Goal: Information Seeking & Learning: Find contact information

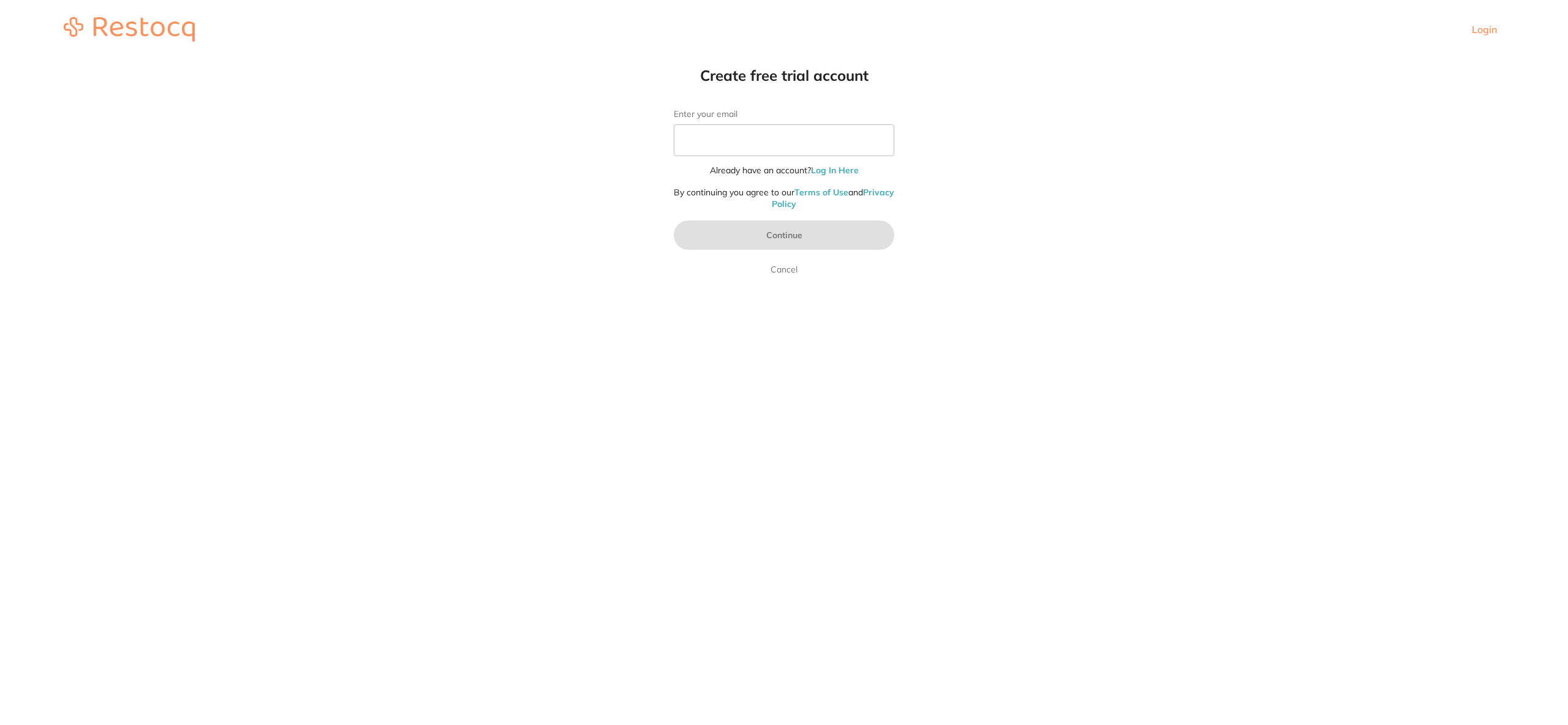
click at [1072, 27] on header "Login" at bounding box center [784, 29] width 1568 height 59
click at [1071, 27] on header "Login" at bounding box center [784, 29] width 1568 height 59
click at [817, 150] on input "Enter your email" at bounding box center [784, 140] width 220 height 32
click at [744, 142] on input "dream4living@gmail.com" at bounding box center [784, 140] width 220 height 32
paste input "MagniGadgets.au"
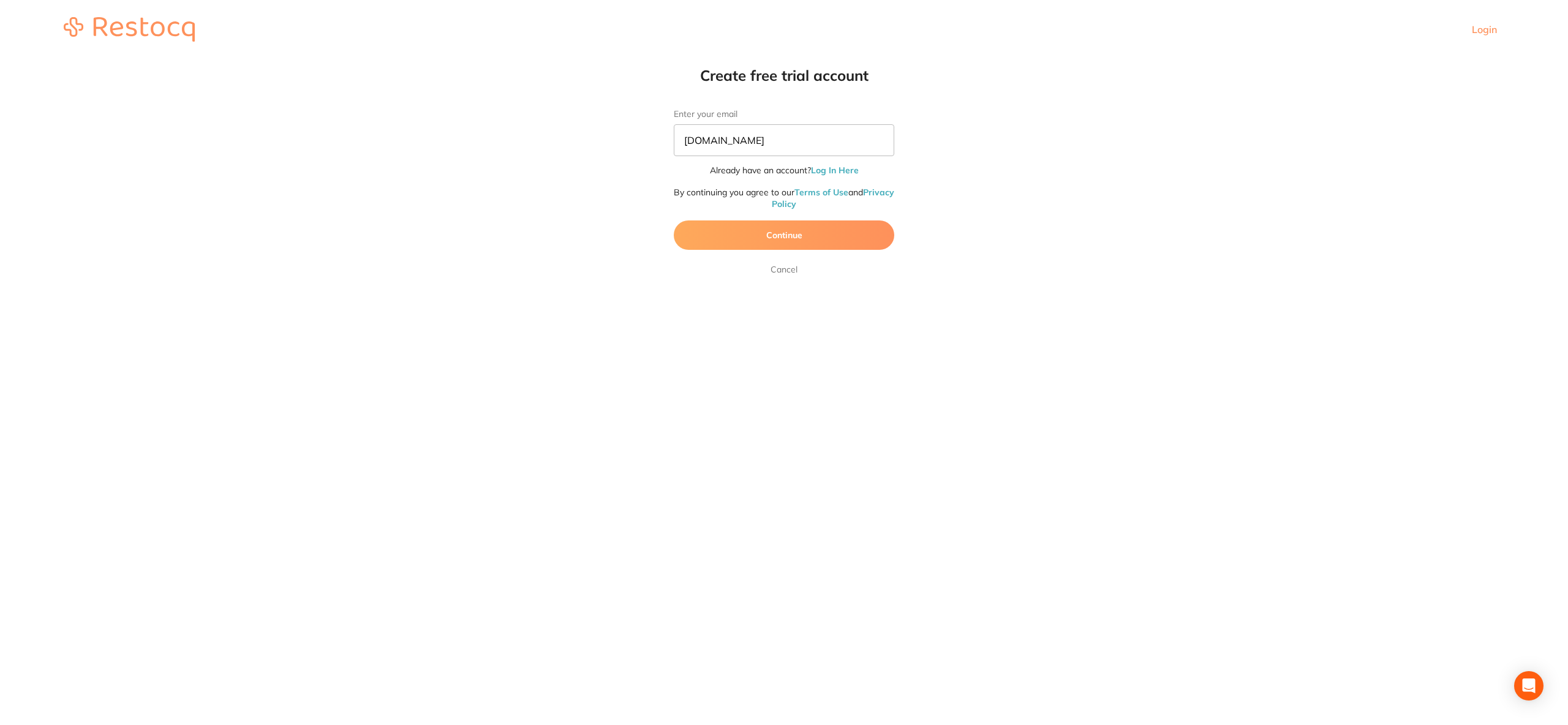
click at [765, 215] on form "Enter your email MagniGadgets.au Already have an account? Log In Here By contin…" at bounding box center [784, 192] width 220 height 167
click at [787, 143] on input "MagniGadgets.au" at bounding box center [784, 140] width 220 height 32
paste input "au@gmail.com"
type input "MagniGadgetsau@gmail.com"
click at [809, 241] on button "Continue" at bounding box center [784, 235] width 220 height 30
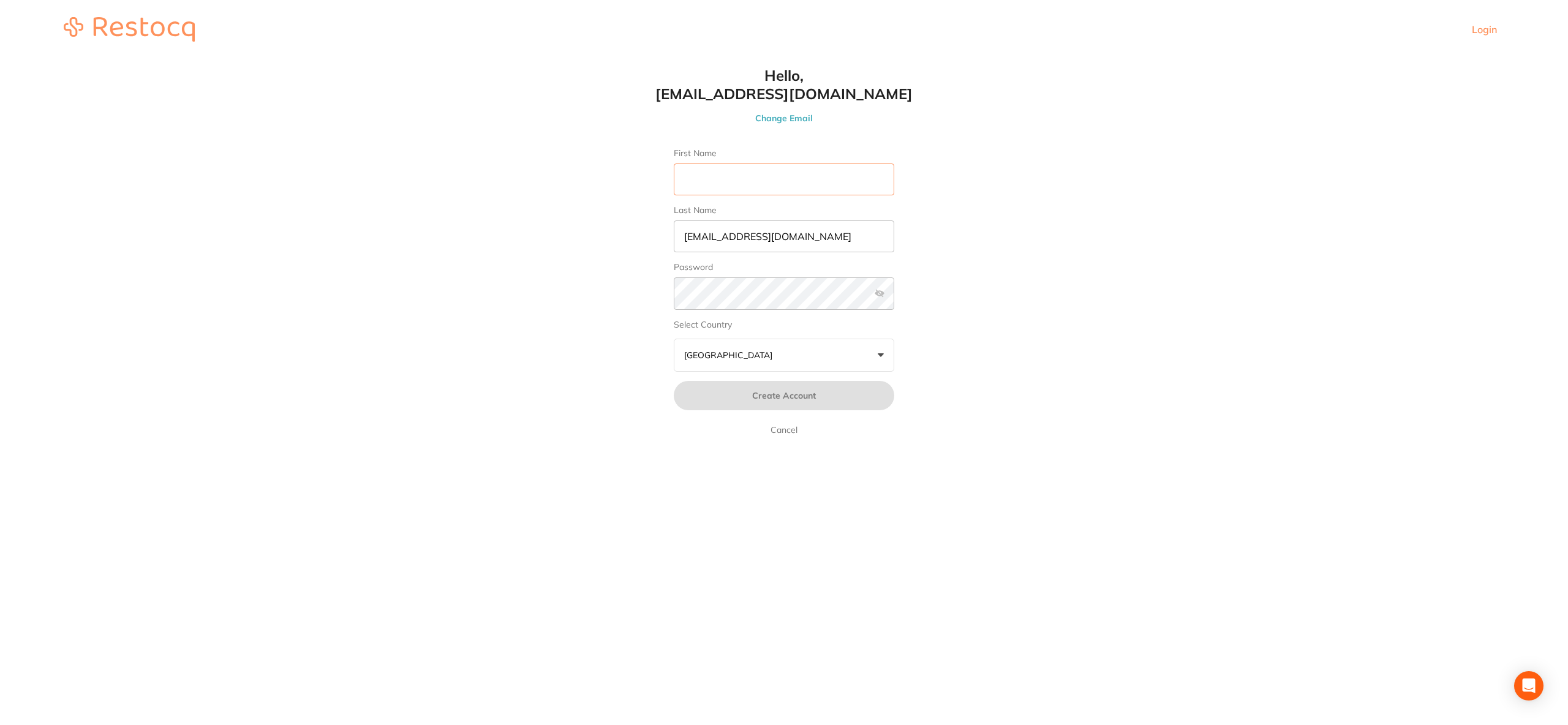
click at [799, 179] on input "First Name" at bounding box center [784, 179] width 220 height 32
click at [744, 174] on input "First Name" at bounding box center [784, 179] width 220 height 32
type input "Peter"
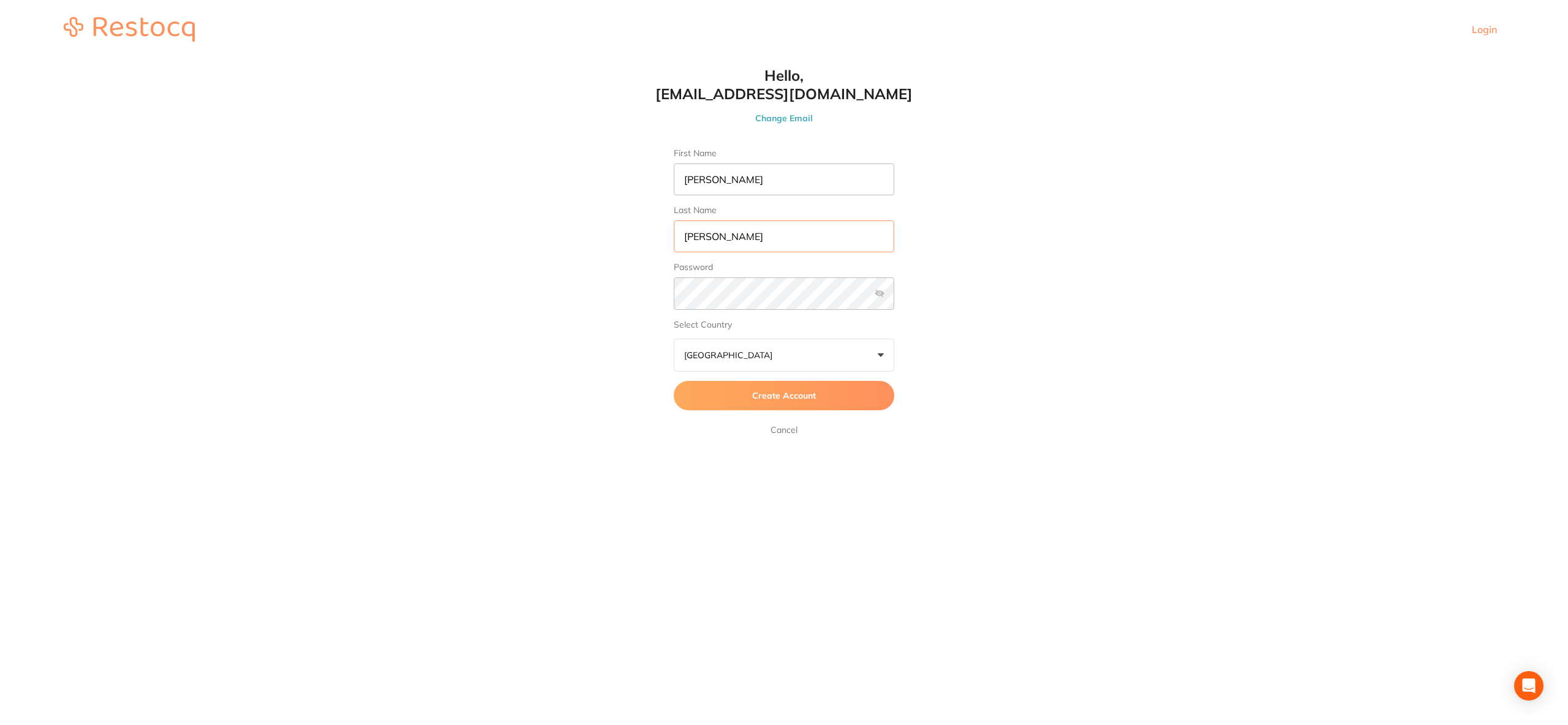
type input "Wu"
click at [779, 393] on span "Create Account" at bounding box center [784, 395] width 64 height 11
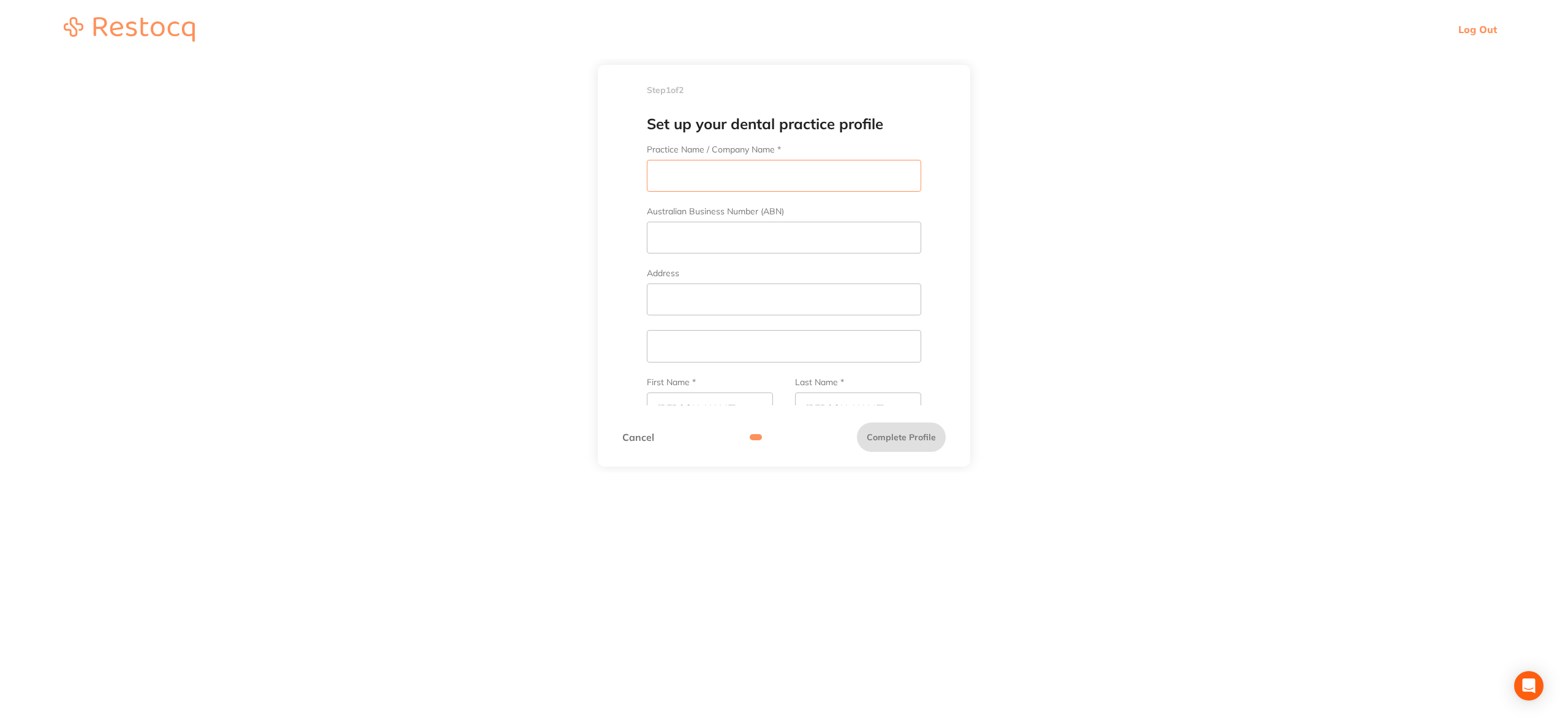
click at [765, 171] on input "Practice Name / Company Name *" at bounding box center [784, 176] width 275 height 32
type input "Test"
click at [717, 234] on input "Contact Number *" at bounding box center [784, 229] width 275 height 32
type input "0"
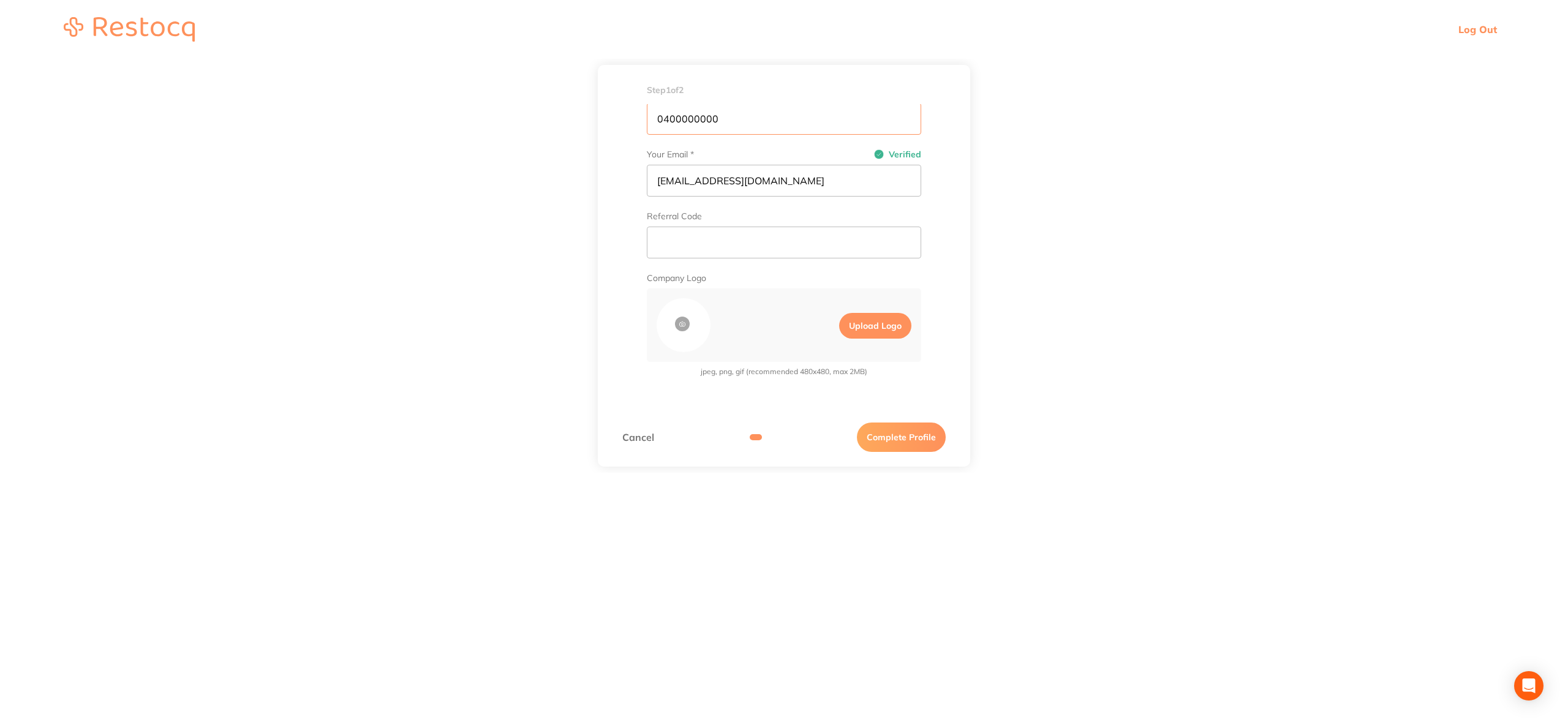
scroll to position [353, 0]
type input "0400000000"
click at [910, 440] on button "Complete Profile" at bounding box center [902, 437] width 89 height 30
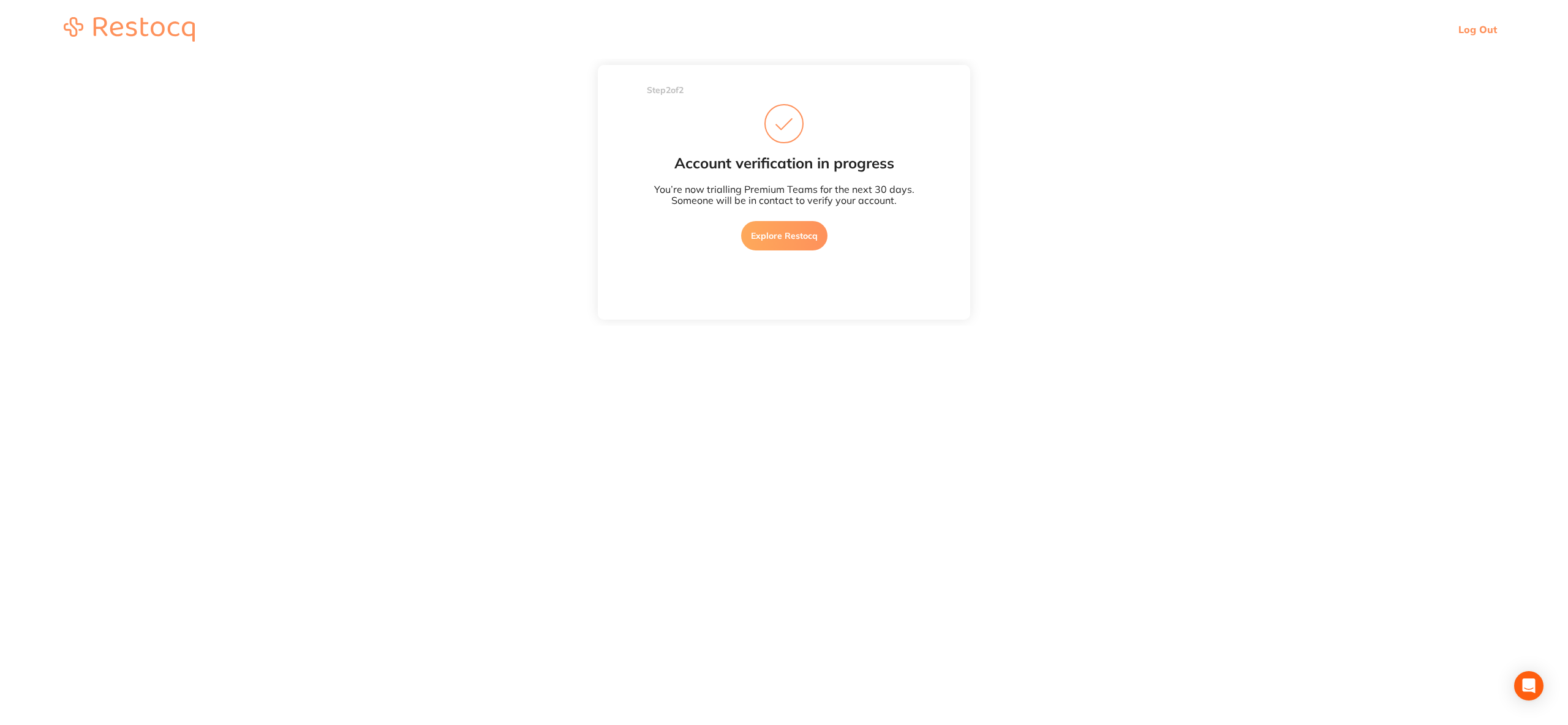
click at [776, 239] on link "Explore Restocq" at bounding box center [784, 236] width 87 height 30
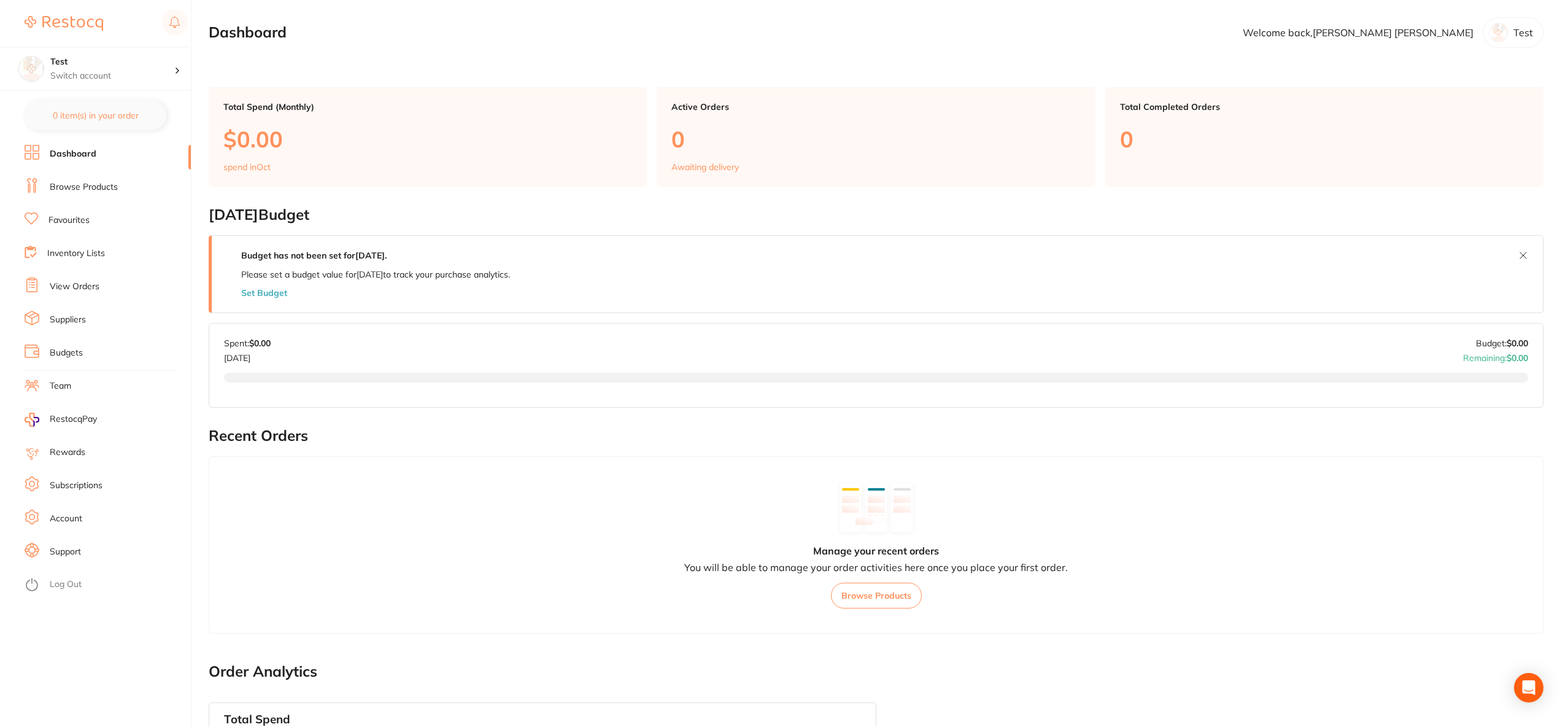
click at [85, 323] on link "Suppliers" at bounding box center [68, 319] width 36 height 12
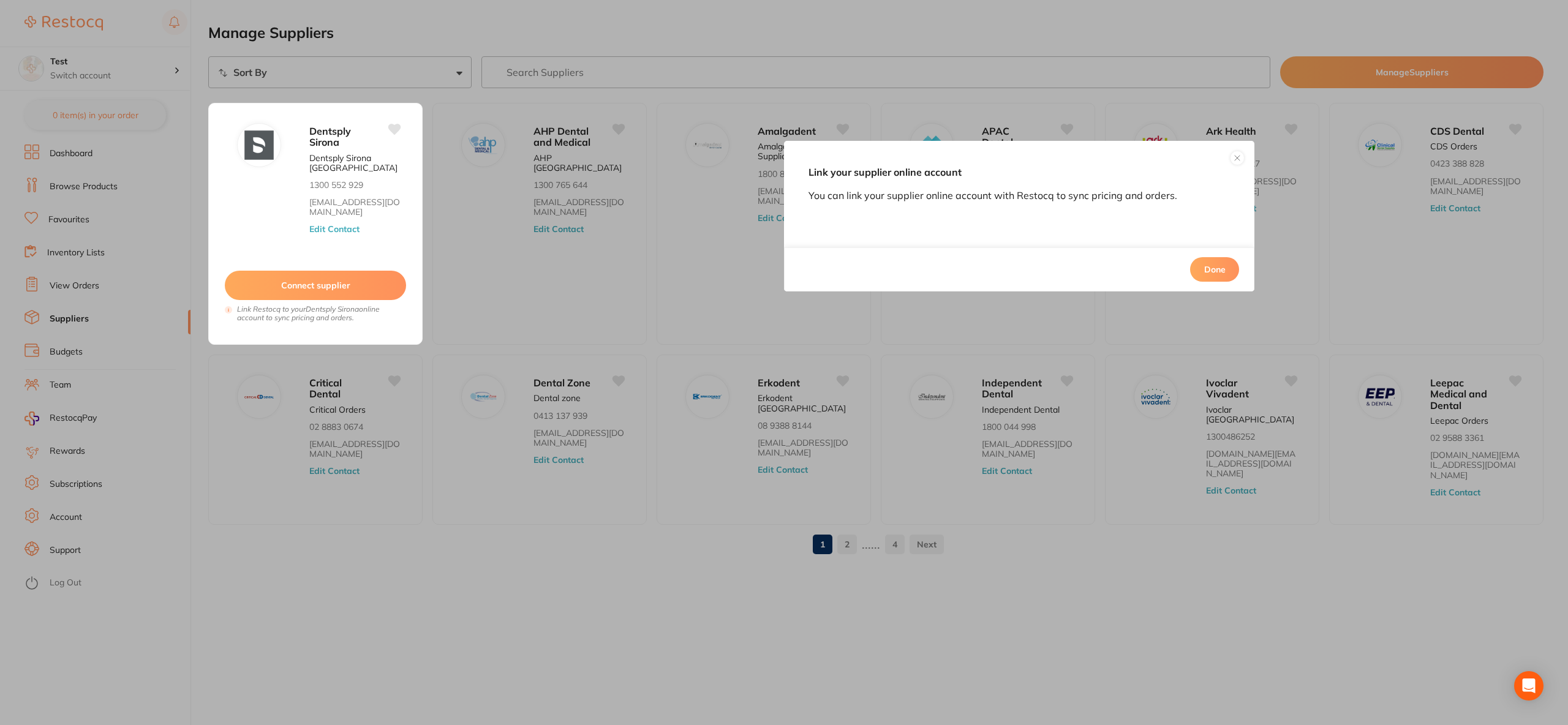
click at [1212, 263] on button "Done" at bounding box center [1214, 270] width 49 height 25
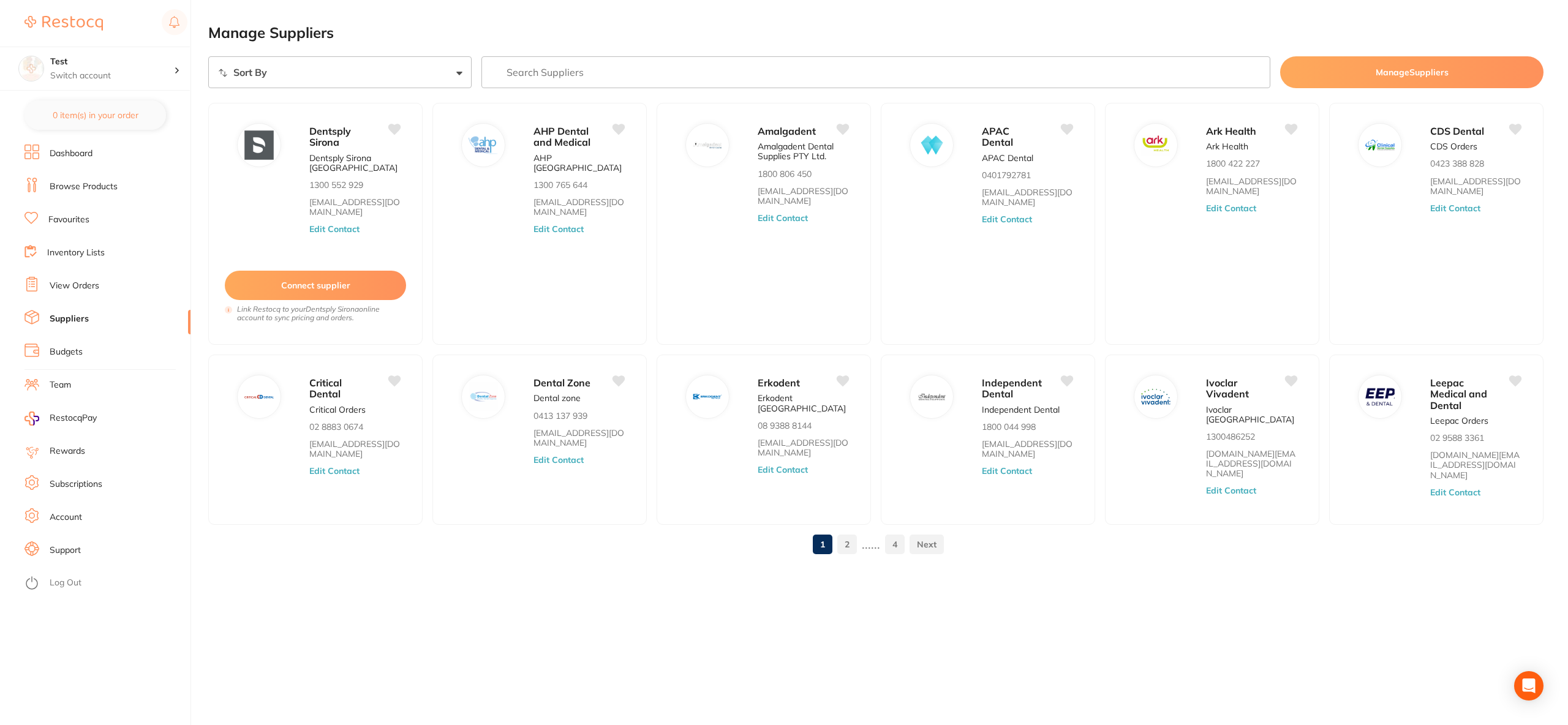
click at [389, 74] on select "Sort By A-Z Z-A" at bounding box center [340, 72] width 263 height 32
click at [380, 66] on select "Sort By A-Z Z-A" at bounding box center [340, 72] width 263 height 32
select select "searchable_suppliers/sort/name:asc"
click at [209, 56] on select "Sort By A-Z Z-A" at bounding box center [340, 72] width 263 height 32
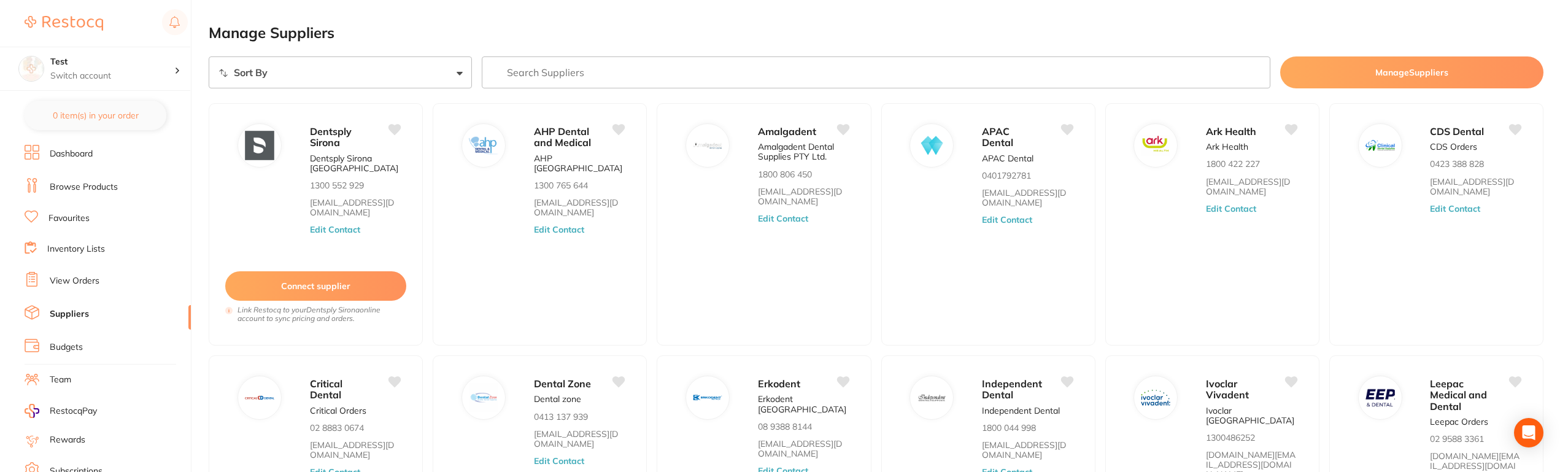
click at [102, 250] on link "Inventory Lists" at bounding box center [76, 249] width 58 height 12
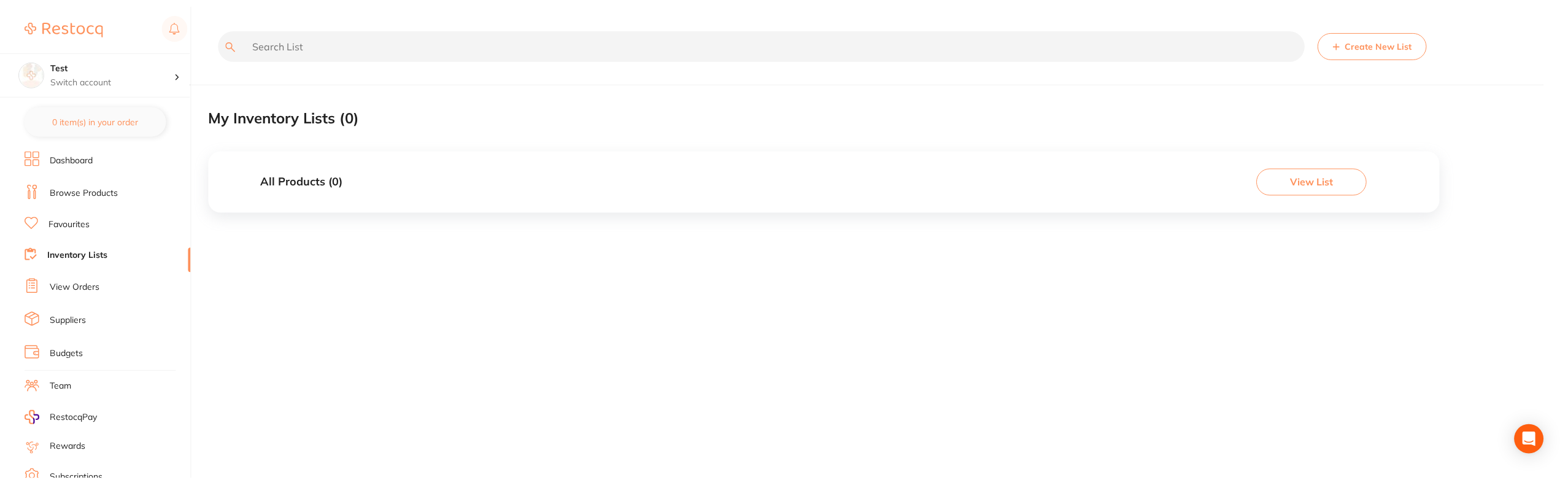
scroll to position [2, 0]
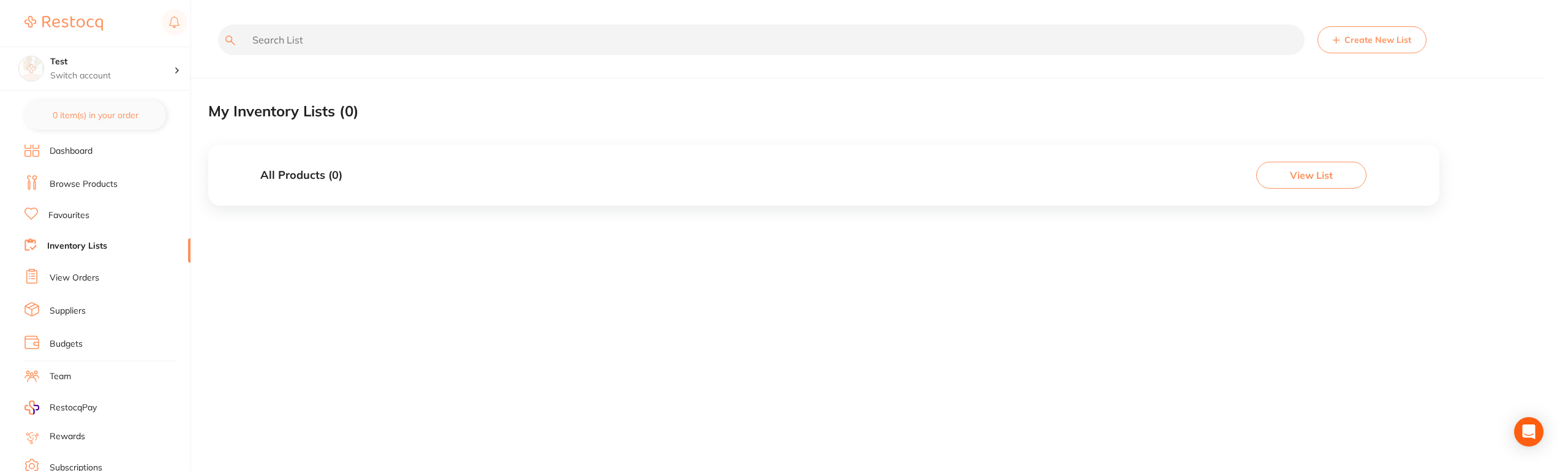
click at [90, 185] on link "Browse Products" at bounding box center [83, 184] width 68 height 12
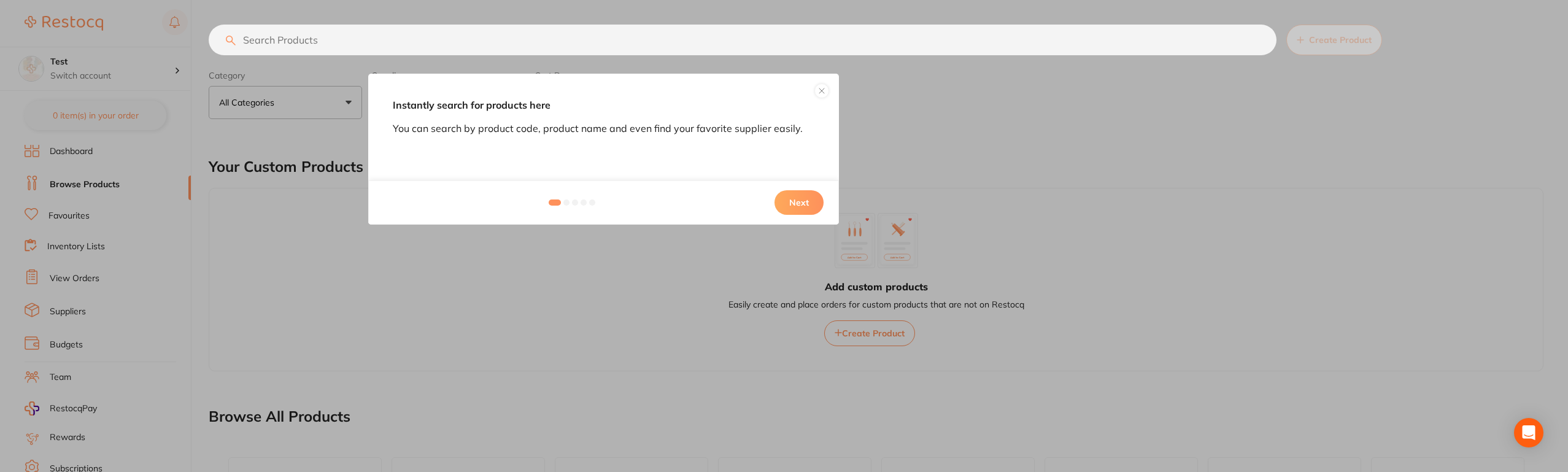
click at [797, 206] on button "Next" at bounding box center [798, 203] width 49 height 25
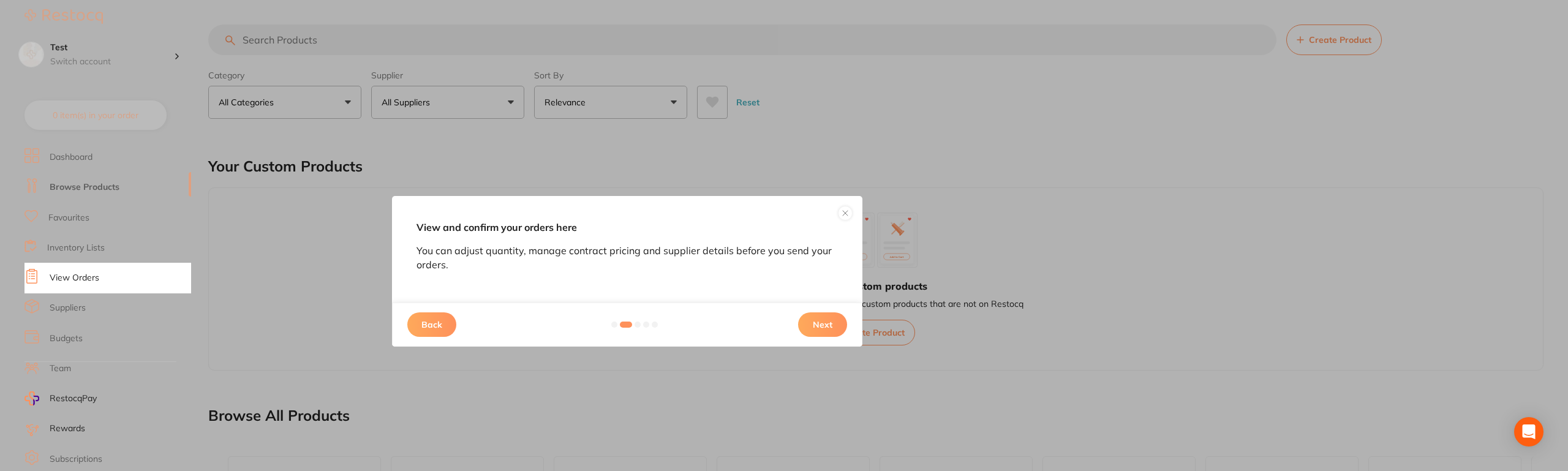
click at [819, 320] on button "Next" at bounding box center [822, 325] width 49 height 25
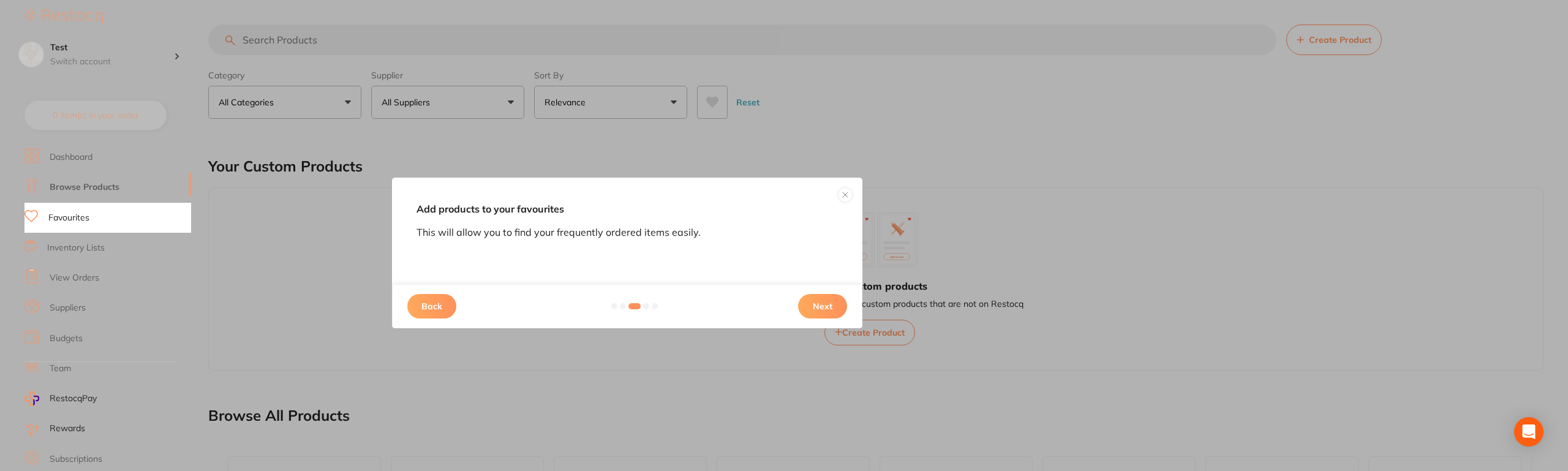
click at [821, 313] on button "Next" at bounding box center [822, 306] width 49 height 25
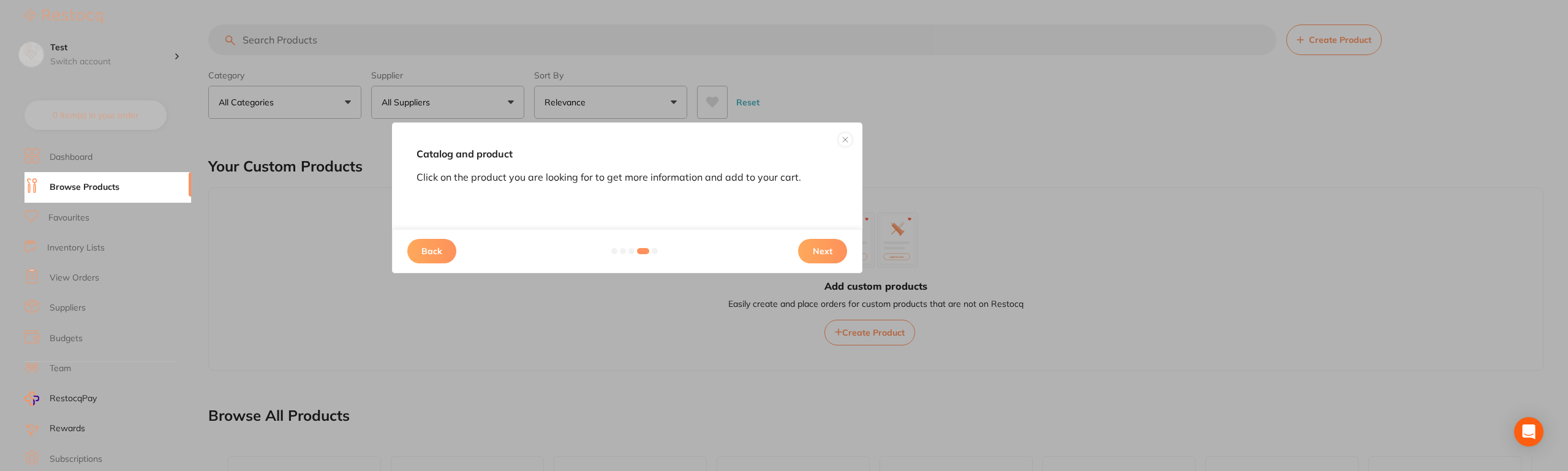
click at [827, 268] on div "Back Next" at bounding box center [627, 251] width 470 height 44
click at [826, 252] on button "Next" at bounding box center [822, 252] width 49 height 25
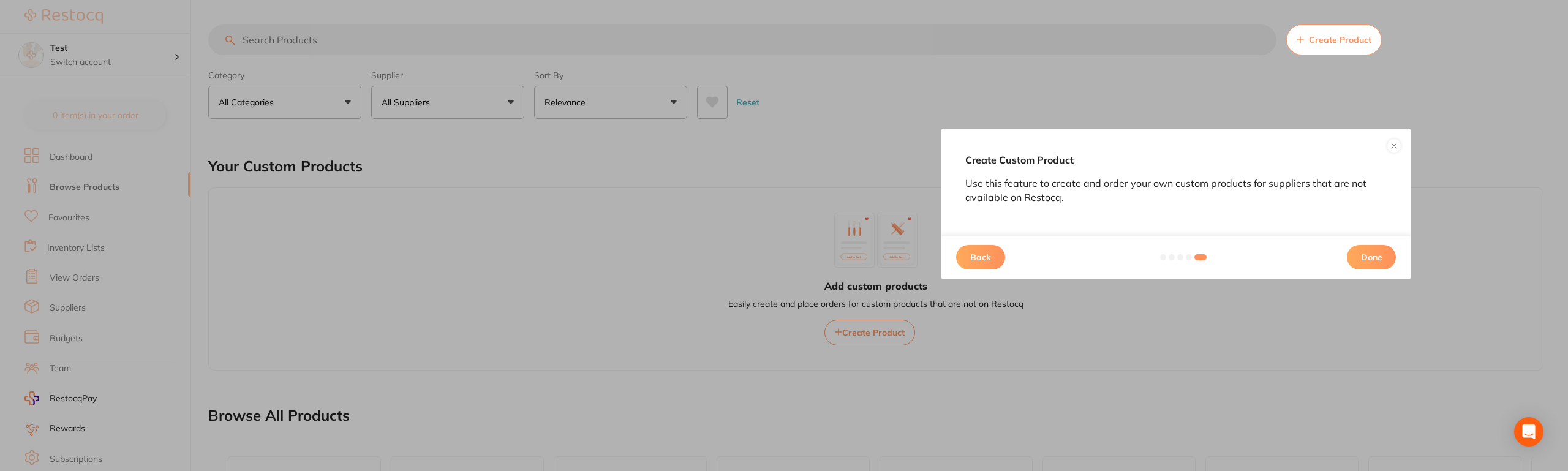
click at [1373, 256] on button "Done" at bounding box center [1371, 257] width 49 height 25
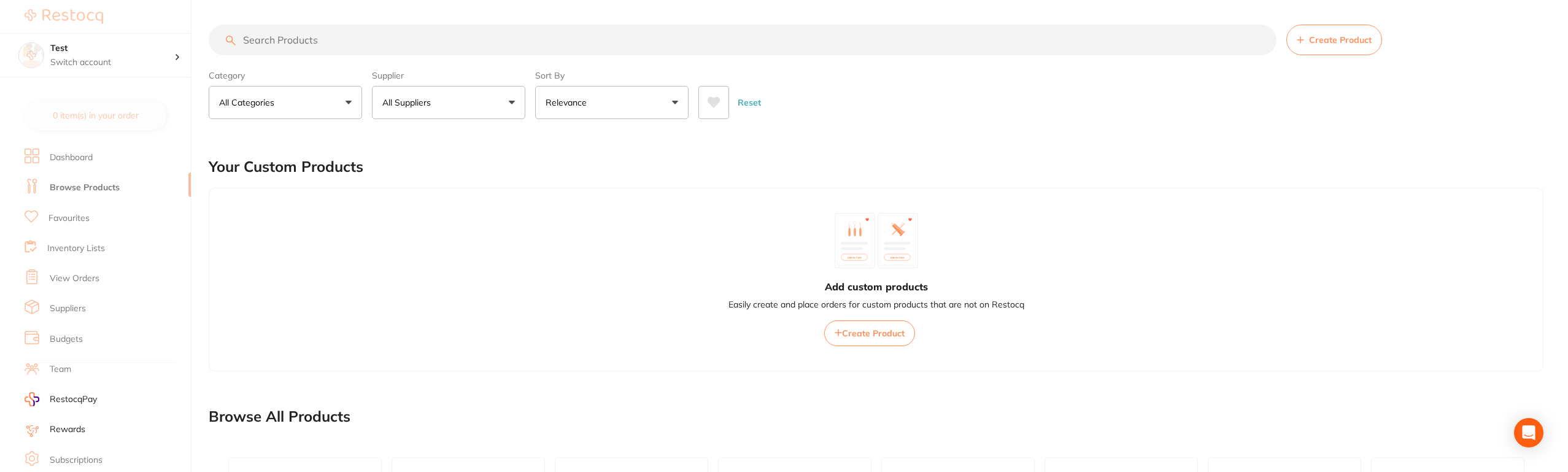
click at [497, 25] on input "search" at bounding box center [743, 40] width 1068 height 31
click at [492, 32] on input "search" at bounding box center [743, 40] width 1068 height 31
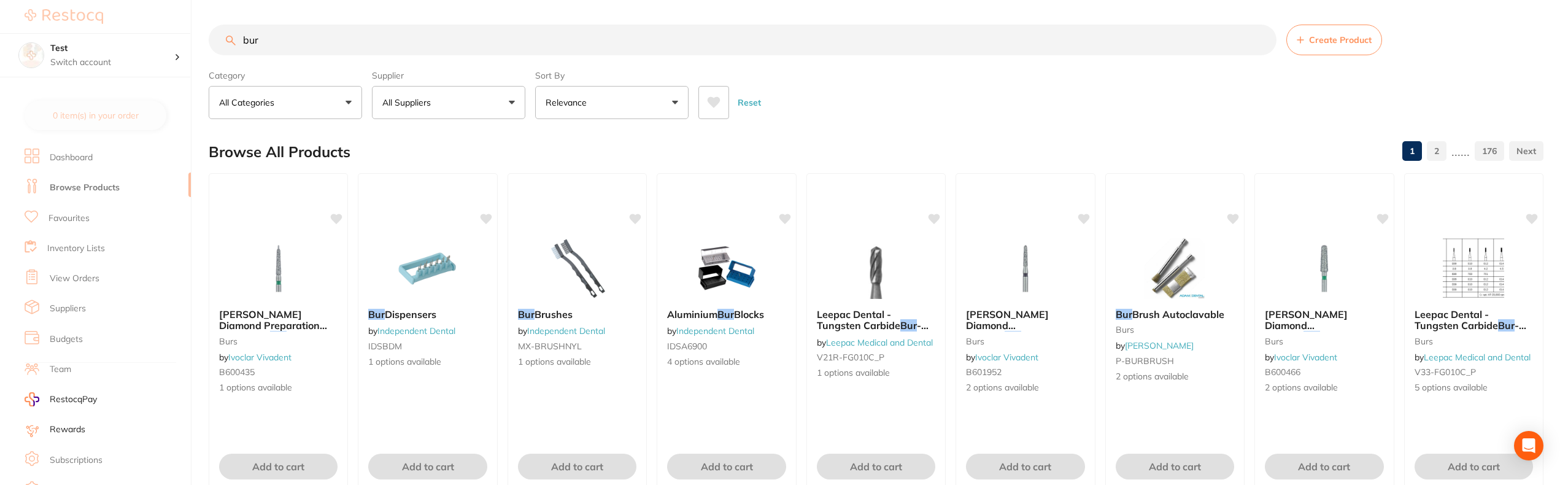
click at [414, 104] on p "All Suppliers" at bounding box center [409, 102] width 54 height 12
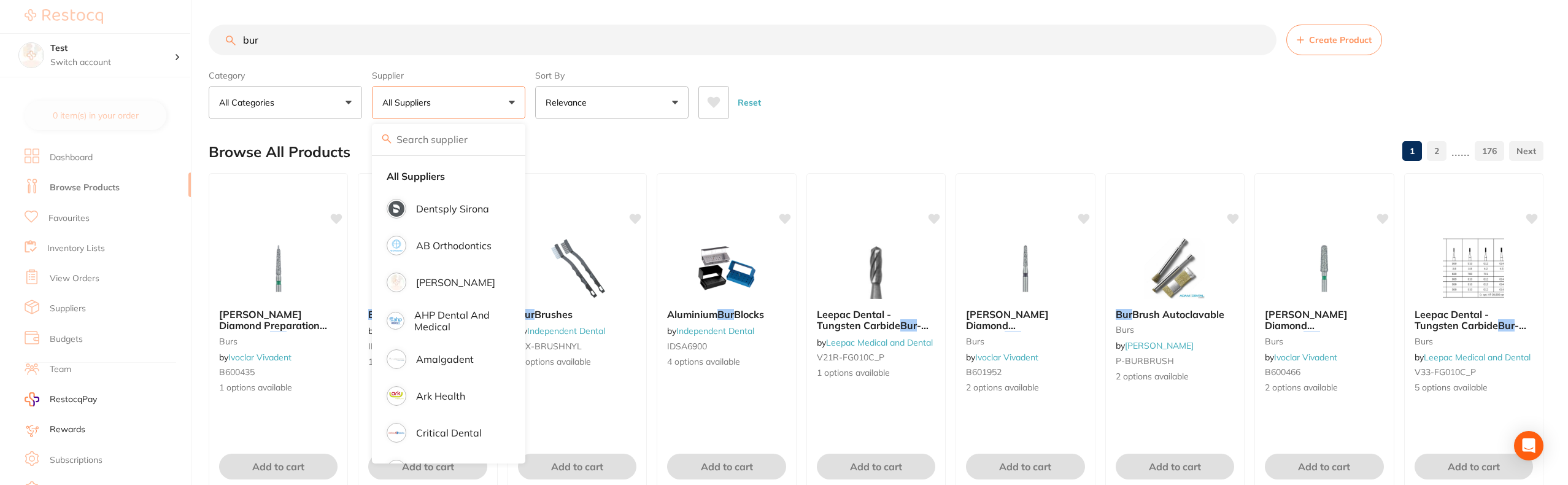
click at [414, 104] on p "All Suppliers" at bounding box center [409, 102] width 54 height 12
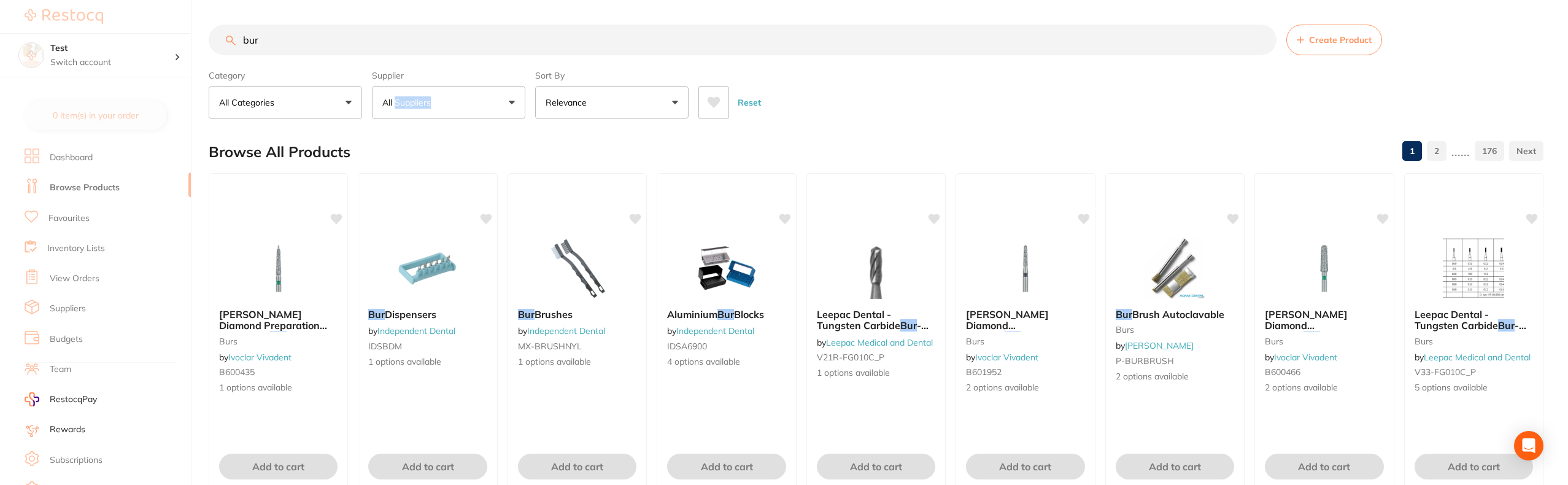
click at [414, 104] on p "All Suppliers" at bounding box center [409, 102] width 54 height 12
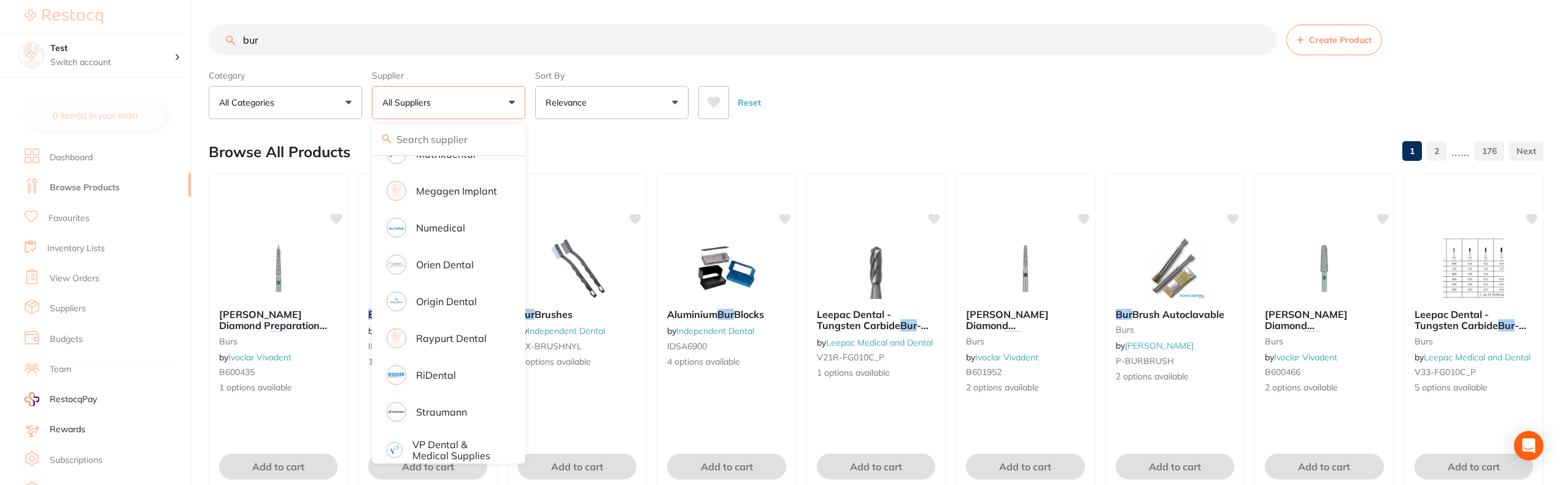
scroll to position [754, 0]
click at [871, 56] on section "bur Create Product Category All Categories All Categories burs Burs CAD/CAM Cro…" at bounding box center [876, 72] width 1335 height 94
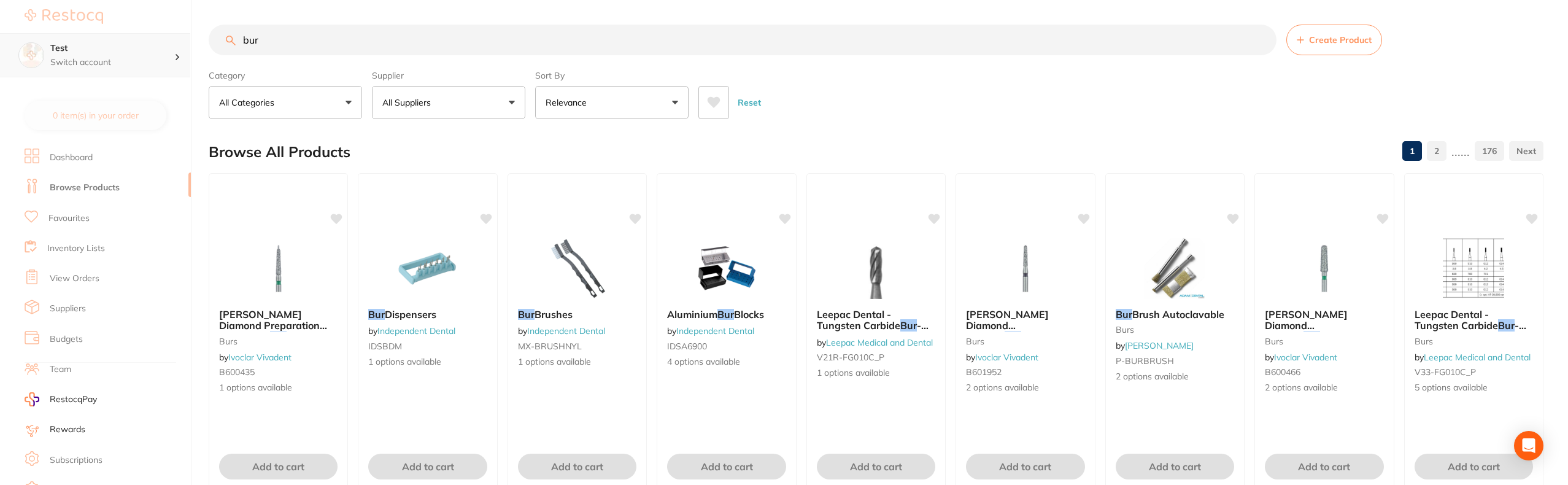
drag, startPoint x: 302, startPoint y: 43, endPoint x: 135, endPoint y: 45, distance: 167.0
click at [165, 45] on div "0 item(s) Test Switch account Test 0 item(s) in your order Dashboard Browse Pro…" at bounding box center [784, 242] width 1568 height 485
type input "wipes"
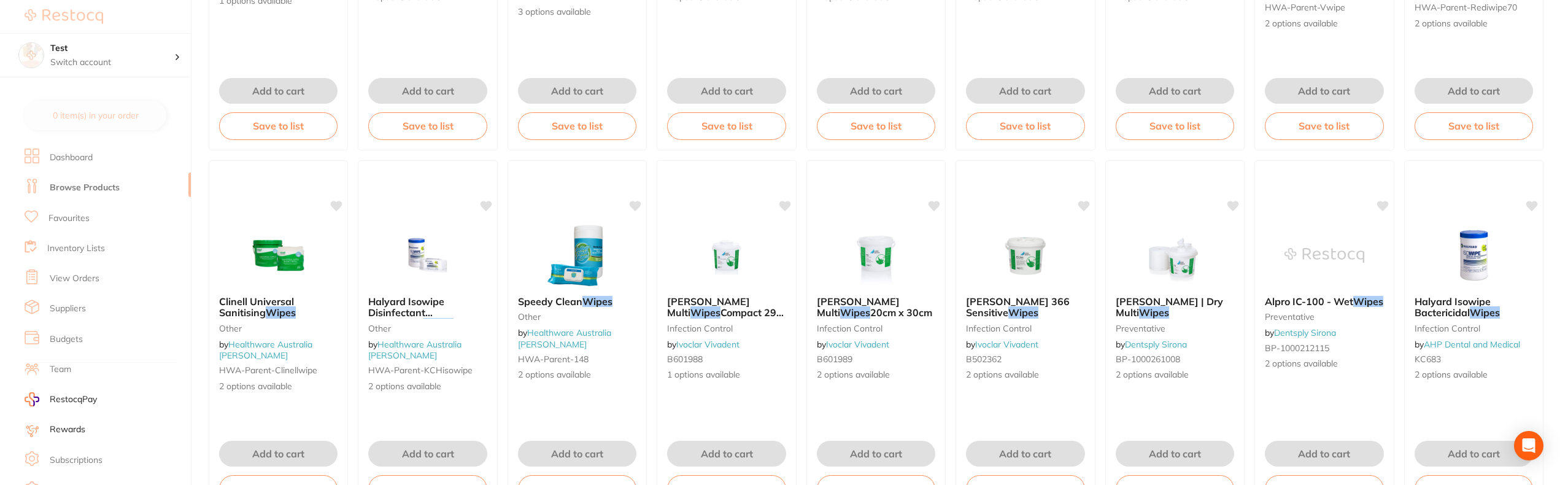
scroll to position [0, 0]
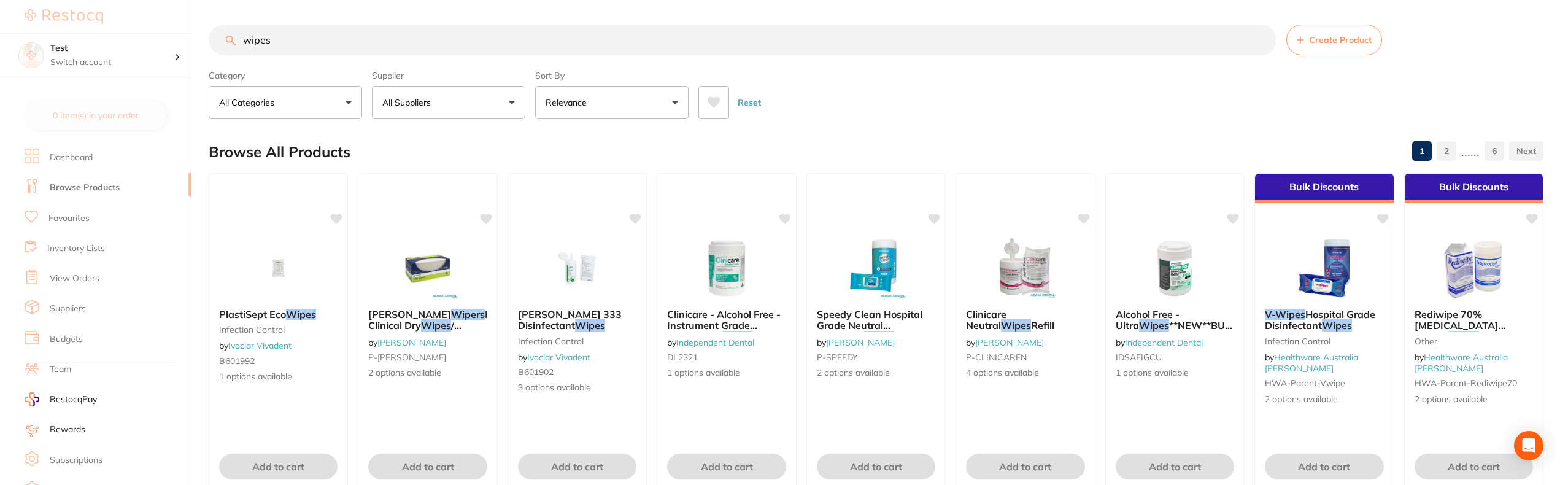
click at [291, 107] on button "All Categories" at bounding box center [286, 102] width 154 height 33
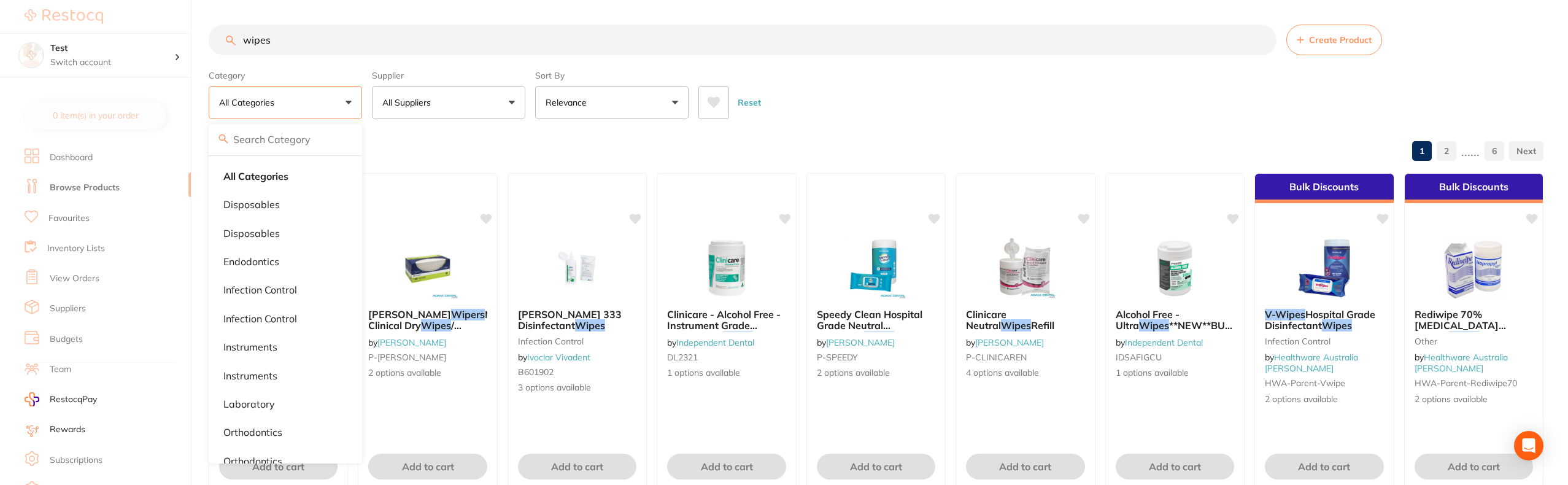
click at [970, 89] on div "Reset" at bounding box center [1116, 97] width 836 height 43
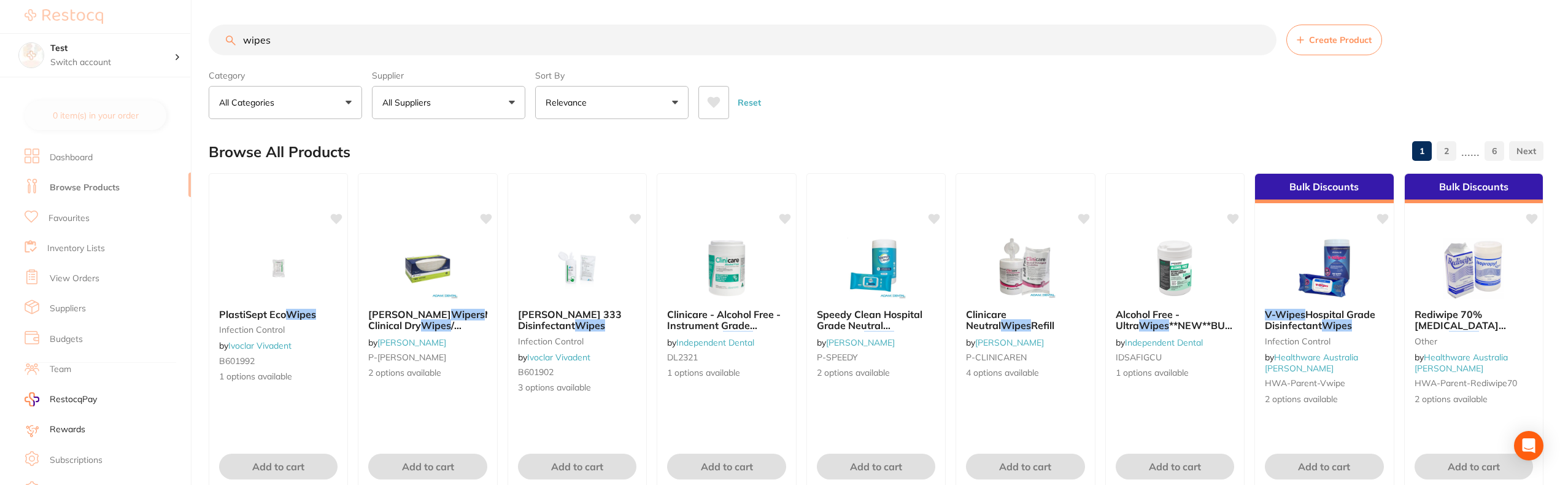
click at [684, 103] on button "Relevance" at bounding box center [612, 102] width 154 height 33
click at [1137, 81] on div "Reset" at bounding box center [1116, 97] width 836 height 43
click at [1445, 146] on link "2" at bounding box center [1447, 151] width 20 height 25
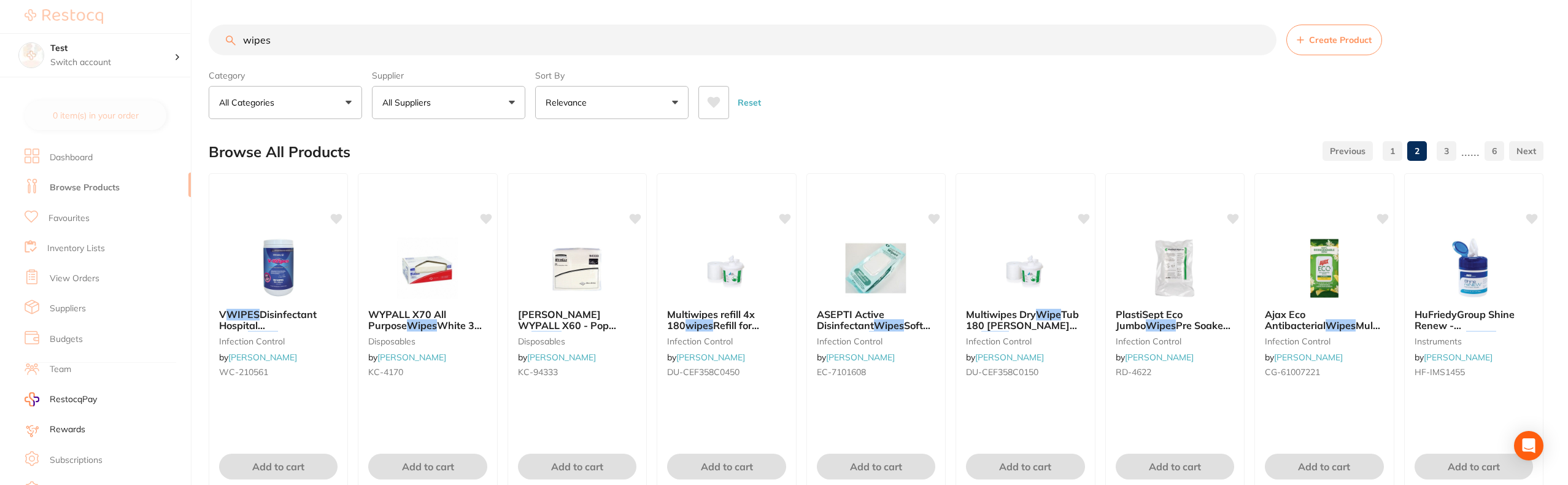
click at [78, 202] on li "Browse Products" at bounding box center [107, 188] width 166 height 30
click at [77, 216] on link "Favourites" at bounding box center [69, 218] width 41 height 12
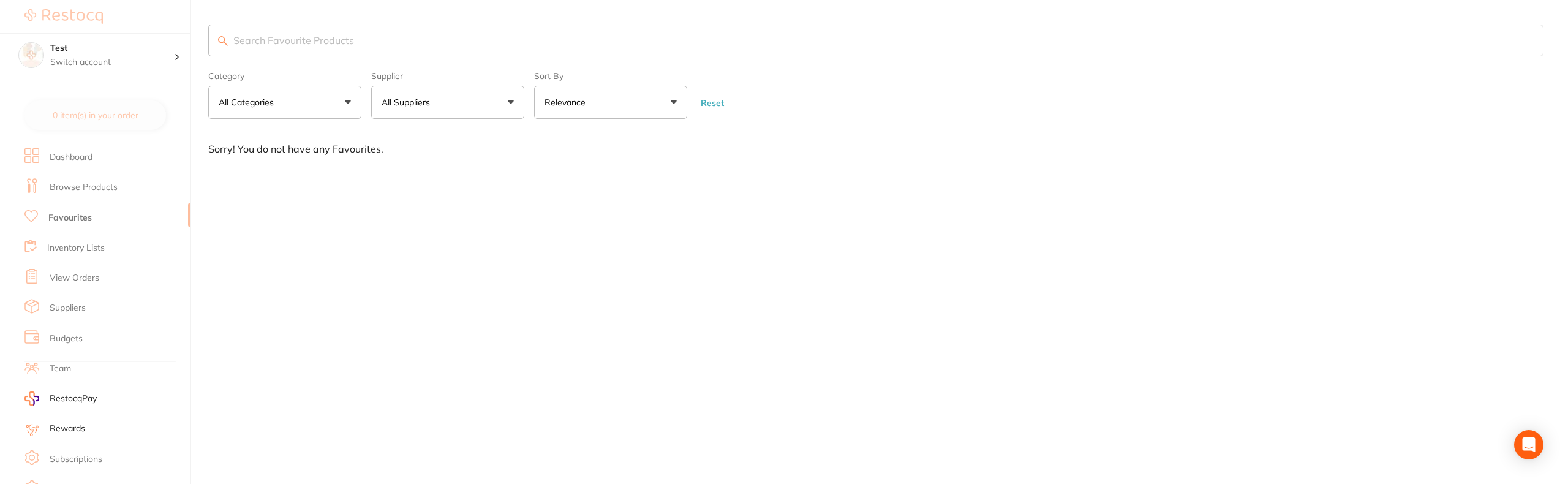
click at [95, 186] on link "Browse Products" at bounding box center [83, 187] width 68 height 12
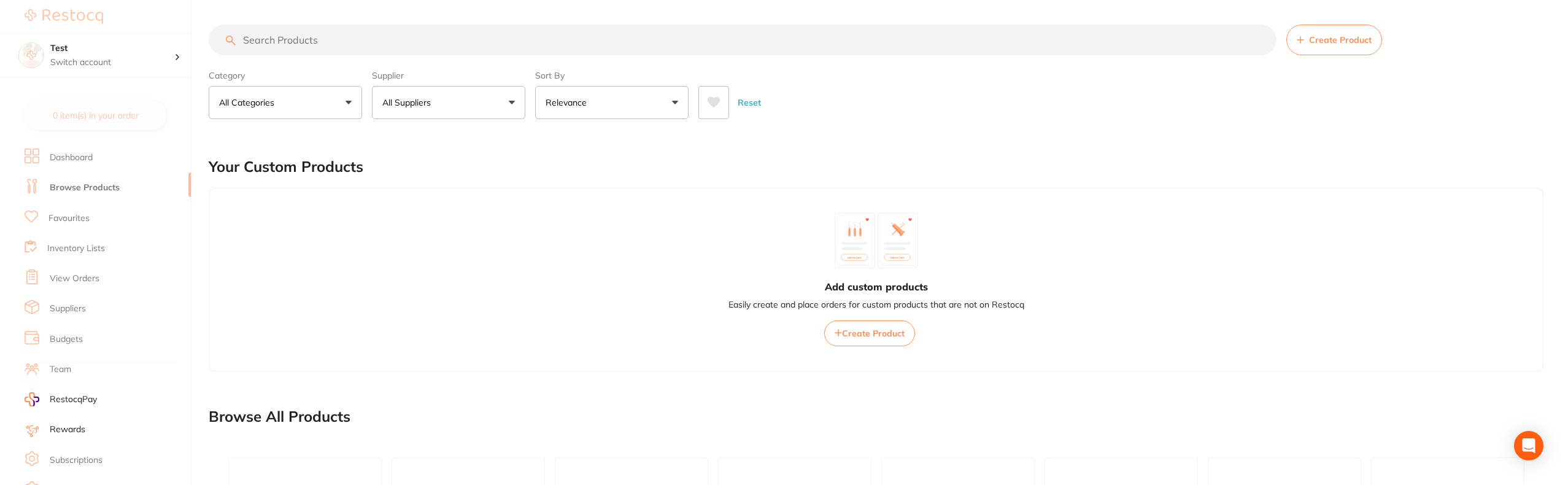
scroll to position [374, 0]
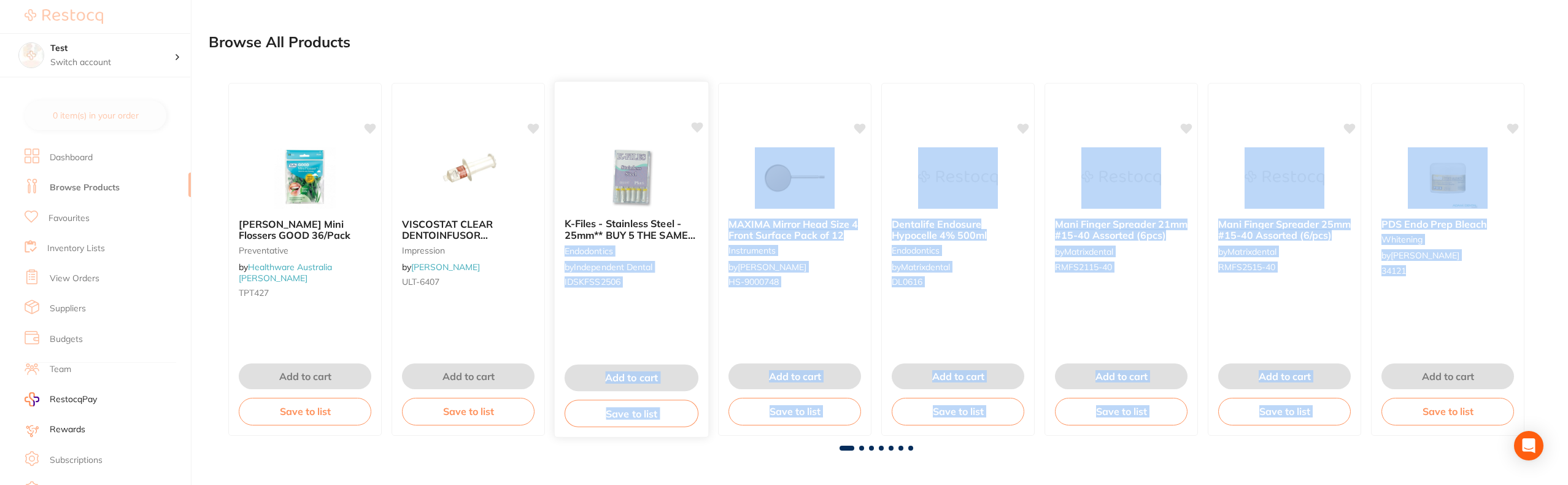
drag, startPoint x: 1326, startPoint y: 273, endPoint x: 580, endPoint y: 245, distance: 746.5
click at [580, 245] on div "TePe Mini Flossers GOOD 36/Pack Preventative by Healthware Australia Ridley TPT…" at bounding box center [876, 259] width 1316 height 373
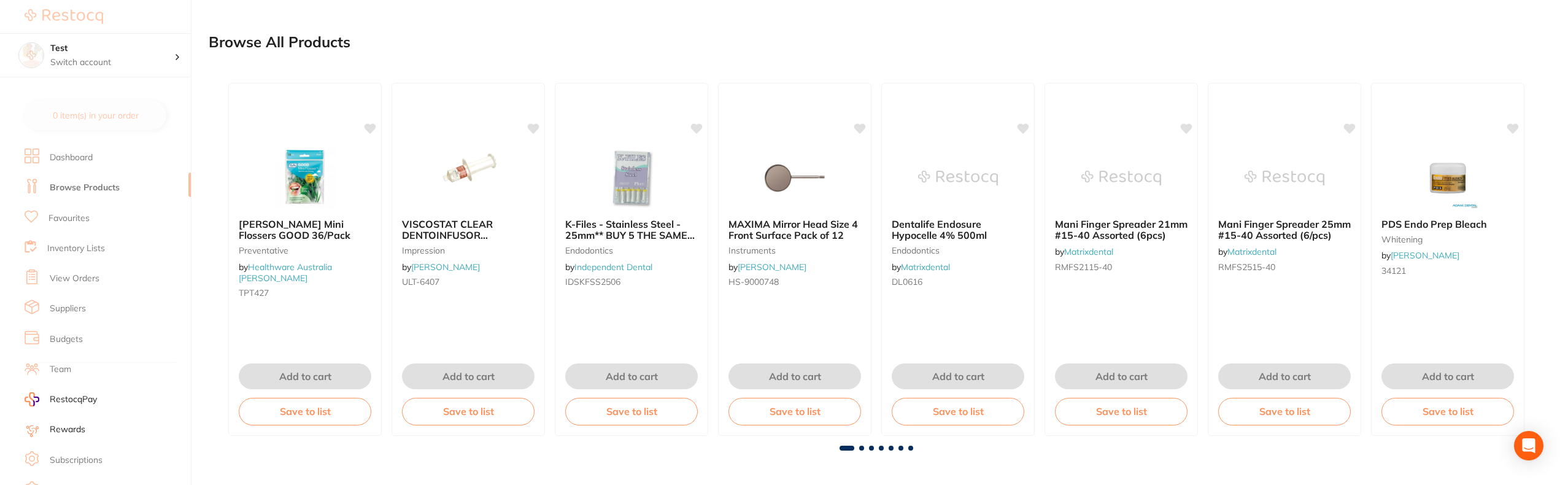
click at [1549, 288] on main "Create Product Category All Categories All Categories 3D Printing anaesthetic a…" at bounding box center [889, 55] width 1360 height 859
click at [1554, 278] on main "Create Product Category All Categories All Categories 3D Printing anaesthetic a…" at bounding box center [889, 55] width 1360 height 859
click at [1547, 251] on main "Create Product Category All Categories All Categories 3D Printing anaesthetic a…" at bounding box center [889, 55] width 1360 height 859
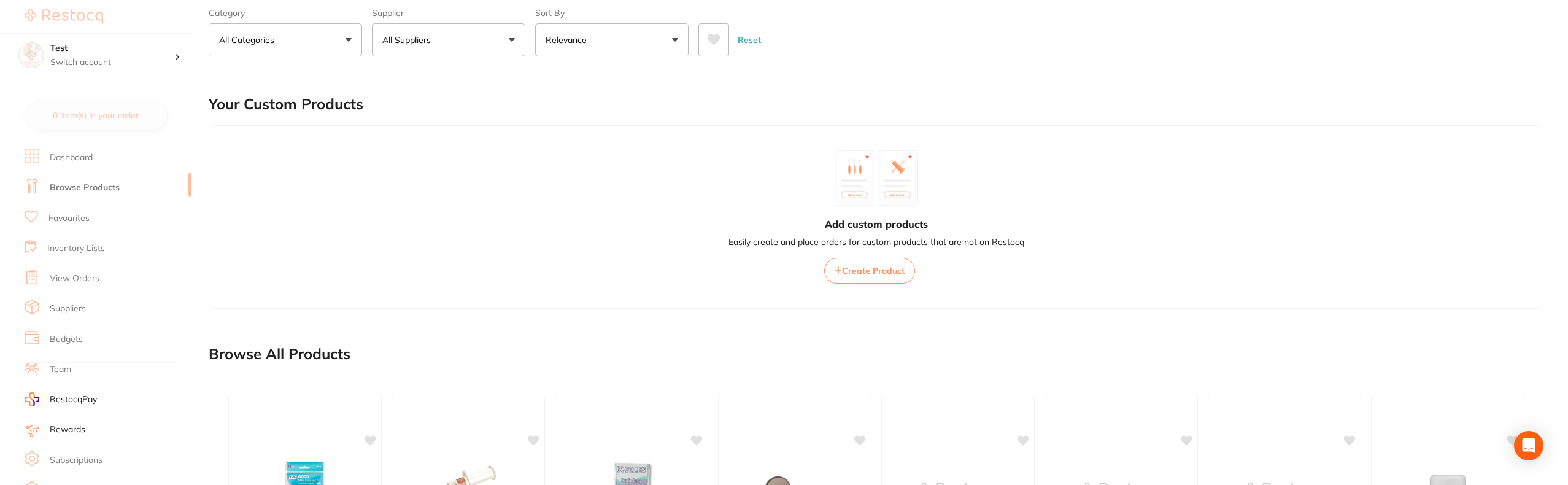
scroll to position [0, 0]
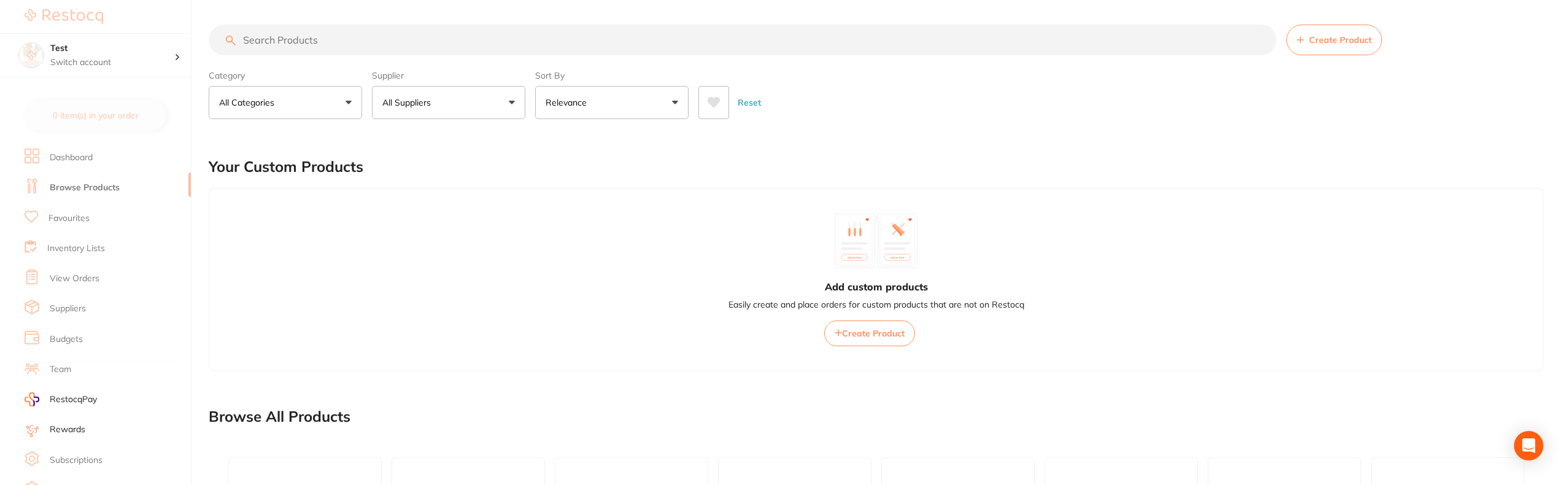
click at [298, 43] on input "search" at bounding box center [743, 40] width 1068 height 31
type input "wipes"
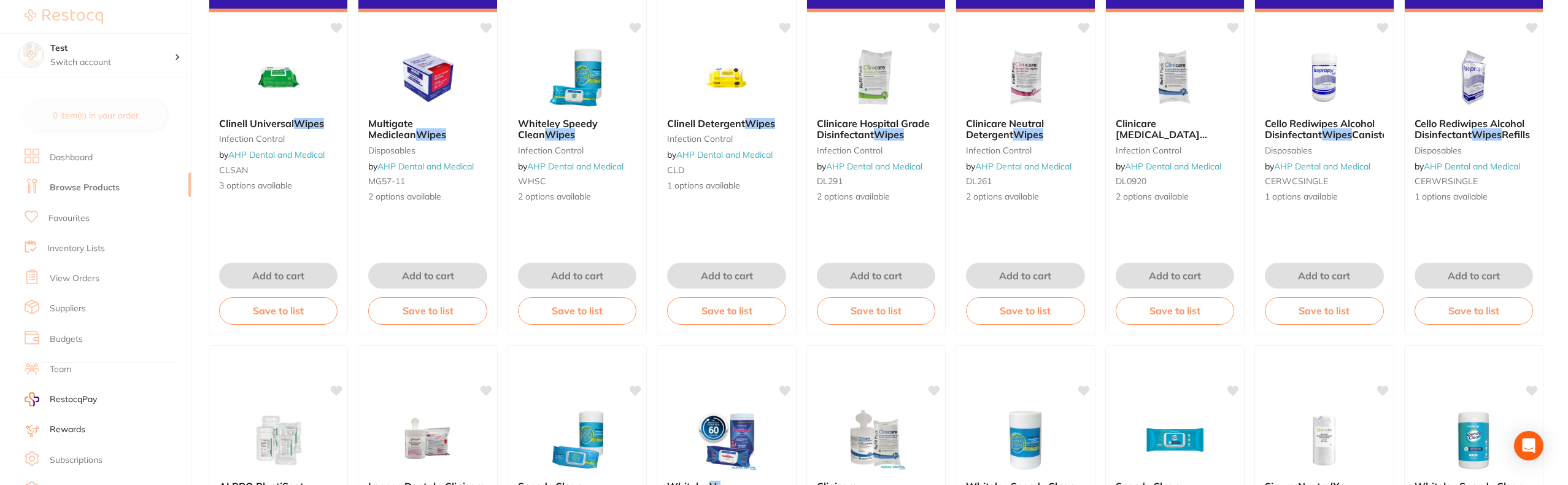
scroll to position [975, 0]
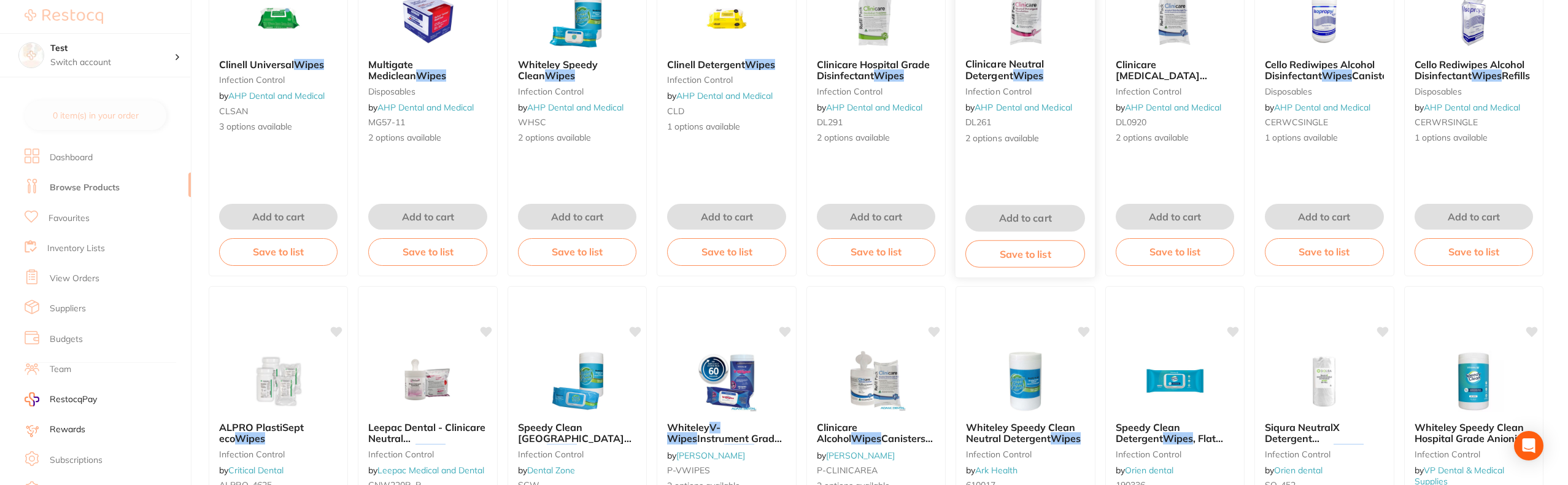
click at [1009, 21] on img at bounding box center [1025, 17] width 80 height 62
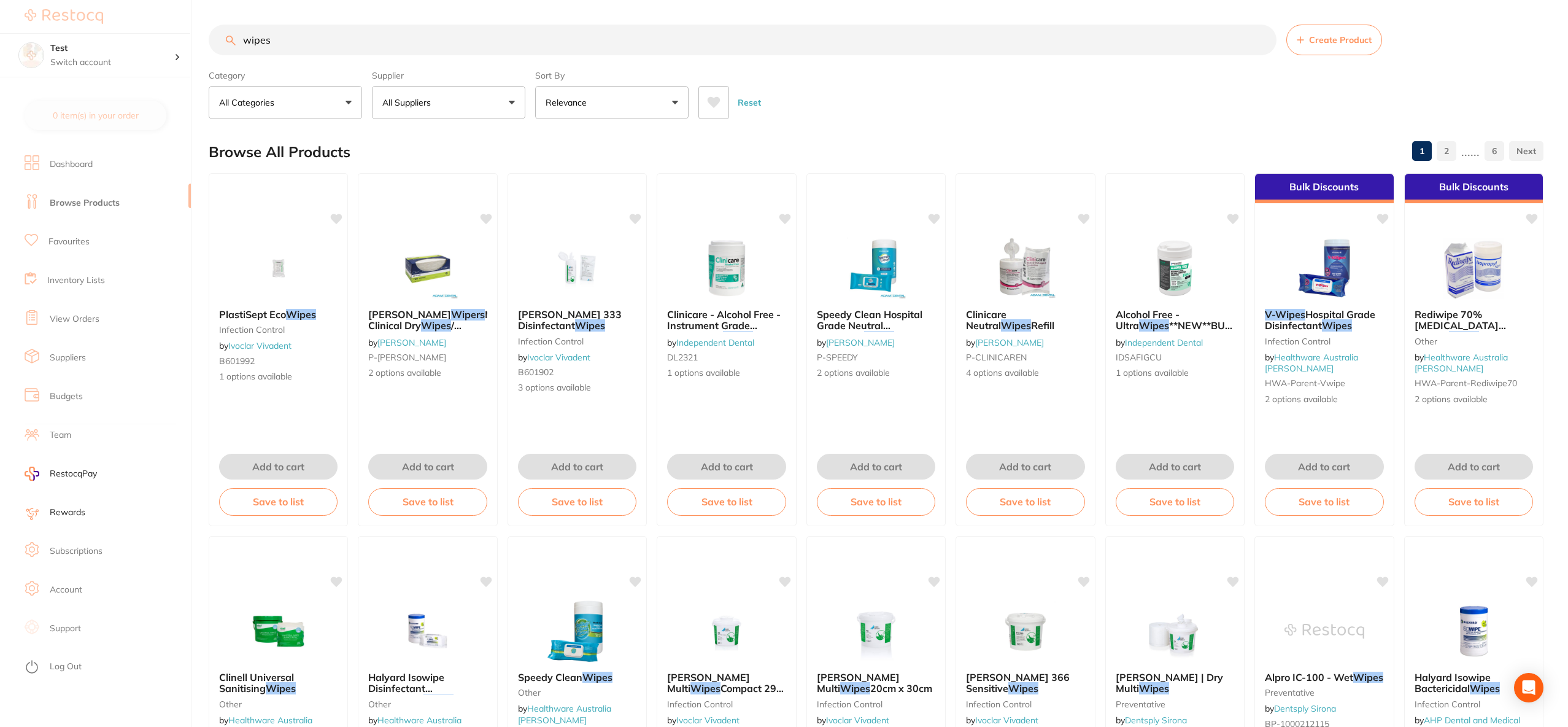
click at [78, 207] on link "Browse Products" at bounding box center [84, 203] width 70 height 12
click at [1455, 153] on link "2" at bounding box center [1447, 151] width 20 height 25
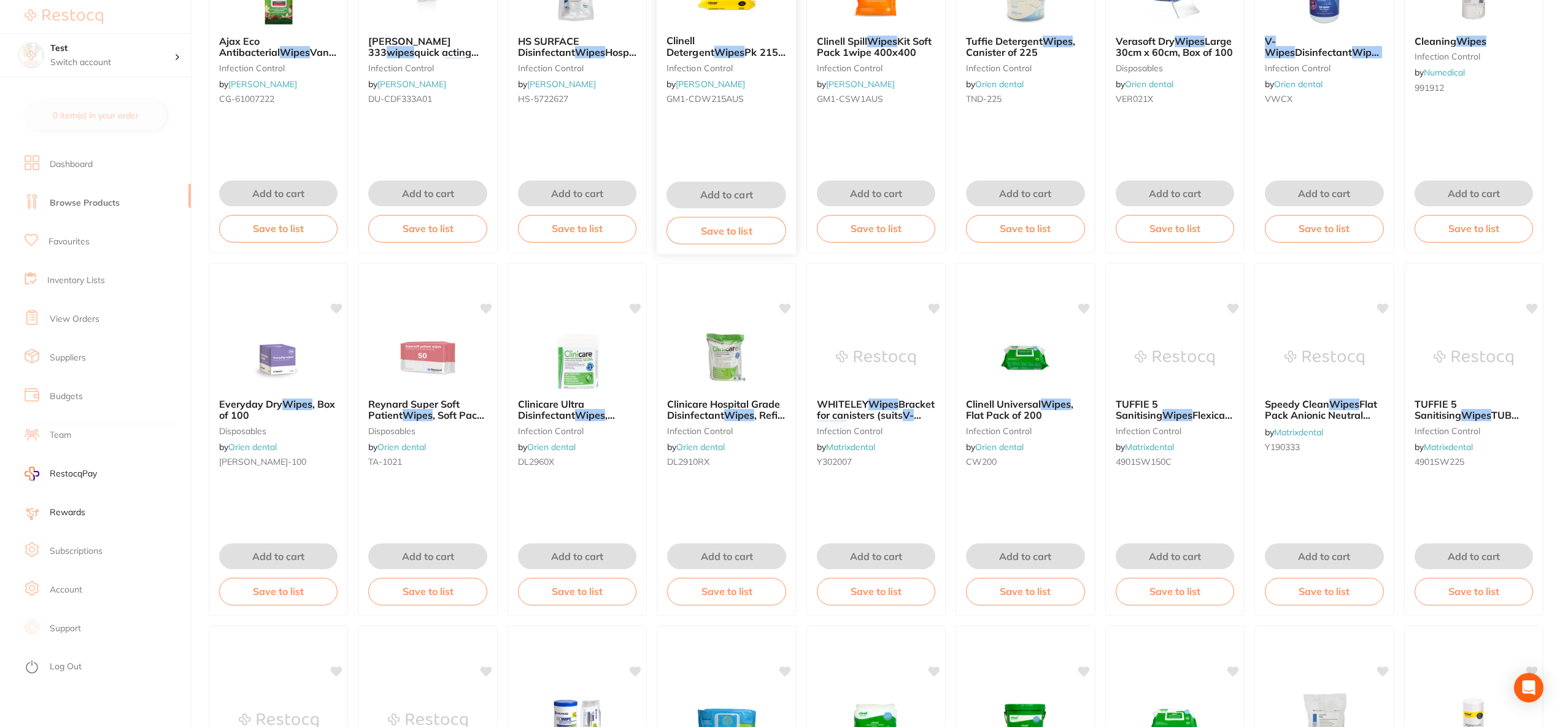
scroll to position [383, 0]
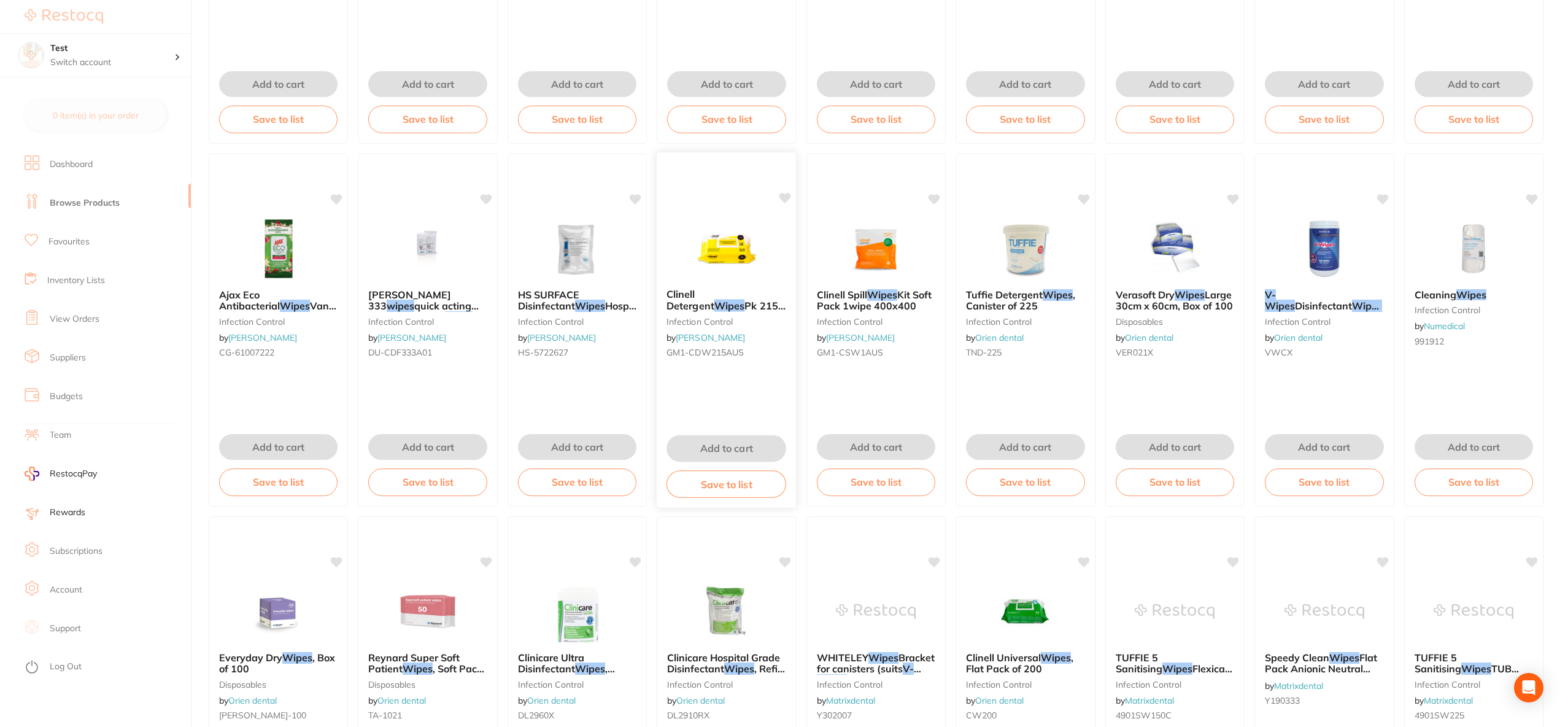
click at [738, 222] on img at bounding box center [726, 247] width 80 height 62
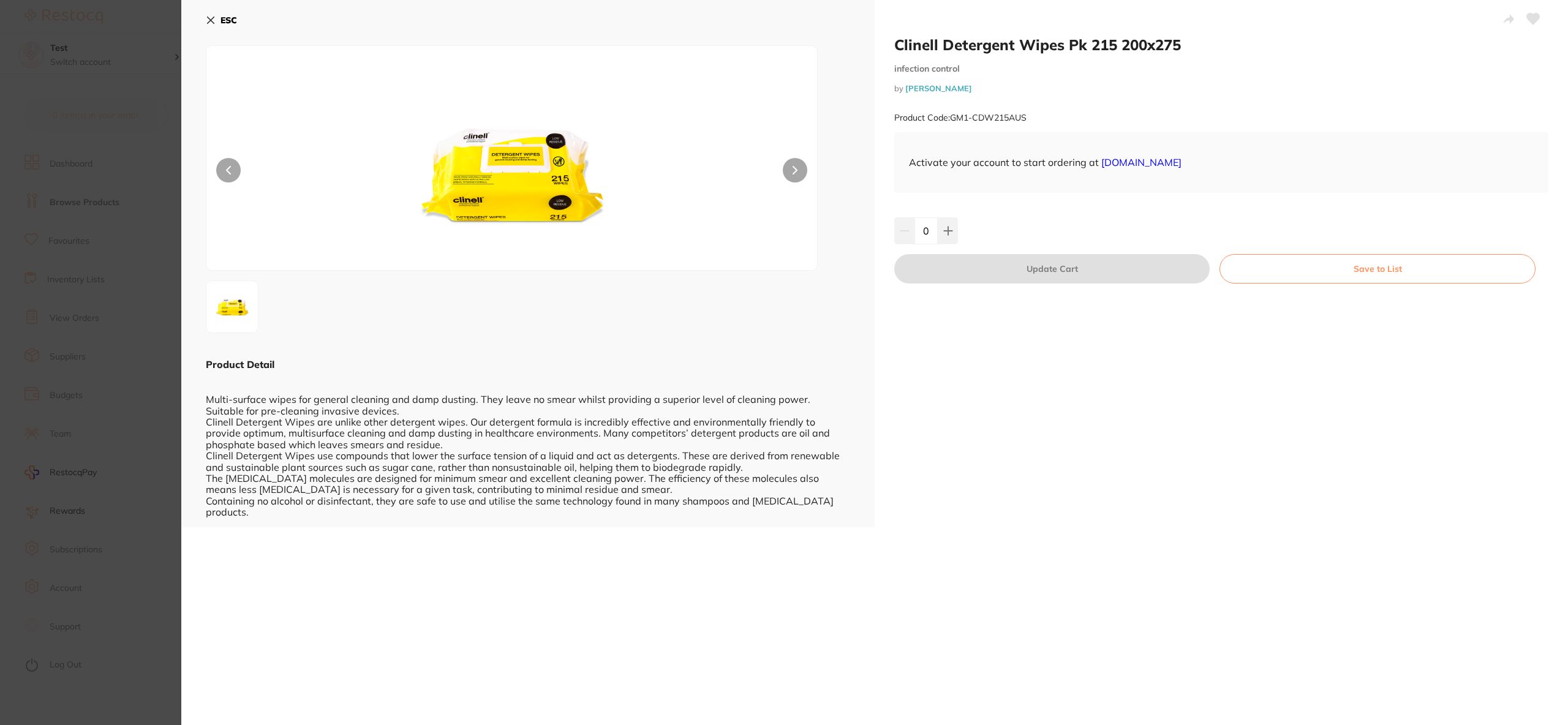
click at [512, 191] on img at bounding box center [511, 173] width 366 height 194
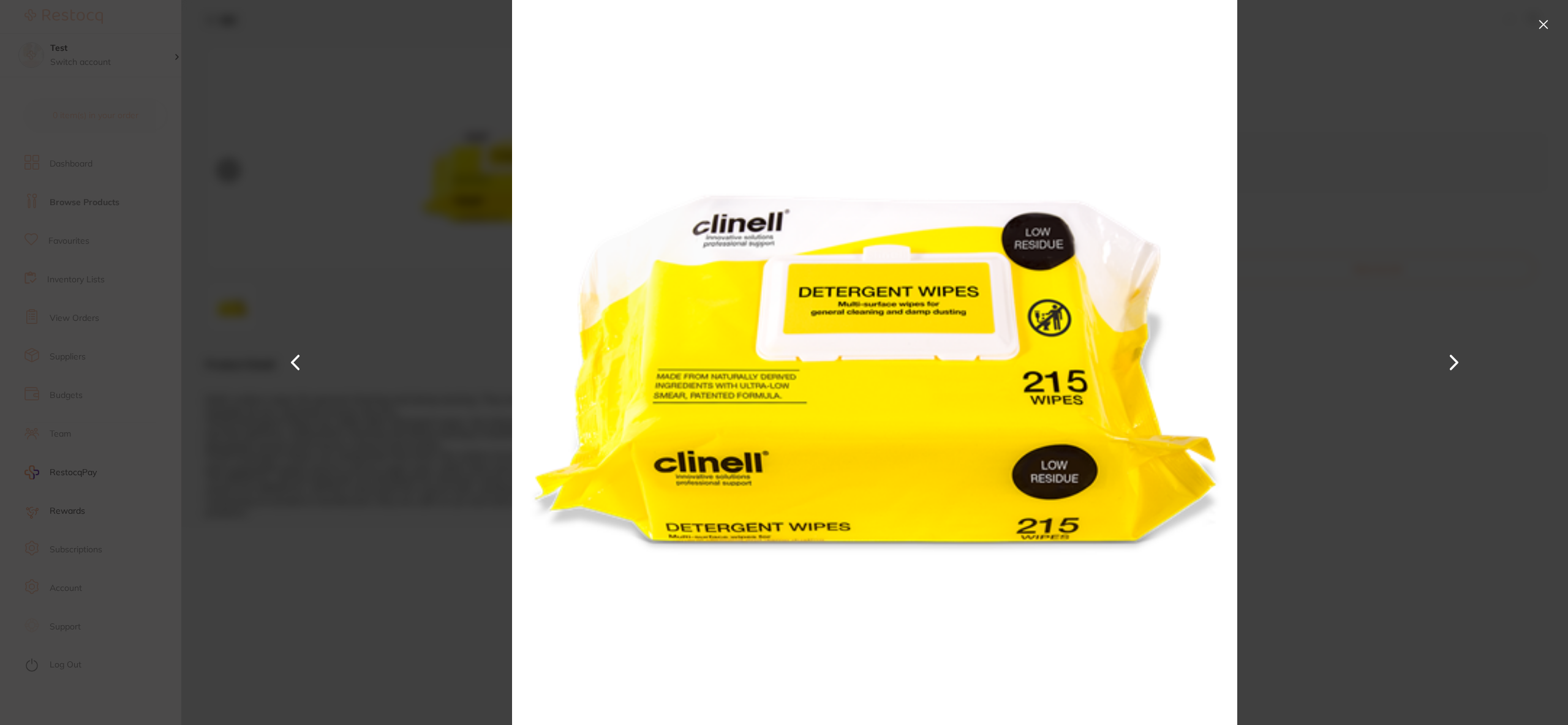
click at [1544, 26] on button at bounding box center [1544, 25] width 20 height 20
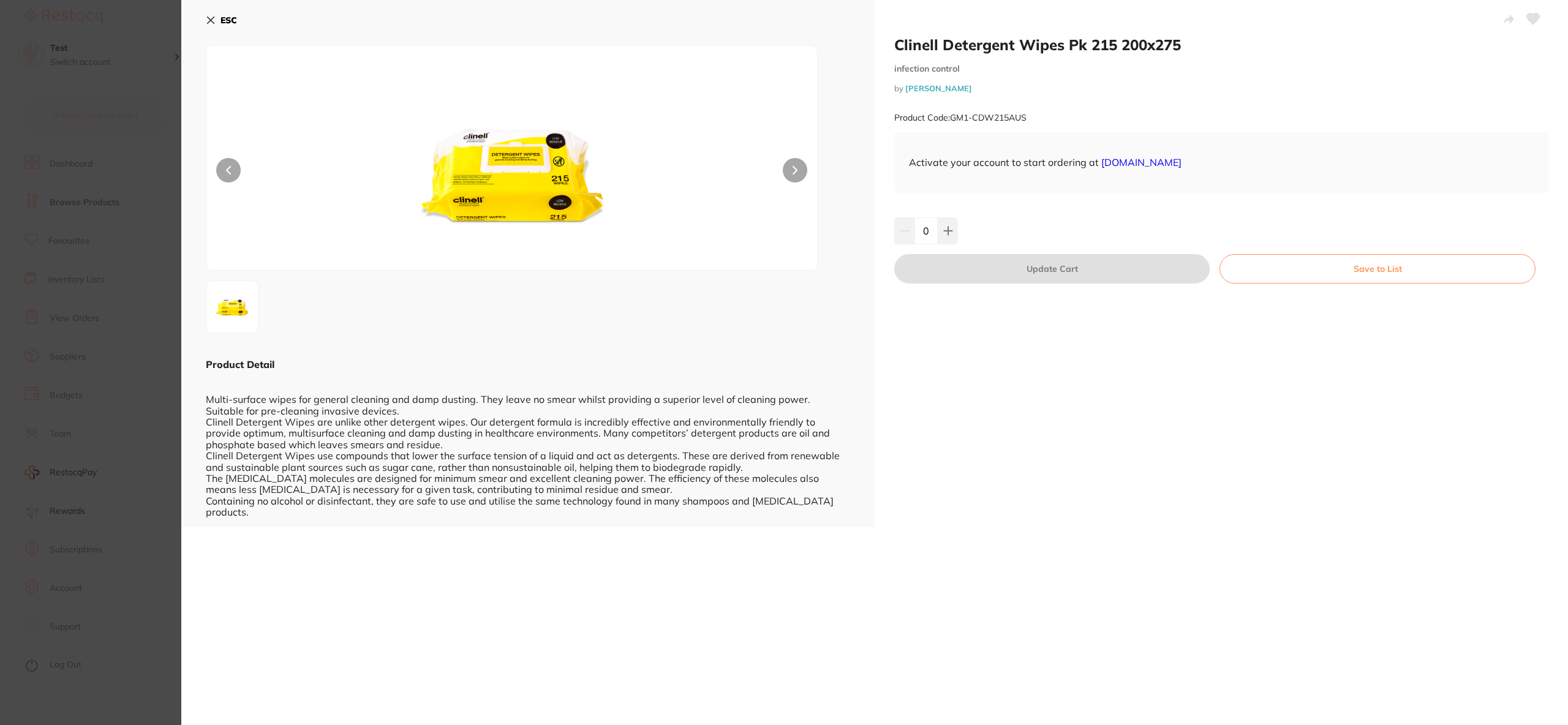
click at [220, 17] on b "ESC" at bounding box center [228, 20] width 16 height 11
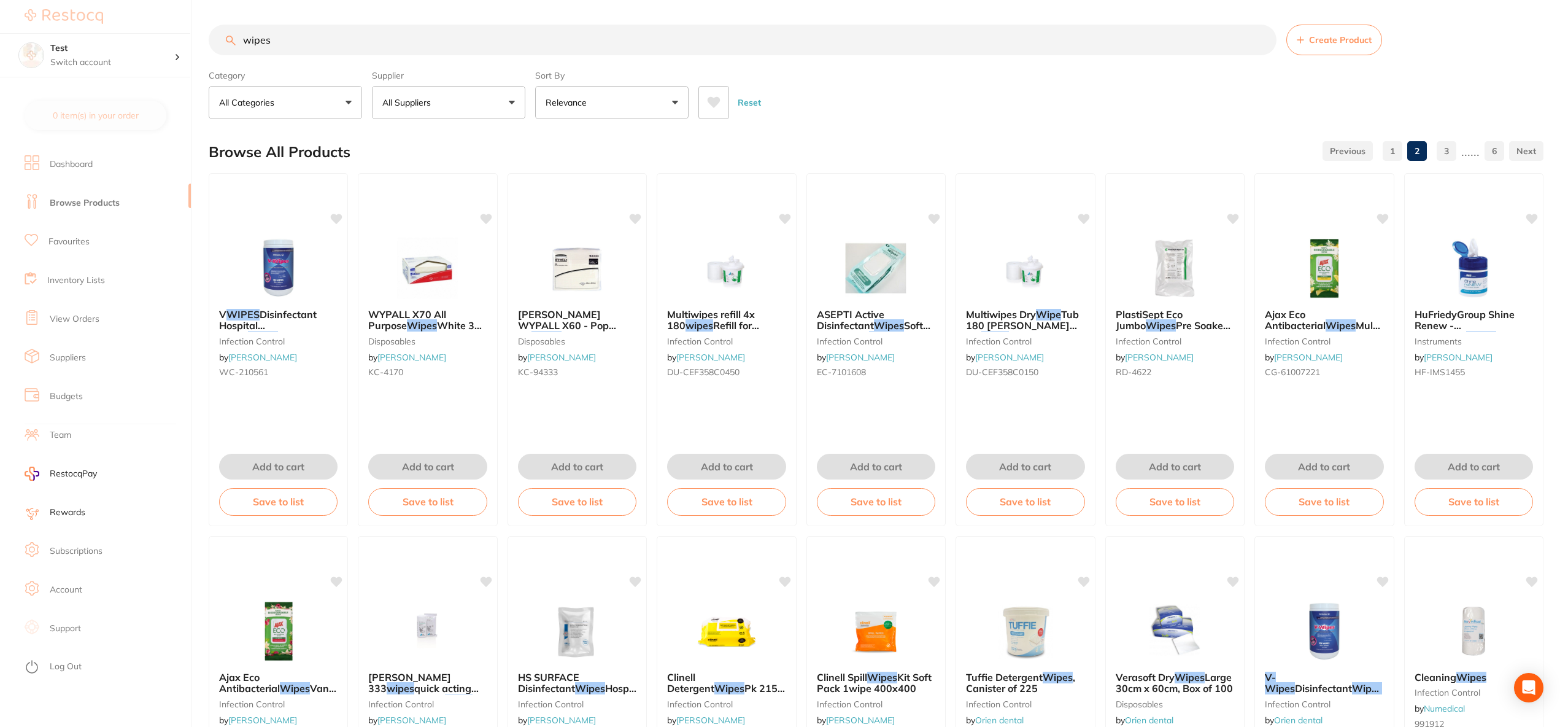
click at [462, 104] on button "All Suppliers" at bounding box center [449, 103] width 154 height 33
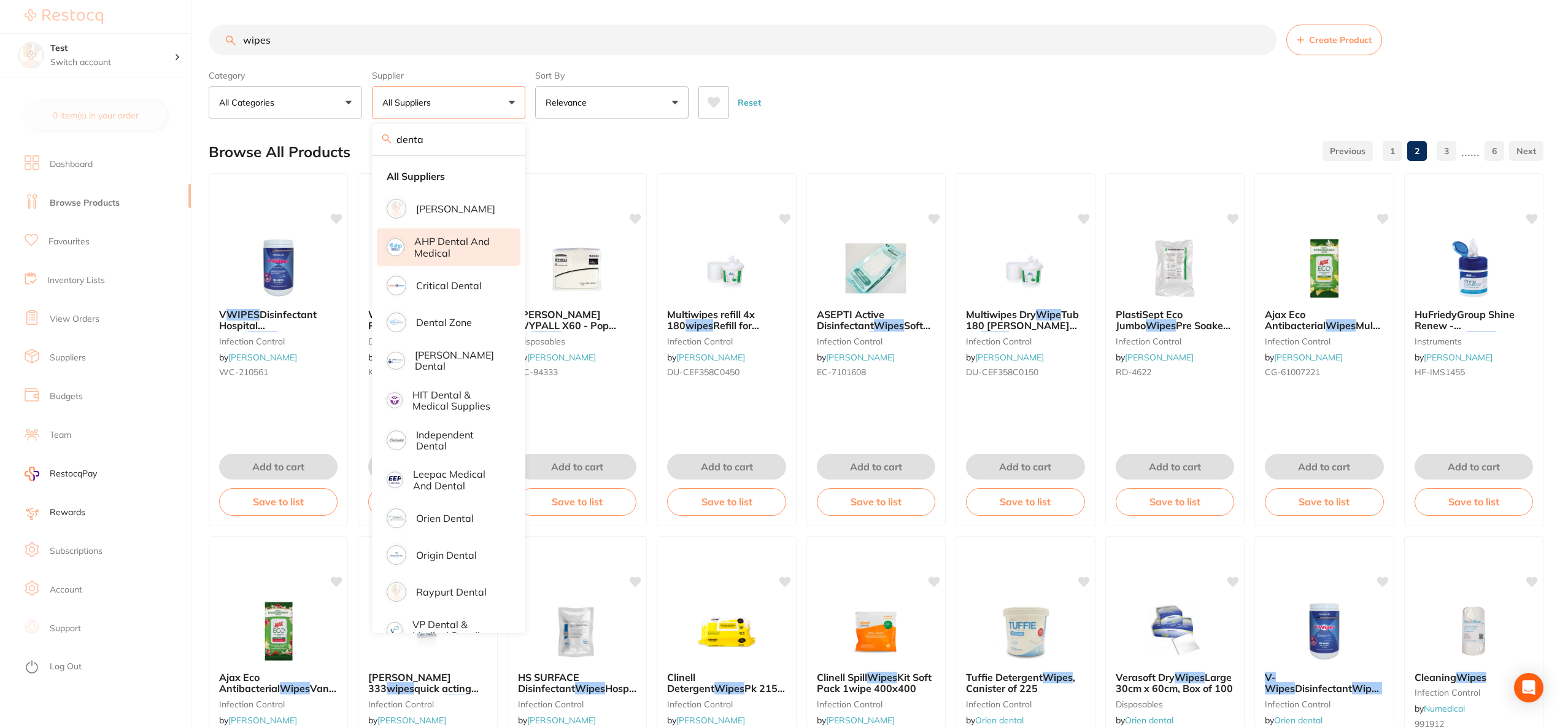
type input "dentav"
click at [502, 142] on input "dentav" at bounding box center [449, 139] width 154 height 31
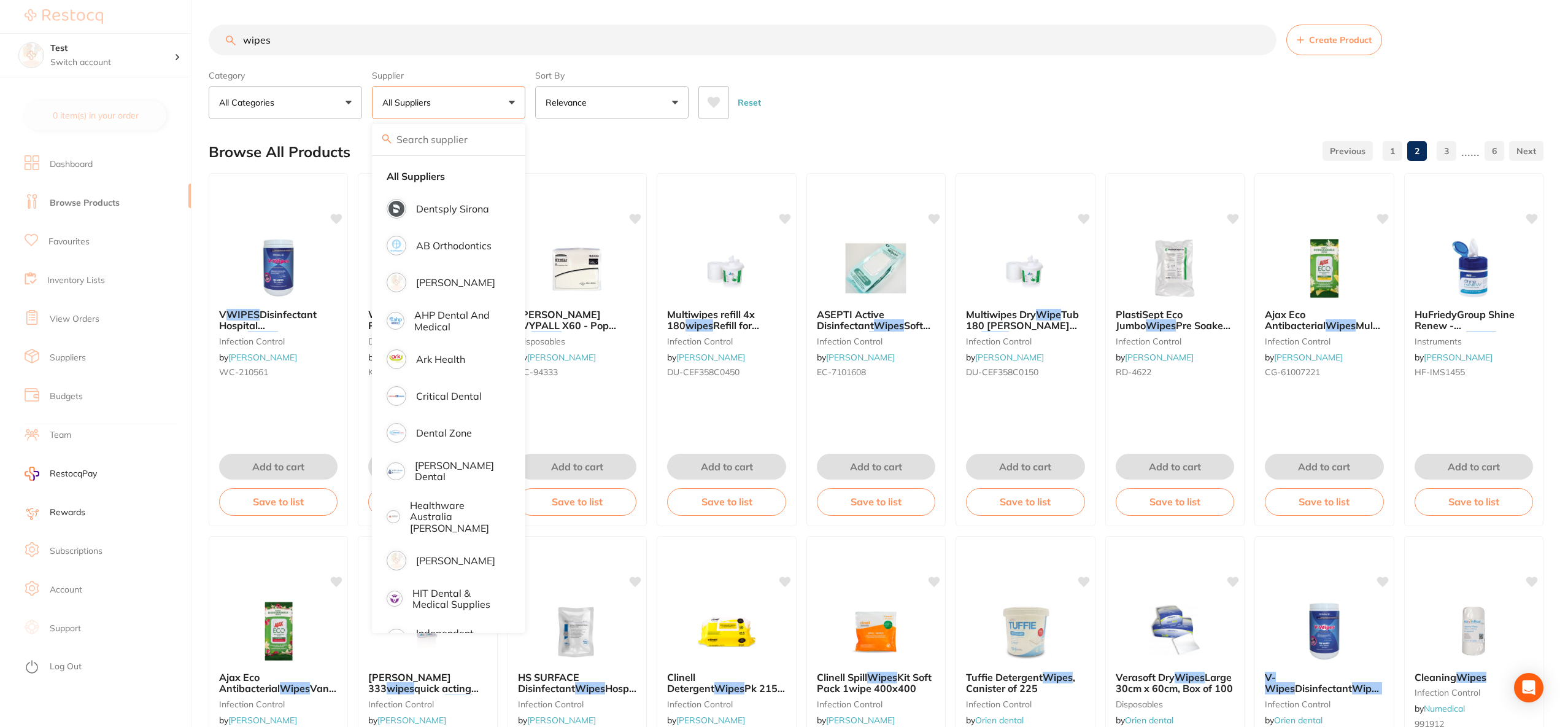
click at [433, 106] on p "All Suppliers" at bounding box center [409, 103] width 54 height 12
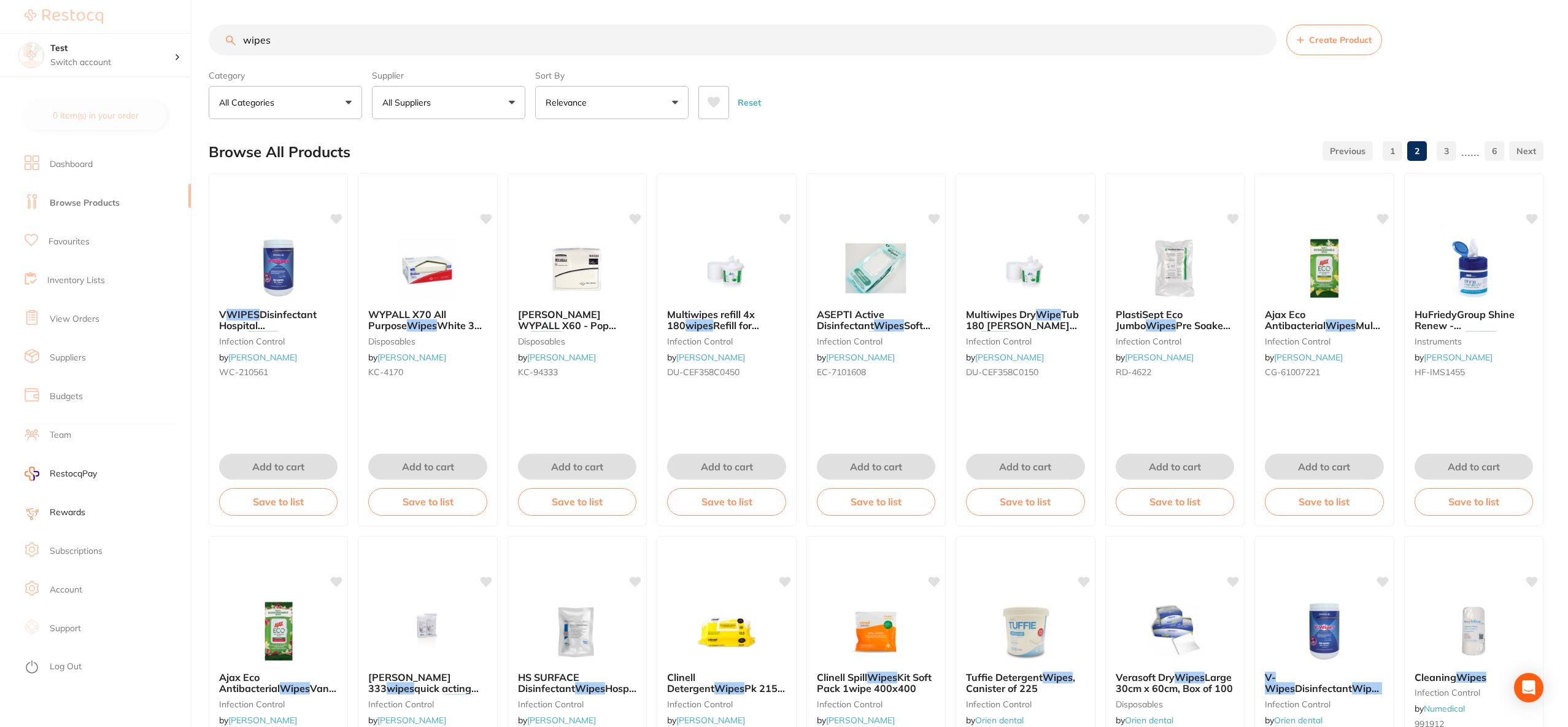
click at [428, 113] on button "All Suppliers" at bounding box center [449, 103] width 154 height 33
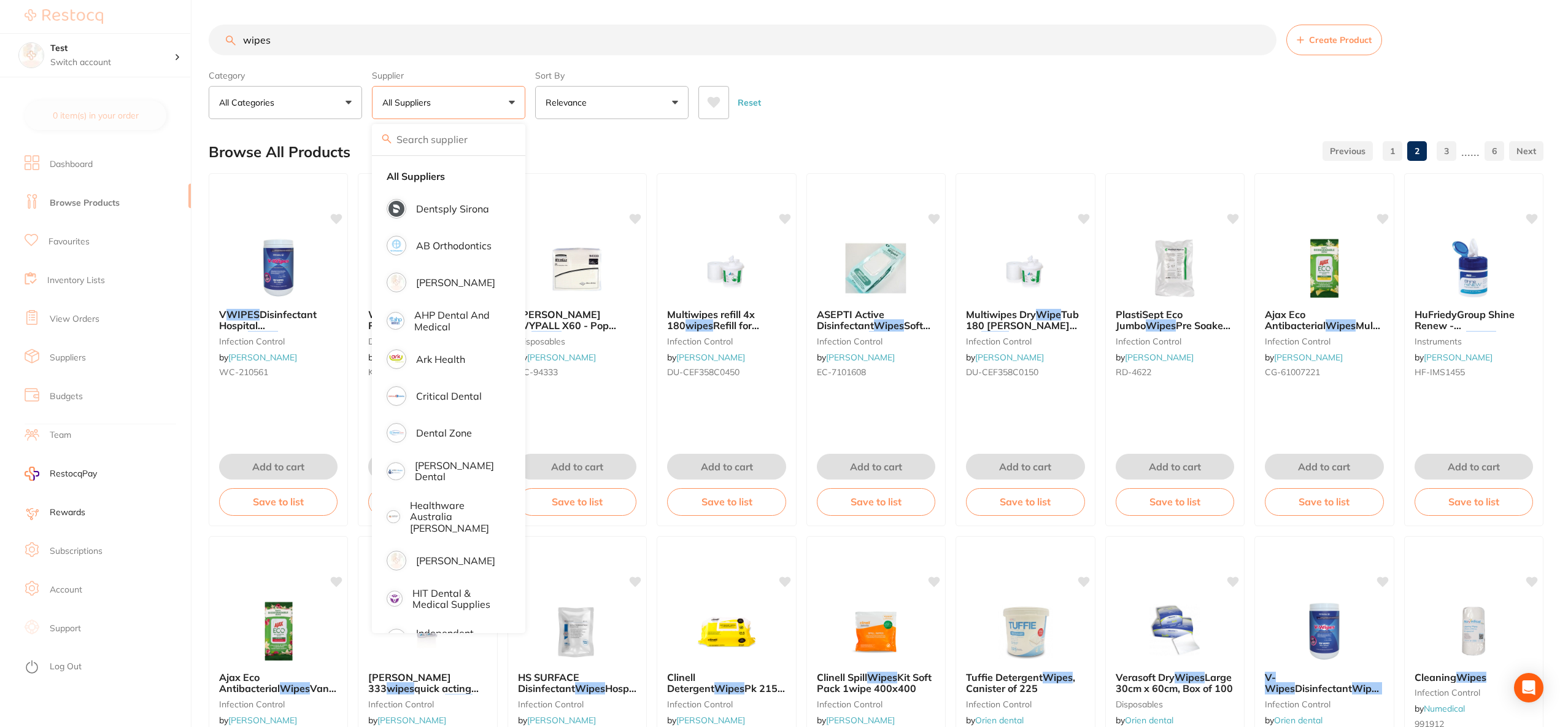
click at [421, 148] on input "search" at bounding box center [449, 139] width 154 height 31
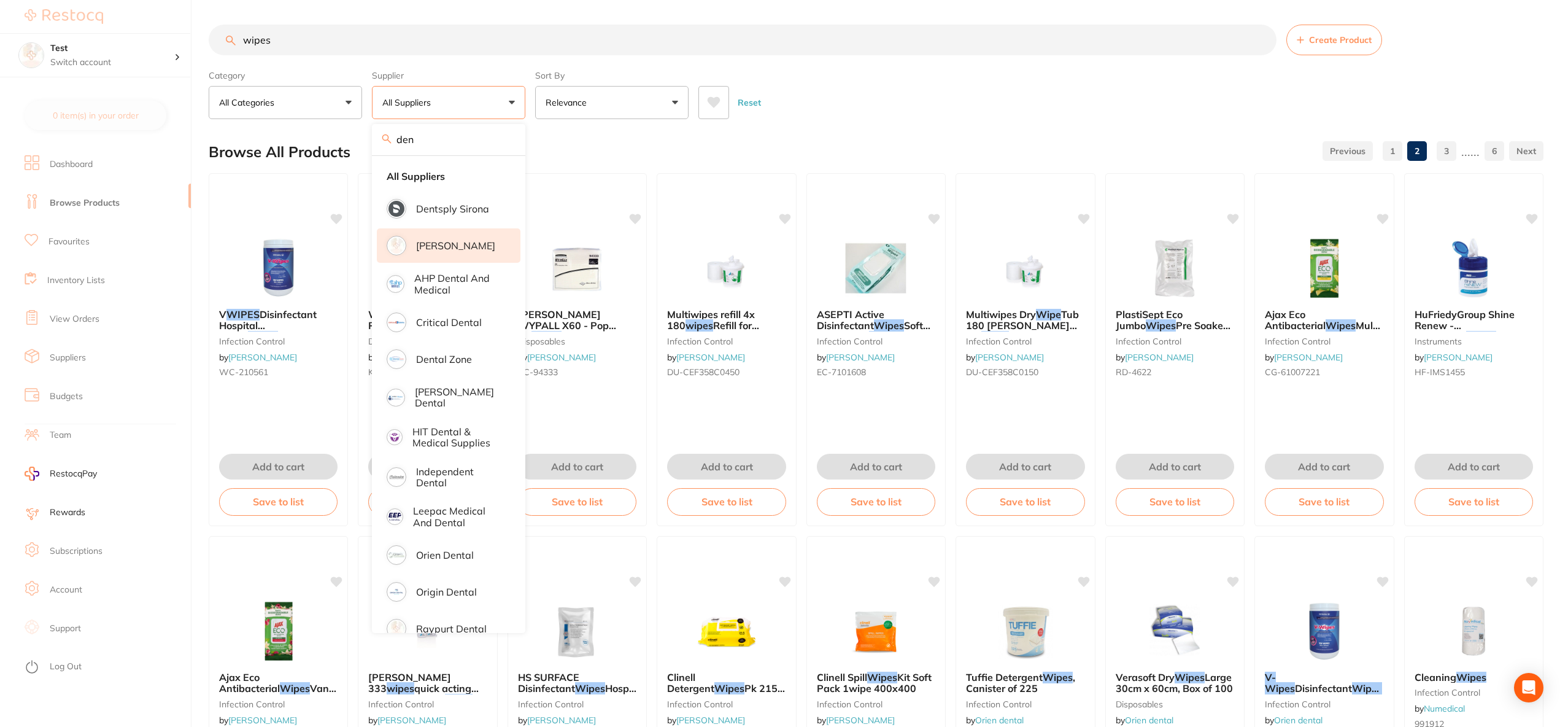
type input "den"
click at [443, 241] on p "[PERSON_NAME]" at bounding box center [456, 245] width 79 height 11
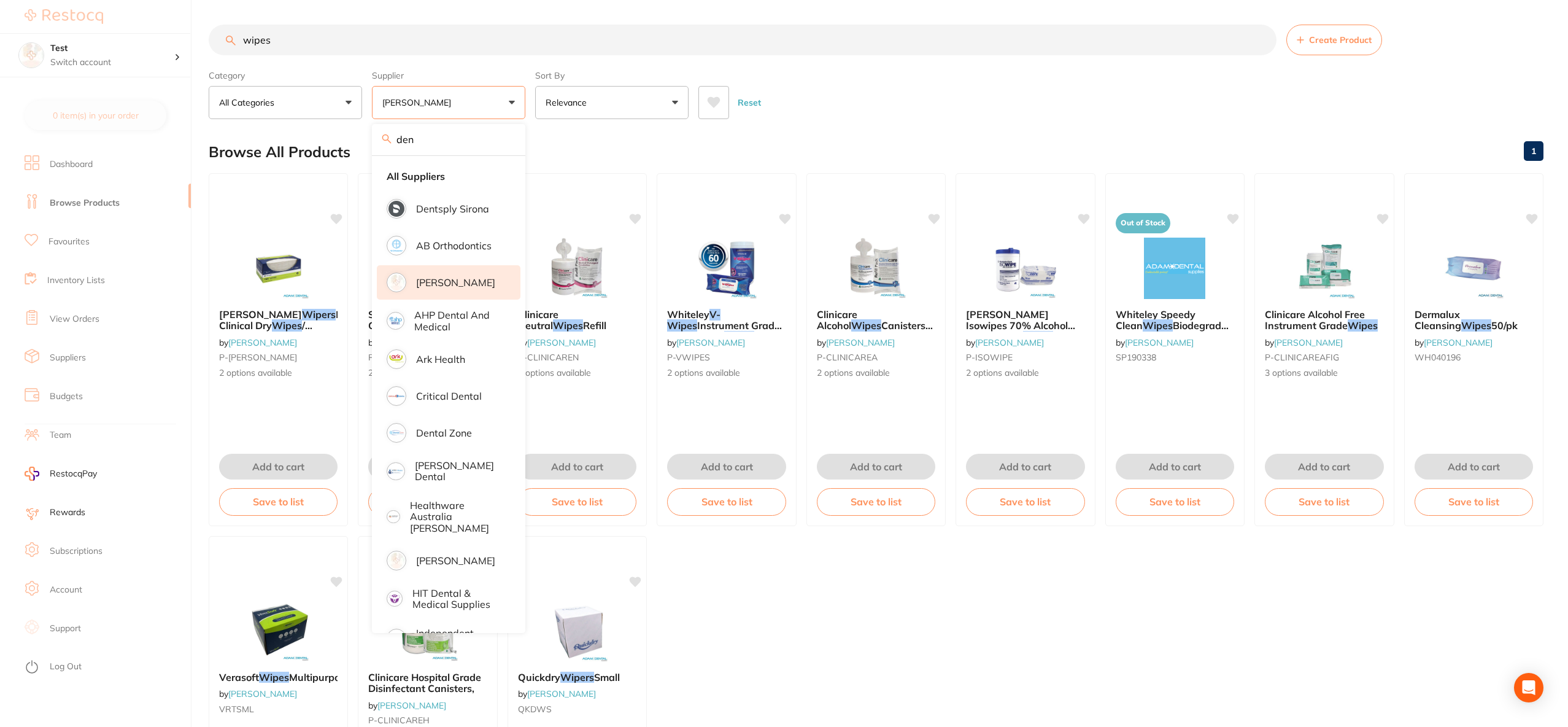
click at [967, 78] on div "Reset" at bounding box center [1116, 98] width 836 height 43
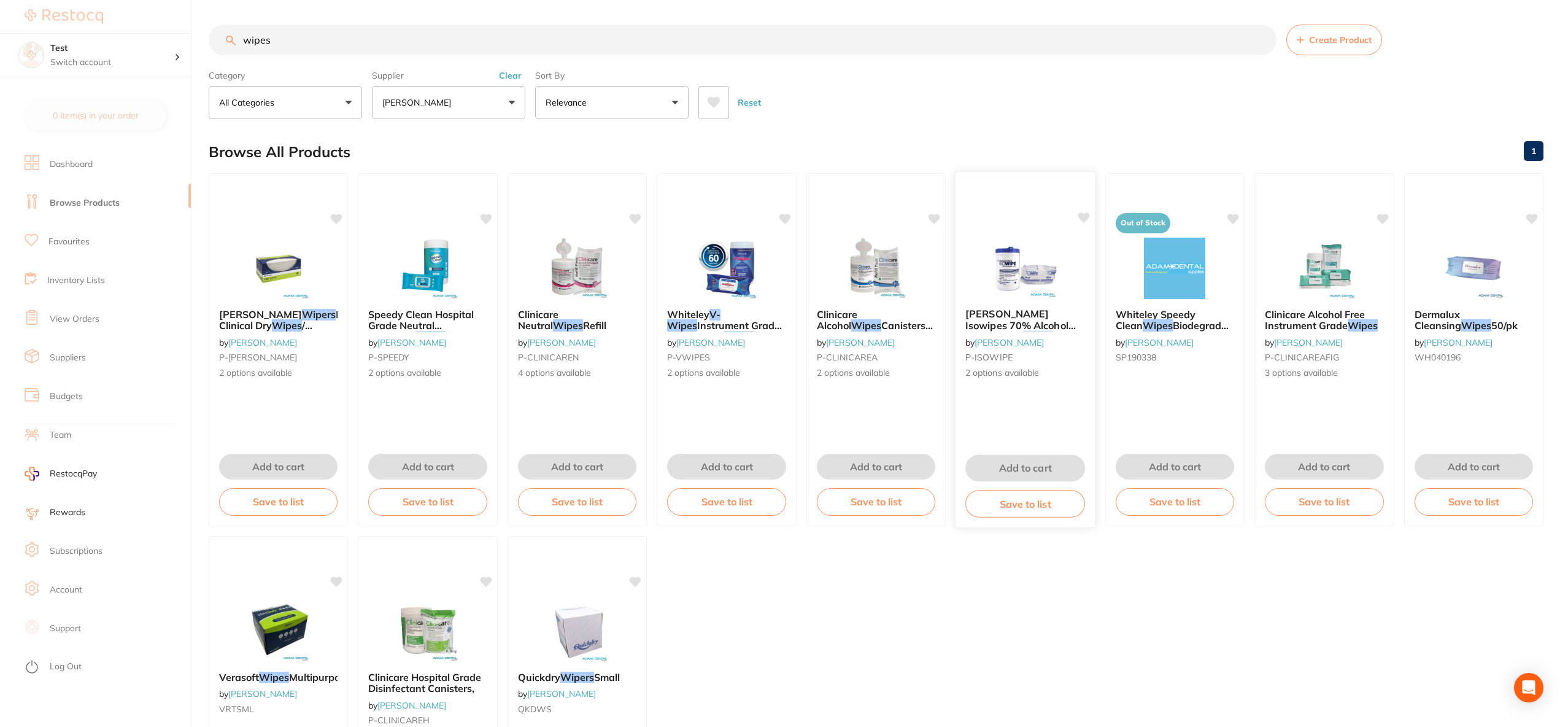
click at [1027, 270] on img at bounding box center [1025, 267] width 80 height 62
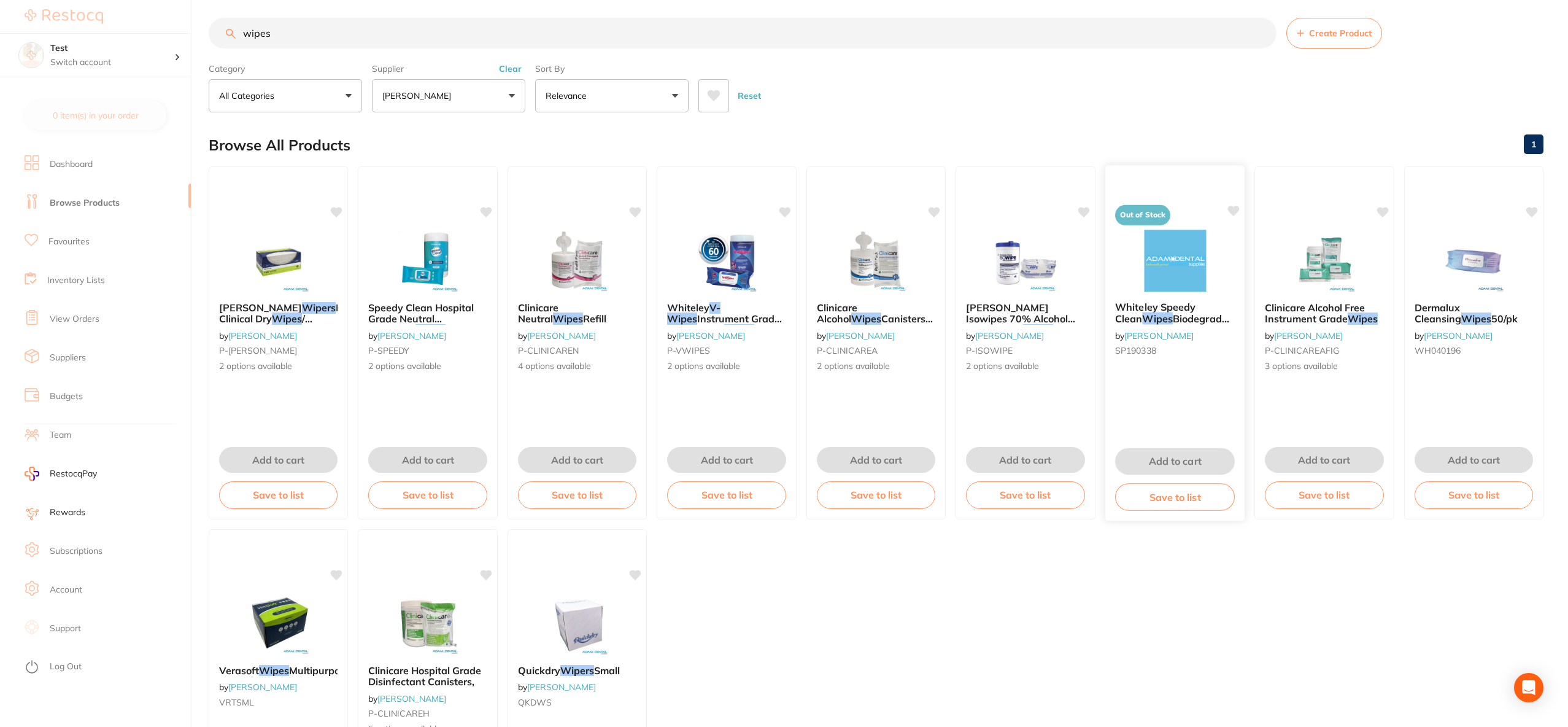
click at [1169, 309] on span "Whiteley Speedy Clean" at bounding box center [1155, 313] width 80 height 24
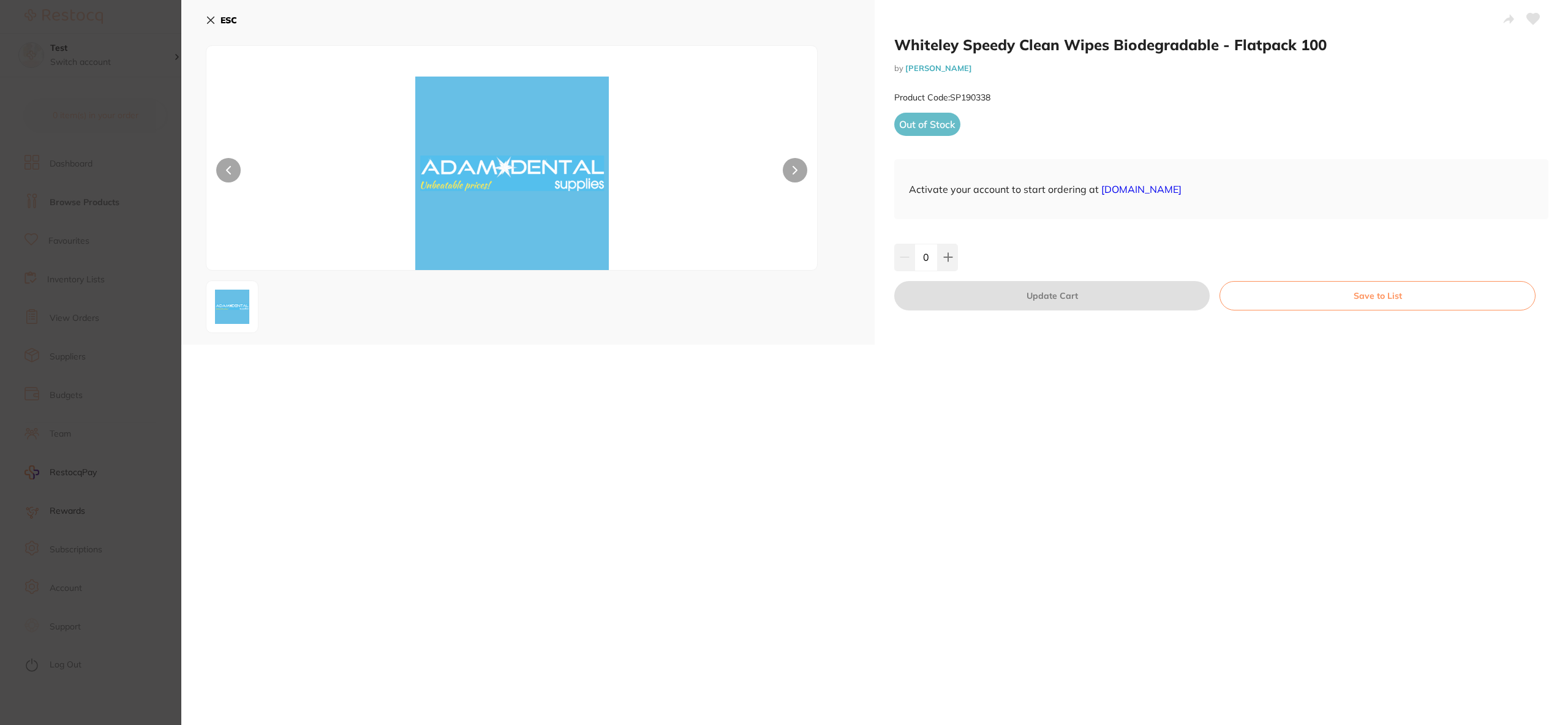
click at [1034, 32] on div at bounding box center [1221, 20] width 654 height 31
click at [1032, 39] on h2 "Whiteley Speedy Clean Wipes Biodegradable - Flatpack 100" at bounding box center [1221, 45] width 654 height 18
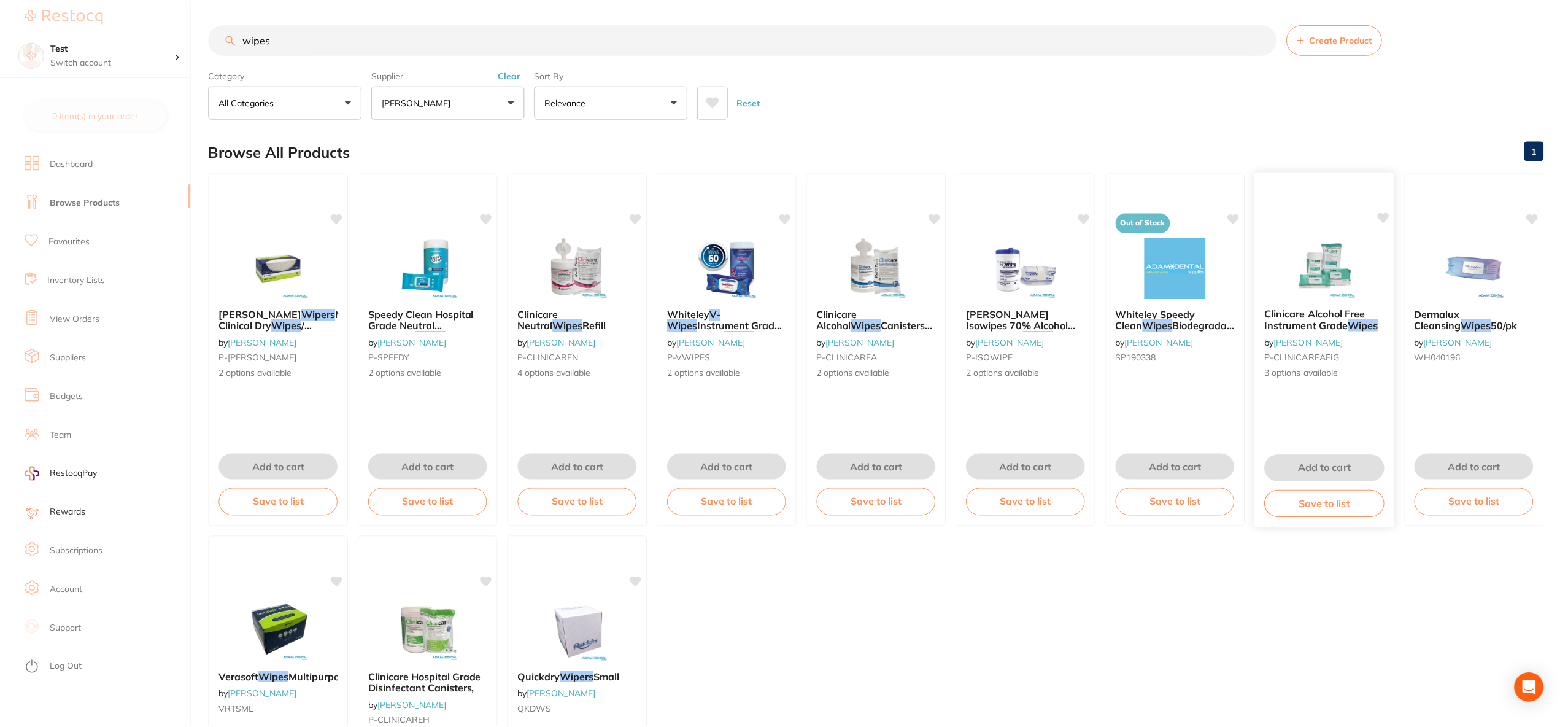
scroll to position [7, 0]
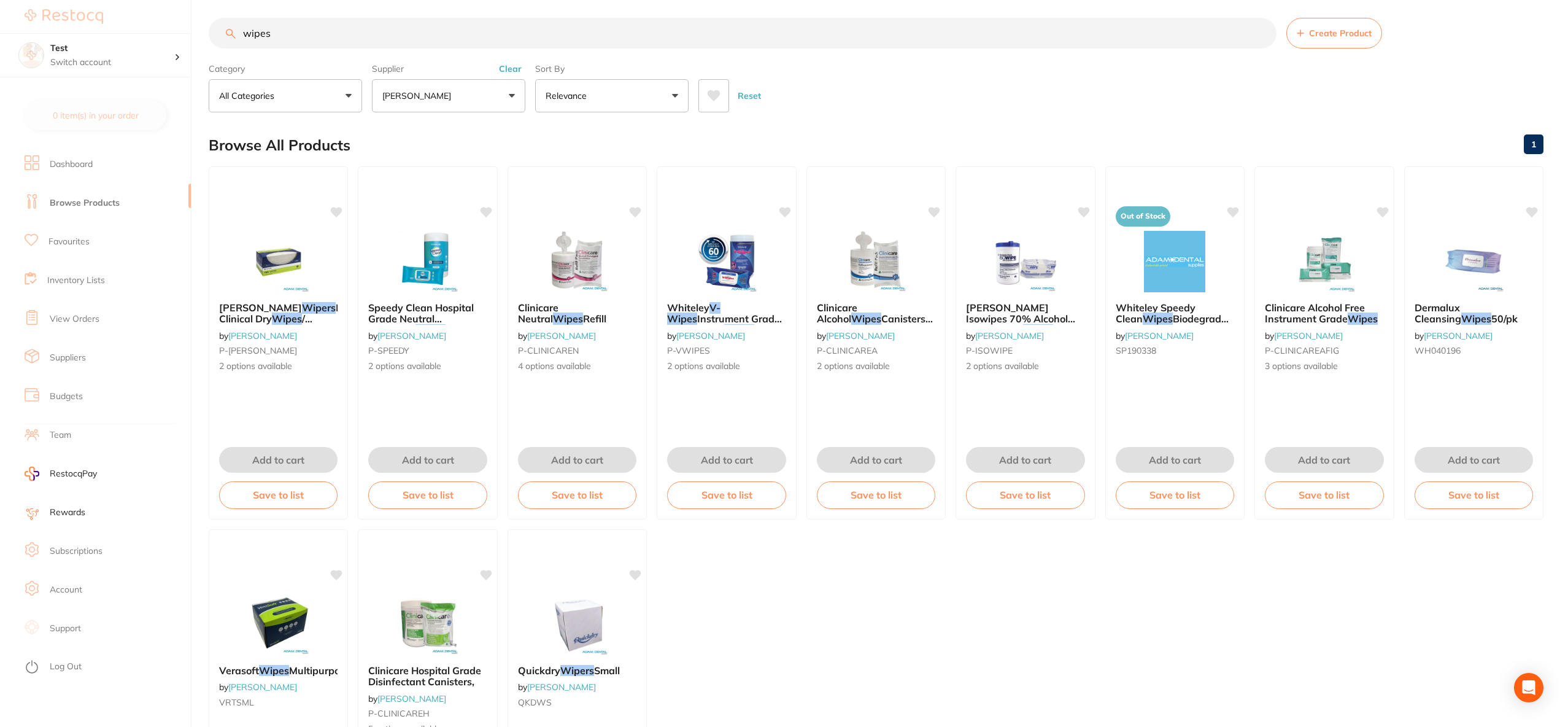
click at [56, 363] on link "Suppliers" at bounding box center [68, 358] width 36 height 12
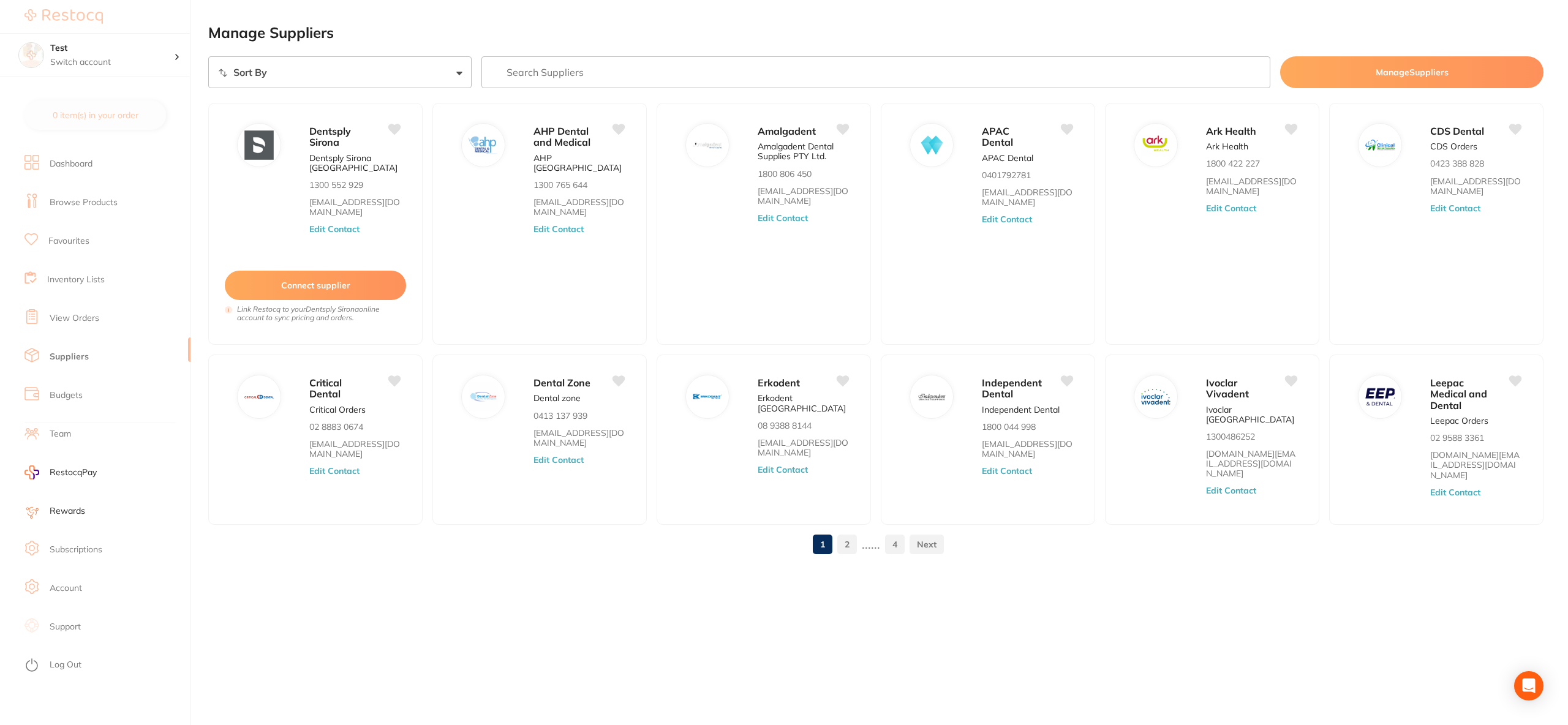
click at [85, 401] on li "Budgets" at bounding box center [107, 395] width 166 height 39
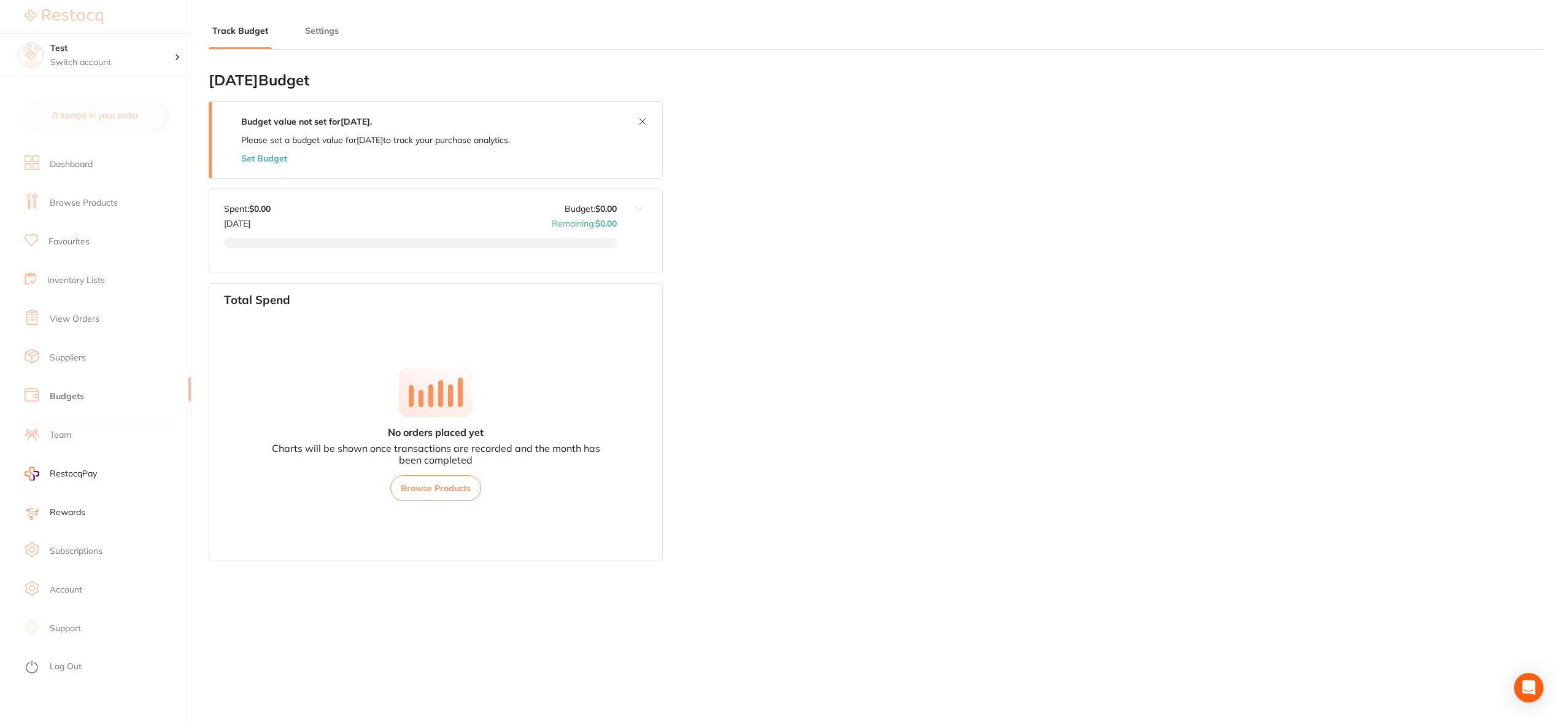
click at [254, 154] on button "Set Budget" at bounding box center [265, 159] width 46 height 10
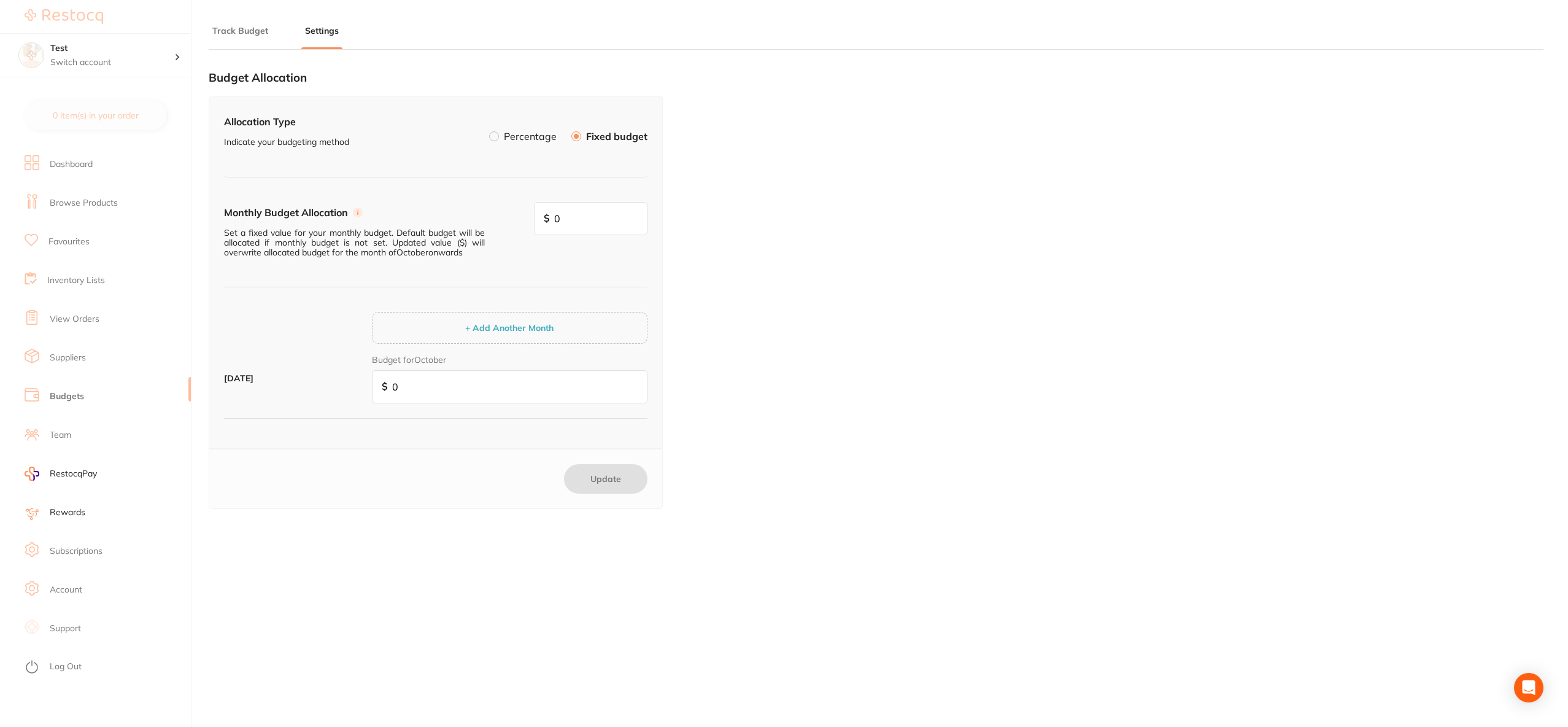
click at [434, 323] on div "+ Add Another Month" at bounding box center [509, 328] width 275 height 32
click at [633, 361] on button "Remove" at bounding box center [627, 359] width 41 height 11
click at [633, 361] on div "Budget for October $ 0" at bounding box center [509, 378] width 275 height 49
click at [593, 333] on div "+ Add Another Month" at bounding box center [509, 328] width 275 height 32
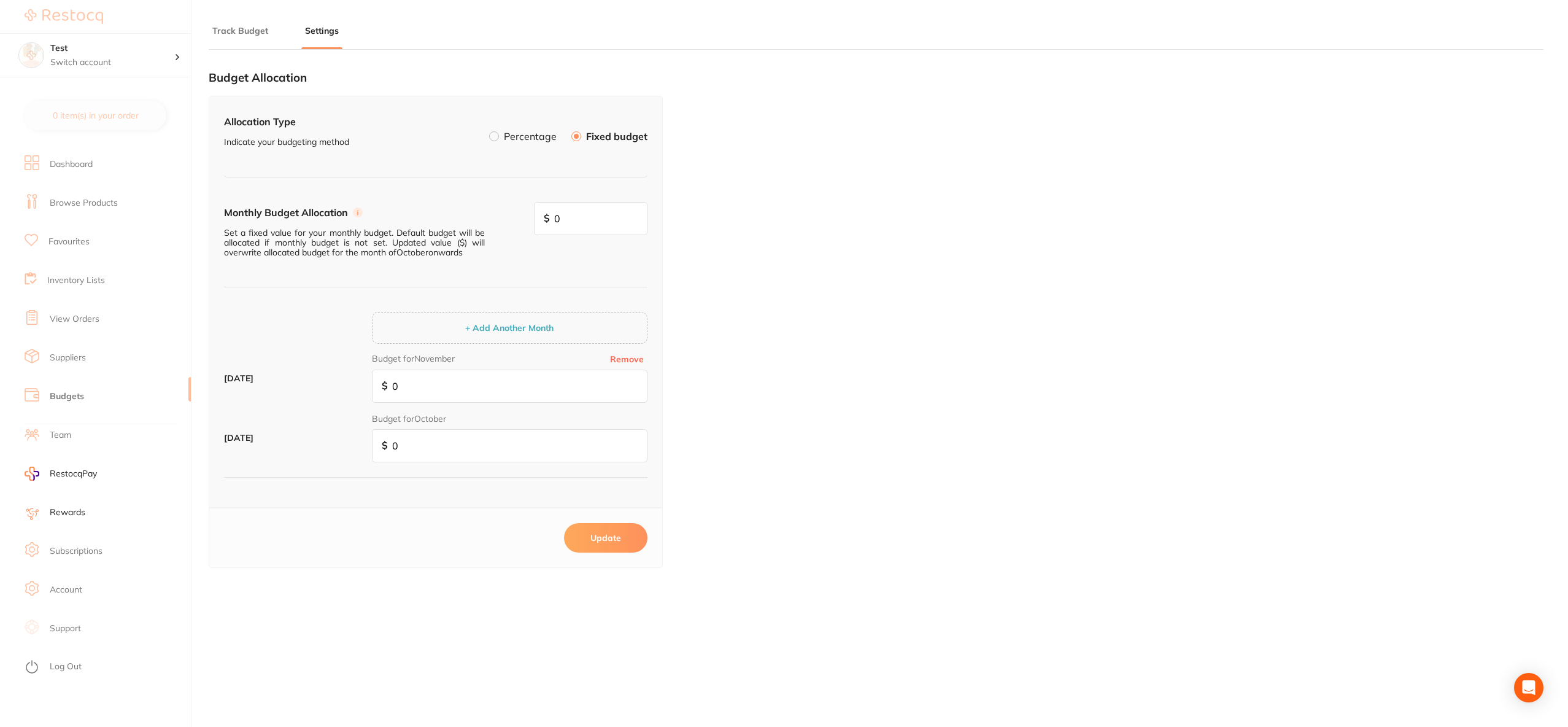
click at [593, 333] on div "+ Add Another Month" at bounding box center [509, 328] width 275 height 32
click at [83, 502] on li "Rewards" at bounding box center [107, 512] width 166 height 39
click at [76, 434] on li "Team" at bounding box center [107, 435] width 166 height 39
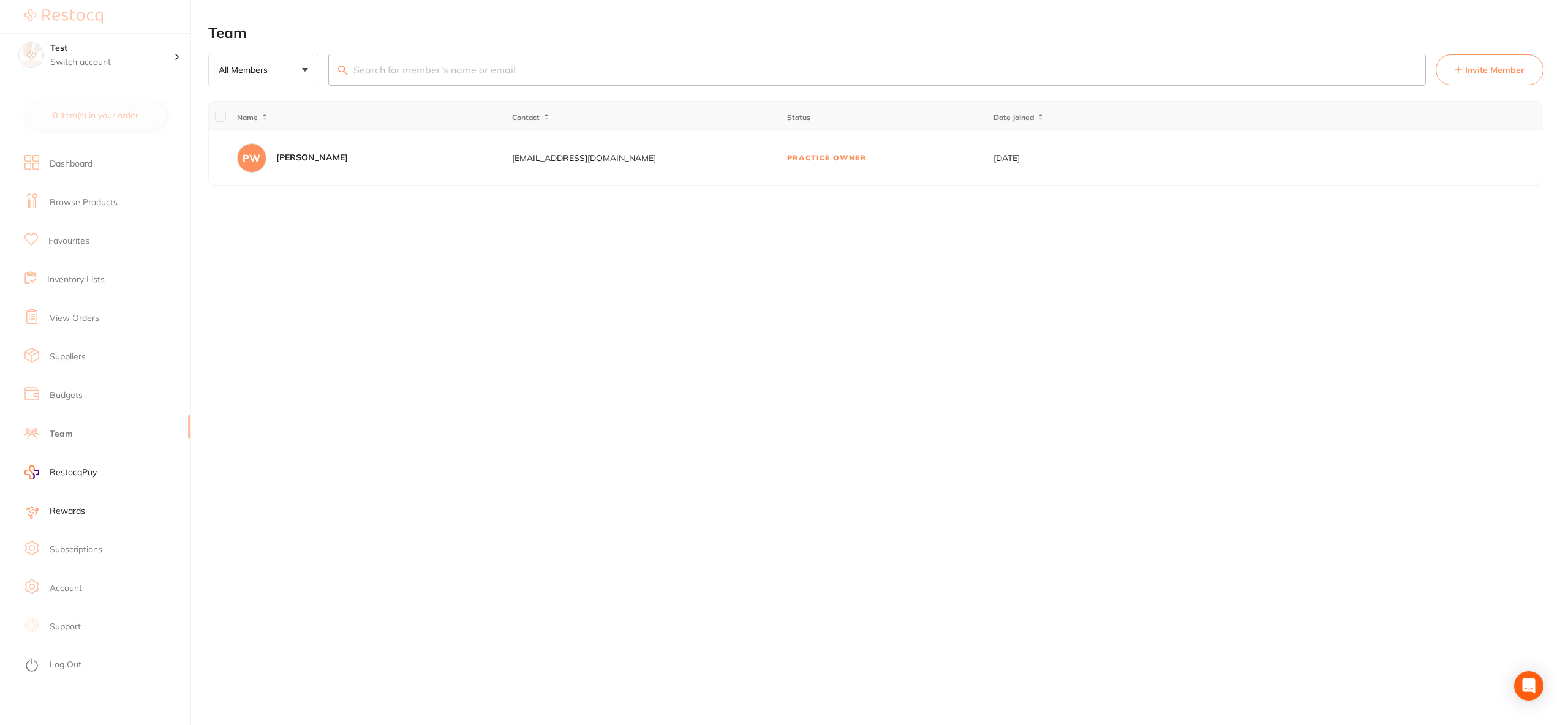
click at [718, 282] on div "Team All Members +0 All Members Active Pending Invite Expired Invite Invite Mem…" at bounding box center [888, 362] width 1360 height 725
click at [1481, 73] on span "Invite Member" at bounding box center [1495, 69] width 59 height 12
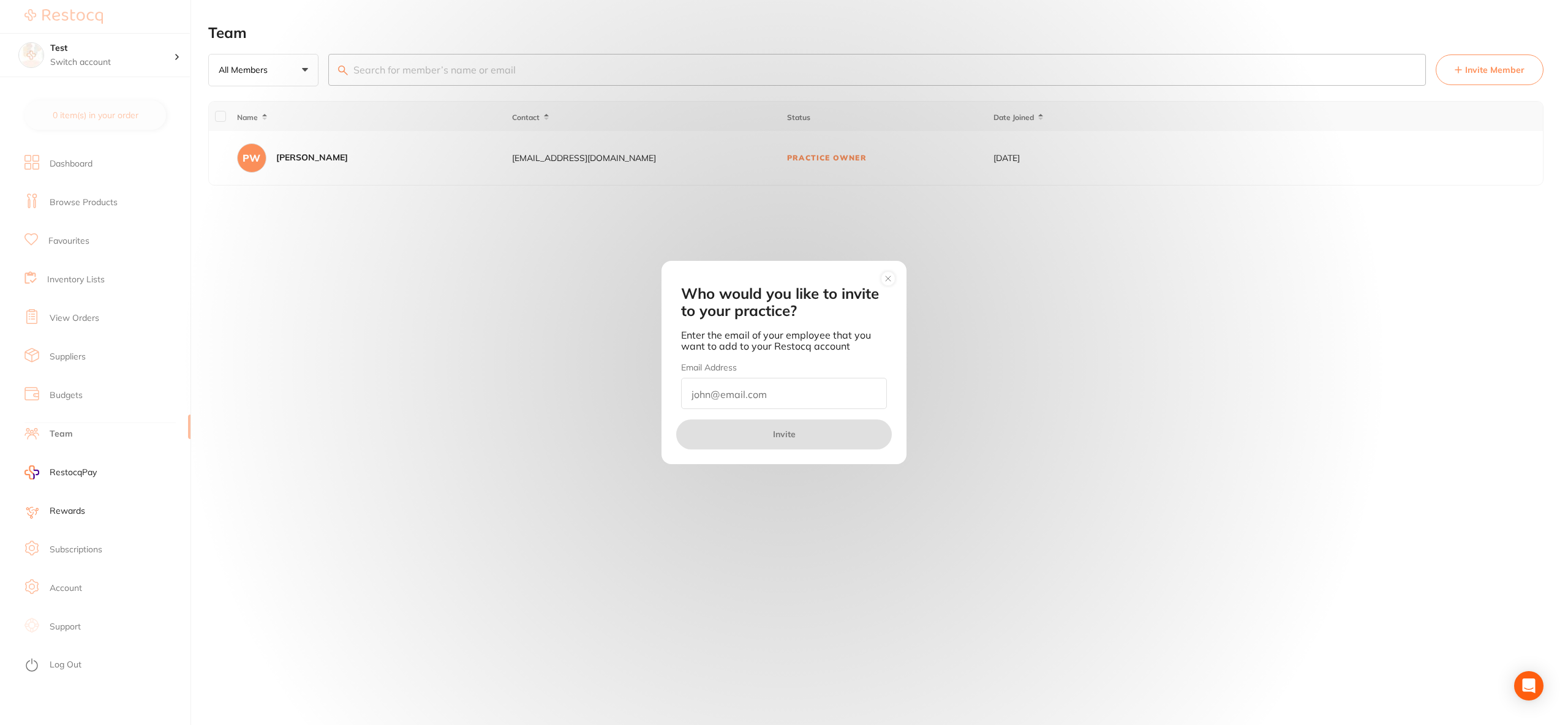
click at [884, 277] on circle at bounding box center [888, 279] width 14 height 14
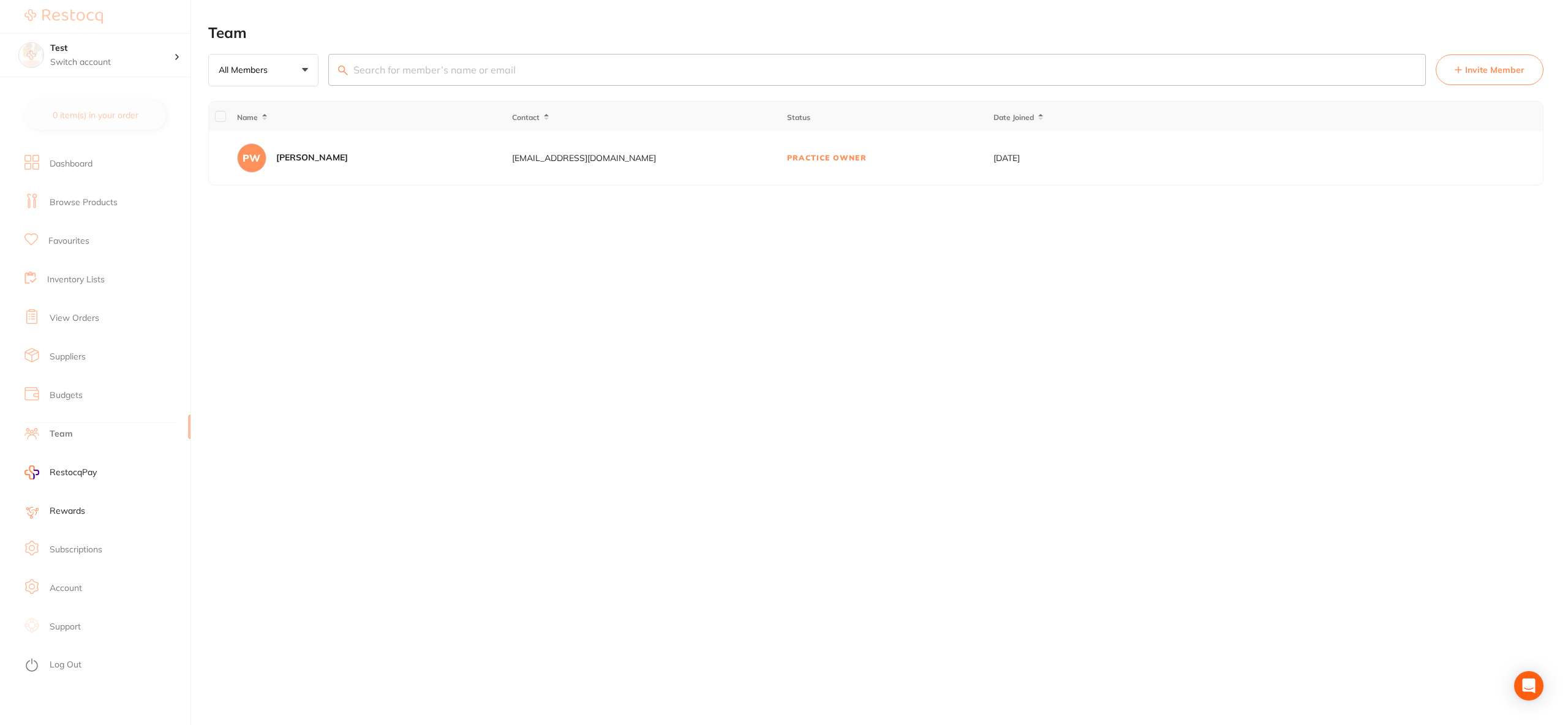
click at [886, 274] on div "Team All Members +0 All Members Active Pending Invite Expired Invite Invite Mem…" at bounding box center [888, 362] width 1360 height 725
click at [105, 545] on li "Subscriptions" at bounding box center [107, 549] width 166 height 39
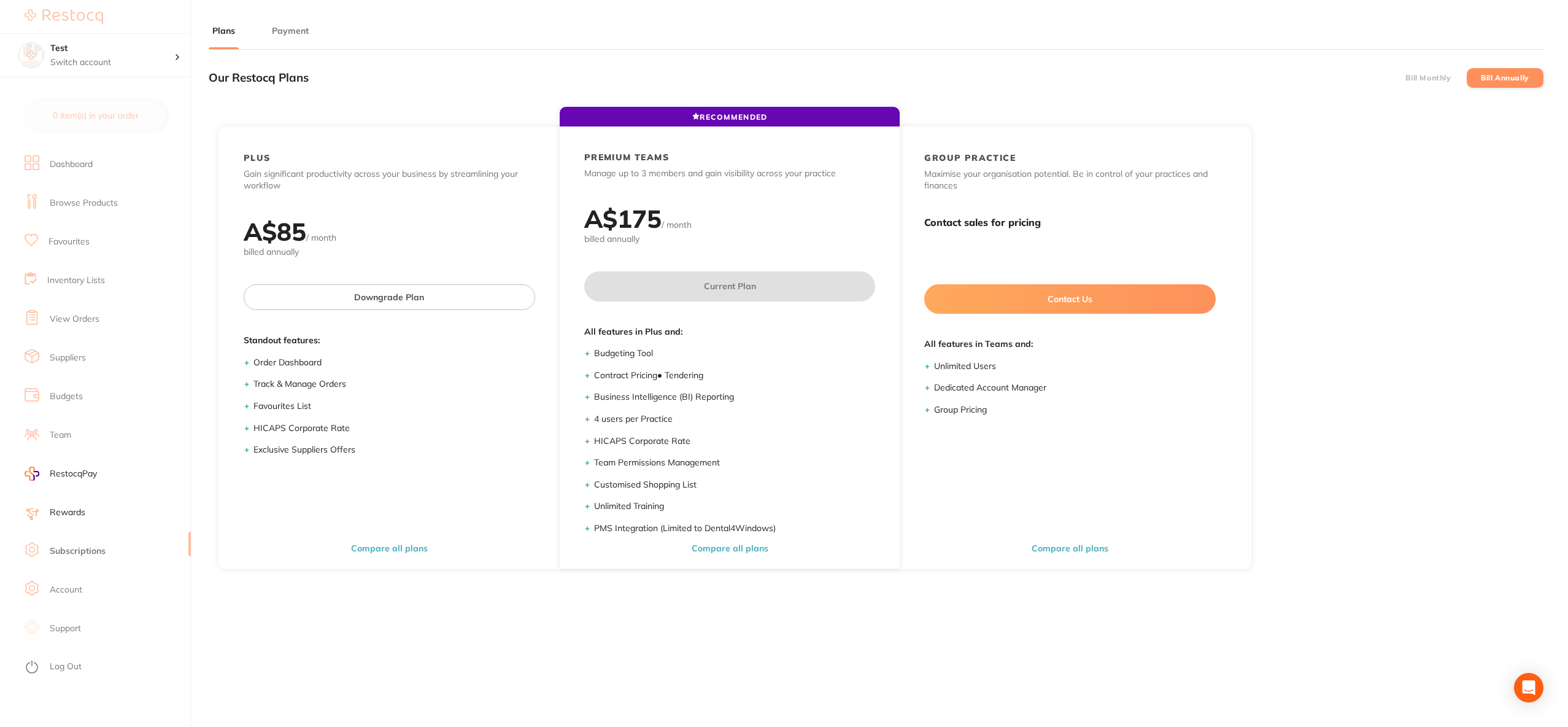
click at [280, 18] on main "Plans Payment Our Restocq Plans Bill Monthly Bill Annually RECOMMENDED PLUS Gai…" at bounding box center [889, 446] width 1360 height 892
click at [282, 29] on button "Payment" at bounding box center [290, 31] width 44 height 12
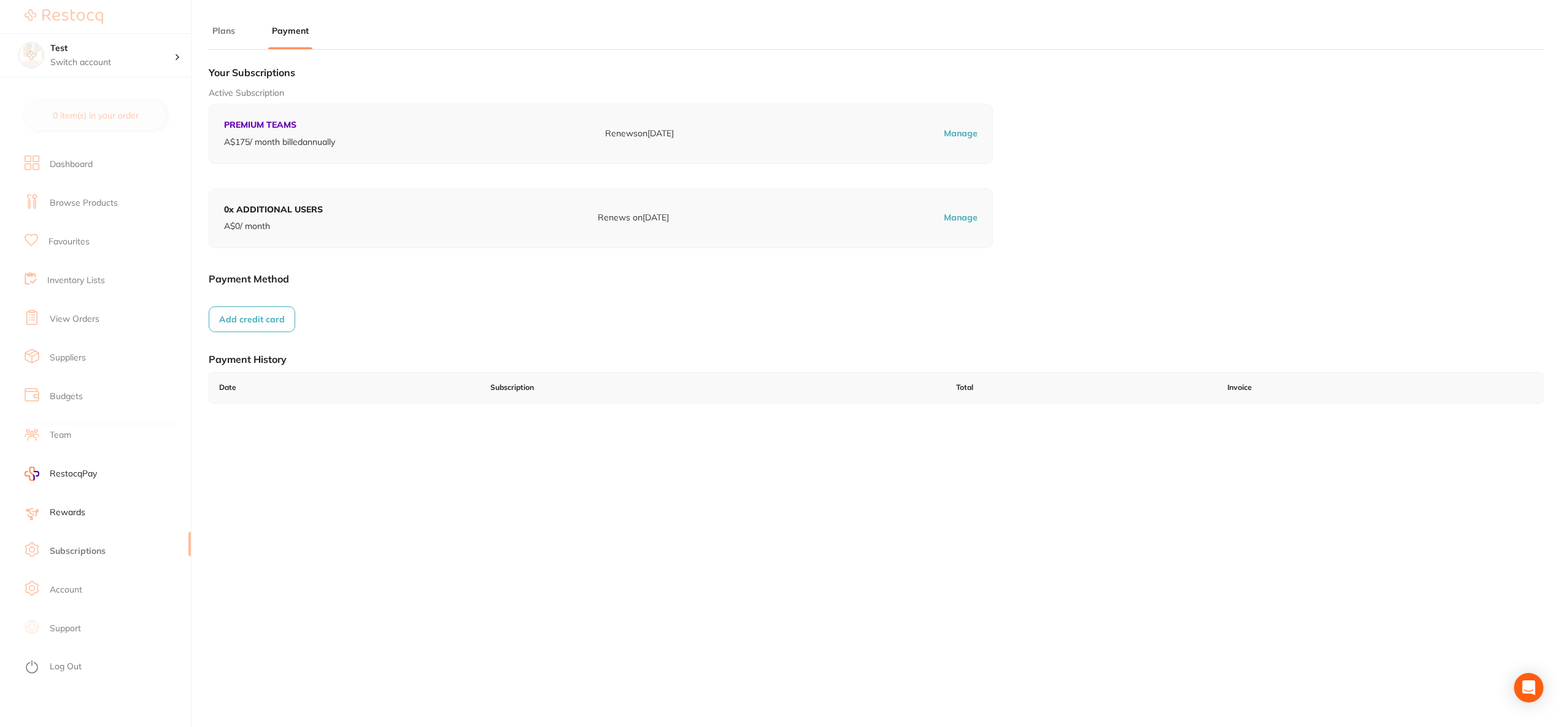
click at [229, 32] on button "Plans" at bounding box center [224, 31] width 30 height 12
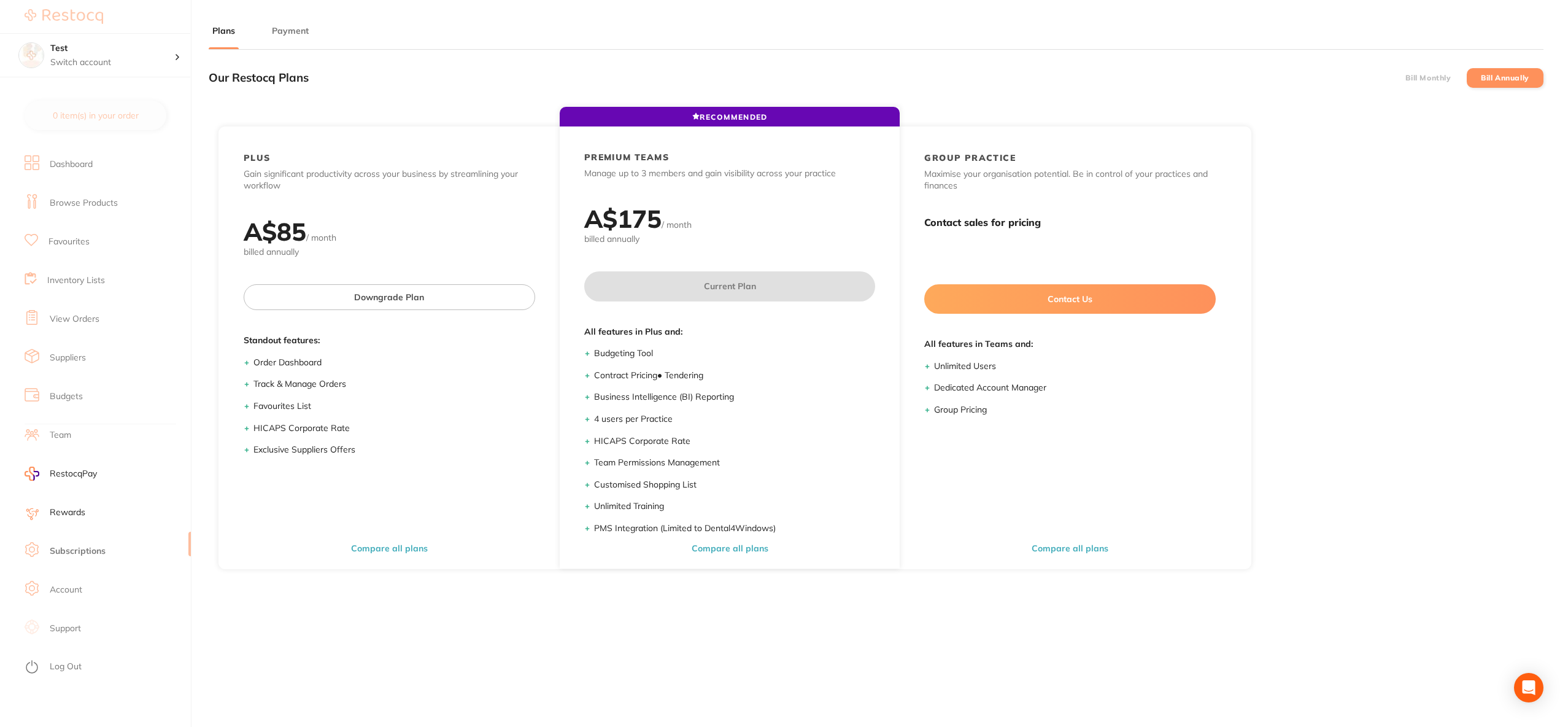
click at [115, 166] on li "Dashboard" at bounding box center [107, 164] width 166 height 39
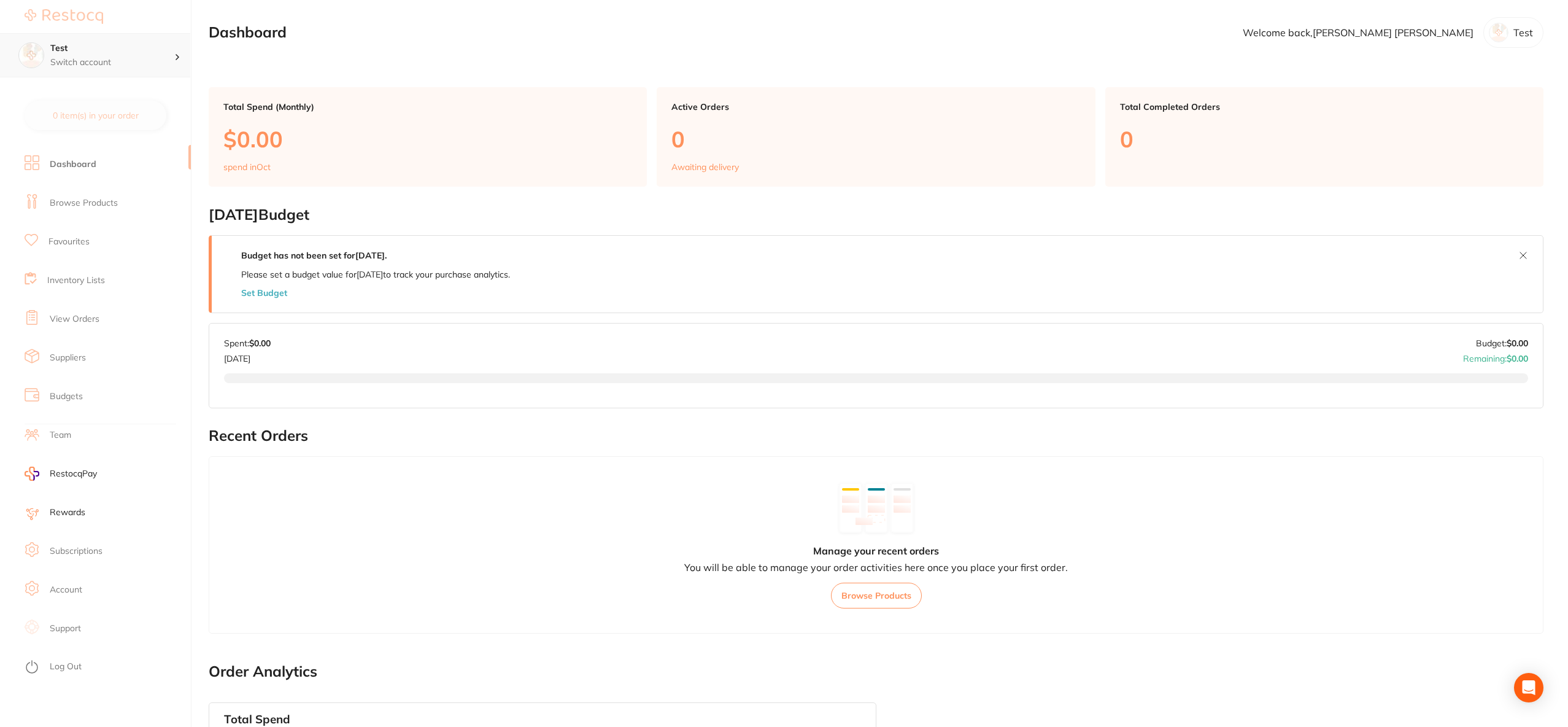
click at [100, 59] on p "Switch account" at bounding box center [112, 62] width 124 height 12
click at [130, 60] on p "Switch account" at bounding box center [112, 62] width 124 height 12
click at [434, 45] on section "Dashboard Welcome back, Peter Wu Test" at bounding box center [876, 32] width 1335 height 31
click at [100, 572] on li "Account" at bounding box center [107, 590] width 166 height 39
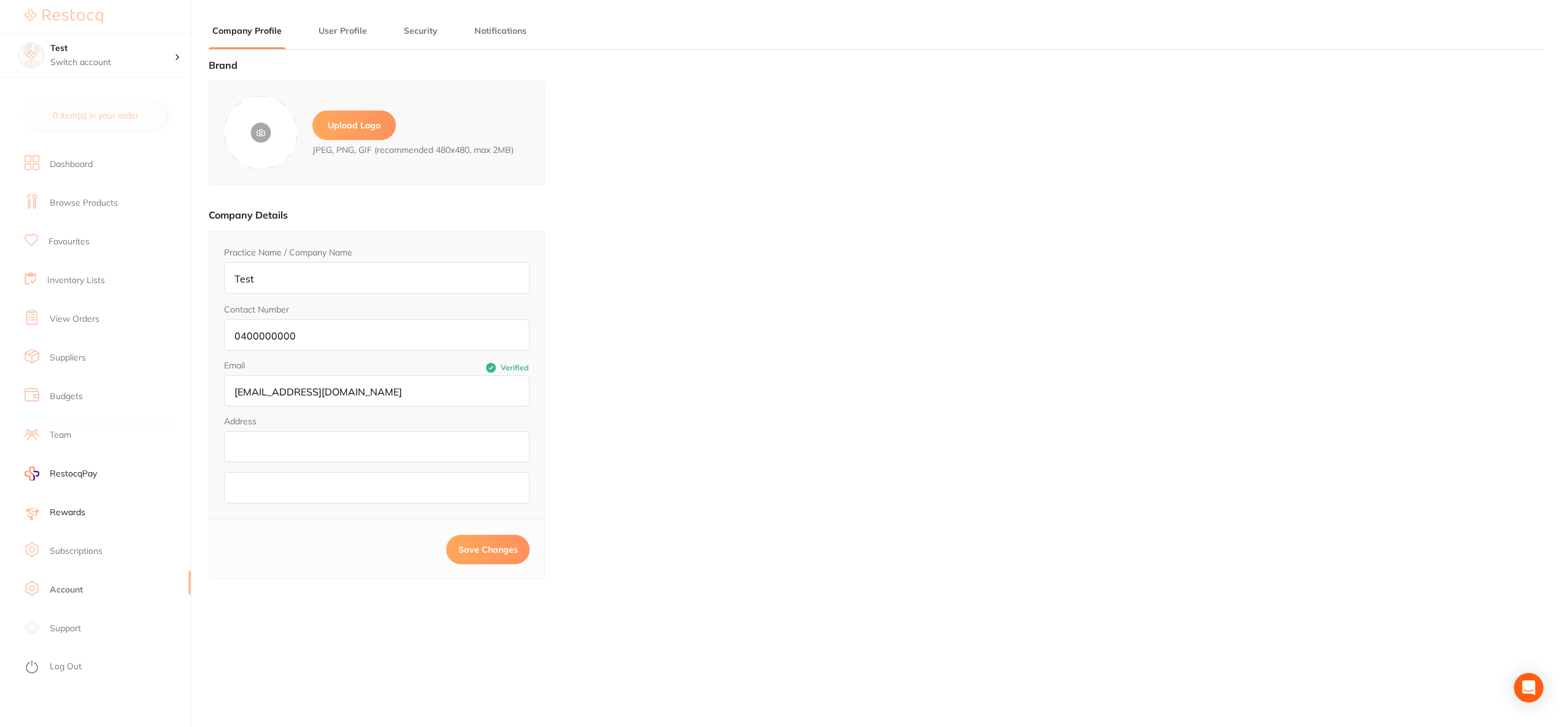
type input "[PERSON_NAME]"
type input "[EMAIL_ADDRESS][DOMAIN_NAME]"
click at [364, 37] on li "User Profile" at bounding box center [343, 37] width 56 height 25
click at [359, 27] on button "User Profile" at bounding box center [343, 31] width 56 height 12
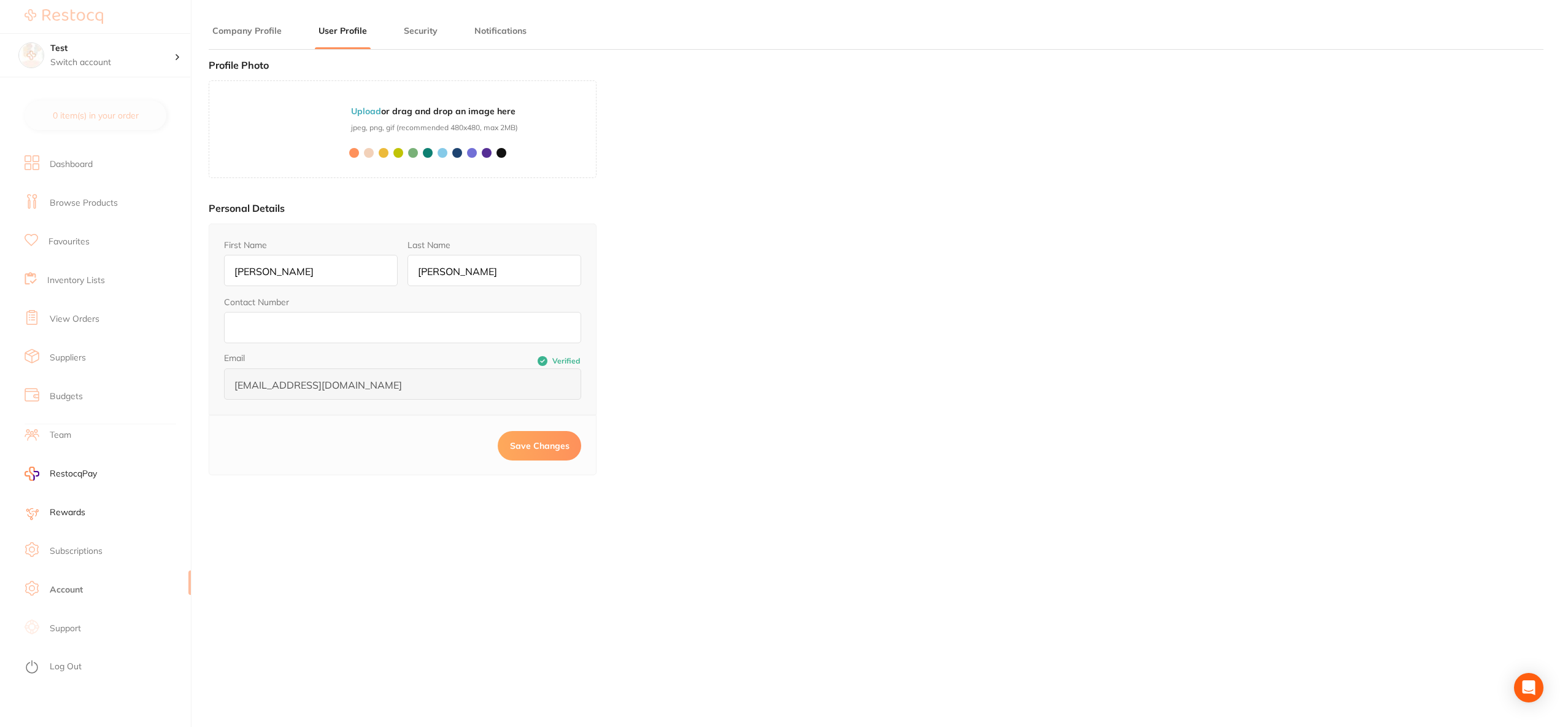
click at [83, 438] on li "Team" at bounding box center [107, 435] width 166 height 39
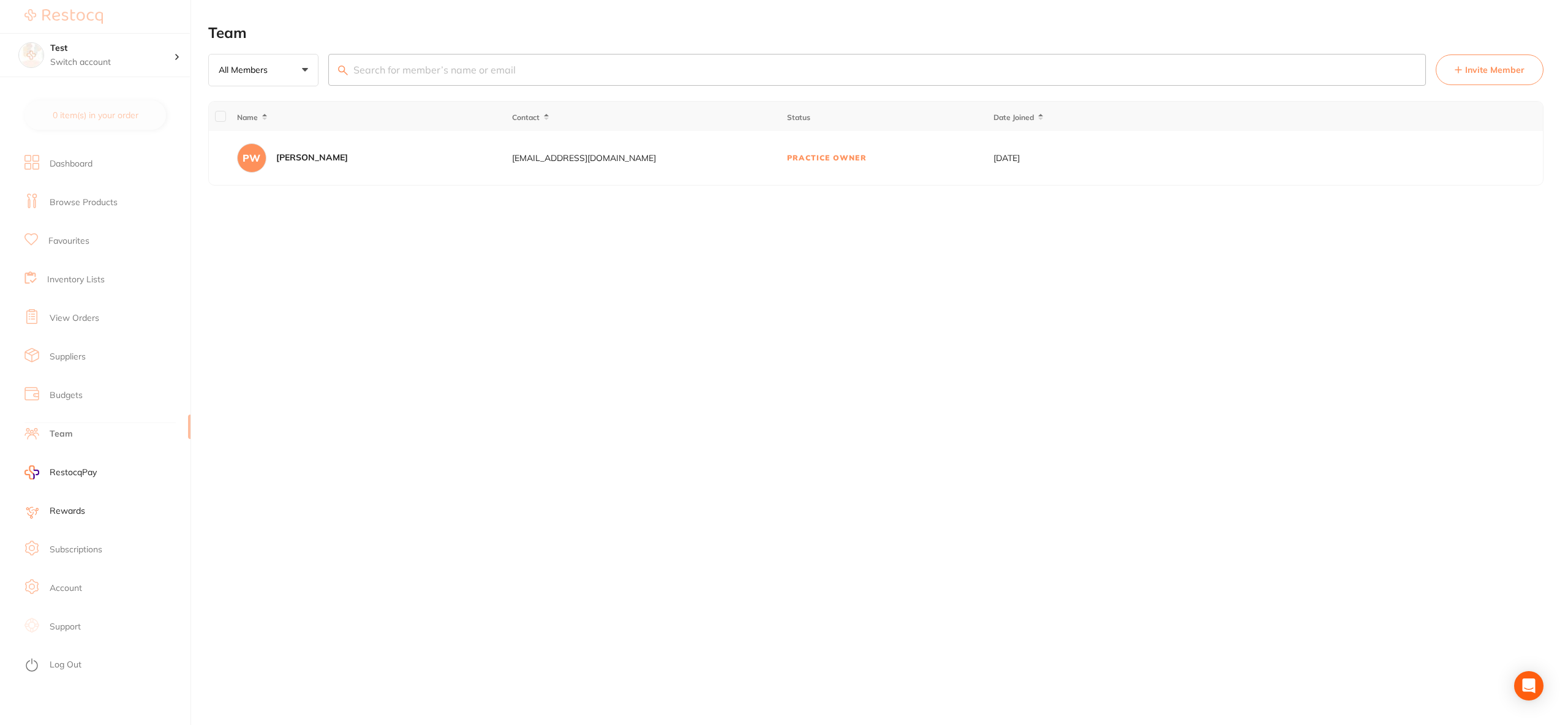
click at [1500, 78] on button "Invite Member" at bounding box center [1490, 69] width 108 height 31
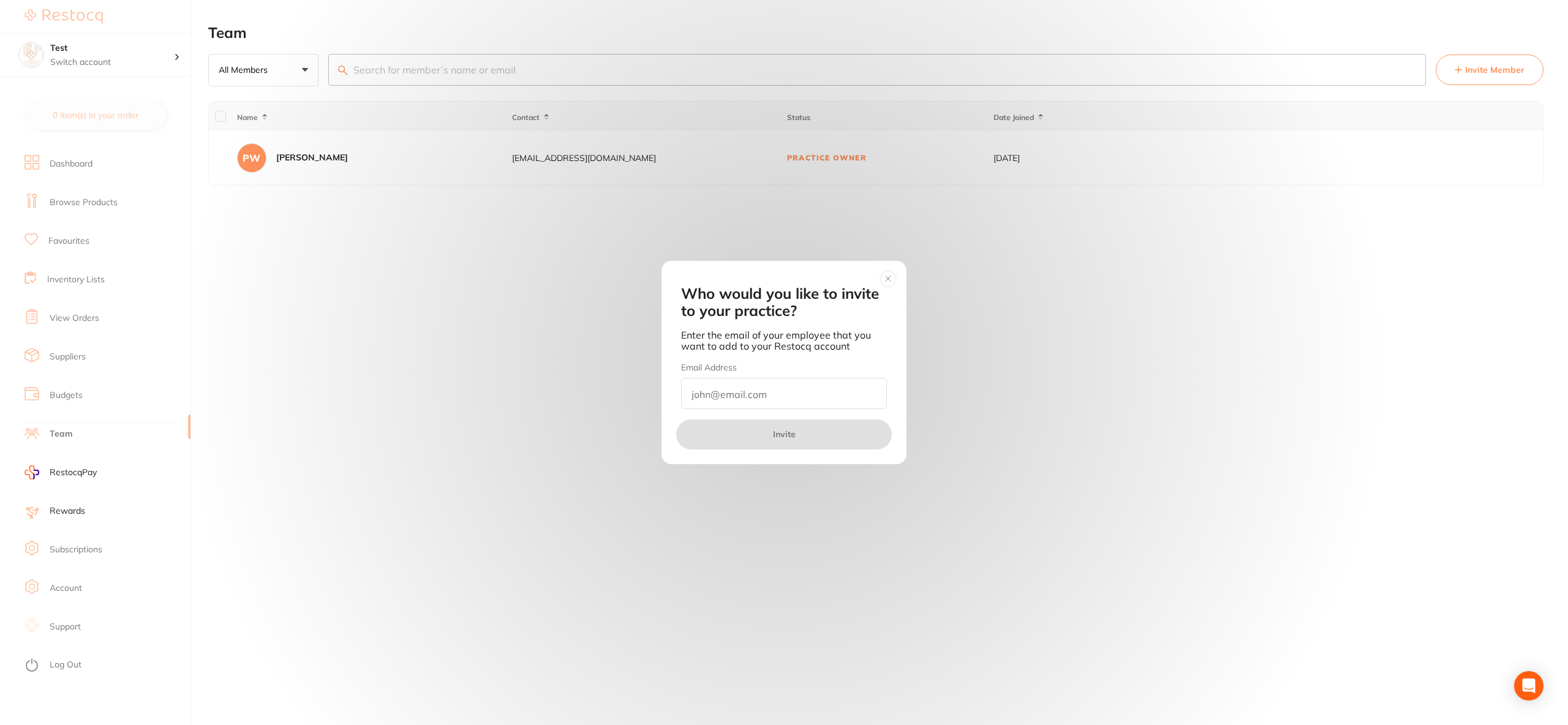
click at [850, 387] on input "email" at bounding box center [784, 393] width 206 height 31
paste input "Zesty.go900@gmail.com"
type input "Zesty.go900@gmail.com"
click at [792, 428] on button "Invite" at bounding box center [784, 435] width 215 height 30
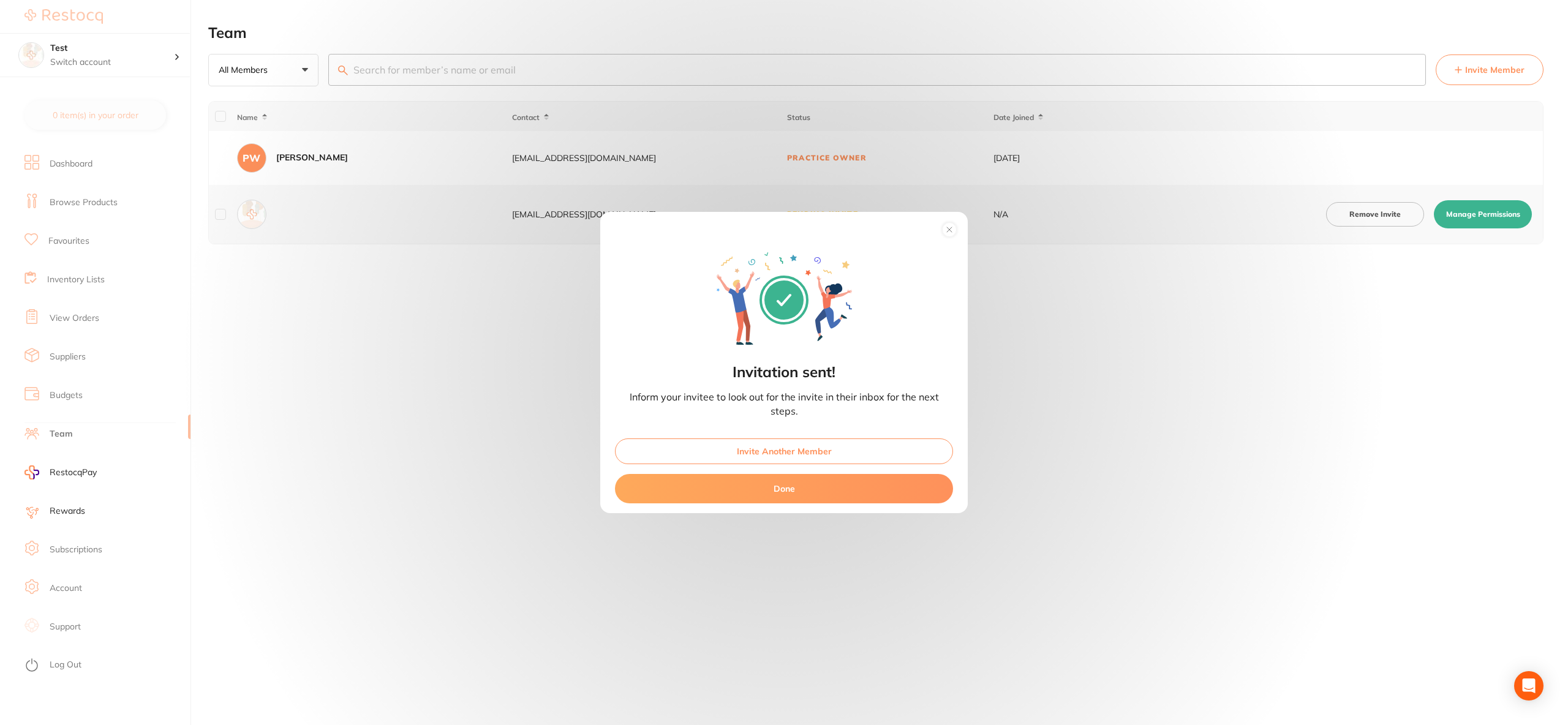
click at [865, 482] on button "Done" at bounding box center [784, 489] width 338 height 30
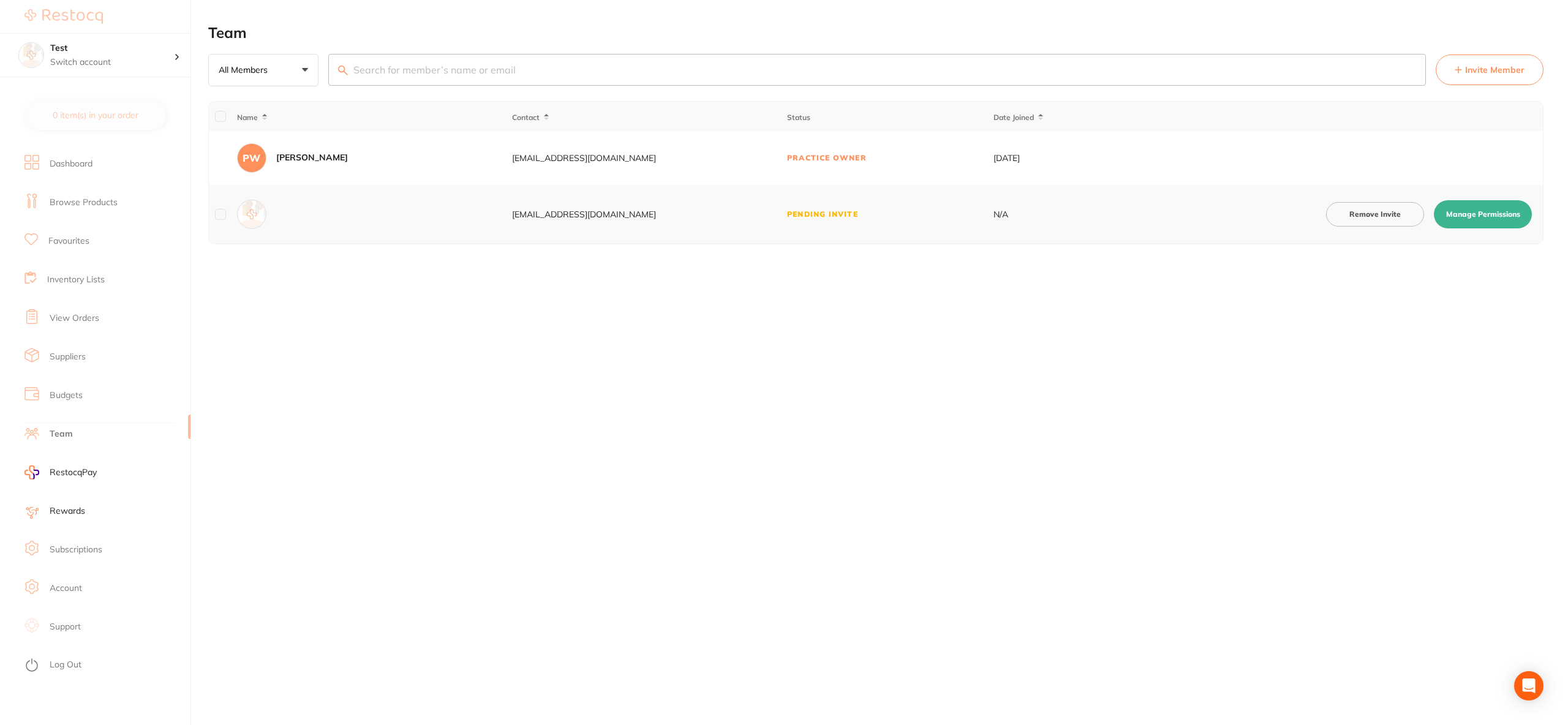
click at [901, 363] on div "Team All Members +0 All Members Active Pending Invite Expired Invite Invite Mem…" at bounding box center [888, 362] width 1360 height 725
click at [1446, 211] on button "Manage Permissions" at bounding box center [1483, 214] width 98 height 28
checkbox input "true"
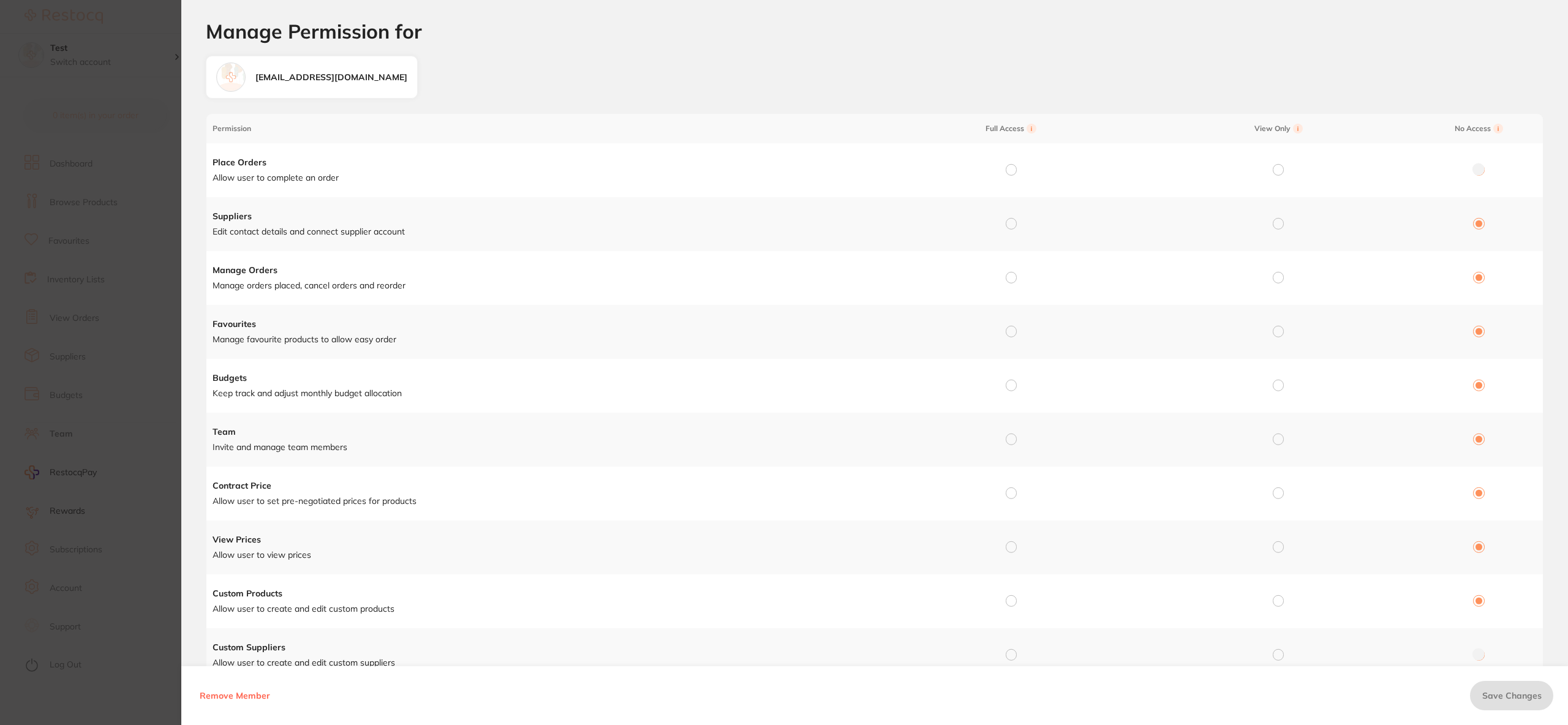
scroll to position [67, 0]
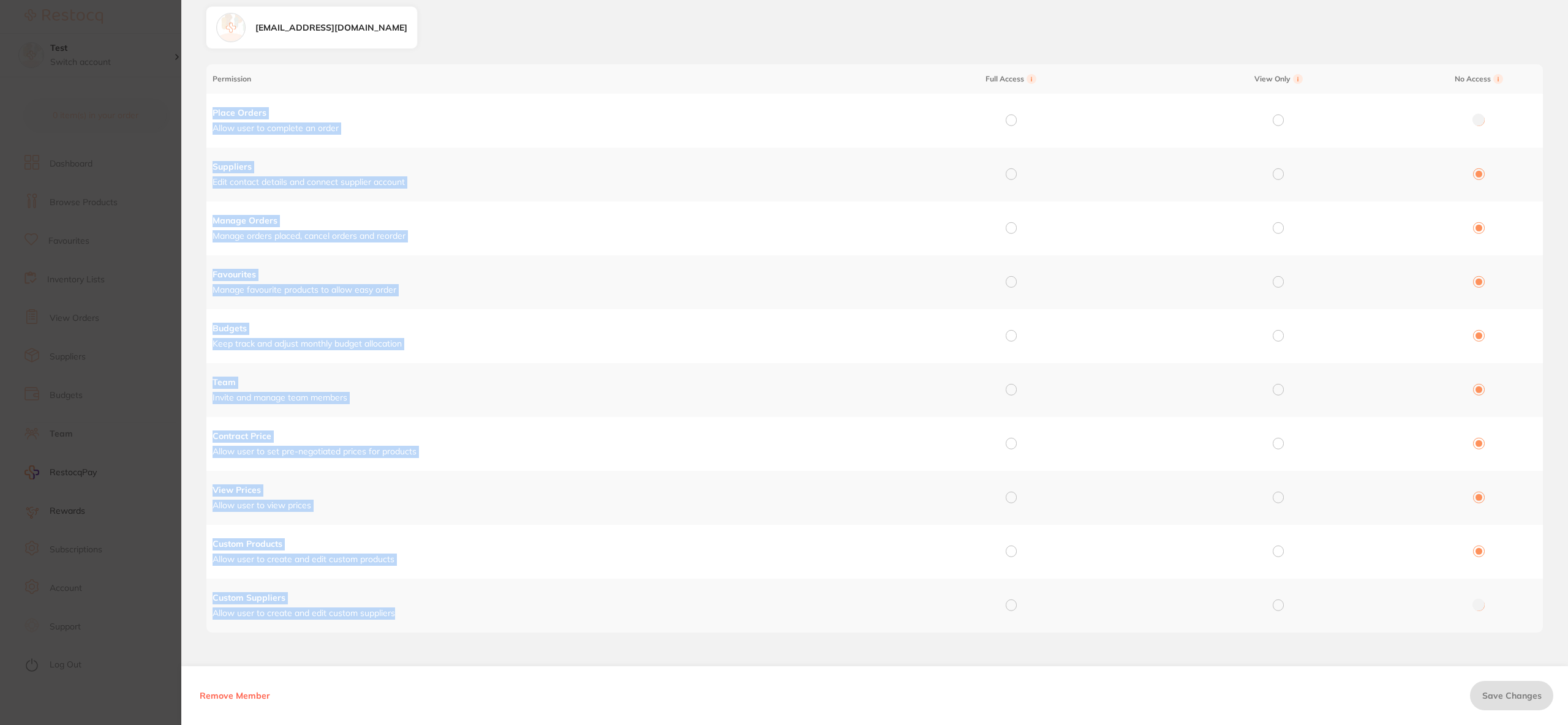
drag, startPoint x: 213, startPoint y: 109, endPoint x: 472, endPoint y: 629, distance: 580.9
click at [472, 629] on tbody "Place Orders Allow user to complete an order Suppliers Edit contact details and…" at bounding box center [874, 364] width 1336 height 539
copy tbody "Place Orders Allow user to complete an order Suppliers Edit contact details and…"
click at [563, 557] on p "Allow user to create and edit custom products" at bounding box center [544, 559] width 662 height 12
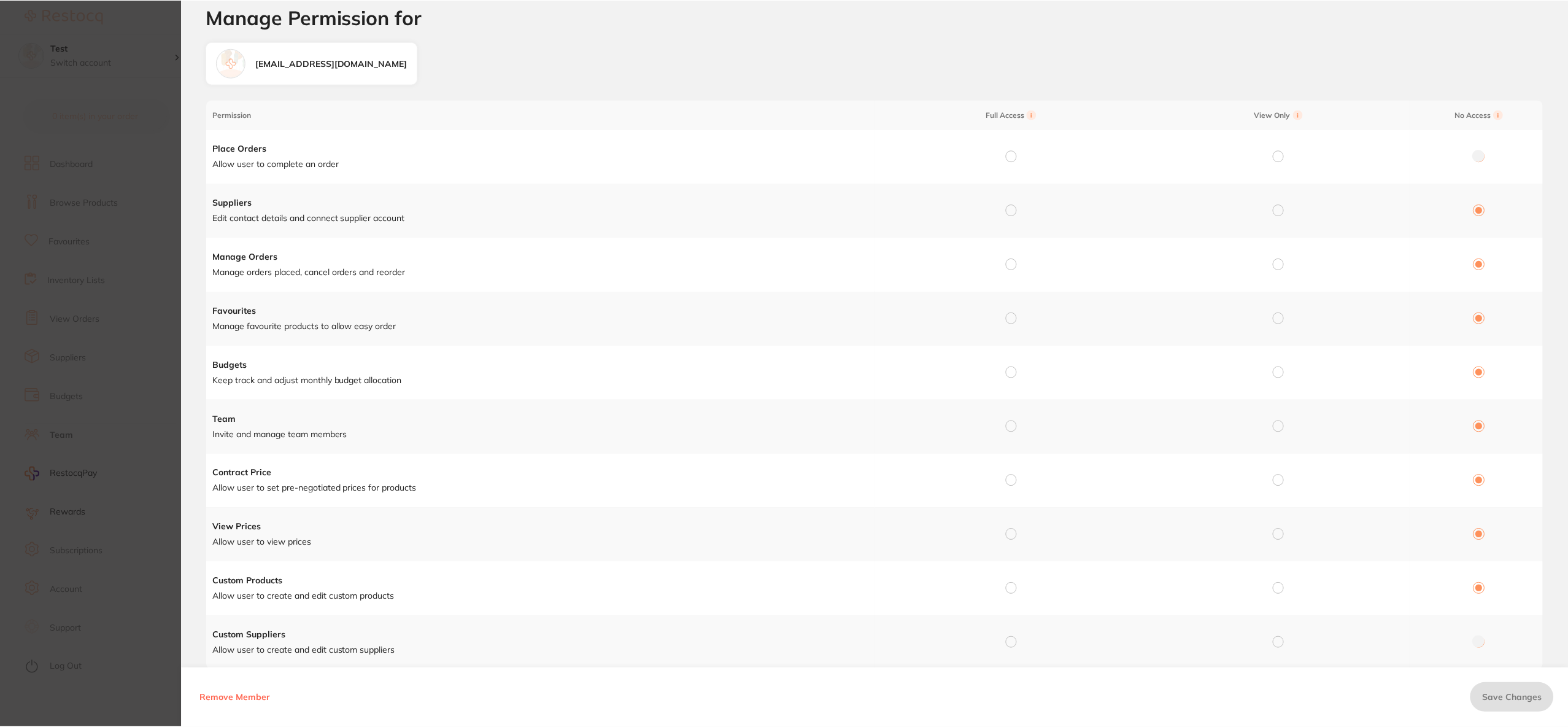
scroll to position [0, 0]
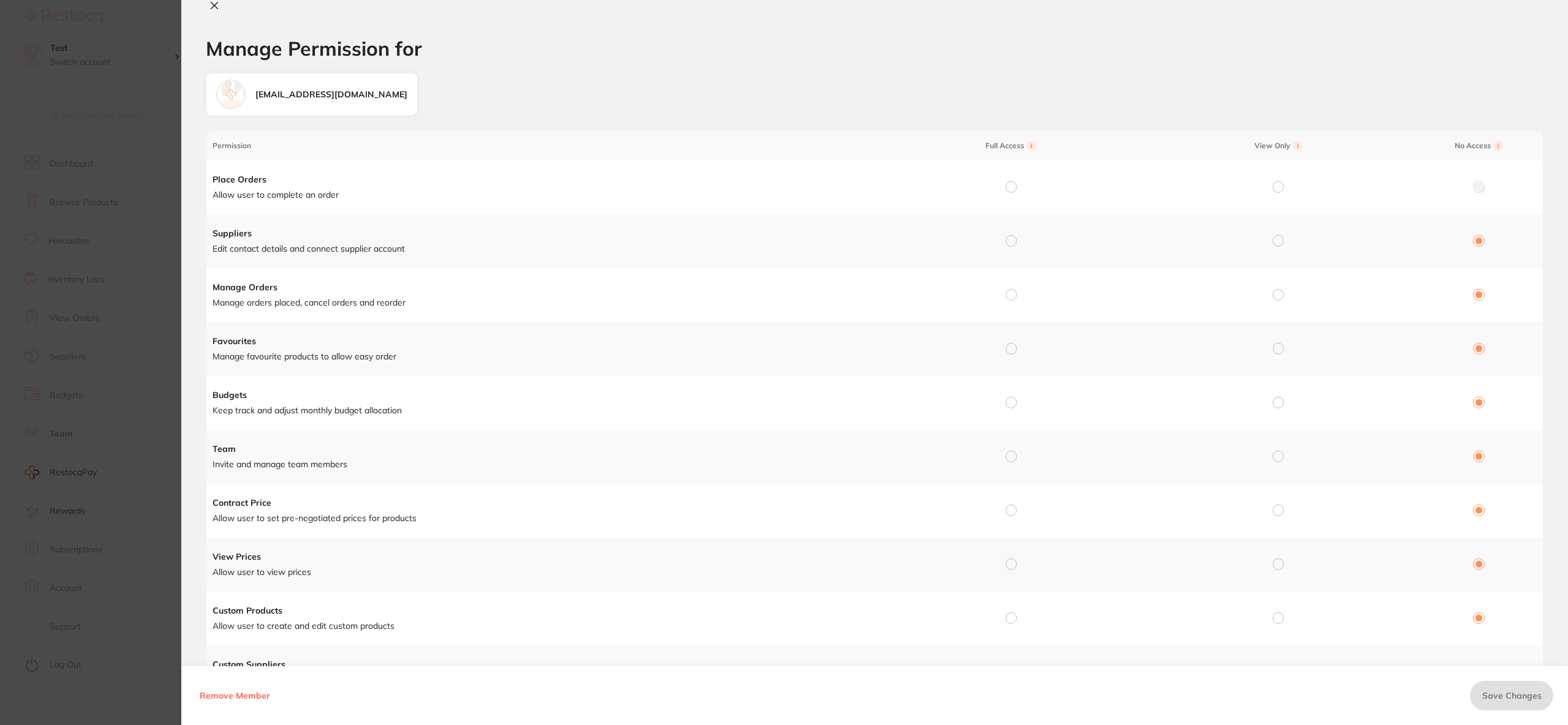
click at [1011, 190] on input "radio" at bounding box center [1010, 186] width 11 height 11
radio input "true"
radio input "false"
click at [1010, 250] on td at bounding box center [1009, 241] width 267 height 54
click at [1011, 242] on input "radio" at bounding box center [1010, 240] width 11 height 11
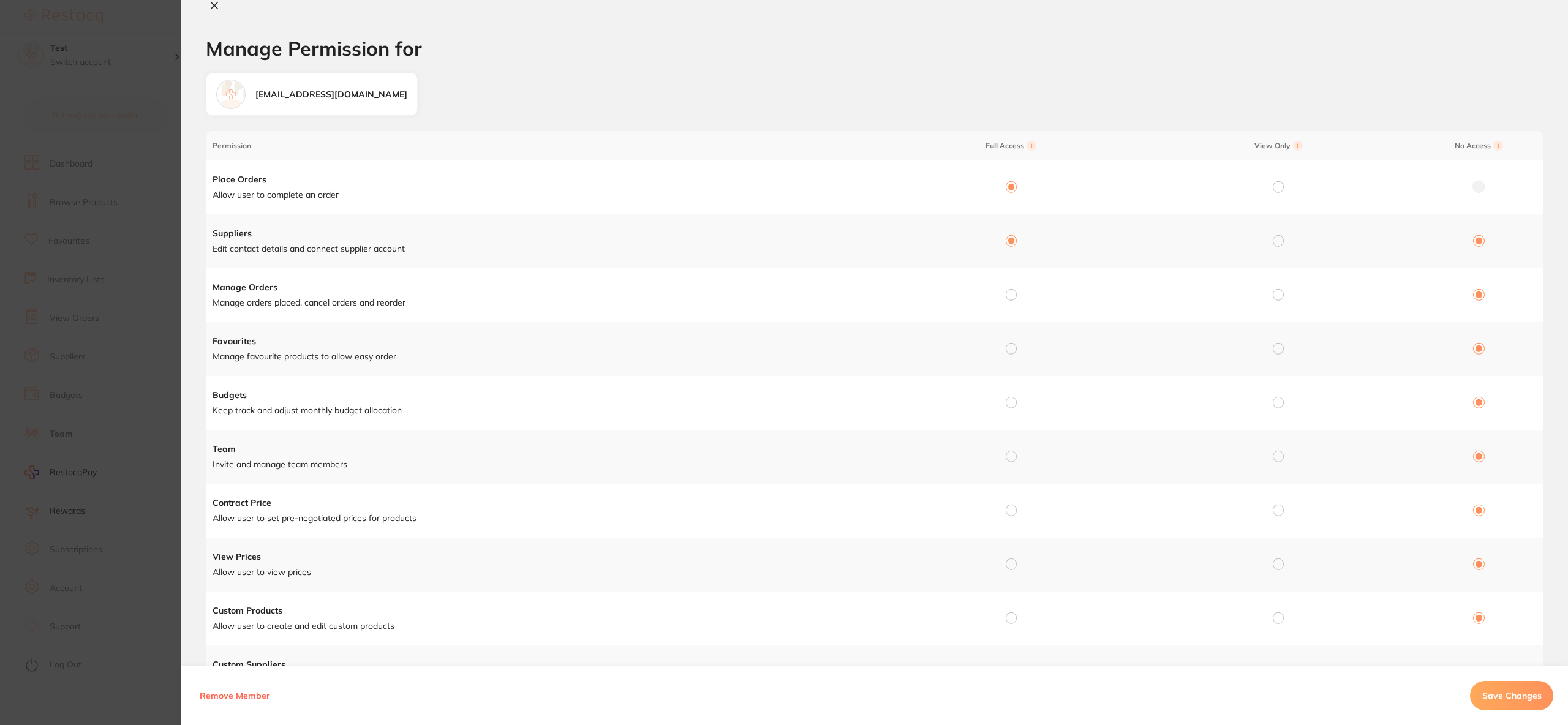
radio input "true"
radio input "false"
click at [1010, 290] on input "radio" at bounding box center [1010, 294] width 11 height 11
radio input "true"
radio input "false"
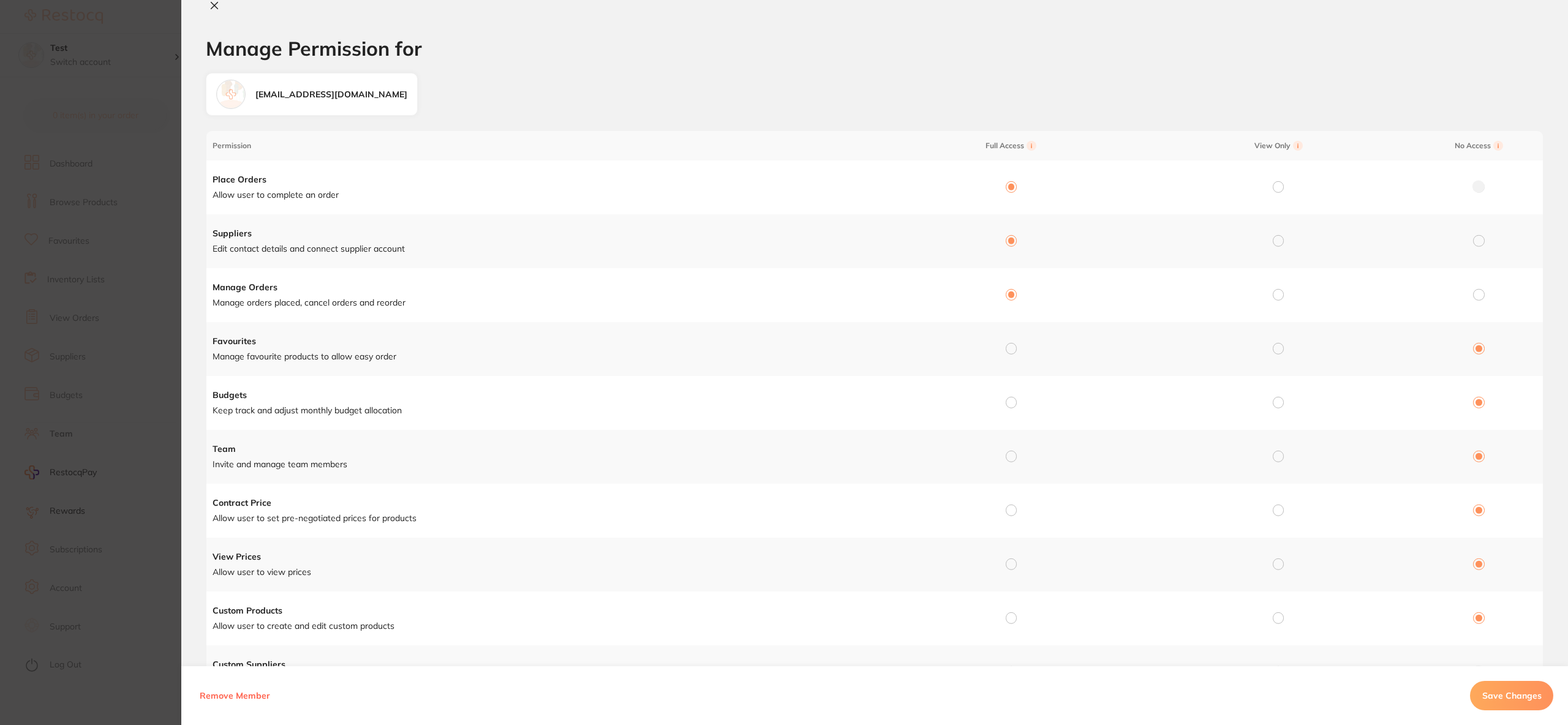
click at [1010, 299] on div at bounding box center [1010, 294] width 11 height 11
click at [1005, 345] on input "radio" at bounding box center [1010, 348] width 11 height 11
radio input "true"
radio input "false"
click at [210, 5] on icon at bounding box center [214, 6] width 10 height 10
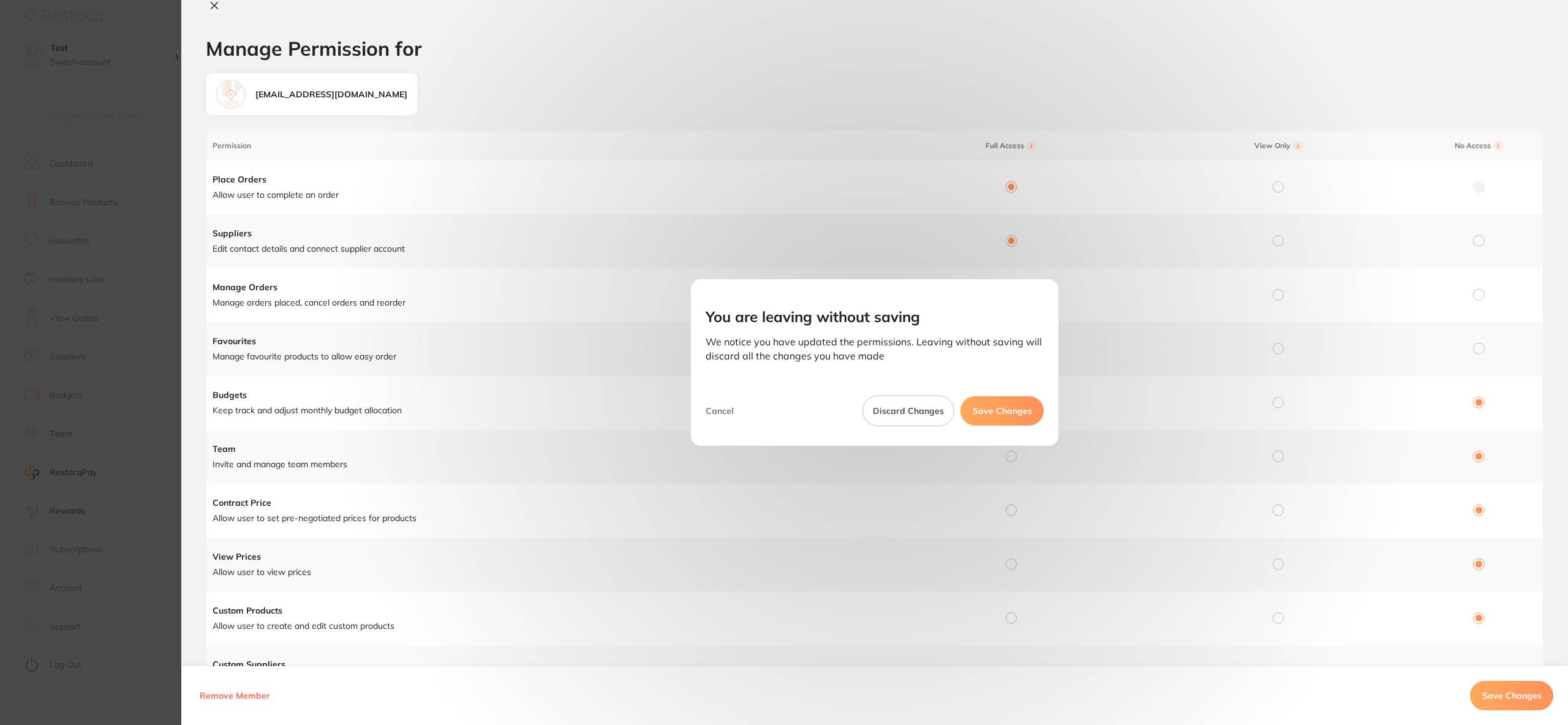
click at [994, 417] on button "Save Changes" at bounding box center [1001, 412] width 83 height 30
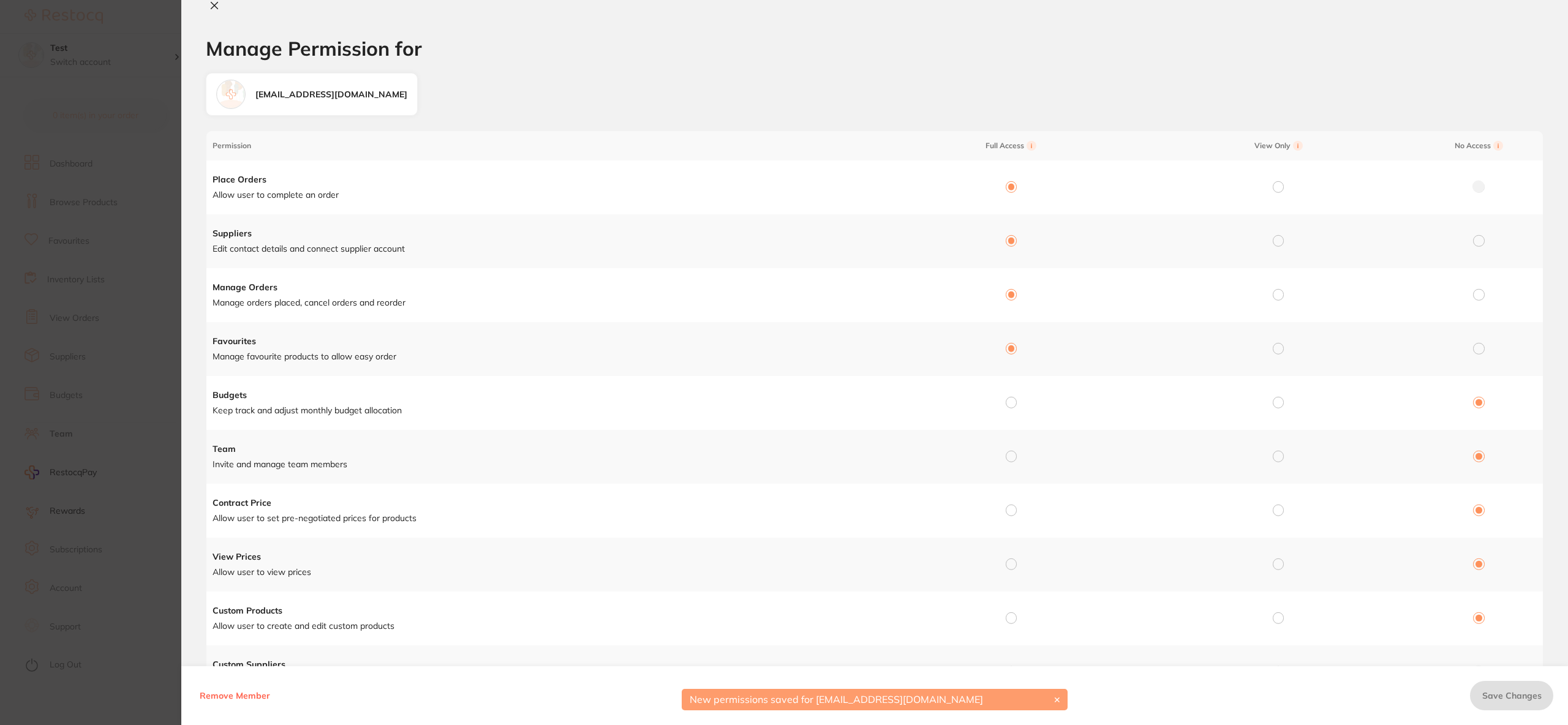
click at [224, 8] on div "Manage Permission for" at bounding box center [874, 7] width 1387 height 13
click at [219, 4] on icon at bounding box center [214, 6] width 10 height 10
checkbox input "false"
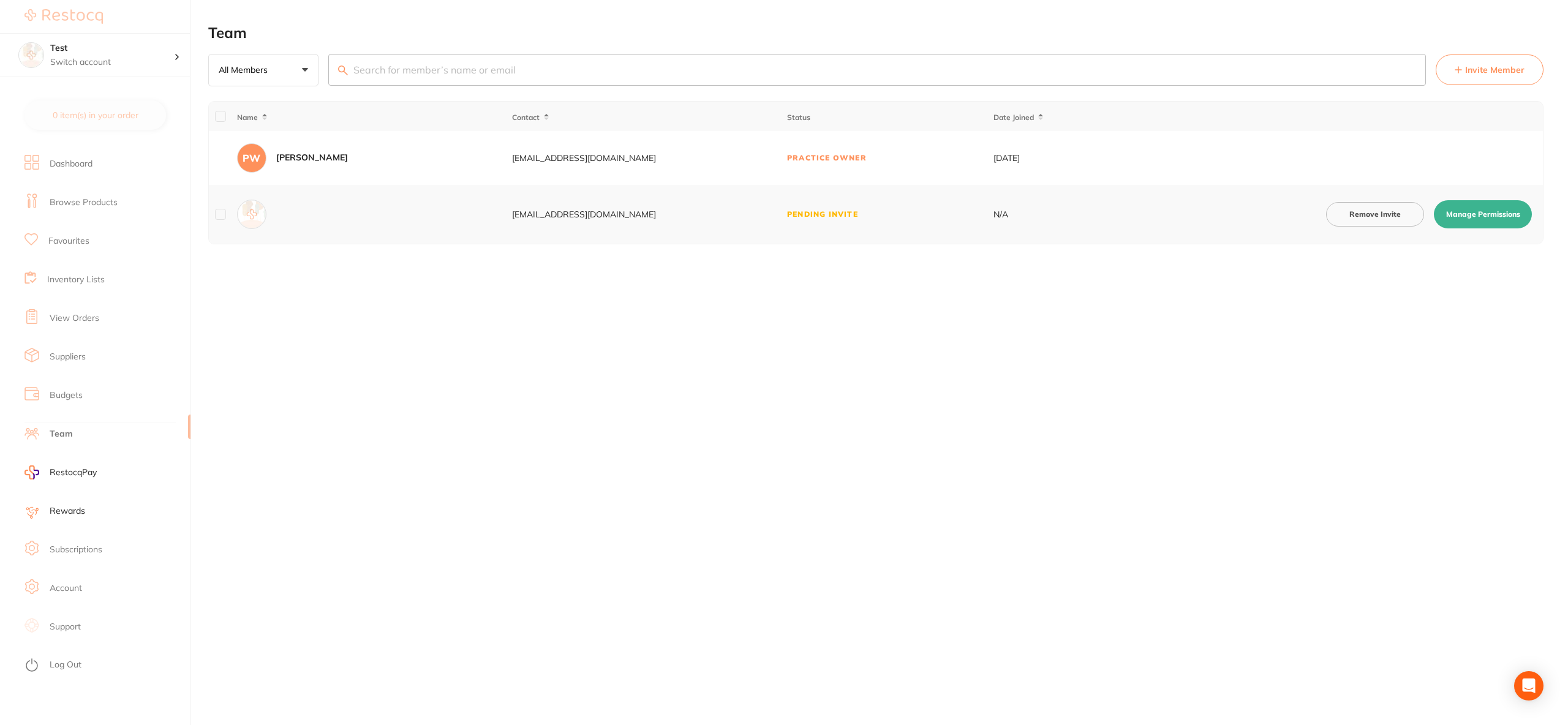
click at [765, 334] on div "Team All Members +0 All Members Active Pending Invite Expired Invite Invite Mem…" at bounding box center [888, 362] width 1360 height 725
click at [91, 201] on link "Browse Products" at bounding box center [83, 202] width 68 height 12
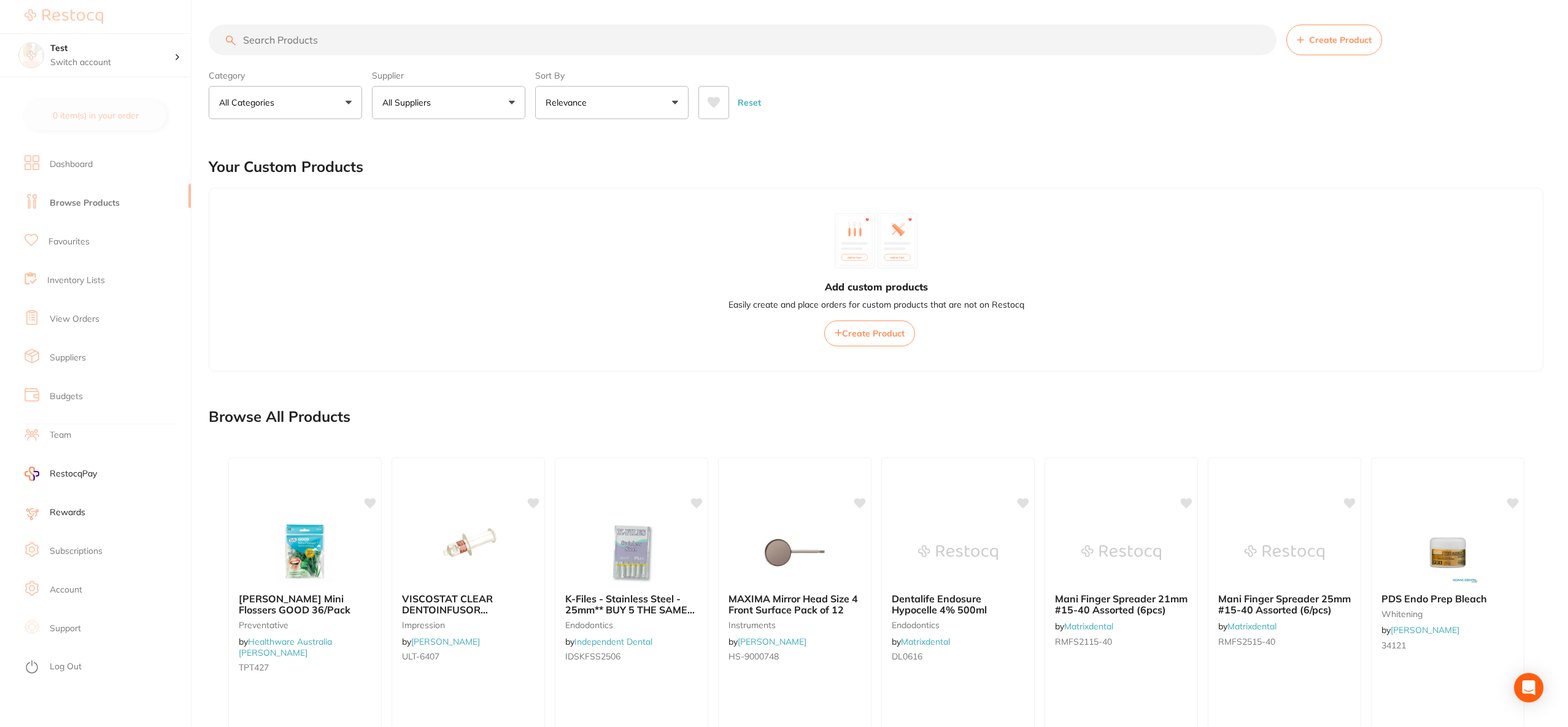
click at [442, 106] on button "All Suppliers" at bounding box center [449, 103] width 154 height 33
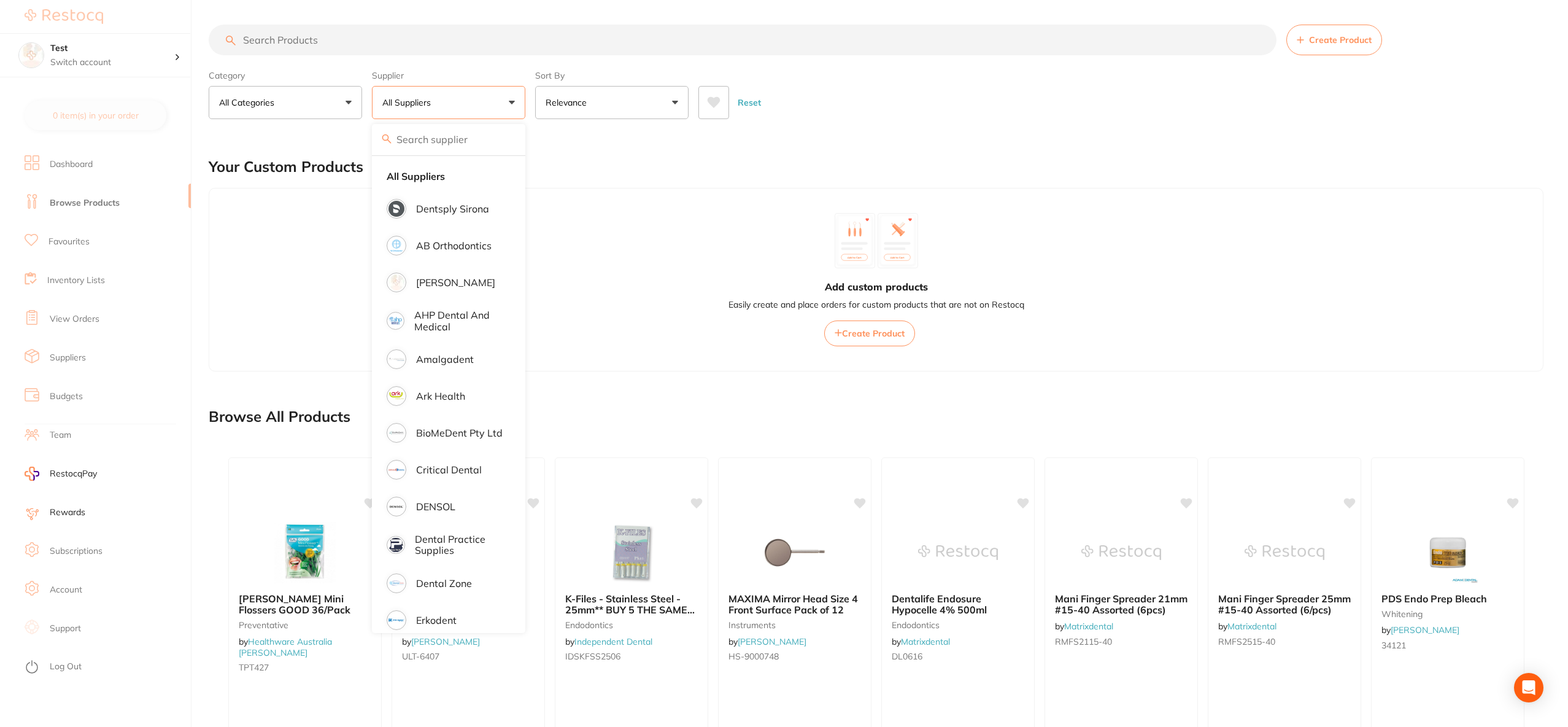
click at [1122, 256] on div "Add custom products Easily create and place orders for custom products that are…" at bounding box center [876, 280] width 1335 height 184
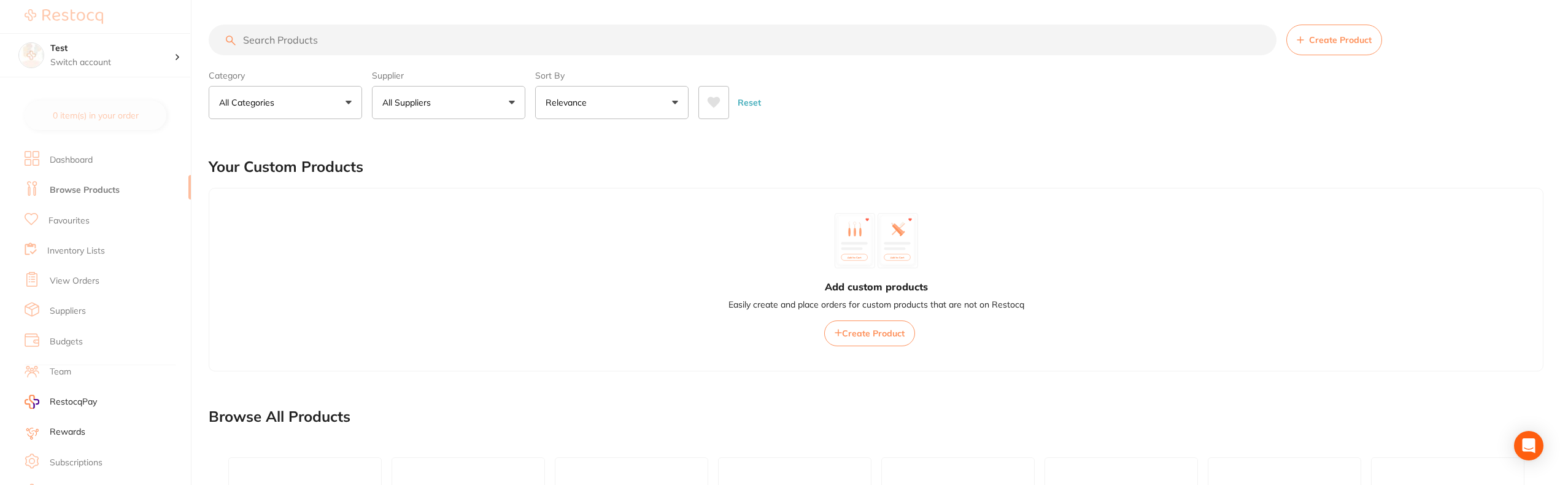
click at [449, 109] on button "All Suppliers" at bounding box center [449, 102] width 154 height 33
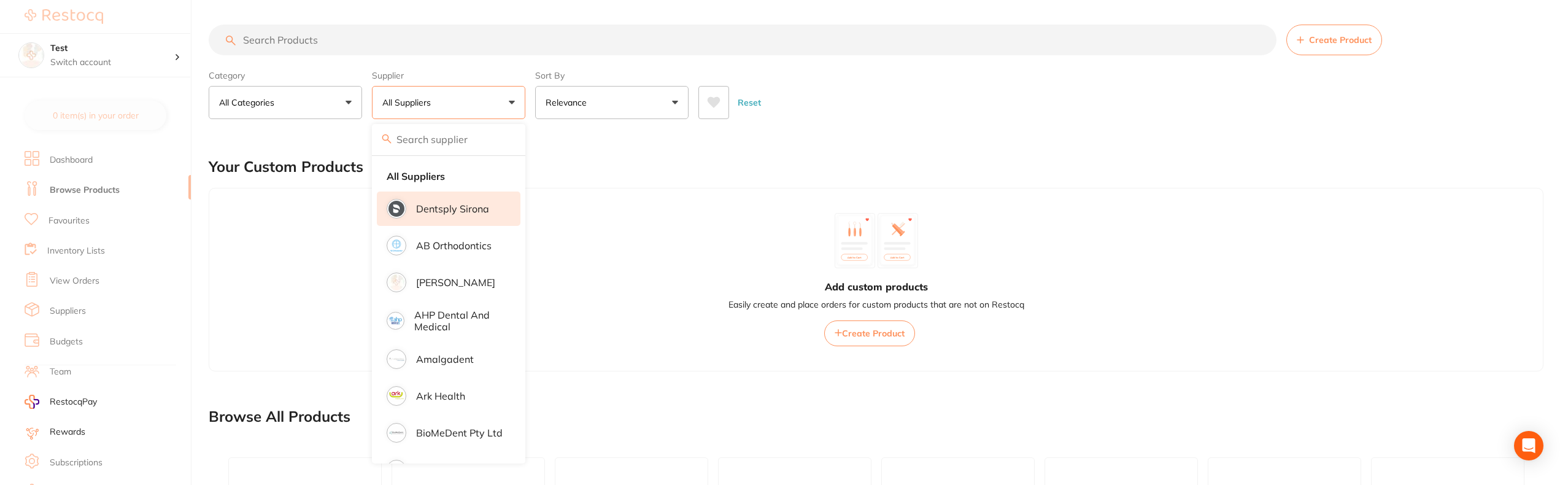
click at [447, 209] on p "Dentsply Sirona" at bounding box center [453, 208] width 73 height 11
click at [449, 245] on p "AB Orthodontics" at bounding box center [454, 245] width 75 height 11
click at [425, 213] on p "Dentsply Sirona" at bounding box center [453, 208] width 73 height 11
click at [180, 485] on div at bounding box center [784, 485] width 1568 height 0
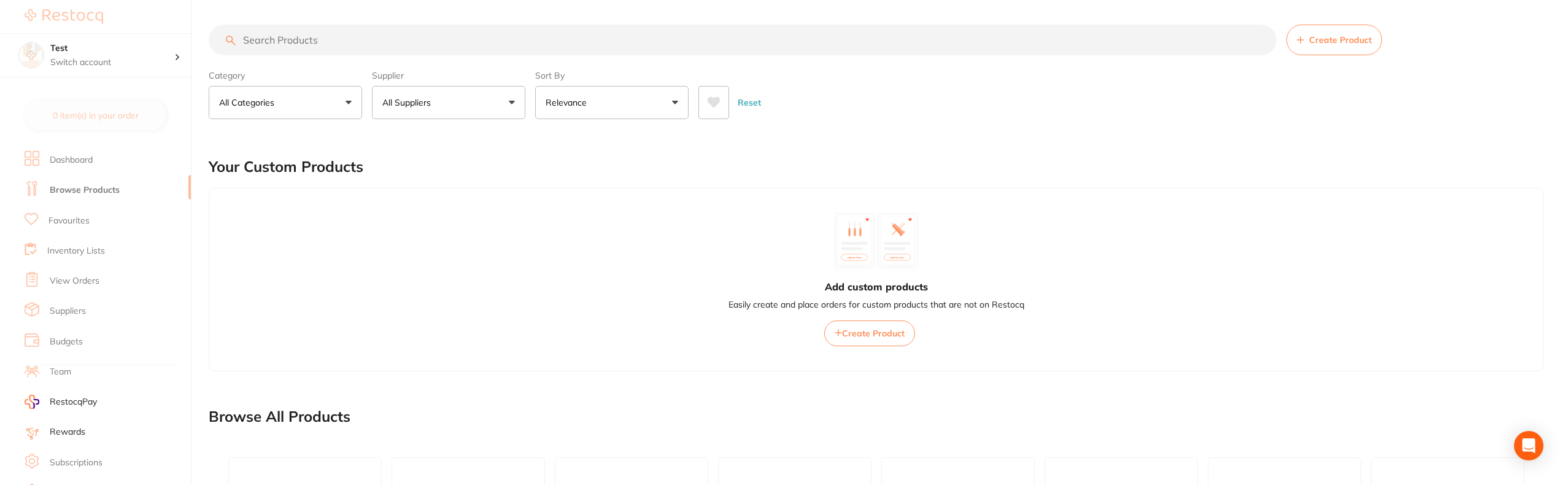
click at [440, 113] on button "All Suppliers" at bounding box center [449, 102] width 154 height 33
click at [486, 106] on button "All Suppliers" at bounding box center [449, 102] width 154 height 33
click at [467, 105] on button "All Suppliers" at bounding box center [449, 102] width 154 height 33
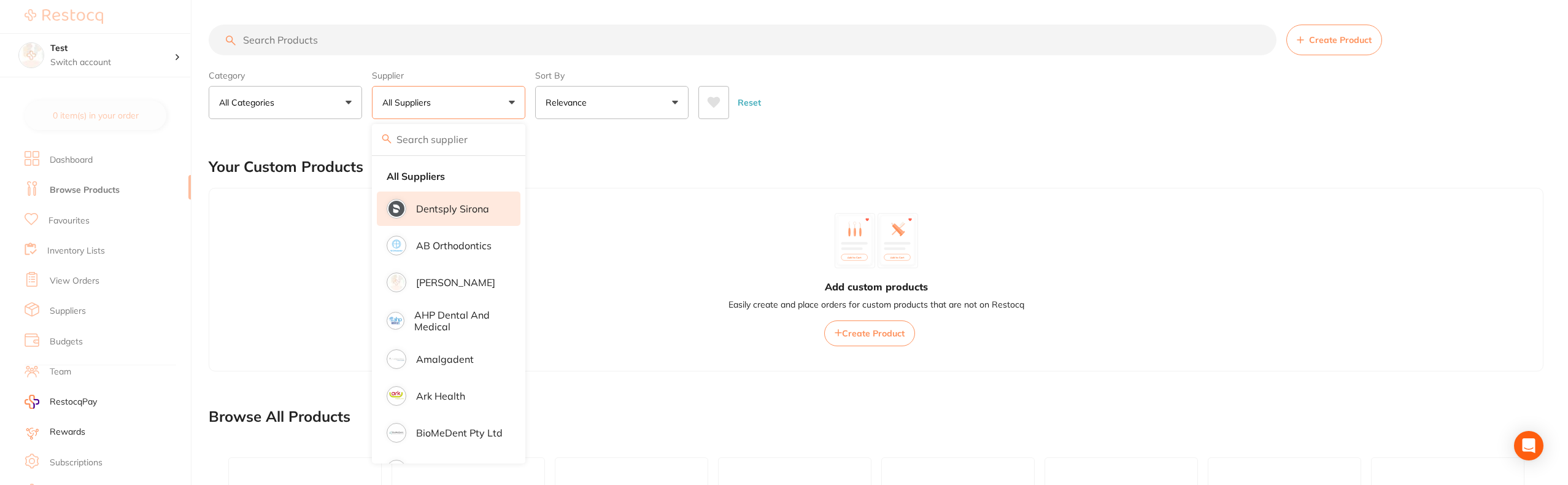
click at [460, 218] on li "Dentsply Sirona" at bounding box center [449, 209] width 144 height 35
click at [460, 235] on li "AB Orthodontics" at bounding box center [449, 245] width 144 height 35
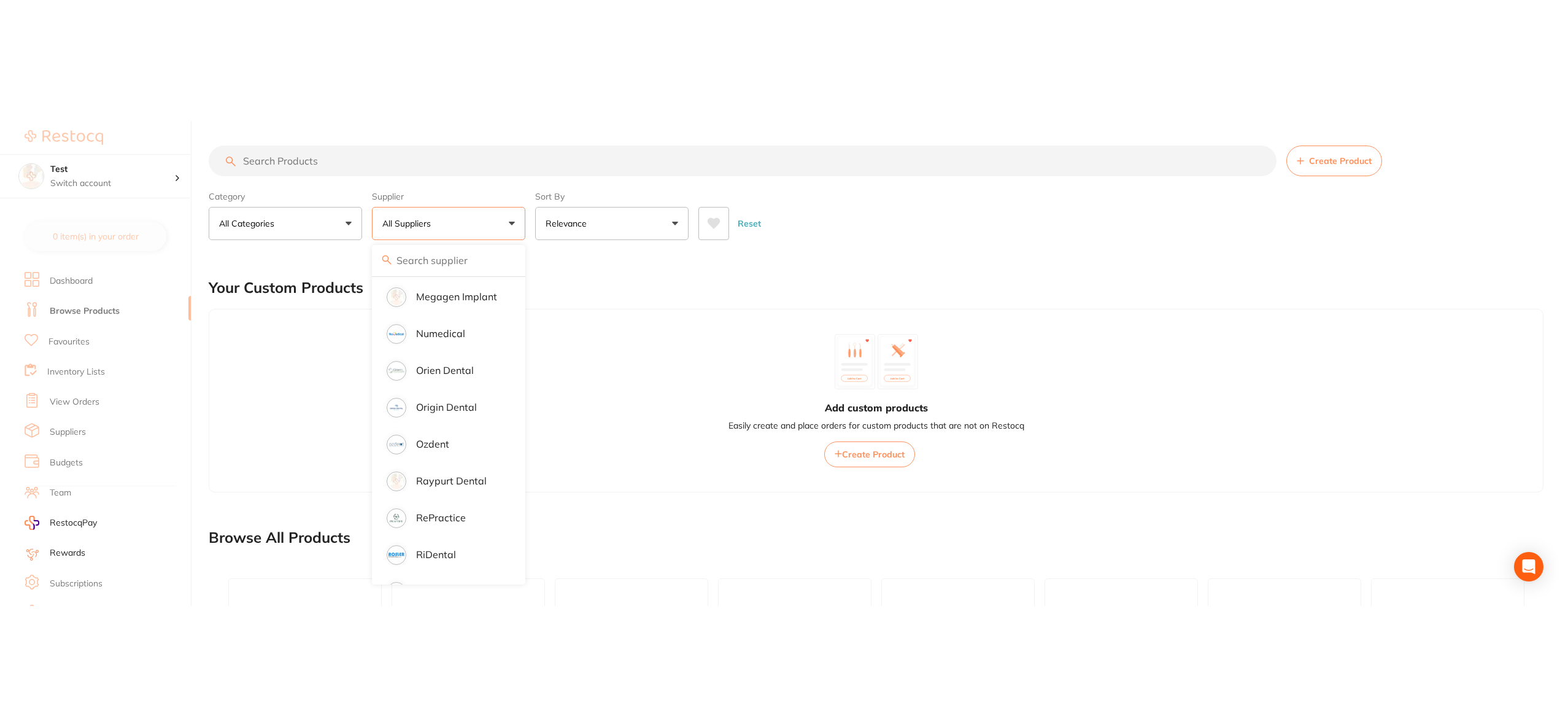
scroll to position [1055, 0]
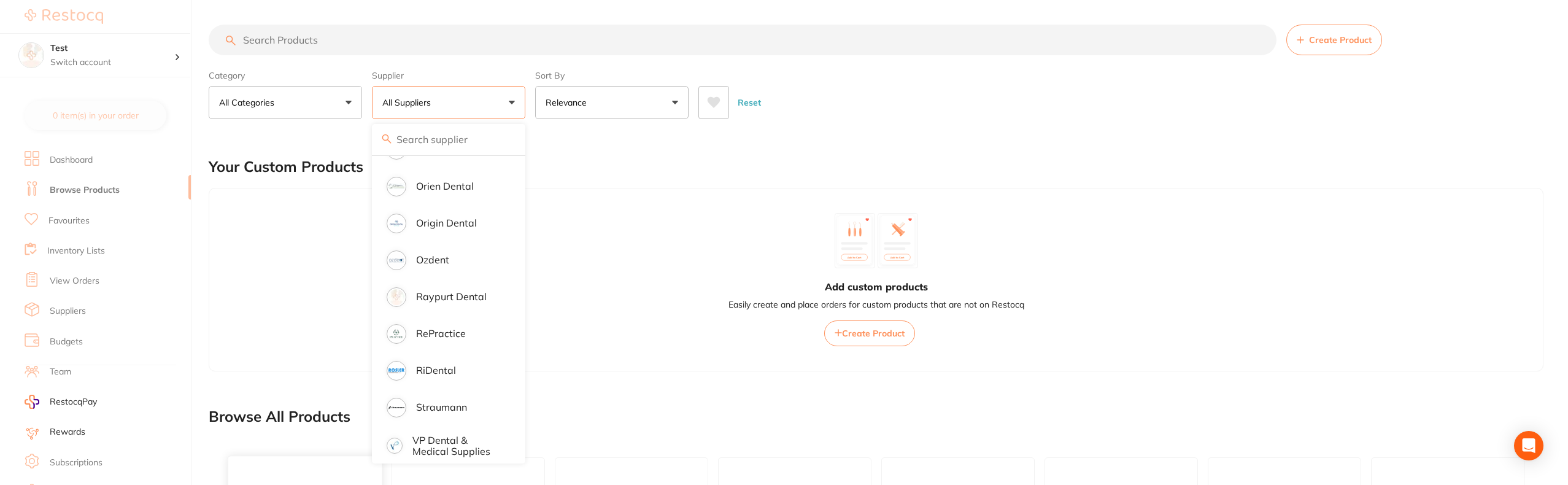
click at [307, 485] on div at bounding box center [784, 485] width 1568 height 0
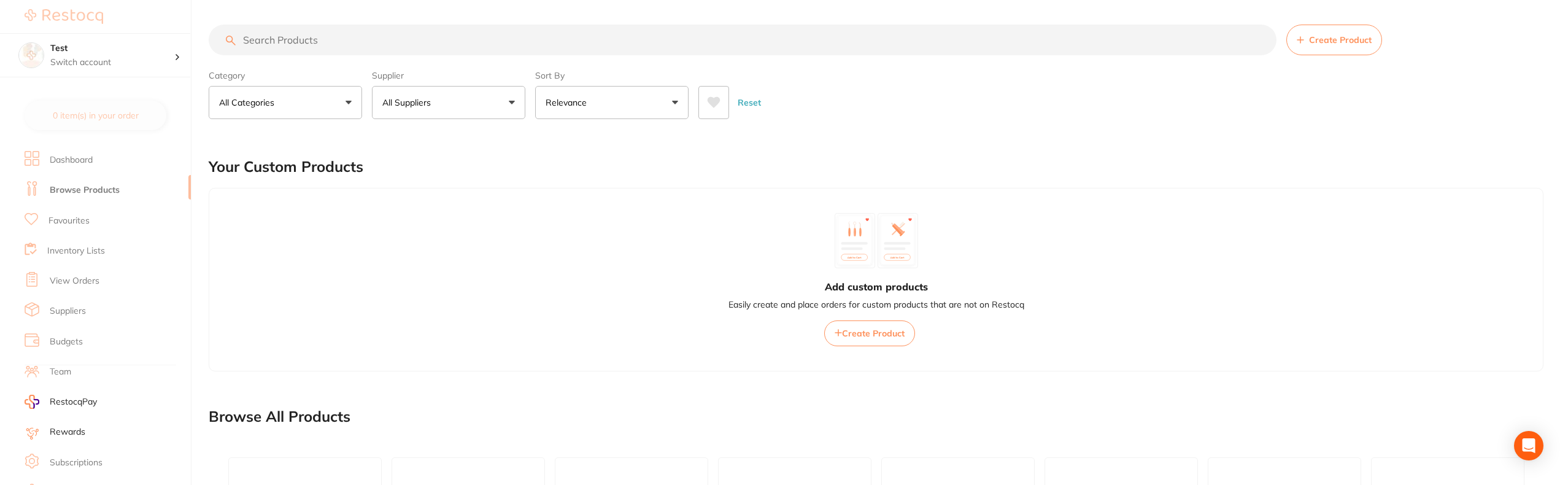
click at [458, 106] on button "All Suppliers" at bounding box center [449, 102] width 154 height 33
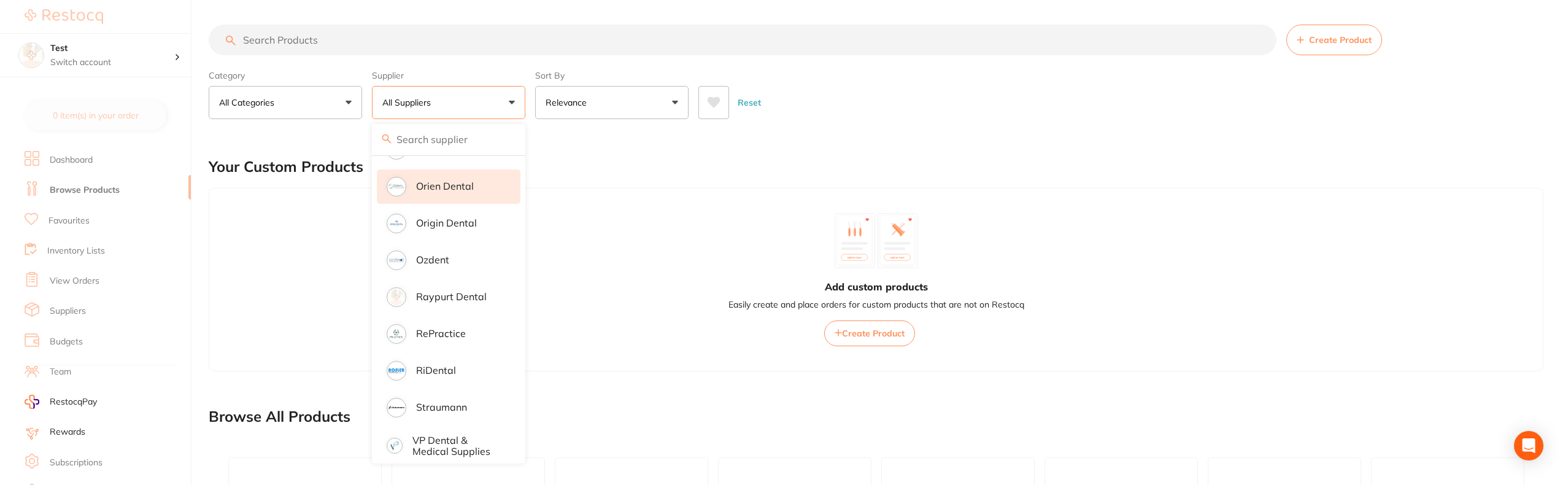
click at [431, 180] on p "Orien dental" at bounding box center [446, 185] width 58 height 11
click at [436, 217] on p "Origin Dental" at bounding box center [447, 222] width 61 height 11
click at [257, 330] on div "Add custom products Easily create and place orders for custom products that are…" at bounding box center [876, 279] width 1335 height 183
click at [284, 473] on div at bounding box center [305, 472] width 154 height 31
click at [288, 485] on div at bounding box center [784, 485] width 1568 height 0
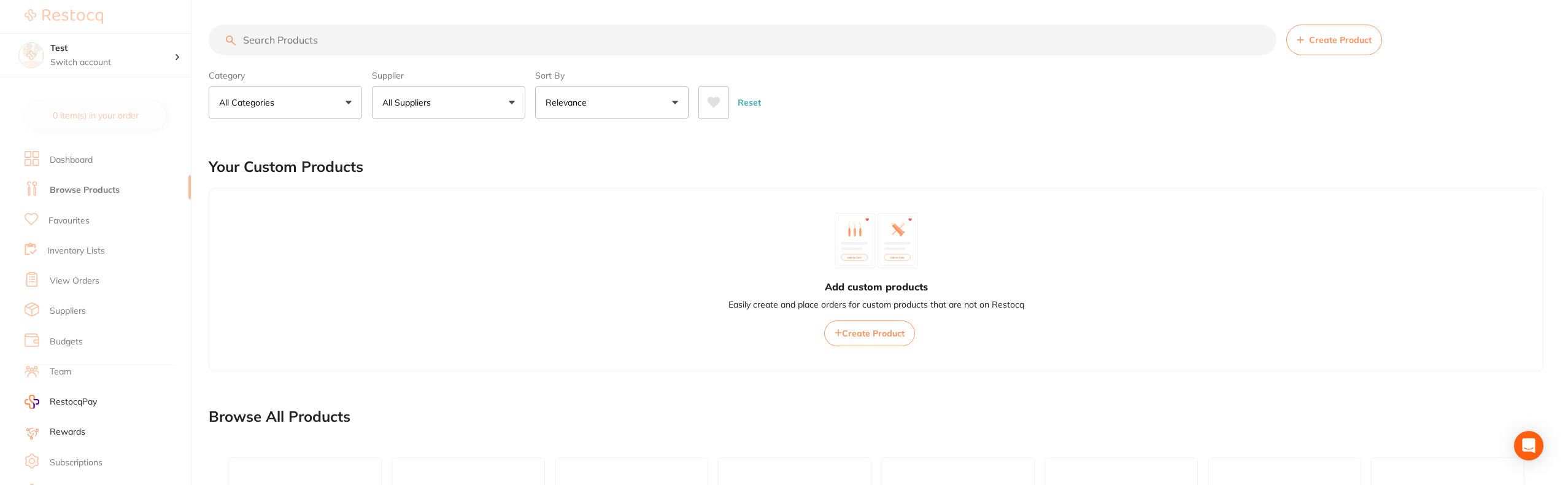
click at [443, 78] on label "Supplier" at bounding box center [449, 75] width 154 height 11
click at [435, 104] on p "All Suppliers" at bounding box center [409, 102] width 54 height 12
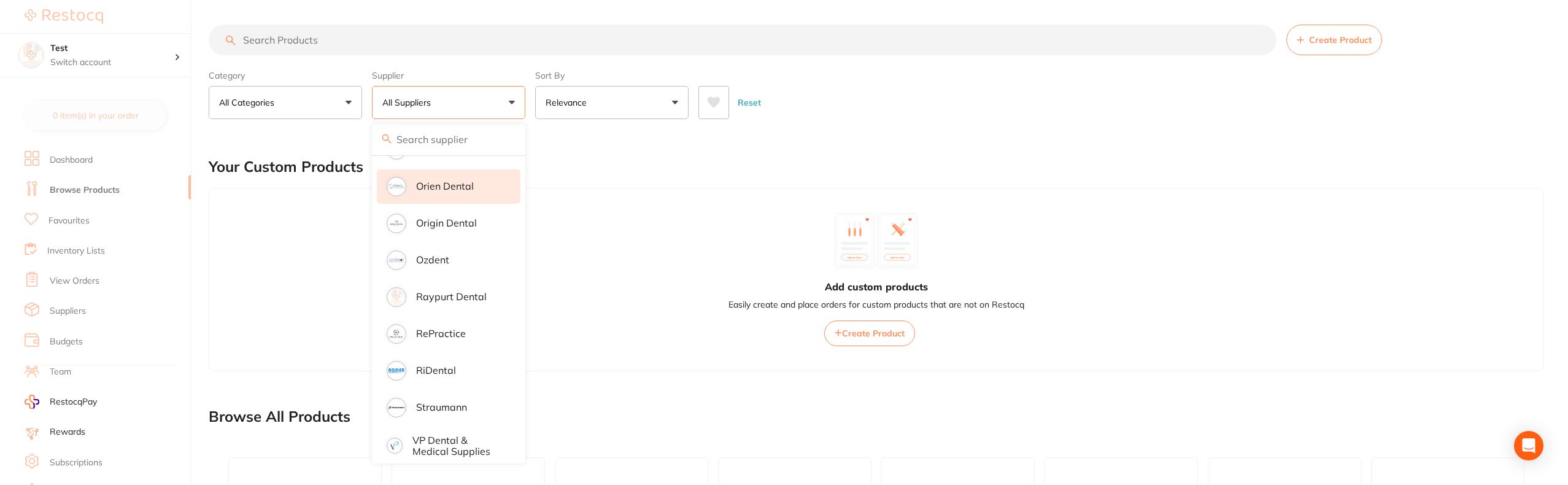
click at [490, 175] on li "Orien dental" at bounding box center [449, 187] width 144 height 35
click at [492, 211] on li "Origin Dental" at bounding box center [449, 224] width 144 height 35
click at [328, 485] on div at bounding box center [784, 485] width 1568 height 0
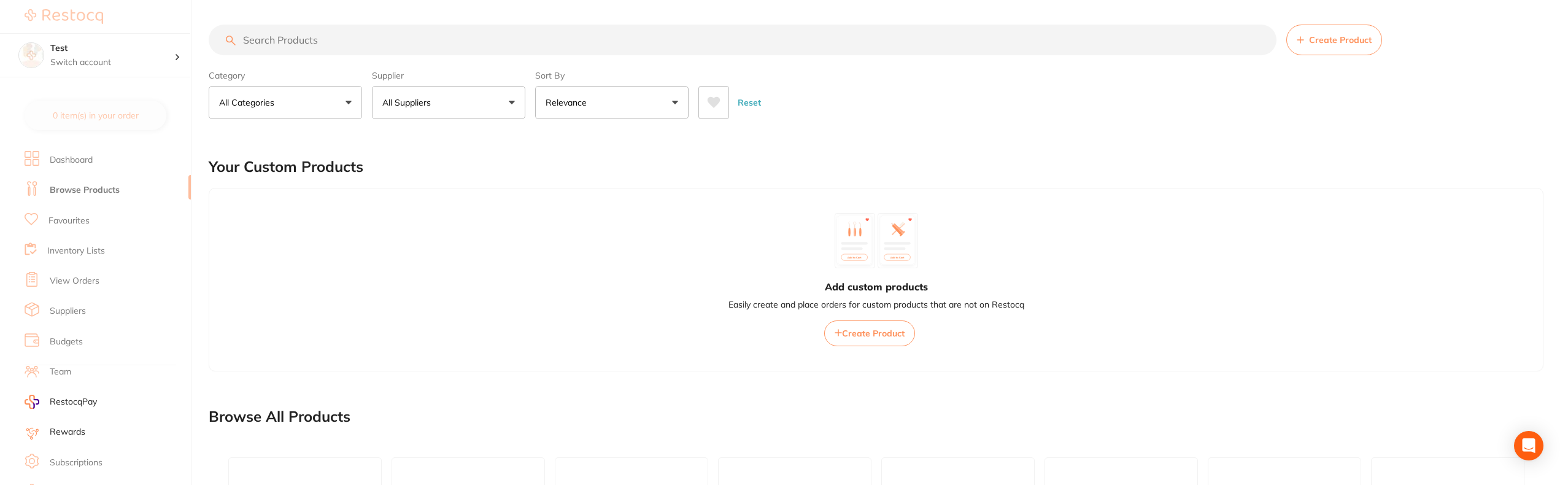
click at [407, 107] on p "All Suppliers" at bounding box center [409, 102] width 54 height 12
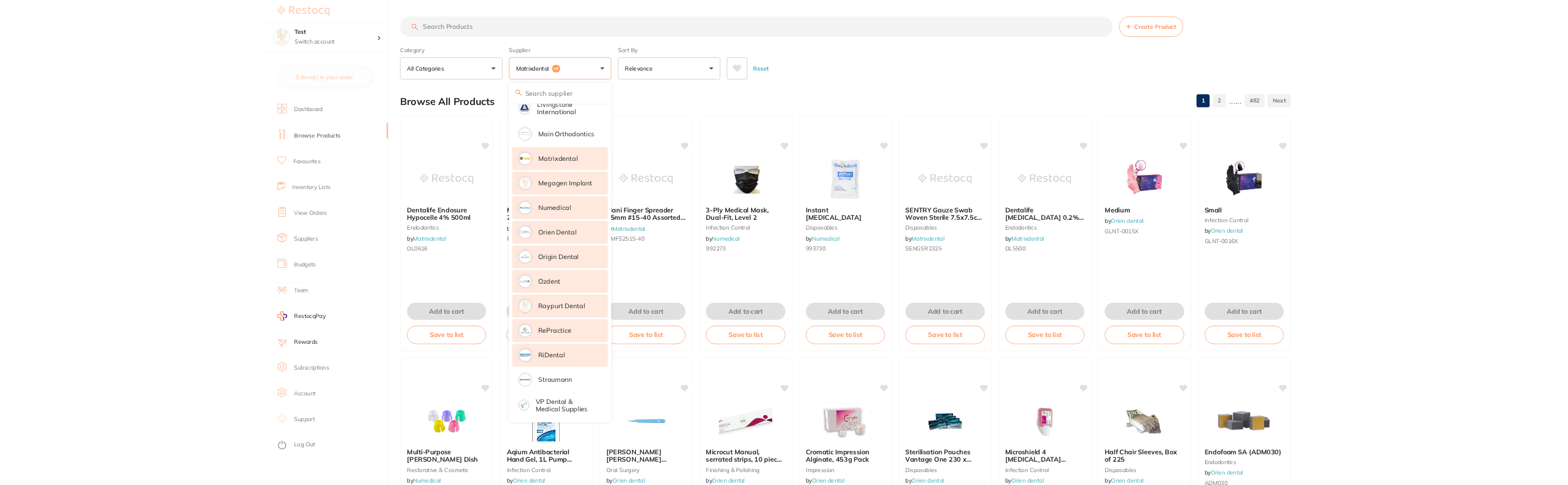
scroll to position [885, 0]
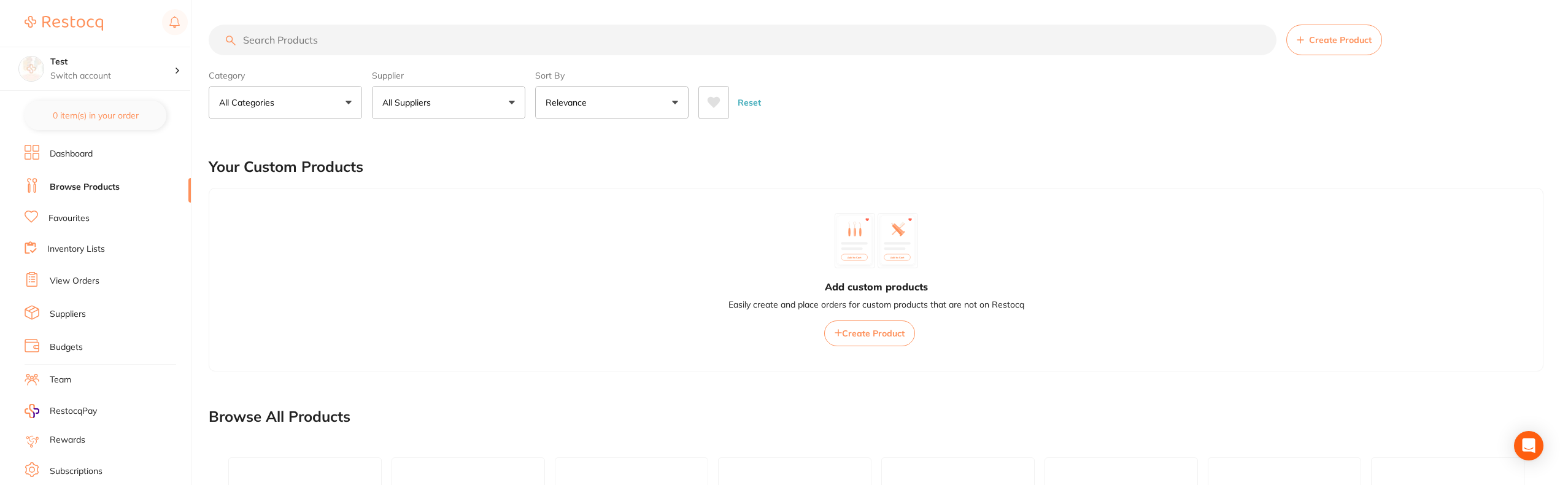
click at [68, 321] on li "Suppliers" at bounding box center [107, 314] width 166 height 18
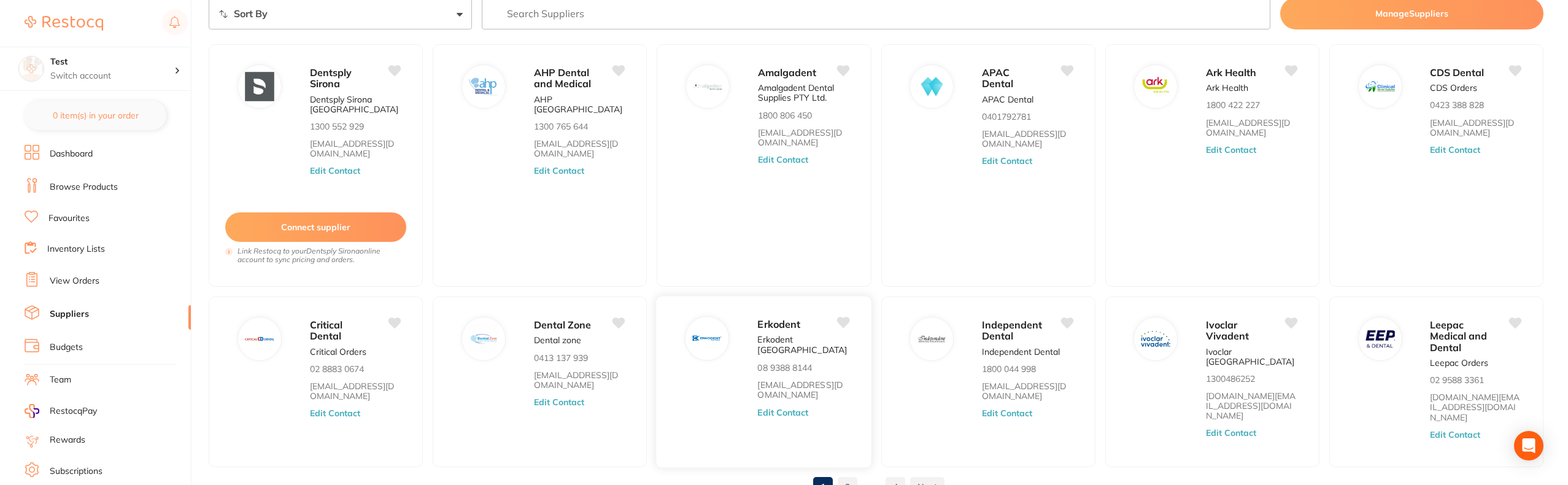
scroll to position [115, 0]
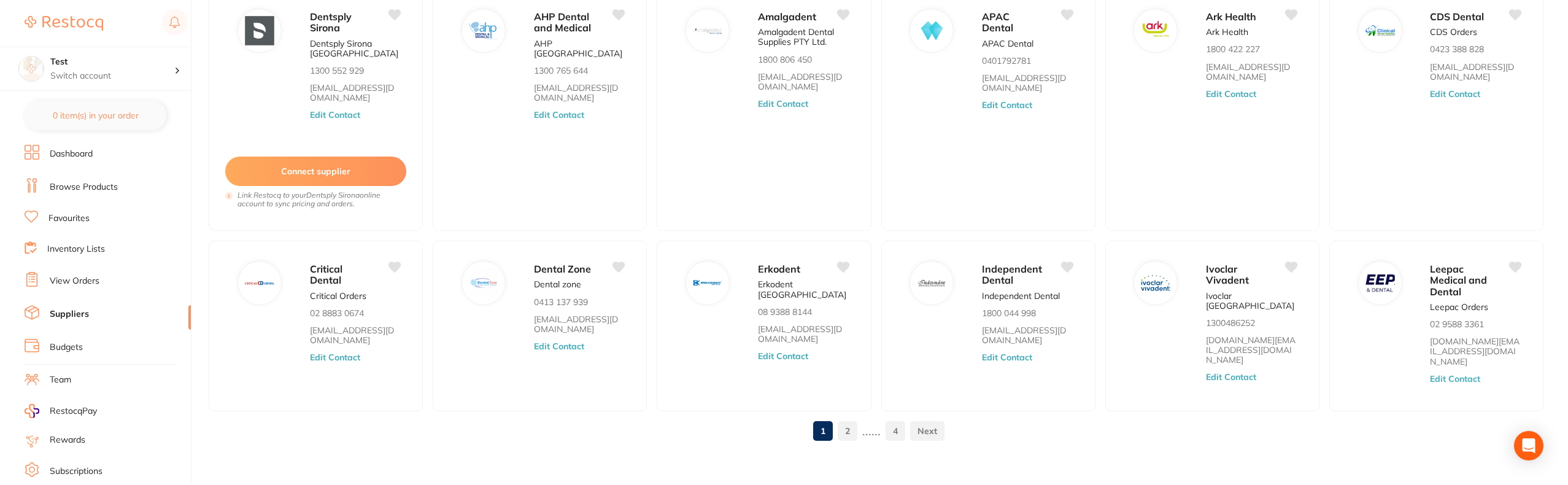
click at [897, 428] on link "4" at bounding box center [896, 430] width 20 height 25
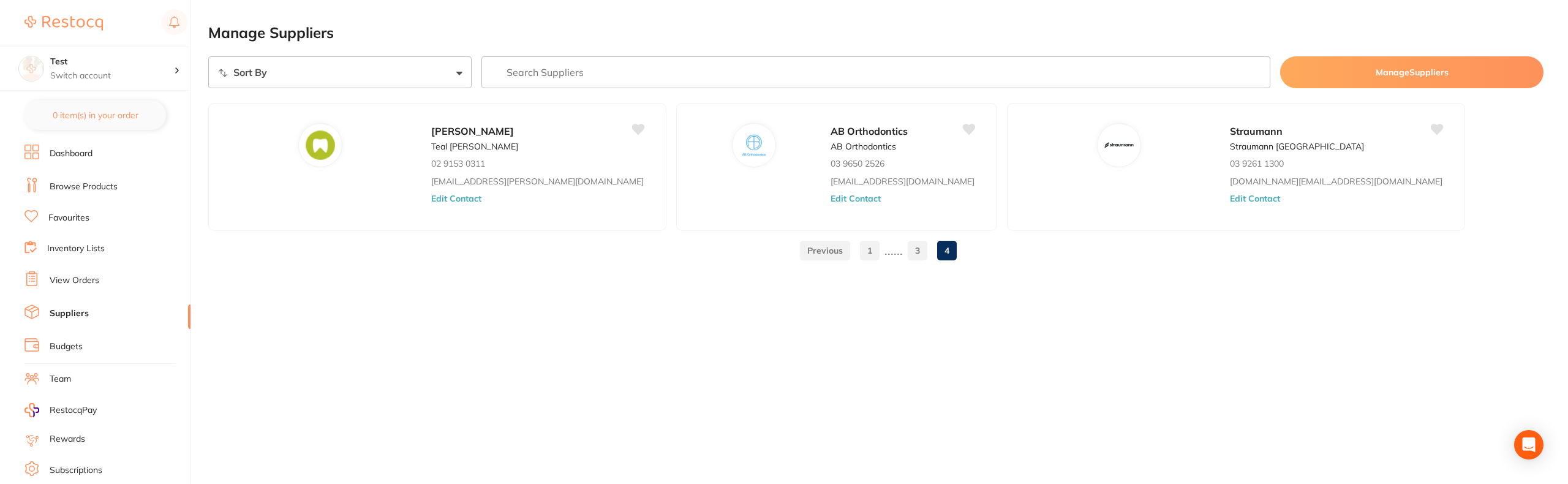
click at [875, 251] on link "1" at bounding box center [870, 251] width 20 height 25
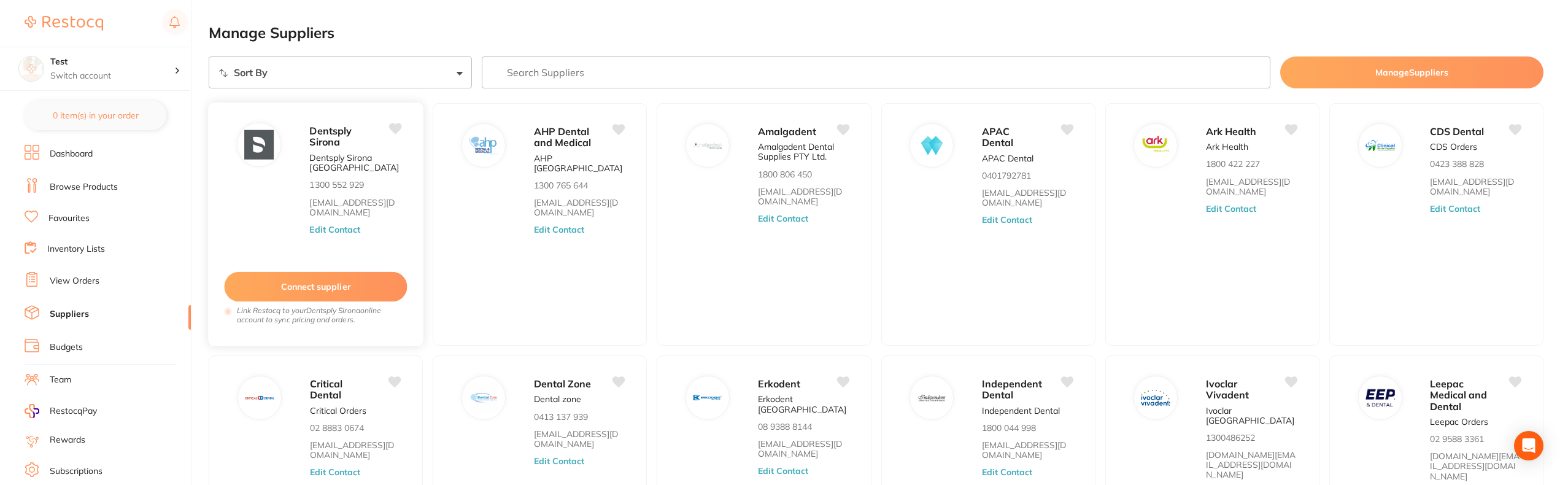
click at [331, 138] on span "Dentsply Sirona" at bounding box center [330, 136] width 42 height 24
click at [574, 137] on span "AHP Dental and Medical" at bounding box center [563, 136] width 58 height 24
click at [341, 484] on div at bounding box center [784, 485] width 1568 height 0
click at [386, 200] on link "[EMAIL_ADDRESS][DOMAIN_NAME]" at bounding box center [355, 207] width 92 height 21
click at [327, 131] on span "Dentsply Sirona" at bounding box center [330, 136] width 42 height 24
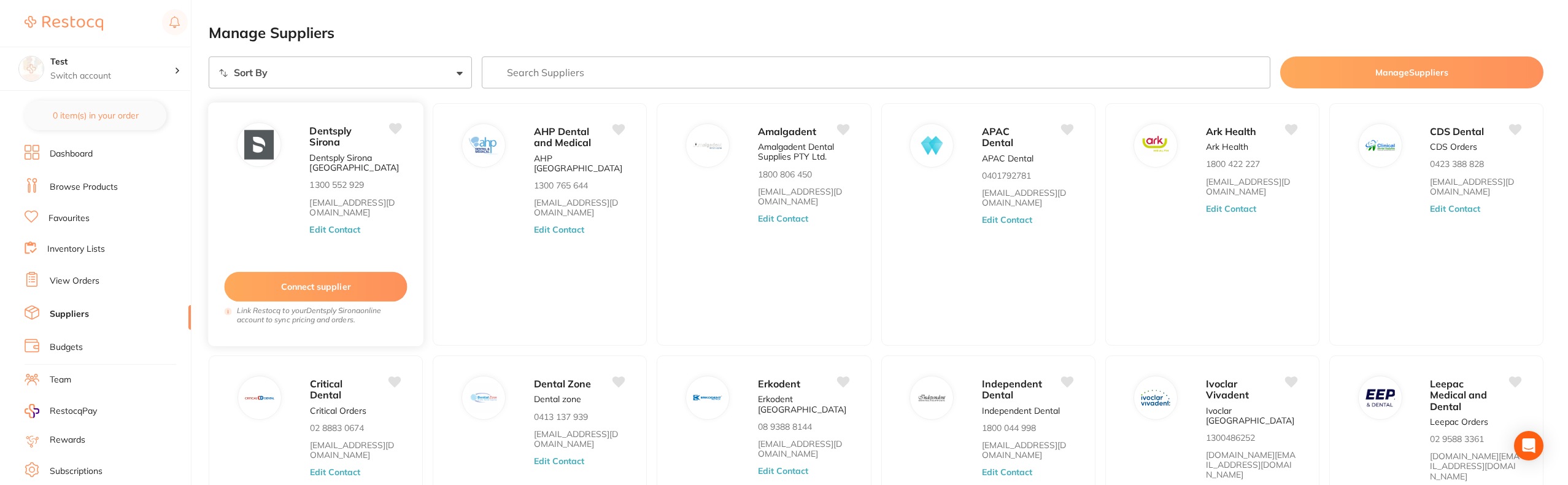
click at [312, 259] on div "Connect supplier Link Restocq to your Dentsply Sirona online account to sync pr…" at bounding box center [315, 292] width 203 height 84
click at [352, 251] on div "Connect supplier Link Restocq to your Dentsply Sirona online account to sync pr…" at bounding box center [315, 292] width 203 height 84
click at [513, 268] on div "AHP Dental and Medical AHP Australia 1300 765 644 orders@ahpdentalmedical.com.a…" at bounding box center [540, 224] width 217 height 245
click at [555, 264] on div "AHP Dental and Medical AHP Australia 1300 765 644 orders@ahpdentalmedical.com.a…" at bounding box center [584, 227] width 102 height 211
click at [769, 280] on div "Amalgadent Amalgadent Dental Supplies PTY Ltd. 1800 806 450 info@amalgadent.com…" at bounding box center [808, 227] width 102 height 211
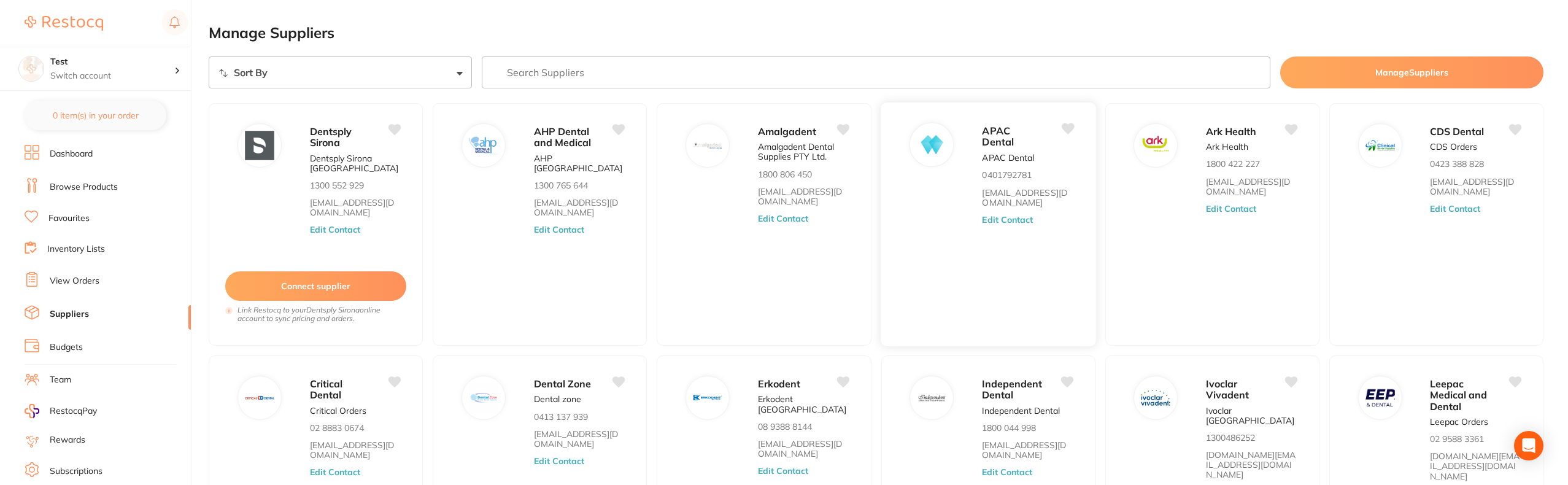
click at [1041, 285] on div "APAC Dental APAC Dental 0401792781 admin@apacdental.com.au Edit Contact" at bounding box center [1032, 227] width 102 height 211
drag, startPoint x: 307, startPoint y: 131, endPoint x: 369, endPoint y: 217, distance: 106.0
click at [369, 217] on div "Dentsply Sirona Dentsply Sirona Australia 1300 552 929 clientservices@dentsplys…" at bounding box center [316, 224] width 217 height 245
copy div "Dentsply Sirona Dentsply Sirona Australia 1300 552 929 clientservices@dentsplys…"
click at [493, 278] on div "AHP Dental and Medical AHP Australia 1300 765 644 orders@ahpdentalmedical.com.a…" at bounding box center [540, 224] width 217 height 245
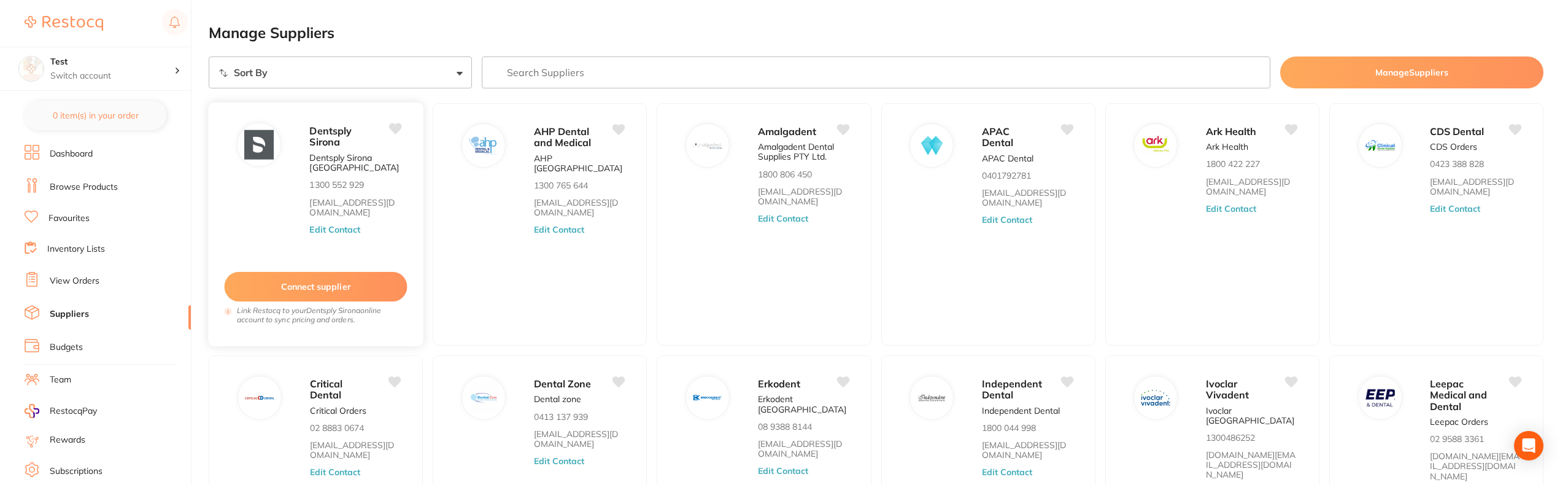
click at [320, 161] on p "Dentsply Sirona [GEOGRAPHIC_DATA]" at bounding box center [355, 163] width 92 height 21
click at [328, 140] on span "Dentsply Sirona" at bounding box center [330, 136] width 42 height 24
click at [269, 484] on div at bounding box center [784, 485] width 1568 height 0
click at [202, 267] on div "0 item(s) Test Switch account Test 0 item(s) in your order Dashboard Browse Pro…" at bounding box center [784, 242] width 1568 height 485
click at [299, 484] on div at bounding box center [784, 485] width 1568 height 0
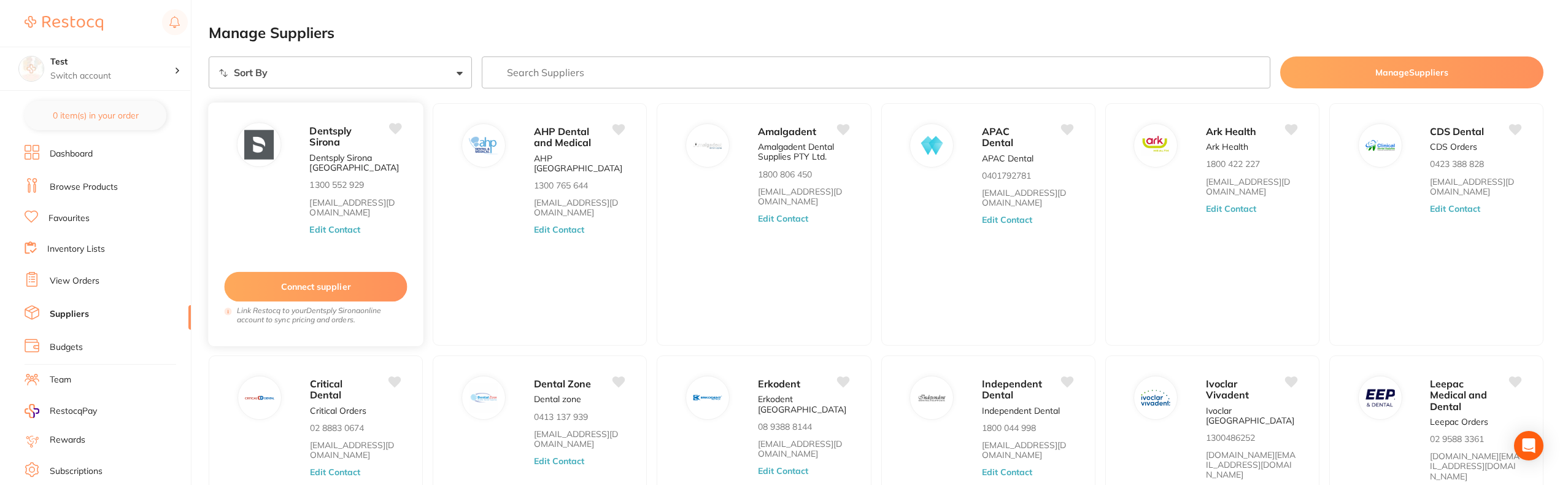
click at [347, 145] on p "Dentsply Sirona" at bounding box center [340, 136] width 61 height 22
click at [324, 484] on div at bounding box center [784, 485] width 1568 height 0
click at [322, 138] on span "Dentsply Sirona" at bounding box center [330, 136] width 42 height 24
click at [578, 136] on span "AHP Dental and Medical" at bounding box center [563, 136] width 58 height 24
click at [312, 484] on div at bounding box center [784, 485] width 1568 height 0
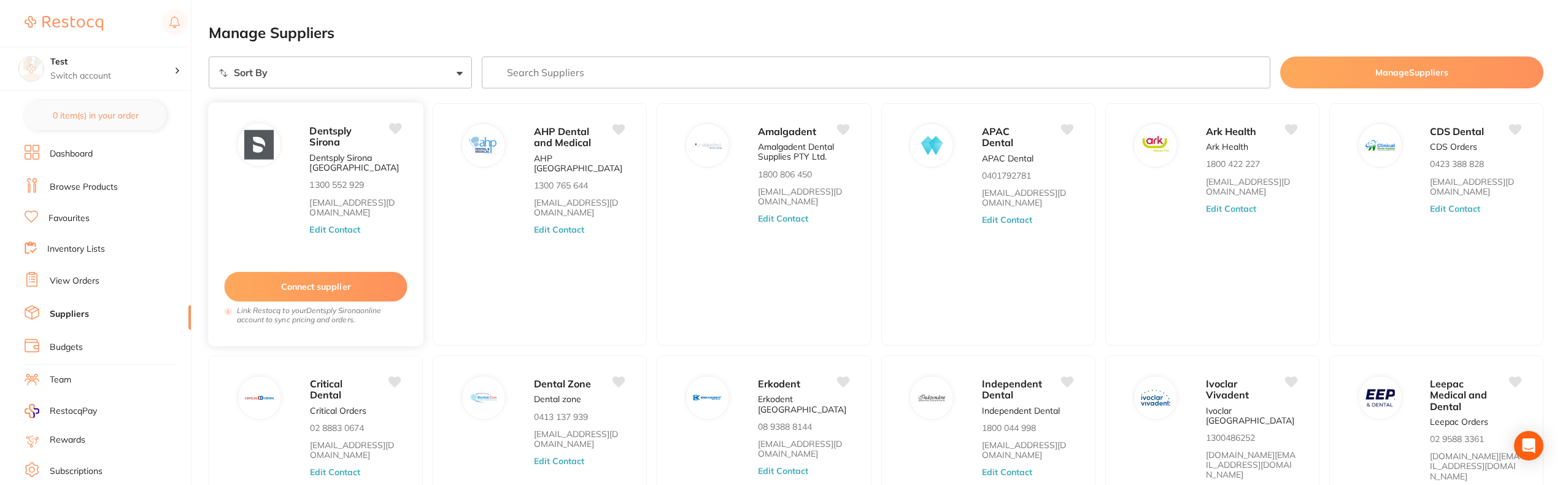
click at [331, 144] on span "Dentsply Sirona" at bounding box center [330, 136] width 42 height 24
click at [556, 142] on span "AHP Dental and Medical" at bounding box center [563, 136] width 58 height 24
click at [316, 484] on div at bounding box center [784, 485] width 1568 height 0
click at [346, 184] on p "1300 552 929" at bounding box center [336, 185] width 55 height 10
click at [544, 180] on p "1300 765 644" at bounding box center [561, 185] width 55 height 10
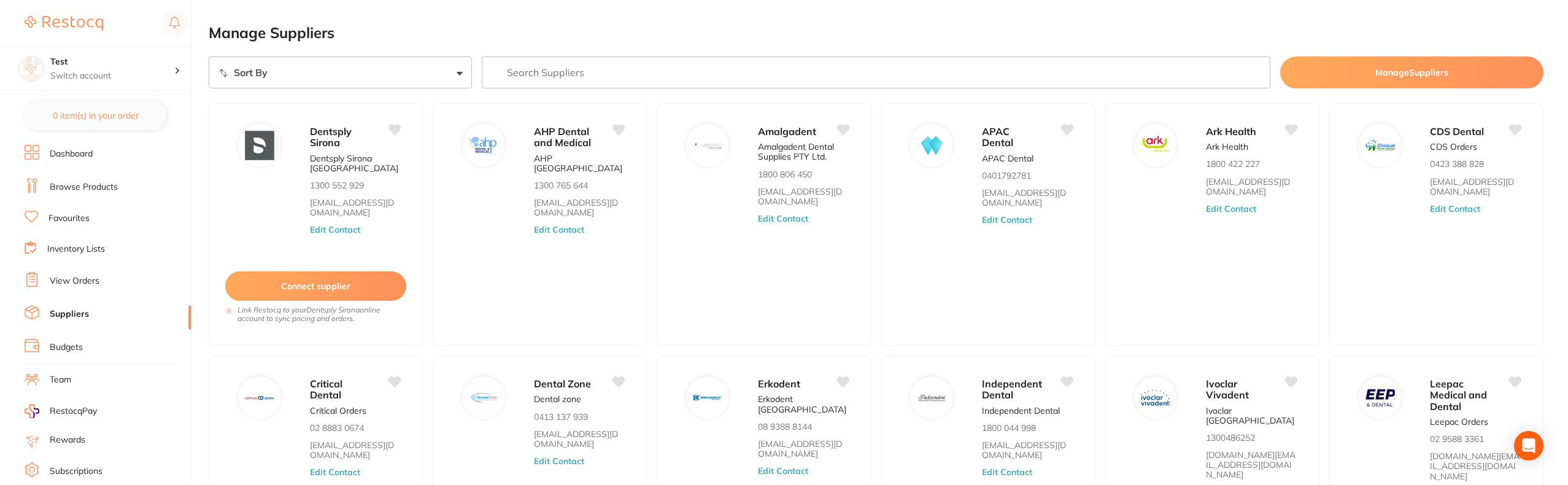
click at [309, 484] on div at bounding box center [784, 485] width 1568 height 0
click at [329, 204] on link "clientservices@dentsplysirona.com" at bounding box center [355, 207] width 92 height 21
click at [546, 197] on link "orders@ahpdentalmedical.com.au" at bounding box center [579, 207] width 92 height 21
click at [340, 484] on div at bounding box center [784, 485] width 1568 height 0
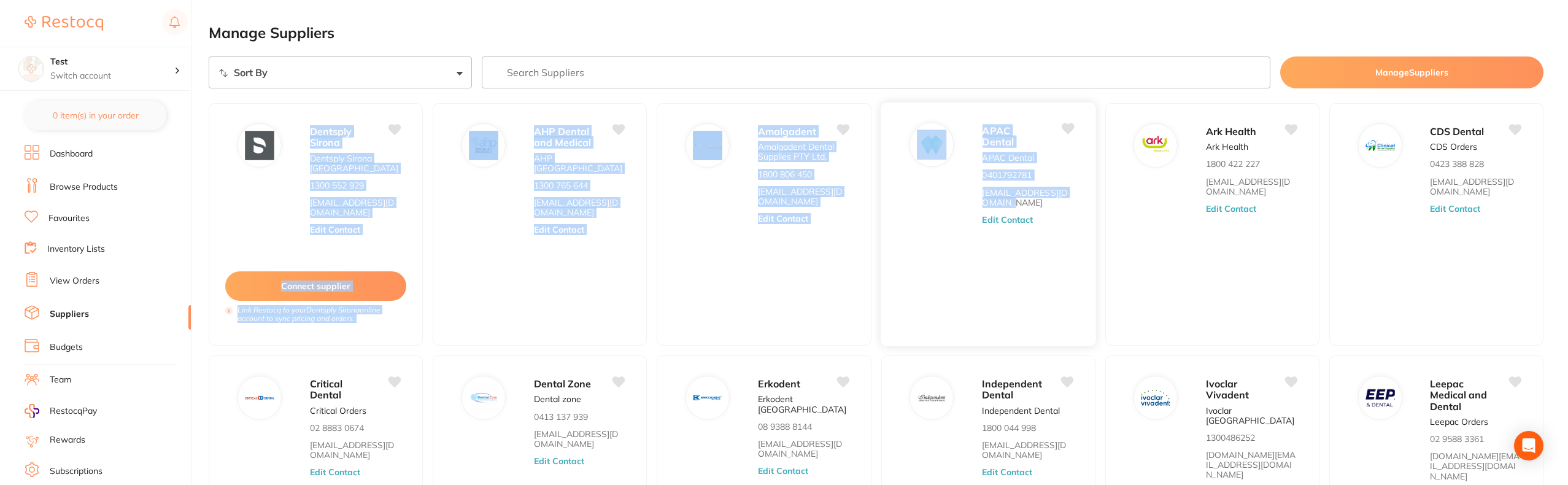
drag, startPoint x: 305, startPoint y: 132, endPoint x: 1087, endPoint y: 274, distance: 794.8
click at [1087, 274] on ul "Dentsply Sirona Dentsply Sirona Australia 1300 552 929 clientservices@dentsplys…" at bounding box center [876, 315] width 1335 height 423
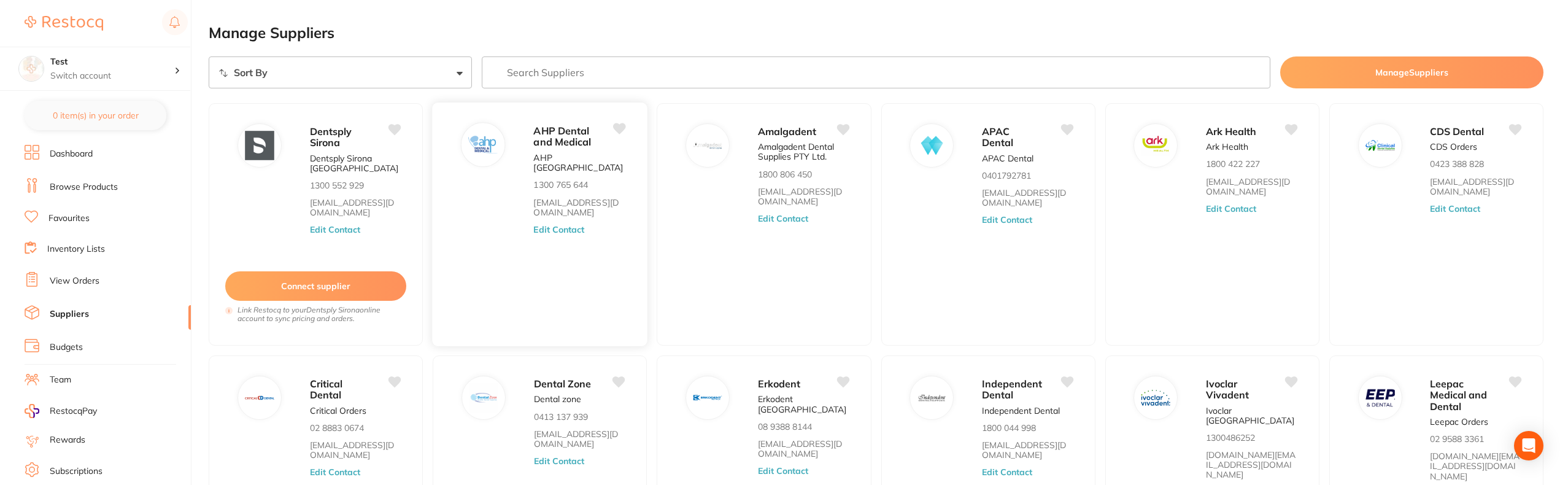
click at [544, 336] on div "AHP Dental and Medical AHP Australia 1300 765 644 orders@ahpdentalmedical.com.a…" at bounding box center [540, 224] width 217 height 245
drag, startPoint x: 347, startPoint y: 140, endPoint x: 312, endPoint y: 132, distance: 35.9
click at [312, 132] on p "Dentsply Sirona" at bounding box center [340, 136] width 61 height 22
copy span "Dentsply Sirona"
click at [507, 294] on div "AHP Dental and Medical AHP Australia 1300 765 644 orders@ahpdentalmedical.com.a…" at bounding box center [540, 224] width 217 height 245
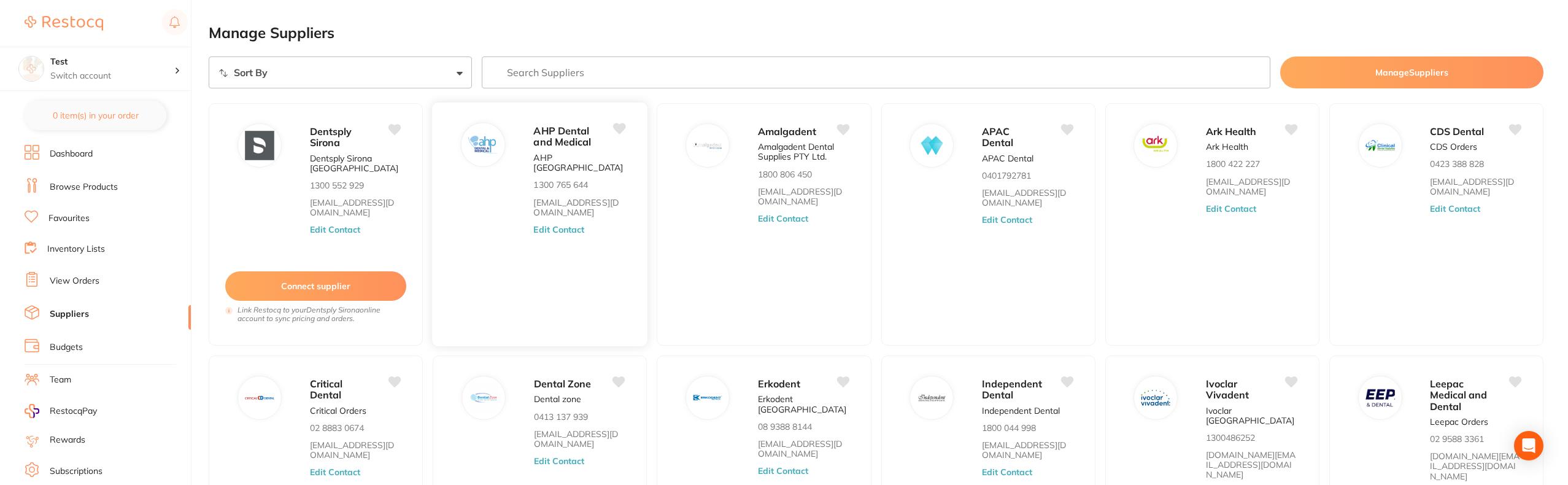
click at [531, 256] on div "AHP Dental and Medical AHP Australia 1300 765 644 orders@ahpdentalmedical.com.a…" at bounding box center [540, 224] width 217 height 245
click at [493, 139] on img at bounding box center [484, 145] width 30 height 30
click at [585, 153] on p "AHP Australia" at bounding box center [579, 163] width 92 height 21
click at [581, 148] on div "AHP Dental and Medical" at bounding box center [579, 136] width 92 height 27
click at [565, 225] on button "Edit Contact" at bounding box center [560, 230] width 51 height 10
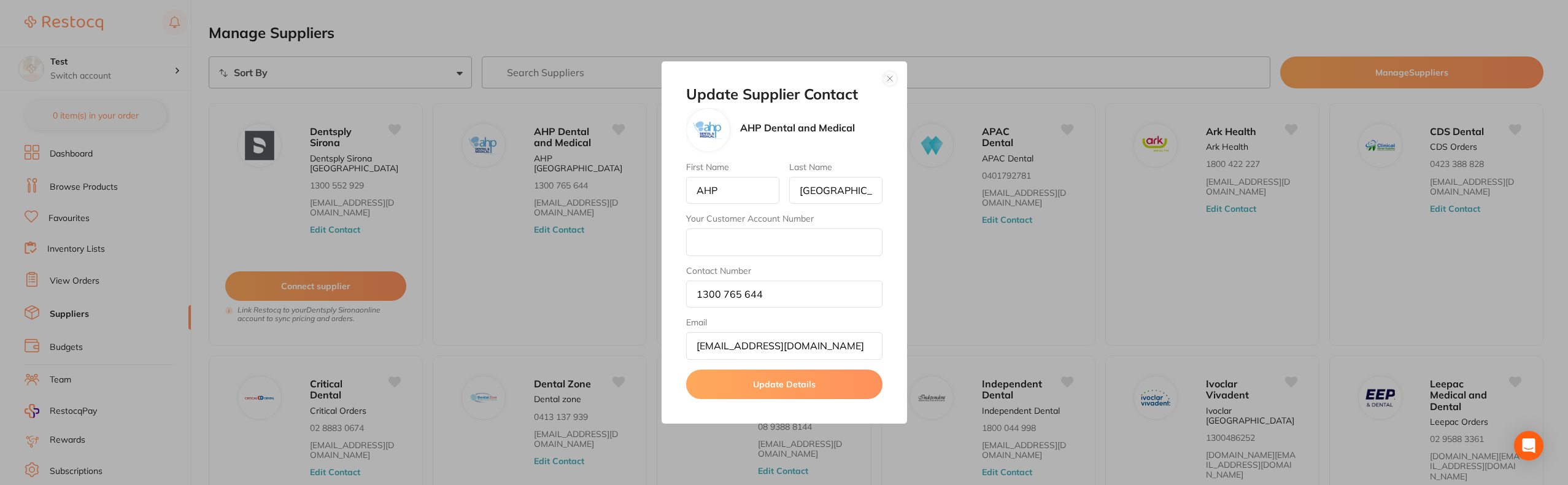
click at [890, 84] on button "button" at bounding box center [890, 78] width 15 height 15
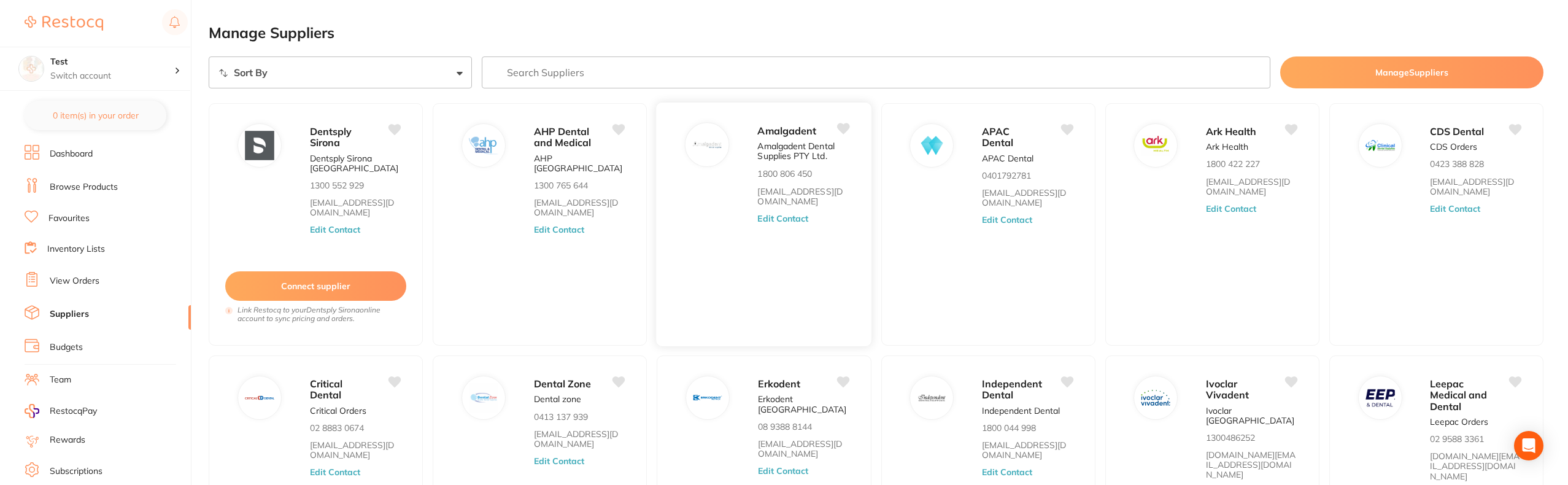
click at [803, 223] on div "Amalgadent Amalgadent Dental Supplies PTY Ltd. 1800 806 450 info@amalgadent.com…" at bounding box center [808, 227] width 102 height 211
click at [803, 223] on button "Edit Contact" at bounding box center [784, 218] width 51 height 10
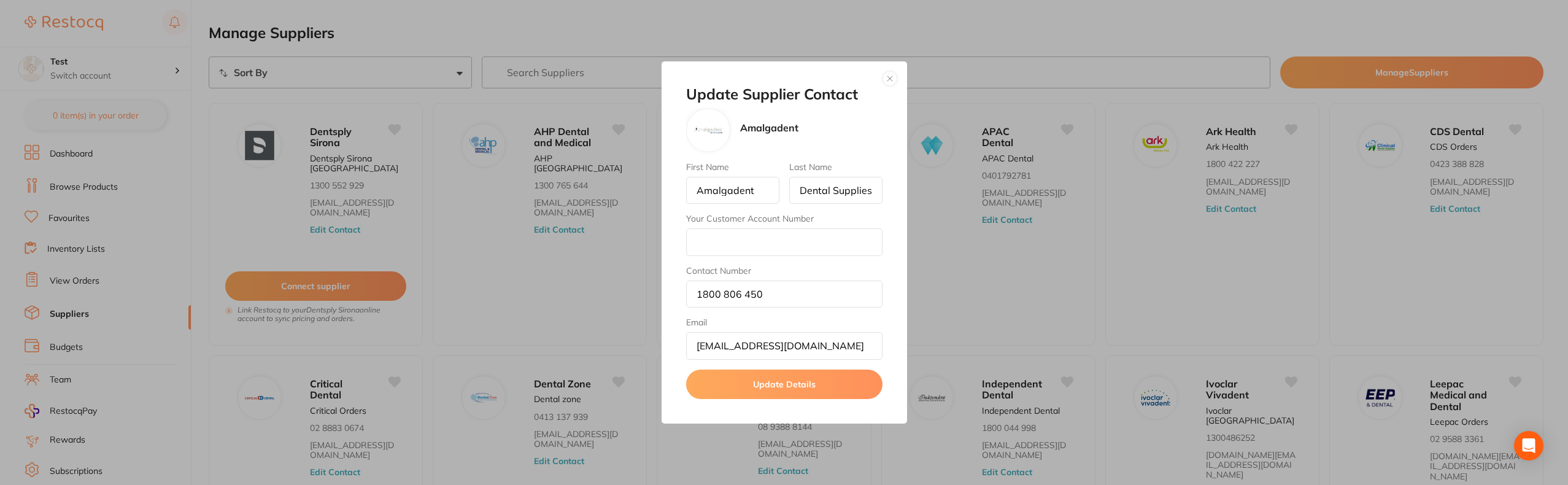
click at [886, 80] on button "button" at bounding box center [890, 78] width 15 height 15
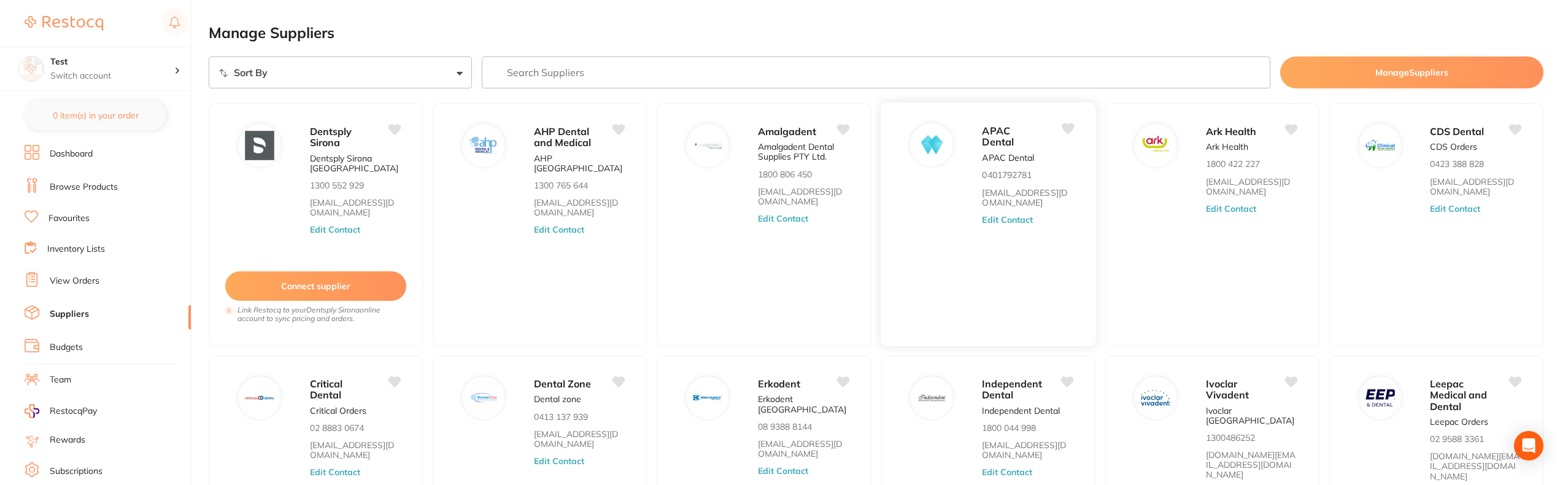
click at [998, 223] on button "Edit Contact" at bounding box center [1008, 220] width 51 height 10
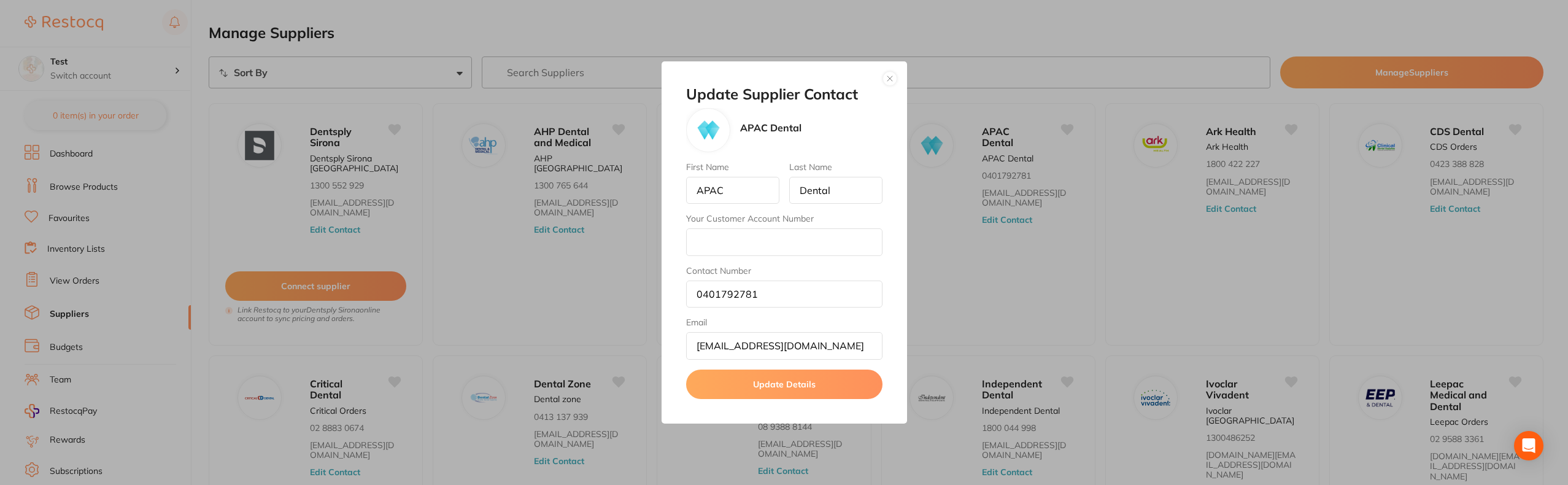
click at [883, 78] on button "button" at bounding box center [890, 78] width 15 height 15
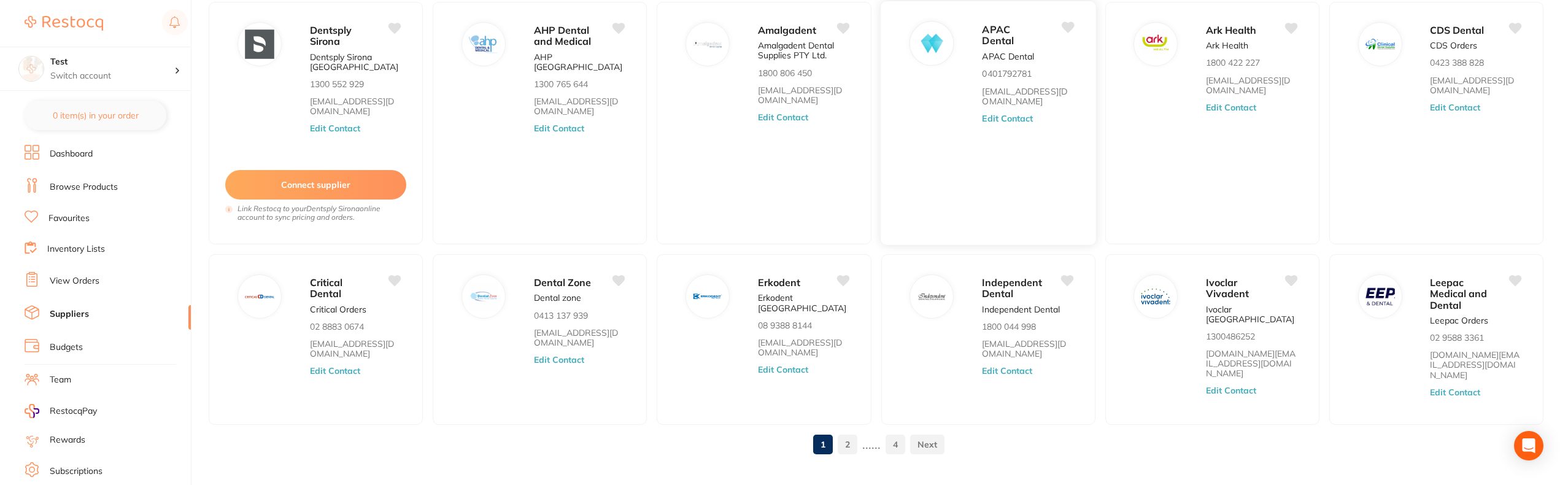
scroll to position [87, 0]
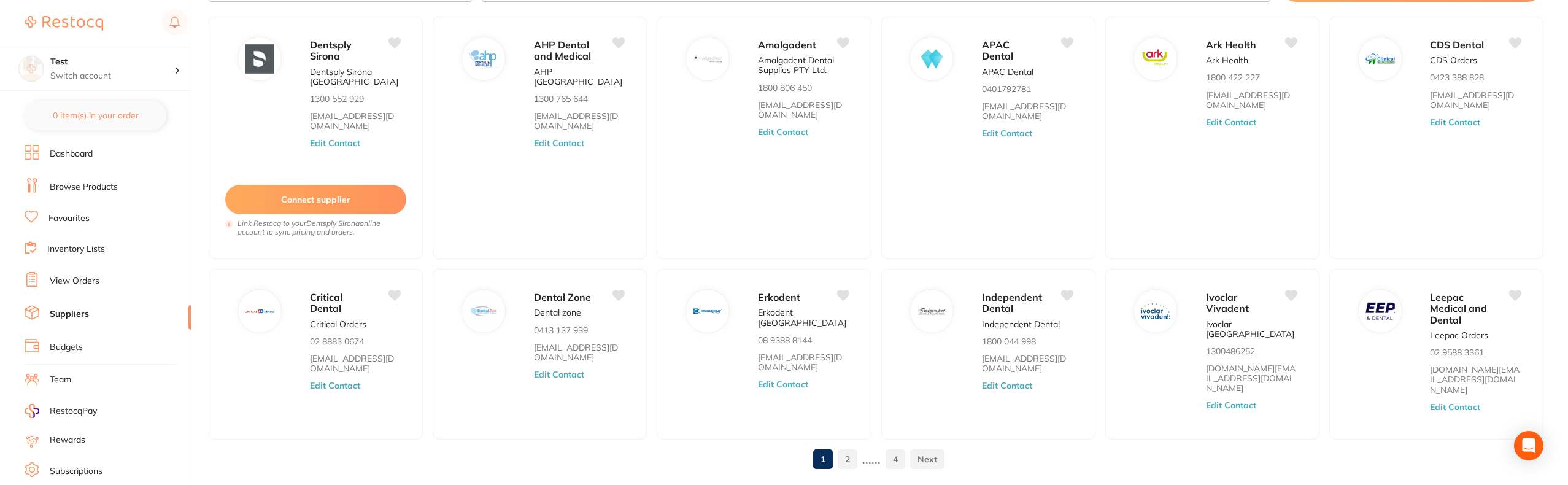
click at [896, 454] on link "4" at bounding box center [896, 459] width 20 height 25
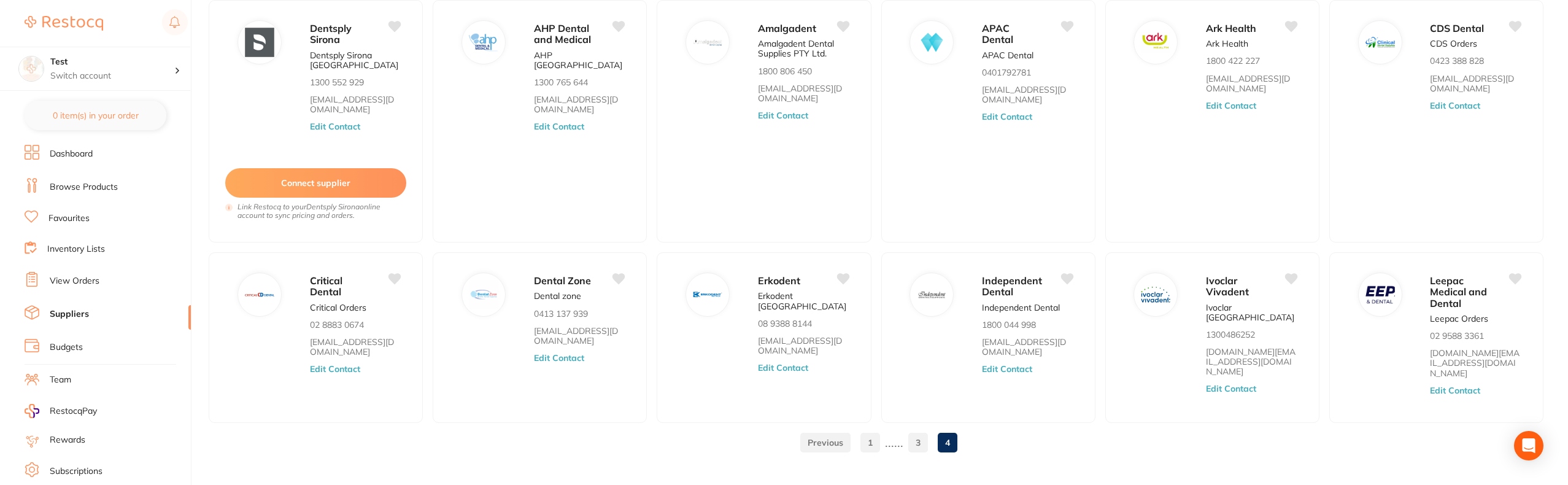
scroll to position [0, 0]
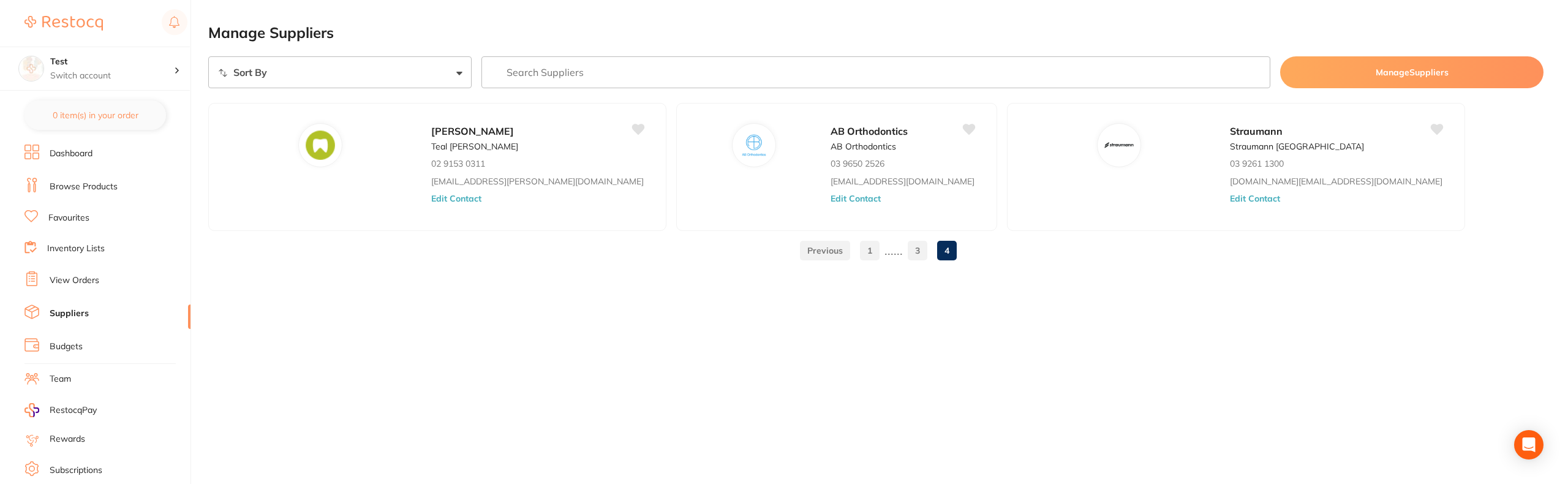
click at [918, 251] on link "3" at bounding box center [918, 251] width 20 height 25
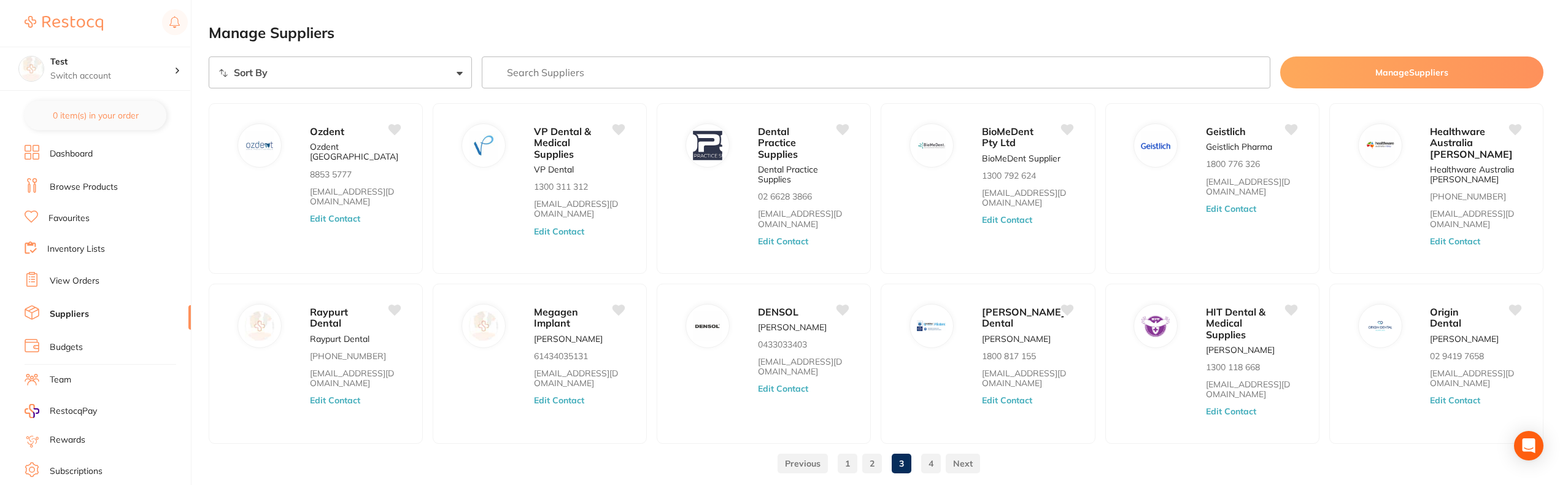
click at [934, 464] on link "4" at bounding box center [932, 464] width 20 height 25
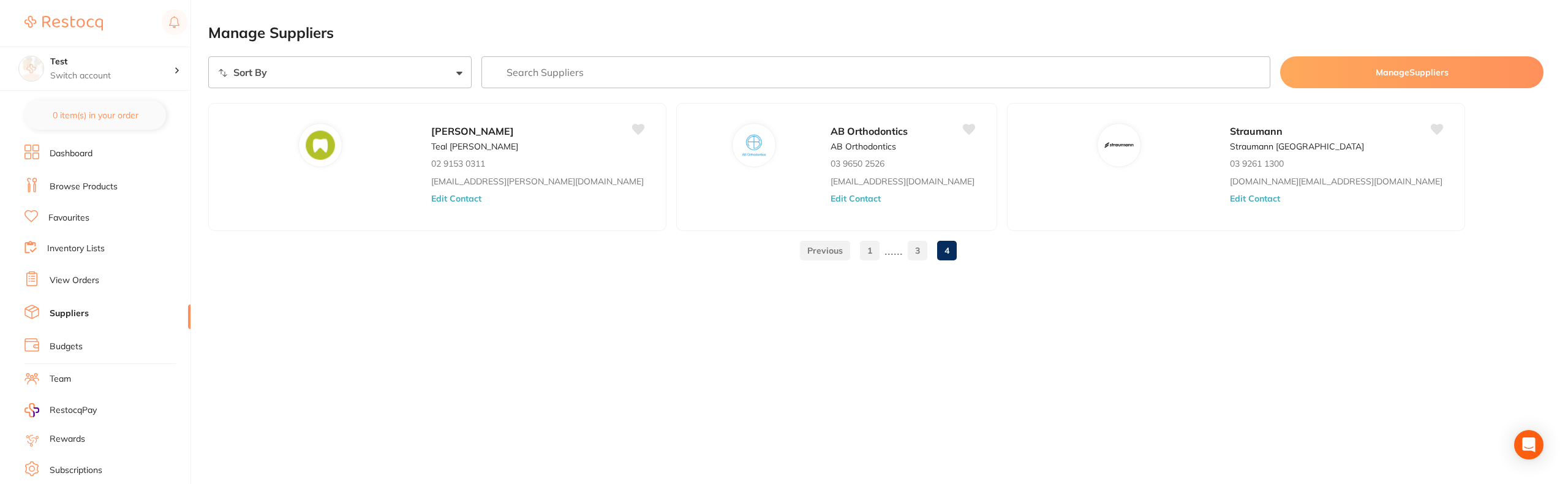
click at [879, 240] on link "1" at bounding box center [870, 251] width 20 height 25
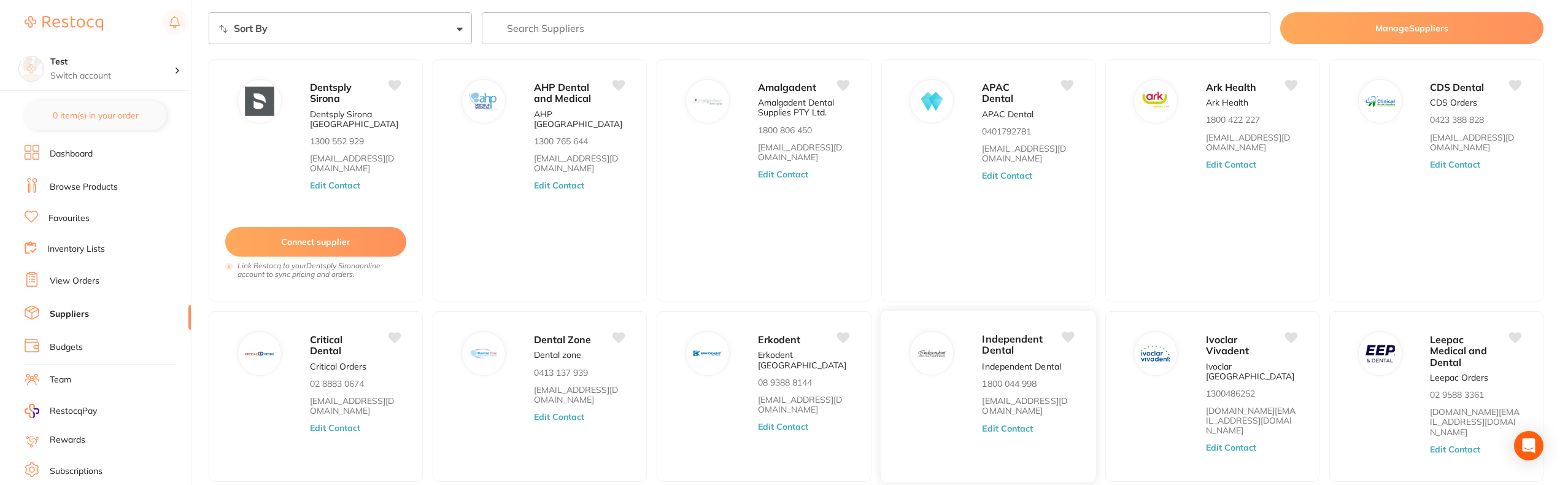
scroll to position [30, 0]
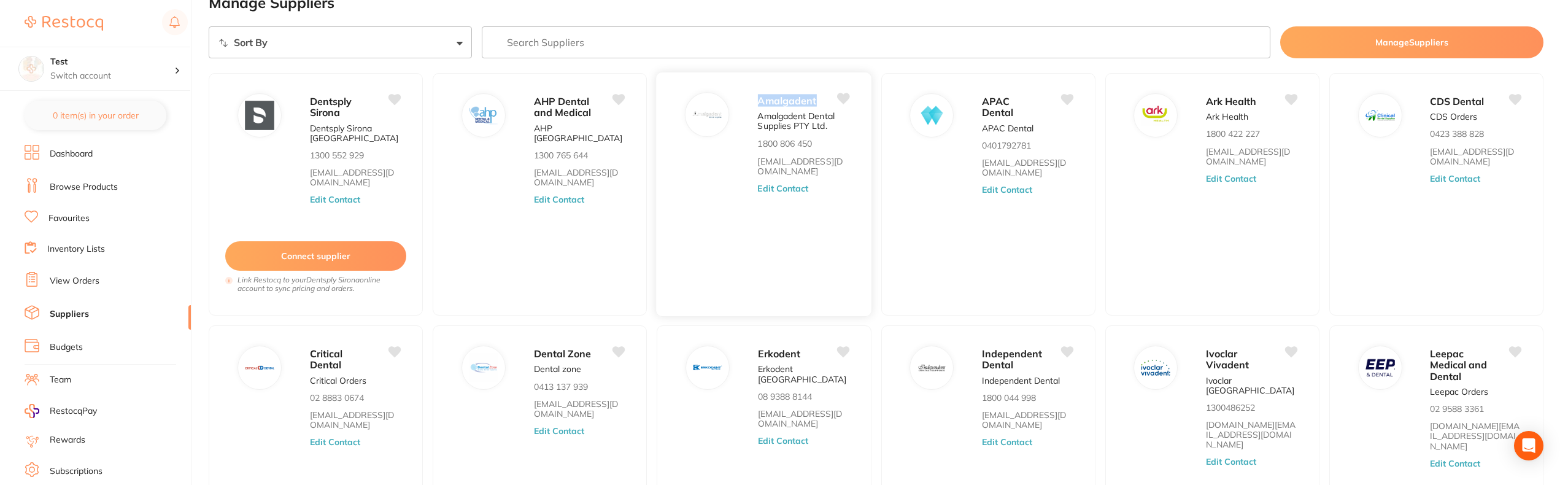
drag, startPoint x: 756, startPoint y: 101, endPoint x: 824, endPoint y: 104, distance: 68.1
click at [824, 104] on div "Amalgadent Amalgadent Dental Supplies PTY Ltd. 1800 806 450 info@amalgadent.com…" at bounding box center [765, 194] width 217 height 245
copy span "Amalgadent"
drag, startPoint x: 309, startPoint y: 99, endPoint x: 348, endPoint y: 115, distance: 42.2
click at [348, 115] on div "Dentsply Sirona Dentsply Sirona Australia 1300 552 929 clientservices@dentsplys…" at bounding box center [316, 194] width 217 height 245
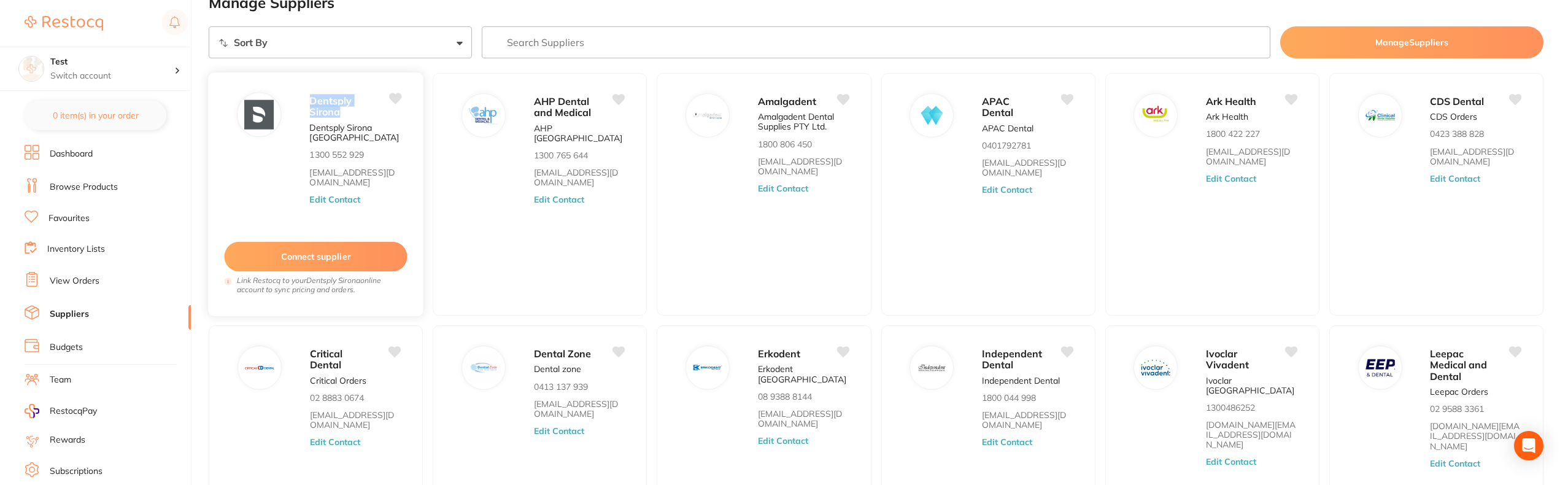
copy span "Dentsply Sirona"
click at [324, 135] on p "Dentsply Sirona Australia" at bounding box center [355, 133] width 92 height 21
click at [337, 156] on p "1300 552 929" at bounding box center [336, 155] width 55 height 10
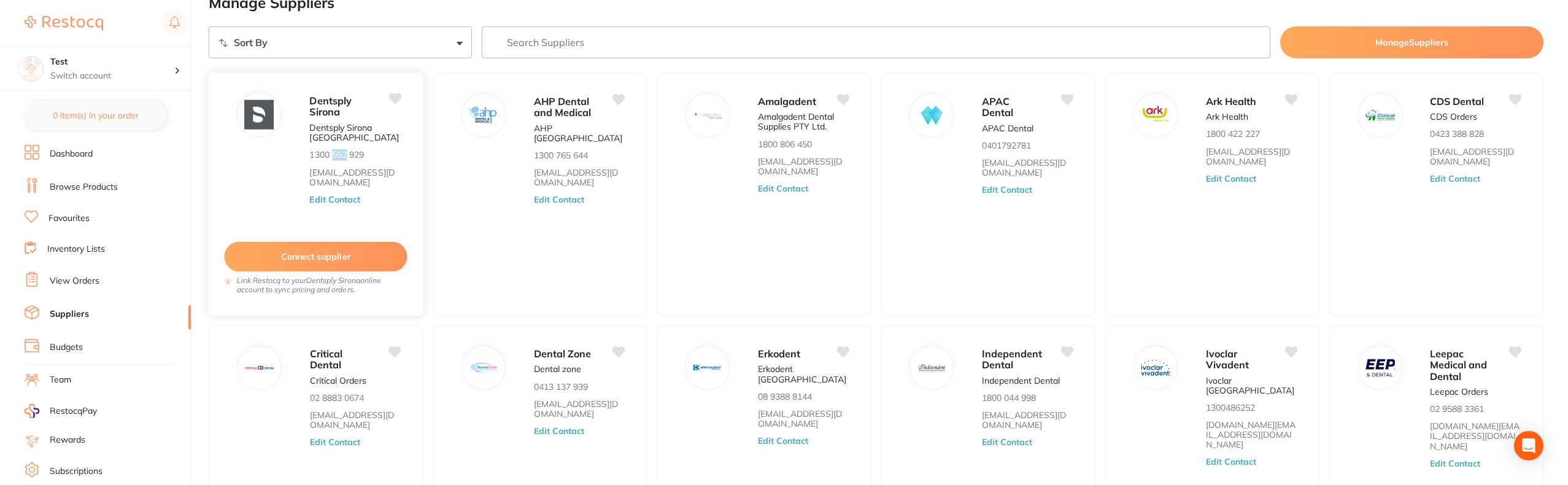
click at [337, 156] on p "1300 552 929" at bounding box center [336, 155] width 55 height 10
copy p "1300 552 929"
click at [341, 173] on link "clientservices@dentsplysirona.com" at bounding box center [355, 178] width 92 height 21
click at [355, 111] on p "Dentsply Sirona" at bounding box center [340, 105] width 61 height 22
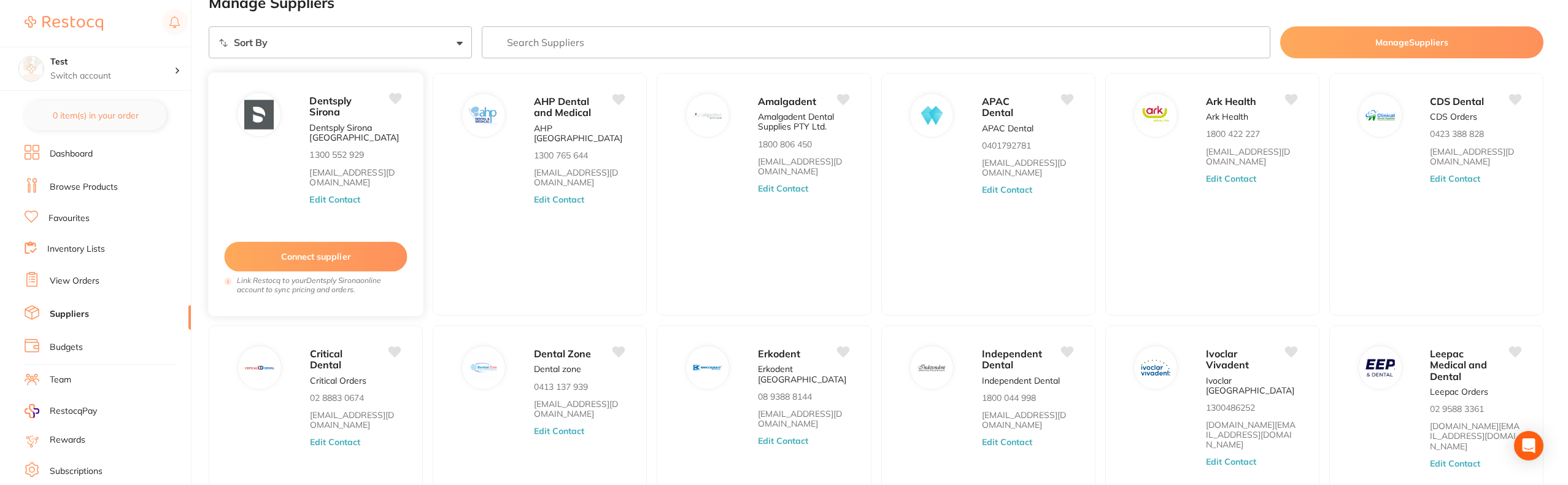
drag, startPoint x: 311, startPoint y: 100, endPoint x: 382, endPoint y: 181, distance: 107.7
click at [382, 181] on div "Dentsply Sirona Dentsply Sirona Australia 1300 552 929 clientservices@dentsplys…" at bounding box center [360, 155] width 102 height 127
copy div "Dentsply Sirona Dentsply Sirona Australia 1300 552 929 clientservices@dentsplys…"
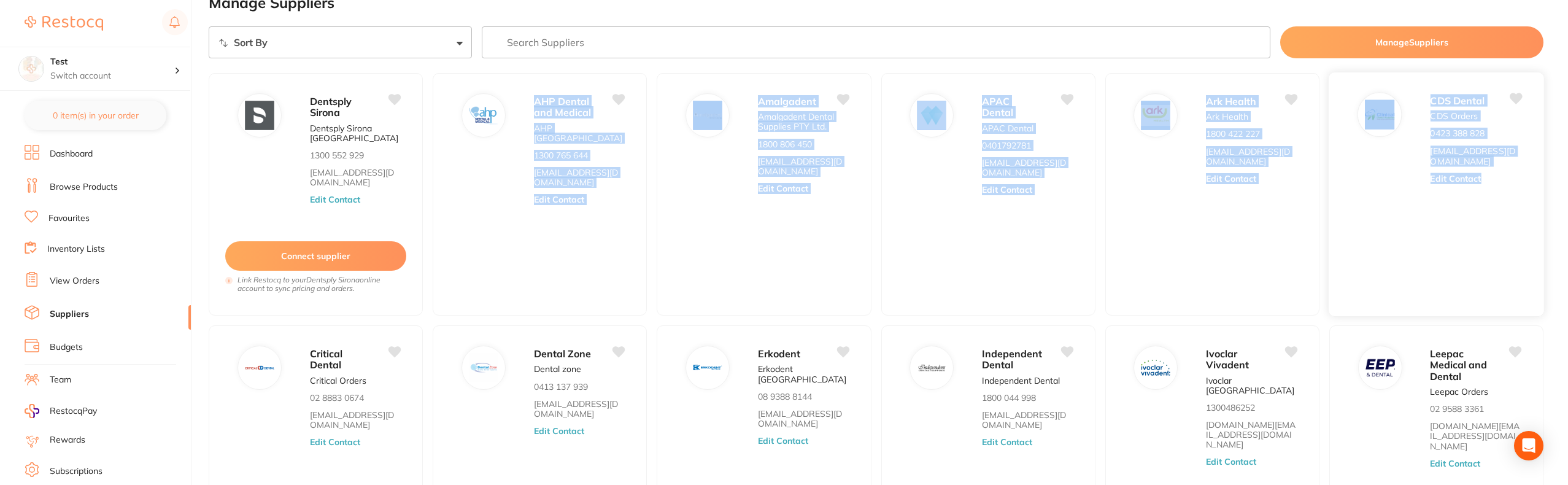
drag, startPoint x: 535, startPoint y: 101, endPoint x: 1427, endPoint y: 193, distance: 896.7
click at [1427, 193] on ul "Dentsply Sirona Dentsply Sirona Australia 1300 552 929 clientservices@dentsplys…" at bounding box center [876, 284] width 1335 height 423
copy ul "AHP Dental and Medical AHP Australia 1300 765 644 orders@ahpdentalmedical.com.a…"
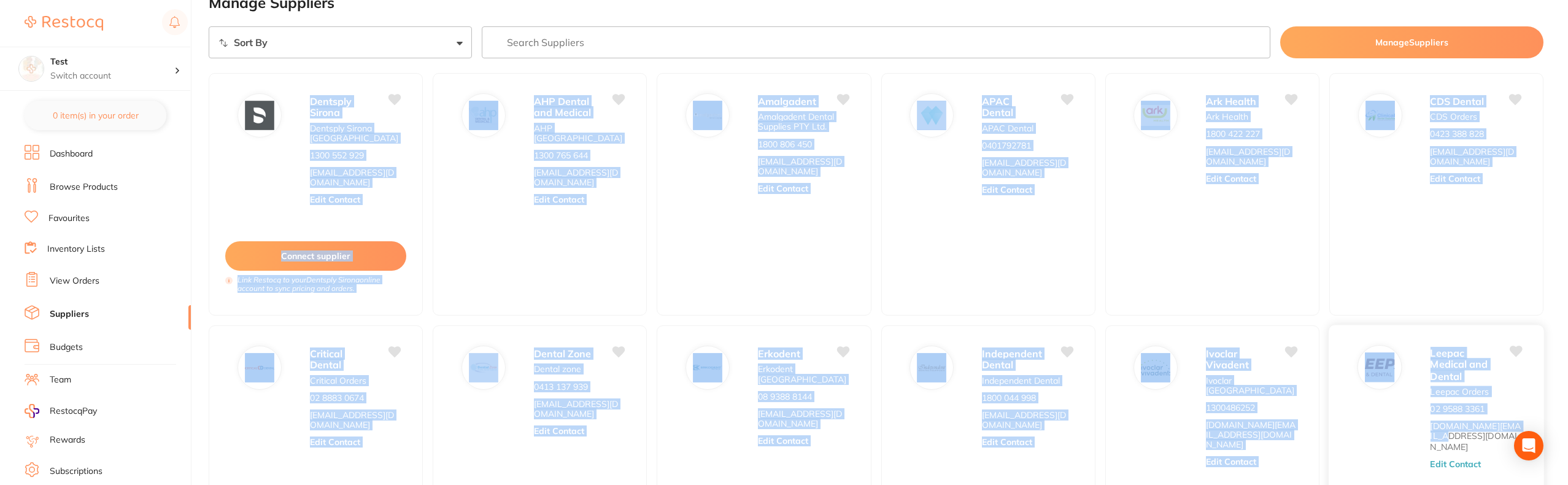
drag, startPoint x: 312, startPoint y: 101, endPoint x: 1493, endPoint y: 434, distance: 1227.0
click at [1493, 434] on ul "Dentsply Sirona Dentsply Sirona Australia 1300 552 929 clientservices@dentsplys…" at bounding box center [876, 284] width 1335 height 423
copy ul "Dentsply Sirona Dentsply Sirona Australia 1300 552 929 clientservices@dentsplys…"
click at [579, 264] on div "AHP Dental and Medical AHP Australia 1300 765 644 orders@ahpdentalmedical.com.a…" at bounding box center [584, 197] width 102 height 211
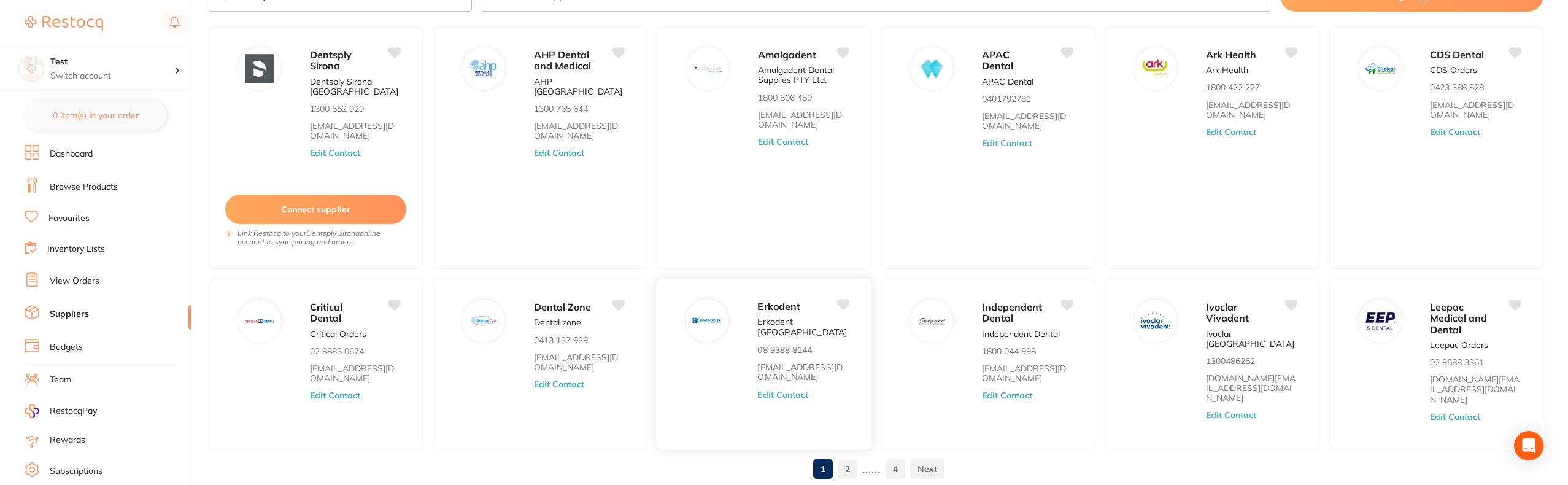
scroll to position [115, 0]
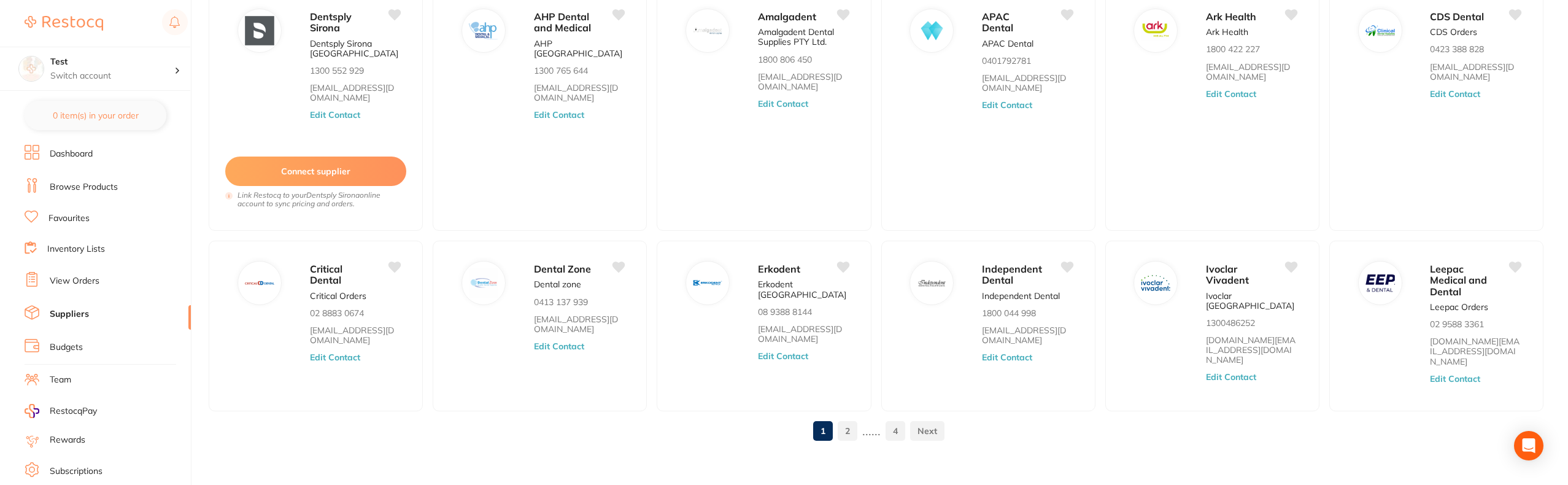
click at [854, 428] on link "2" at bounding box center [848, 430] width 20 height 25
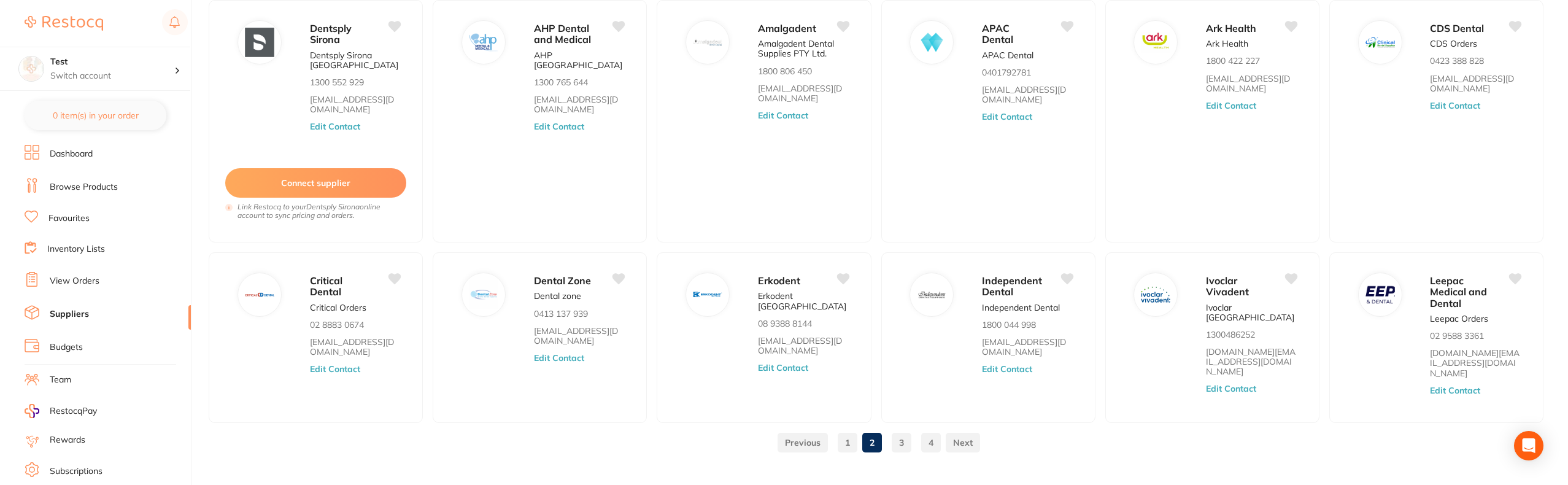
scroll to position [42, 0]
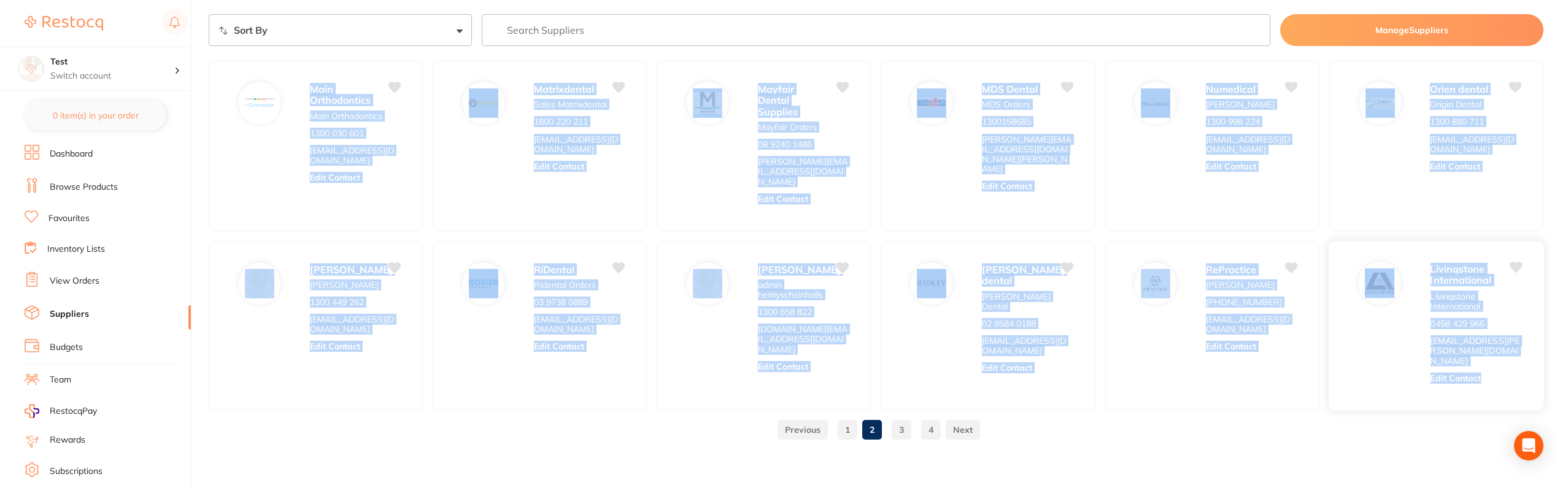
drag, startPoint x: 311, startPoint y: 87, endPoint x: 1493, endPoint y: 359, distance: 1212.9
click at [1493, 359] on ul "Main Orthodontics Main Orthodontics 1300 030 601 info@mainortho.com.au Edit Con…" at bounding box center [876, 235] width 1335 height 349
copy ul "Main Orthodontics Main Orthodontics 1300 030 601 info@mainortho.com.au Edit Con…"
click at [203, 250] on div "0 item(s) Test Switch account Test 0 item(s) in your order Dashboard Browse Pro…" at bounding box center [784, 200] width 1568 height 485
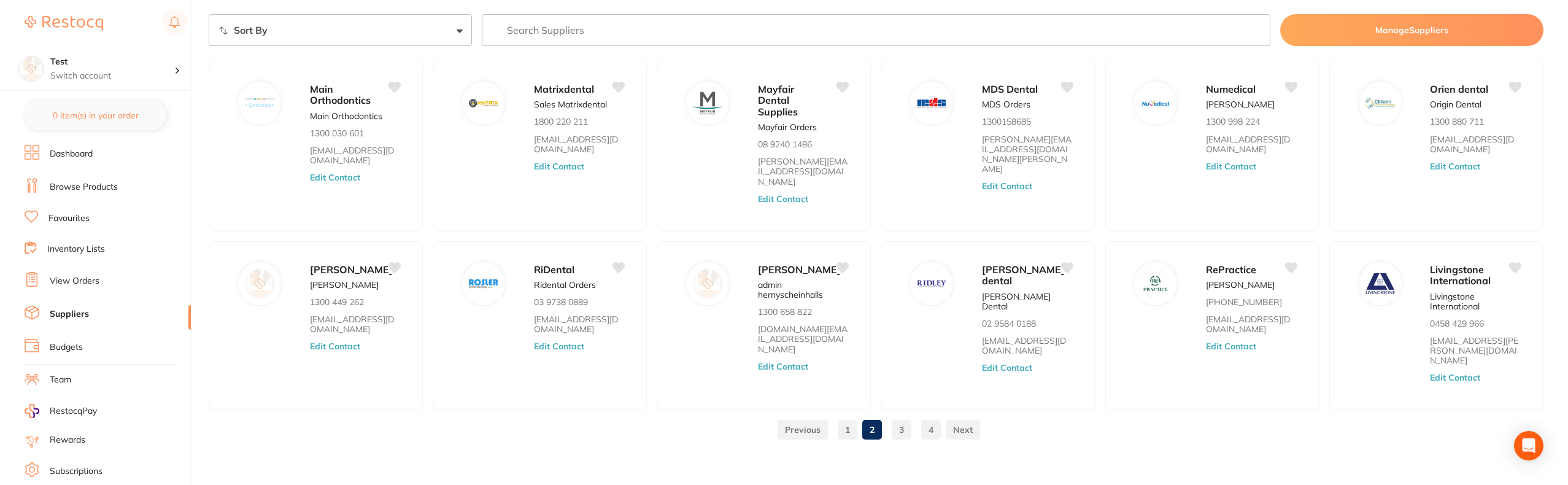
click at [203, 250] on div "0 item(s) Test Switch account Test 0 item(s) in your order Dashboard Browse Pro…" at bounding box center [784, 200] width 1568 height 485
click at [903, 428] on link "3" at bounding box center [902, 430] width 20 height 25
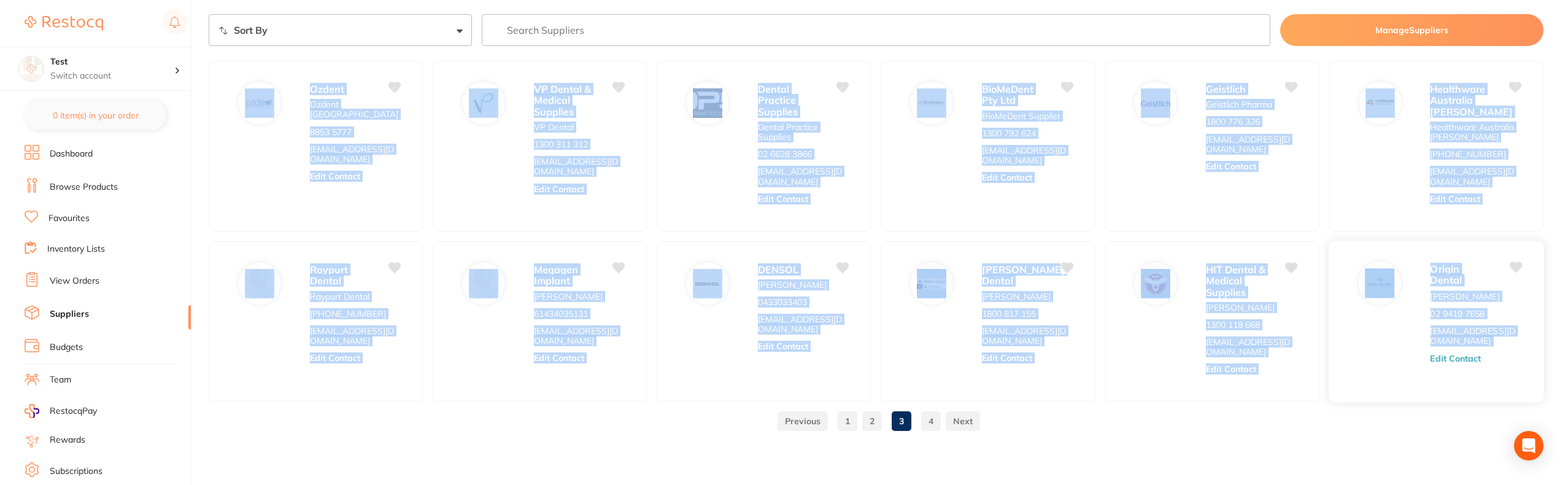
drag, startPoint x: 242, startPoint y: 89, endPoint x: 1478, endPoint y: 350, distance: 1263.3
click at [1478, 350] on ul "Ozdent Ozdent Australia 8853 5777 sales@ozdent.com Edit Contact VP Dental & Med…" at bounding box center [876, 231] width 1335 height 340
copy ul "Ozdent Ozdent Australia 8853 5777 sales@ozdent.com Edit Contact VP Dental & Med…"
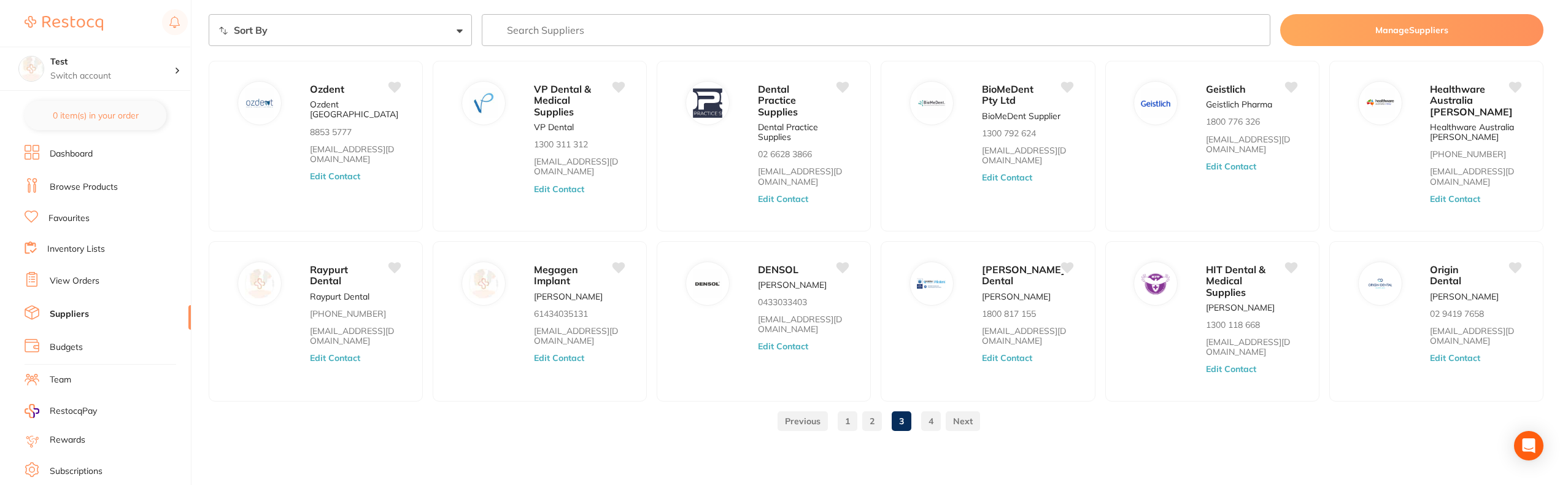
click at [609, 438] on div "1 2 3 4" at bounding box center [876, 421] width 1335 height 40
click at [927, 423] on link "4" at bounding box center [932, 421] width 20 height 25
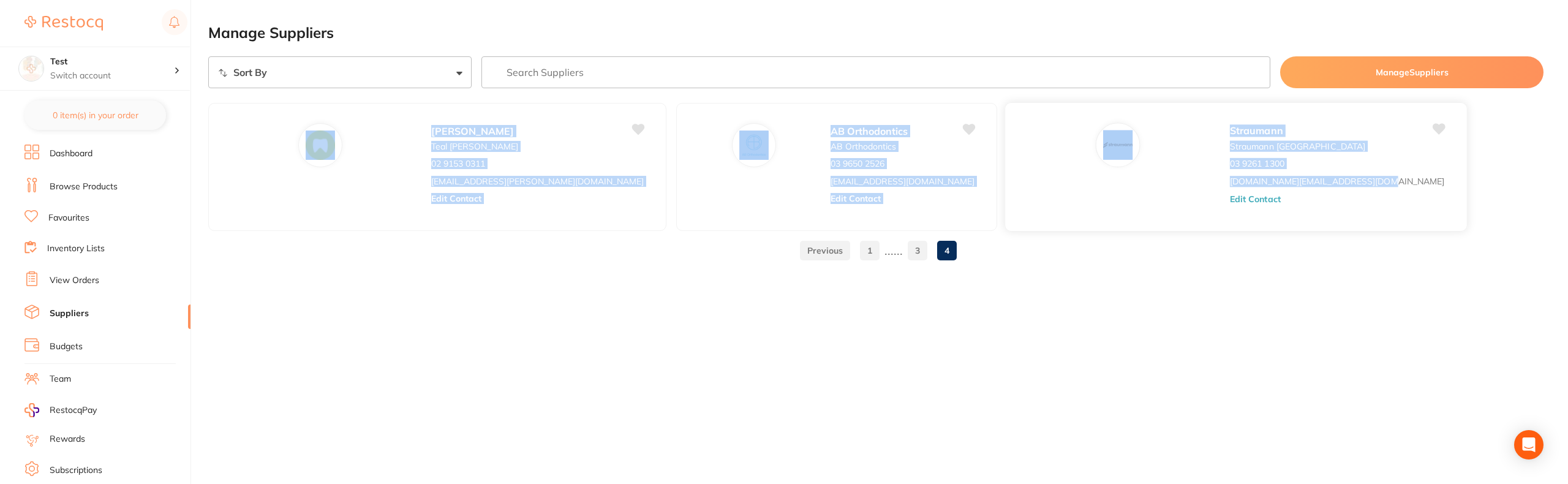
drag, startPoint x: 250, startPoint y: 118, endPoint x: 1115, endPoint y: 200, distance: 868.9
click at [1115, 200] on ul "Kulzer Teal Bubb 02 9153 0311 sales.mckulzer@kulzer-dental.com Edit Contact AB …" at bounding box center [876, 167] width 1335 height 128
click at [1230, 200] on div "Straumann Straumann Australia 03 9261 1300 customerservice.au@straumann.com Edi…" at bounding box center [1342, 171] width 225 height 96
drag, startPoint x: 210, startPoint y: 106, endPoint x: 935, endPoint y: 172, distance: 728.0
click at [930, 172] on div "0 item(s) Test Switch account Test 0 item(s) in your order Dashboard Browse Pro…" at bounding box center [784, 242] width 1568 height 484
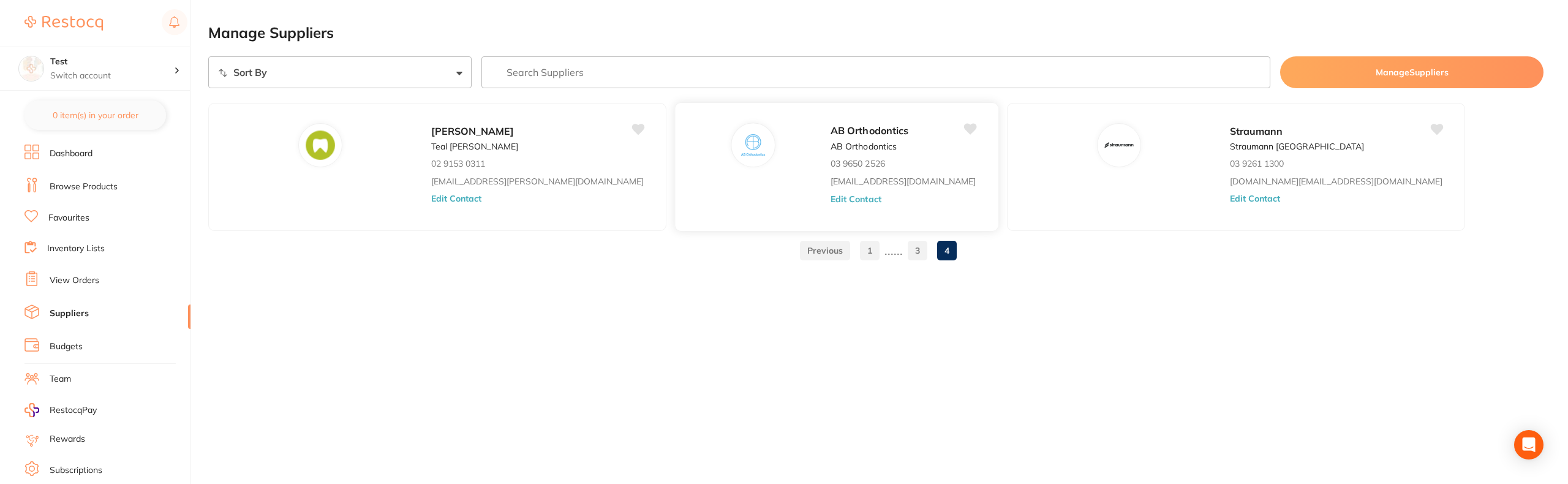
drag, startPoint x: 1108, startPoint y: 230, endPoint x: 643, endPoint y: 193, distance: 466.5
click at [1108, 230] on div "Straumann Straumann Australia 03 9261 1300 customerservice.au@straumann.com Edi…" at bounding box center [1236, 167] width 459 height 128
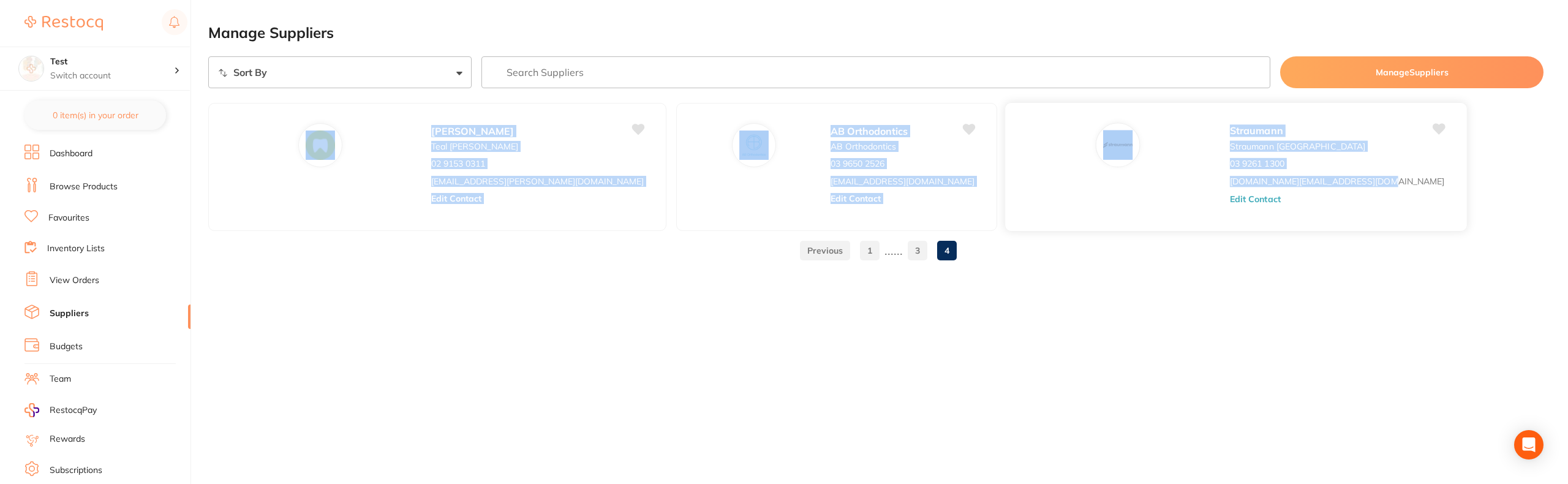
drag, startPoint x: 243, startPoint y: 116, endPoint x: 1024, endPoint y: 190, distance: 784.5
click at [1024, 190] on ul "Kulzer Teal Bubb 02 9153 0311 sales.mckulzer@kulzer-dental.com Edit Contact AB …" at bounding box center [876, 167] width 1335 height 128
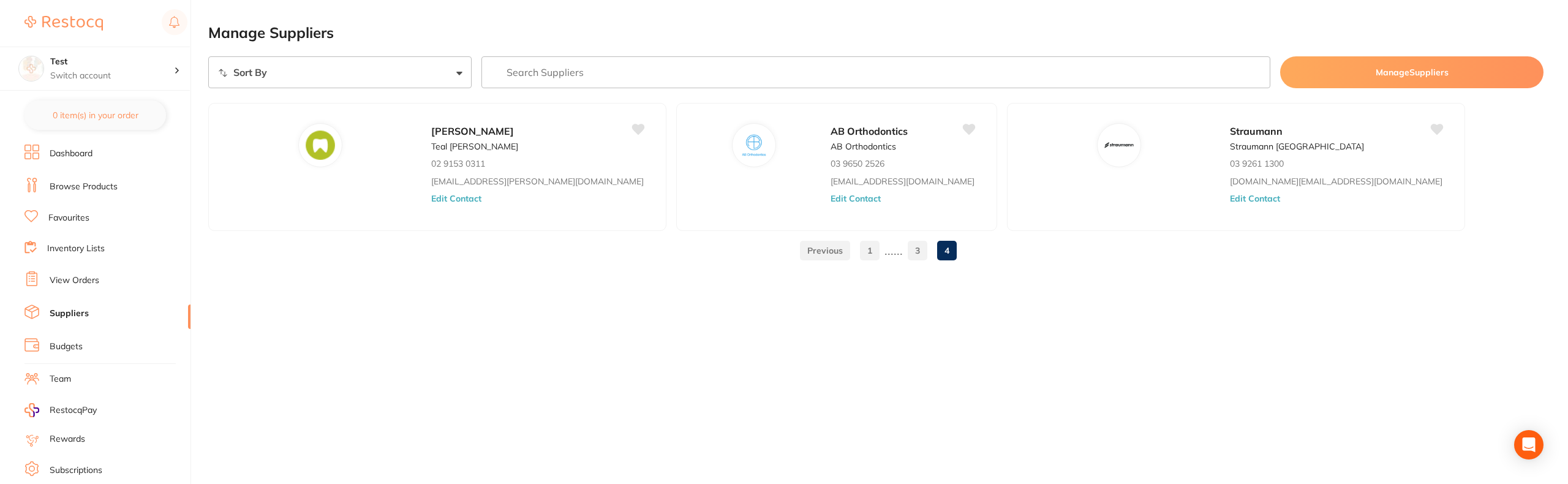
click at [648, 320] on div "Manage Suppliers Sort By A-Z Z-A Manage Suppliers Kulzer Teal Bubb 02 9153 0311…" at bounding box center [888, 242] width 1360 height 484
drag, startPoint x: 808, startPoint y: 321, endPoint x: 789, endPoint y: 321, distance: 19.0
click at [808, 321] on div "Manage Suppliers Sort By A-Z Z-A Manage Suppliers Kulzer Teal Bubb 02 9153 0311…" at bounding box center [888, 242] width 1360 height 484
click at [64, 344] on link "Budgets" at bounding box center [66, 346] width 33 height 12
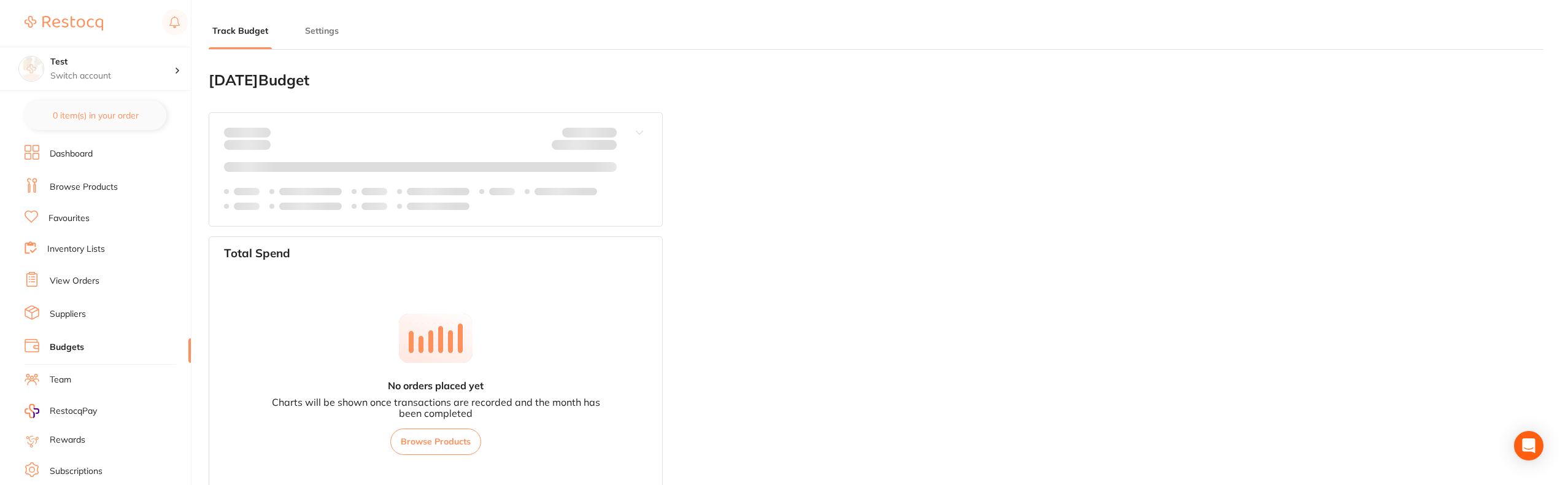
type input "0.0"
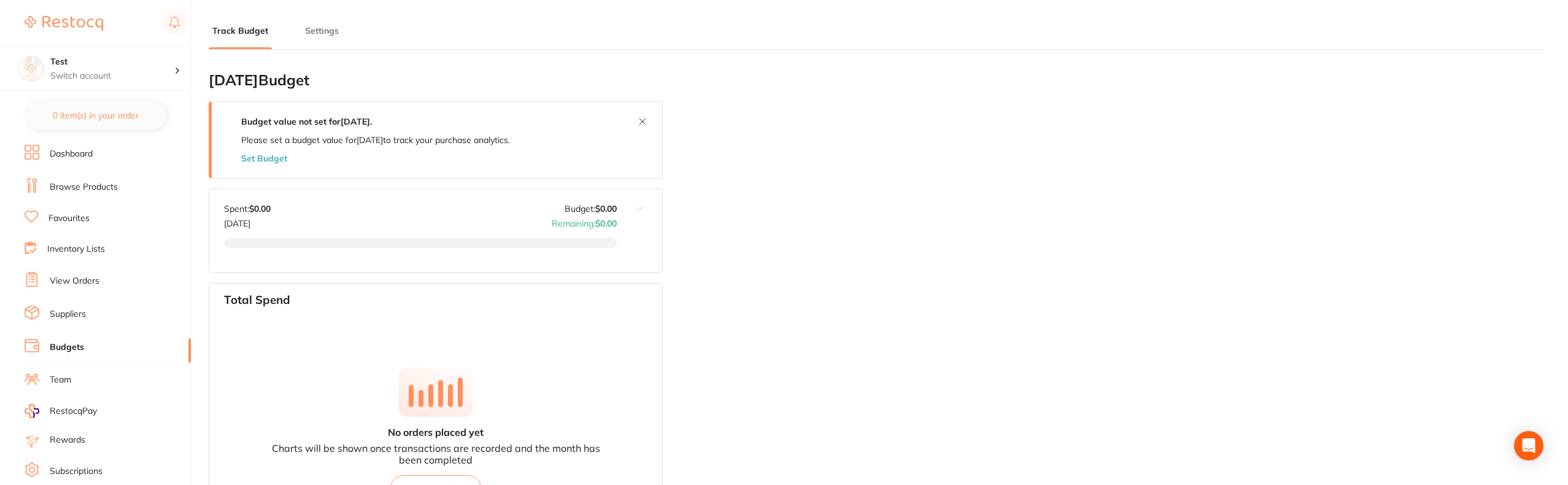
click at [120, 274] on li "View Orders" at bounding box center [107, 281] width 166 height 18
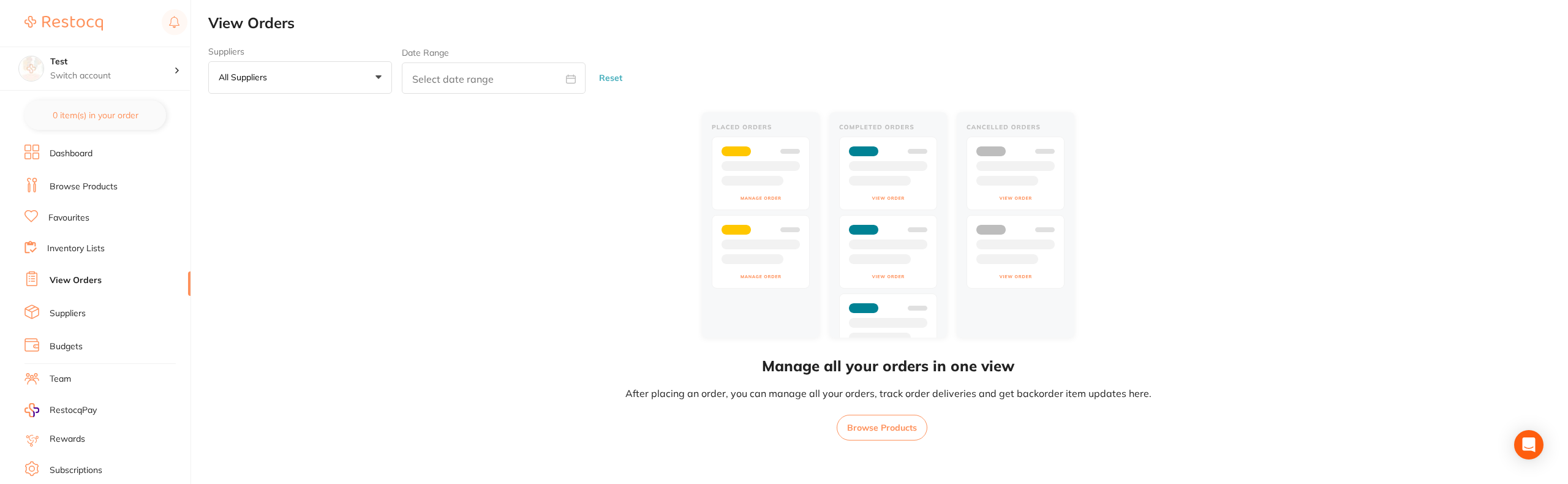
click at [878, 435] on button "Browse Products" at bounding box center [882, 427] width 91 height 26
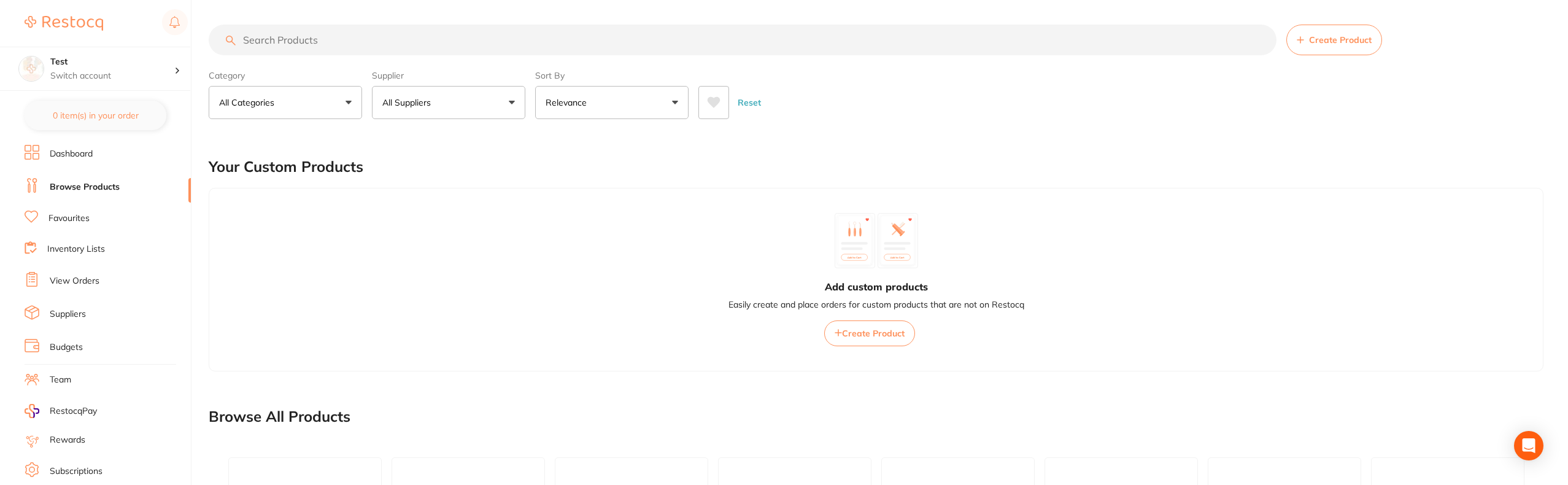
click at [293, 43] on input "search" at bounding box center [743, 40] width 1068 height 31
click at [332, 94] on button "All Categories" at bounding box center [286, 102] width 154 height 33
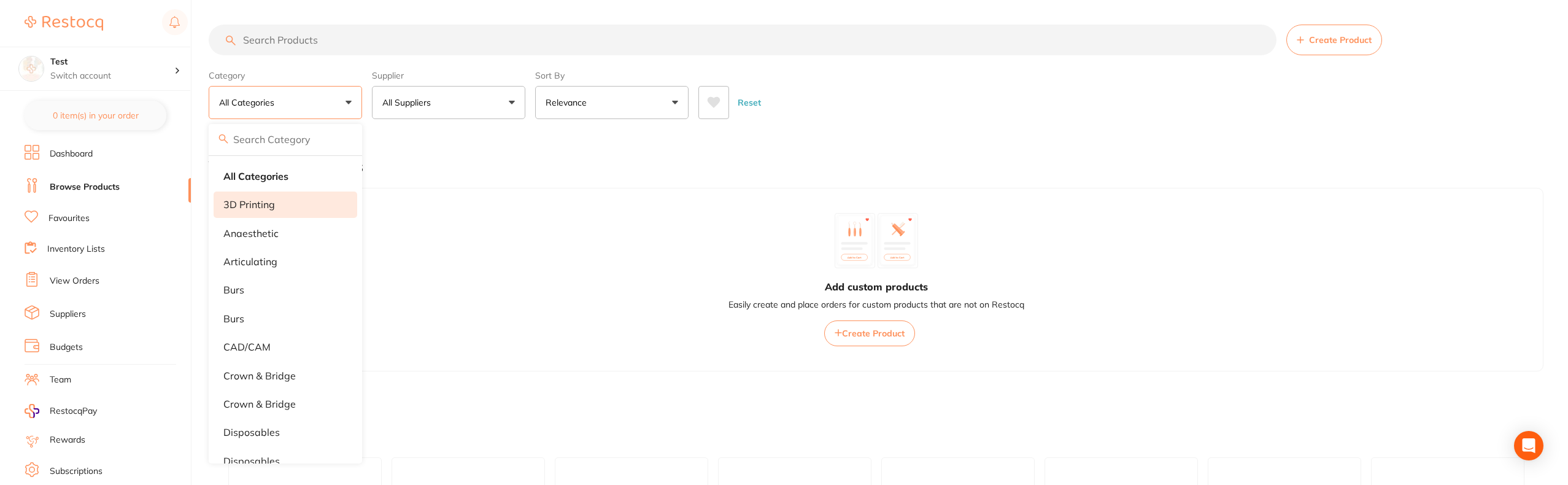
click at [283, 200] on li "3D Printing" at bounding box center [285, 204] width 144 height 26
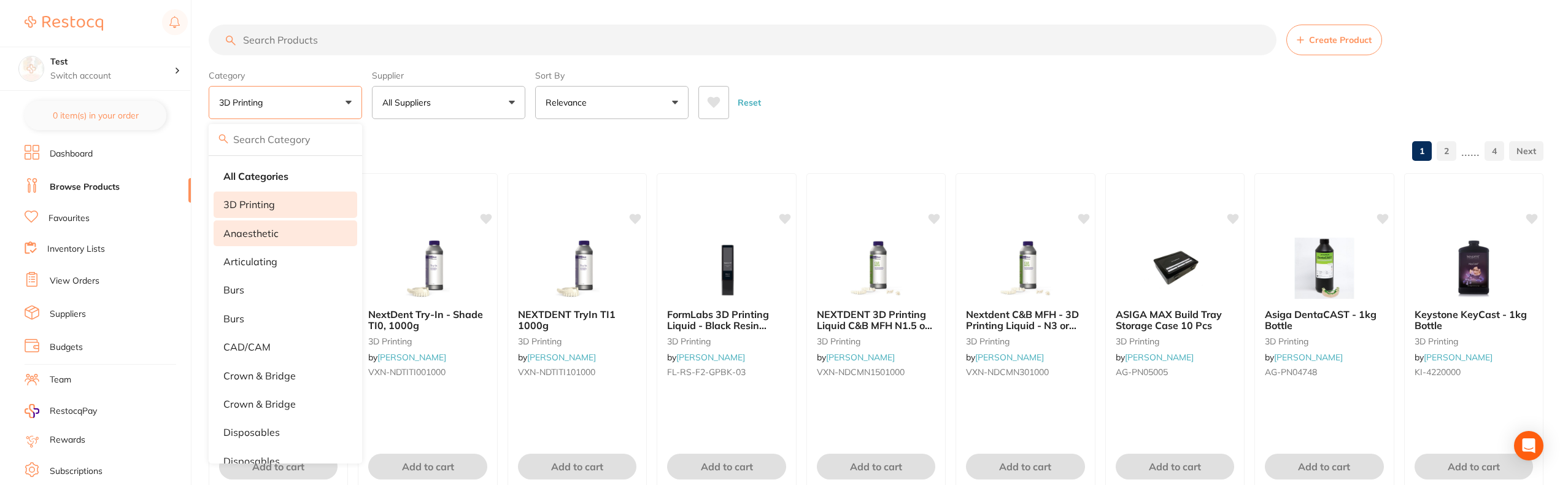
click at [264, 239] on li "anaesthetic" at bounding box center [285, 233] width 144 height 26
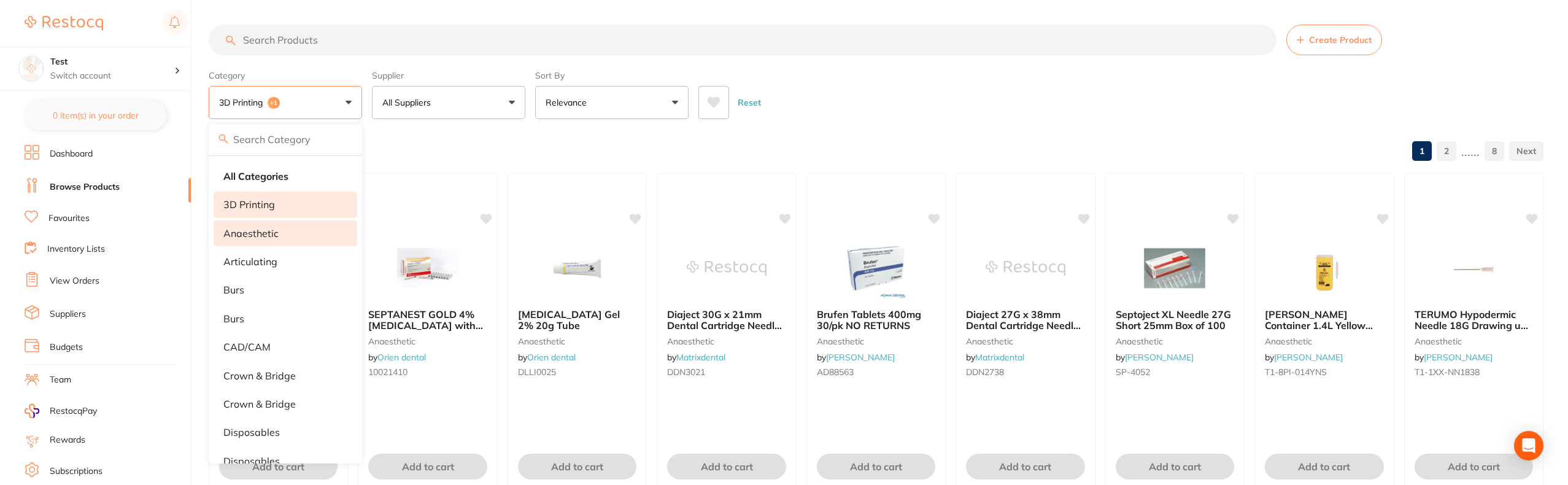
click at [340, 48] on input "search" at bounding box center [743, 40] width 1068 height 31
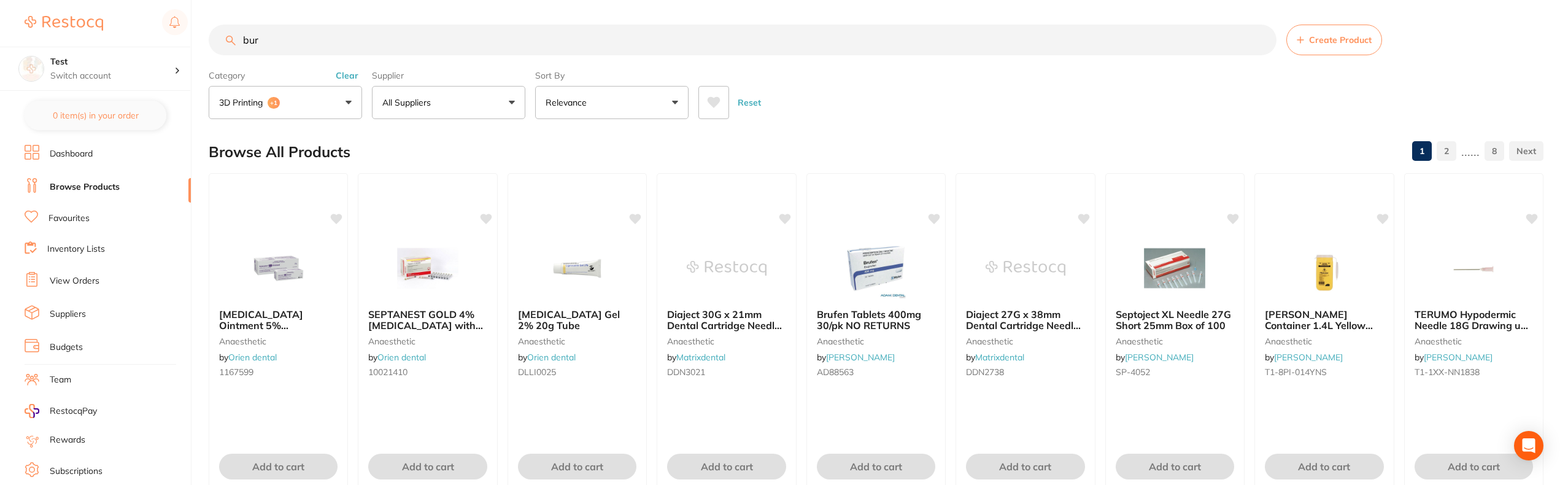
type input "bur"
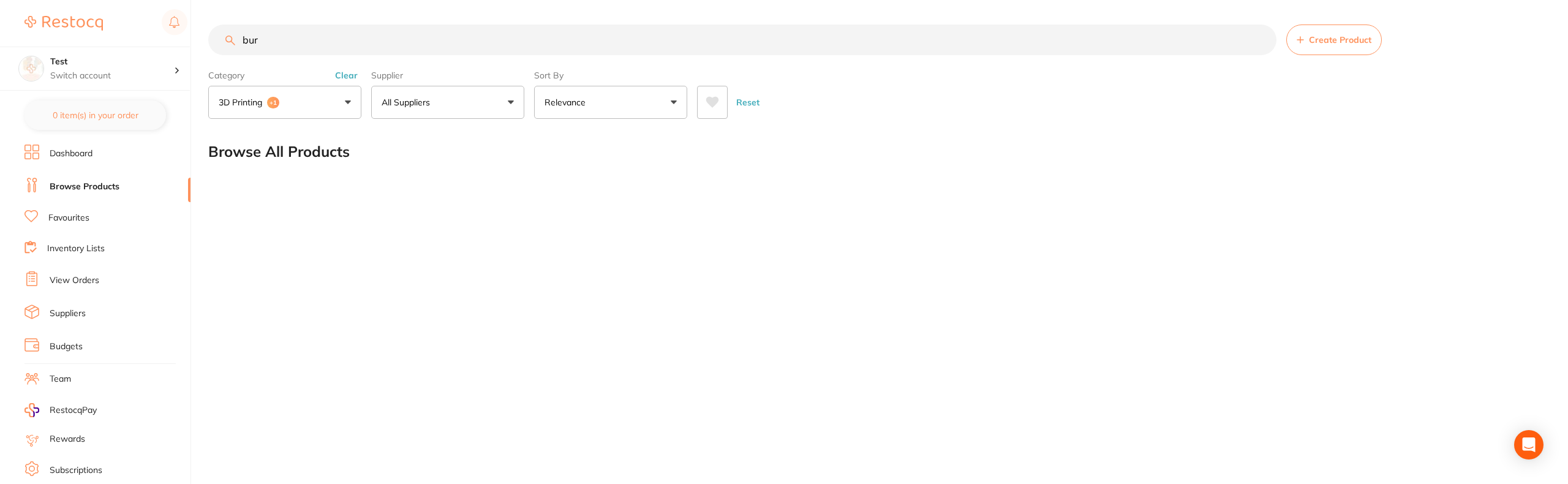
click at [329, 108] on button "3D Printing +1" at bounding box center [285, 102] width 153 height 33
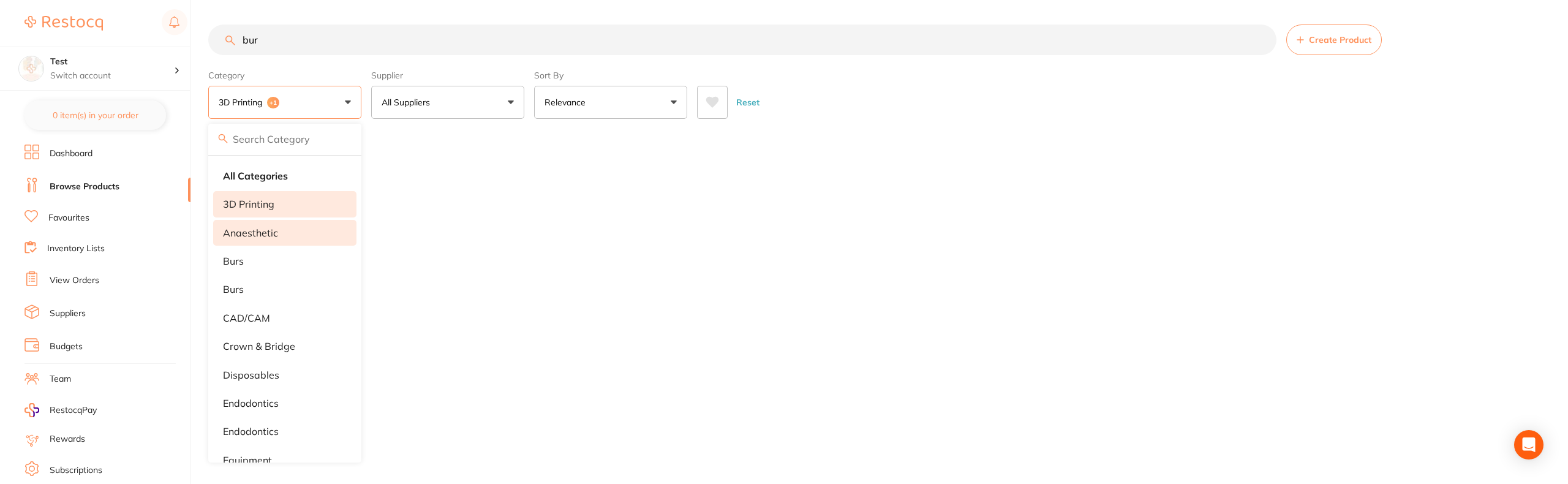
click at [304, 233] on li "anaesthetic" at bounding box center [285, 233] width 144 height 26
click at [304, 209] on li "3D Printing" at bounding box center [285, 204] width 144 height 26
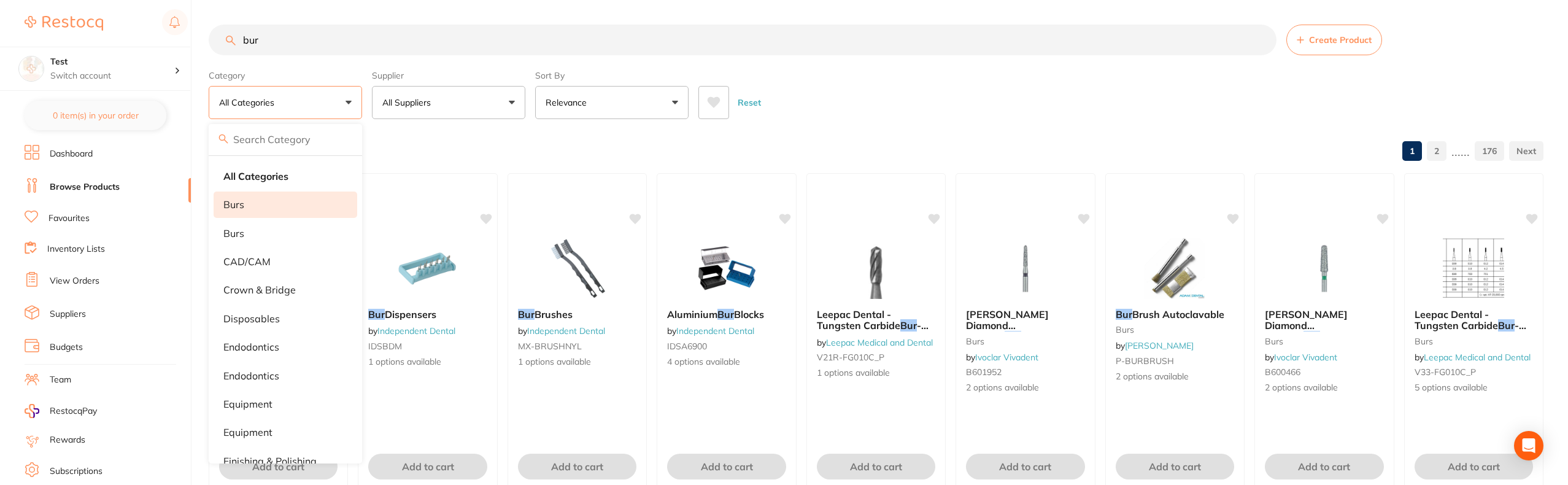
click at [298, 215] on li "burs" at bounding box center [285, 204] width 144 height 26
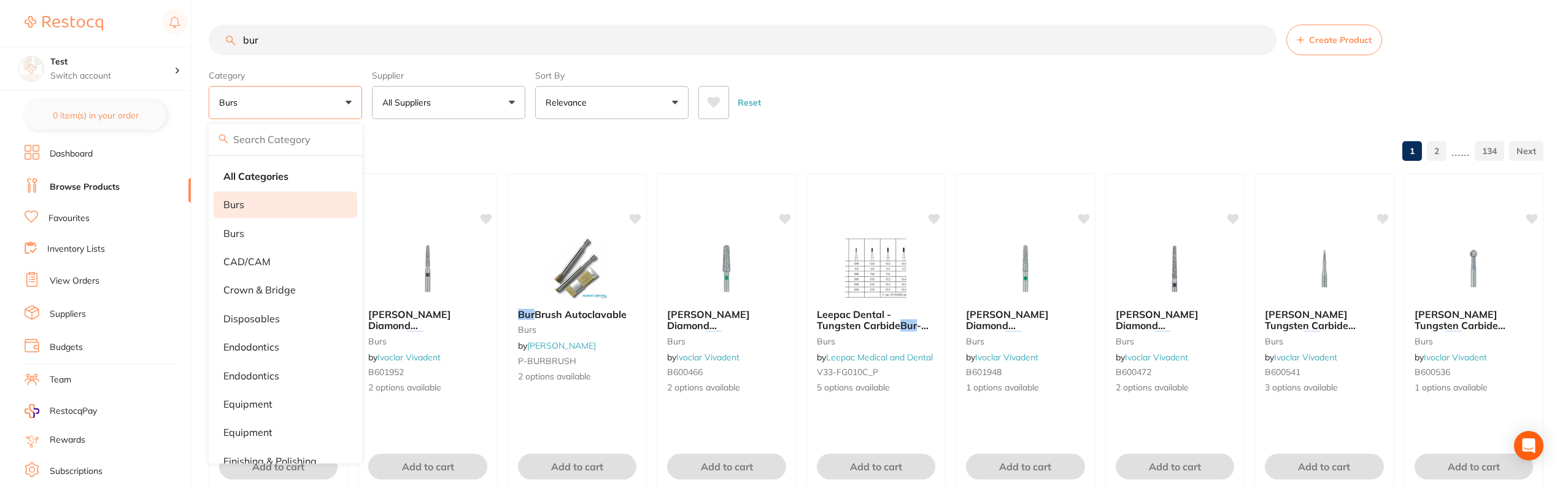
click at [1013, 89] on div "Reset" at bounding box center [1116, 97] width 836 height 43
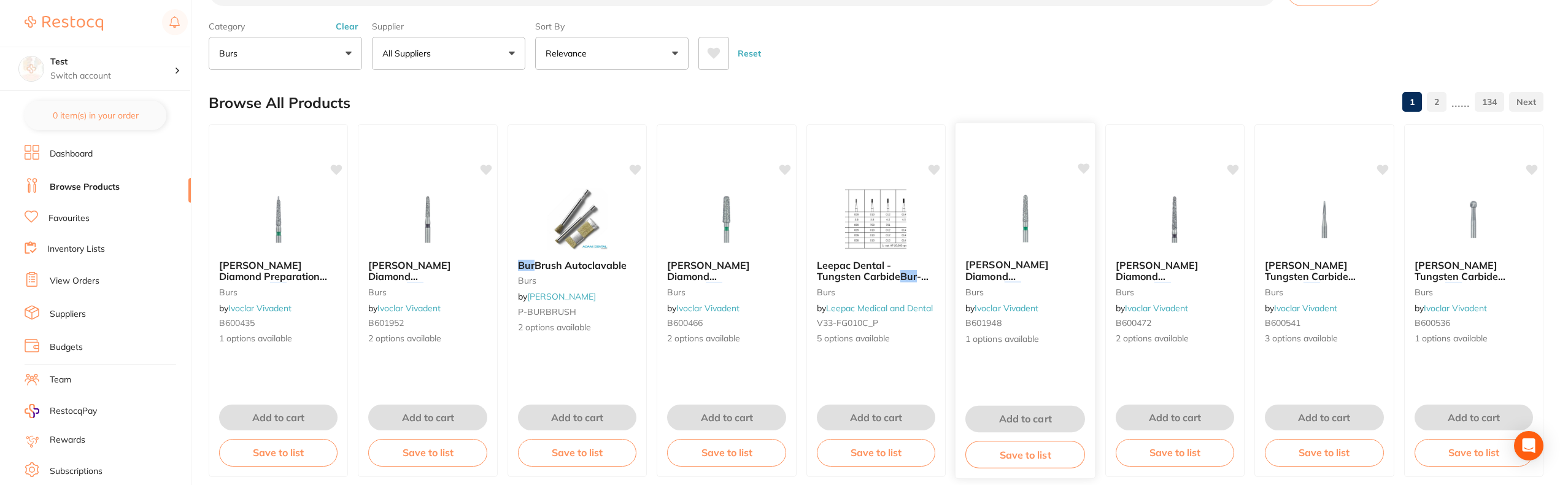
scroll to position [104, 0]
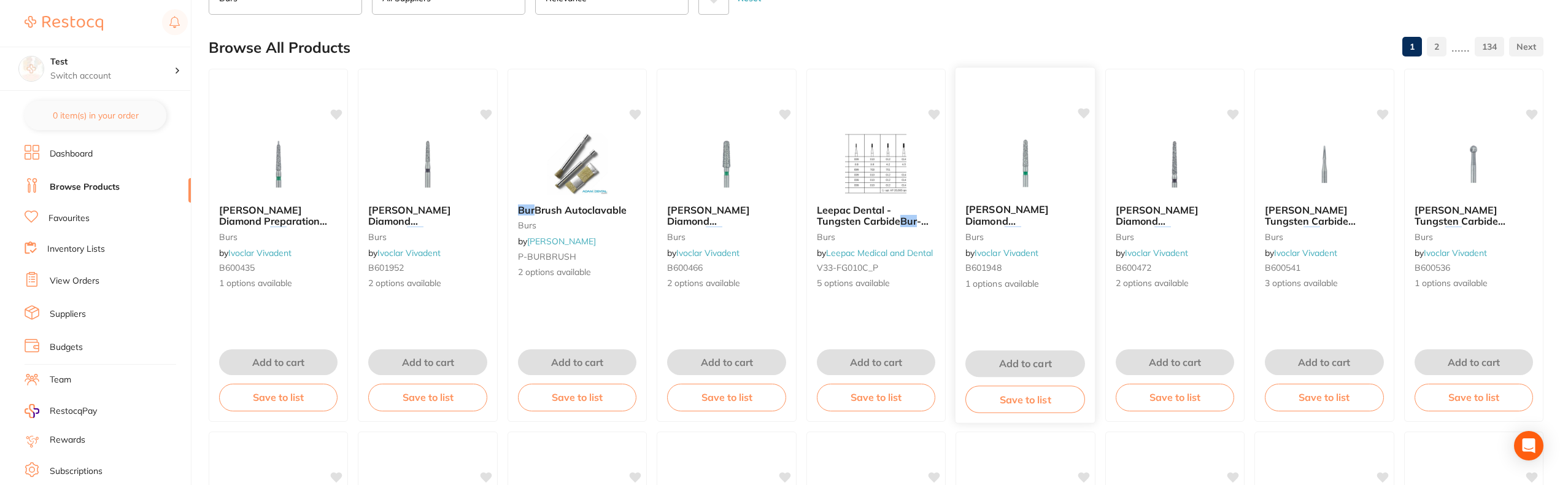
click at [1026, 226] on span "Coarse 856G / 5" at bounding box center [1023, 237] width 117 height 24
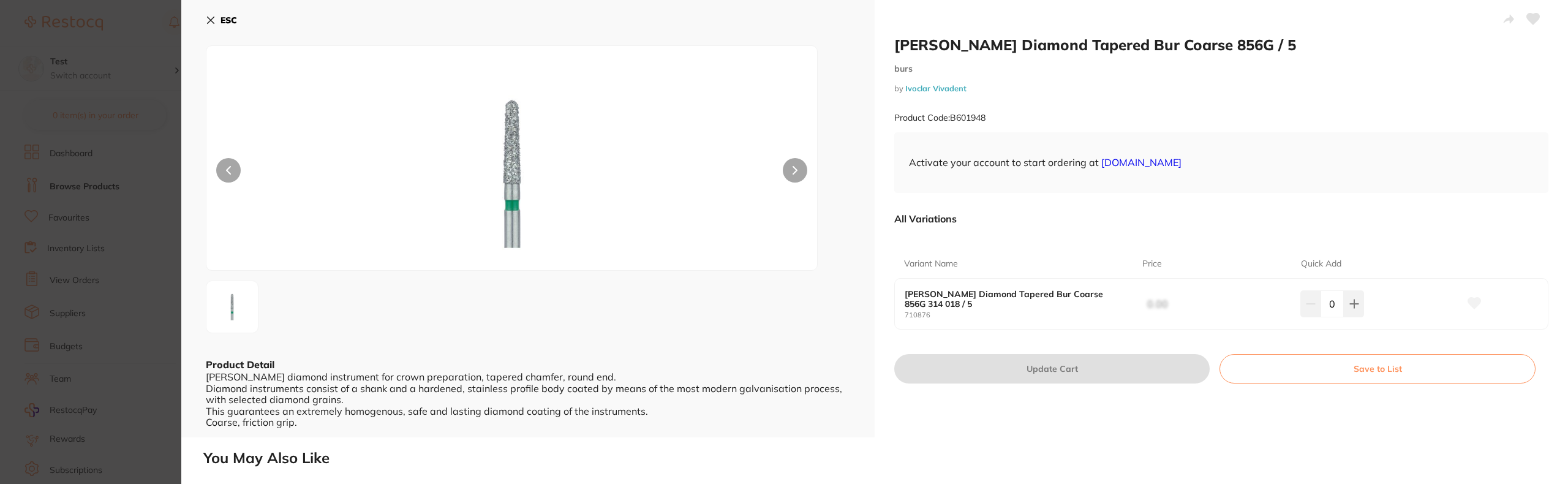
click at [218, 22] on button "ESC" at bounding box center [222, 20] width 31 height 21
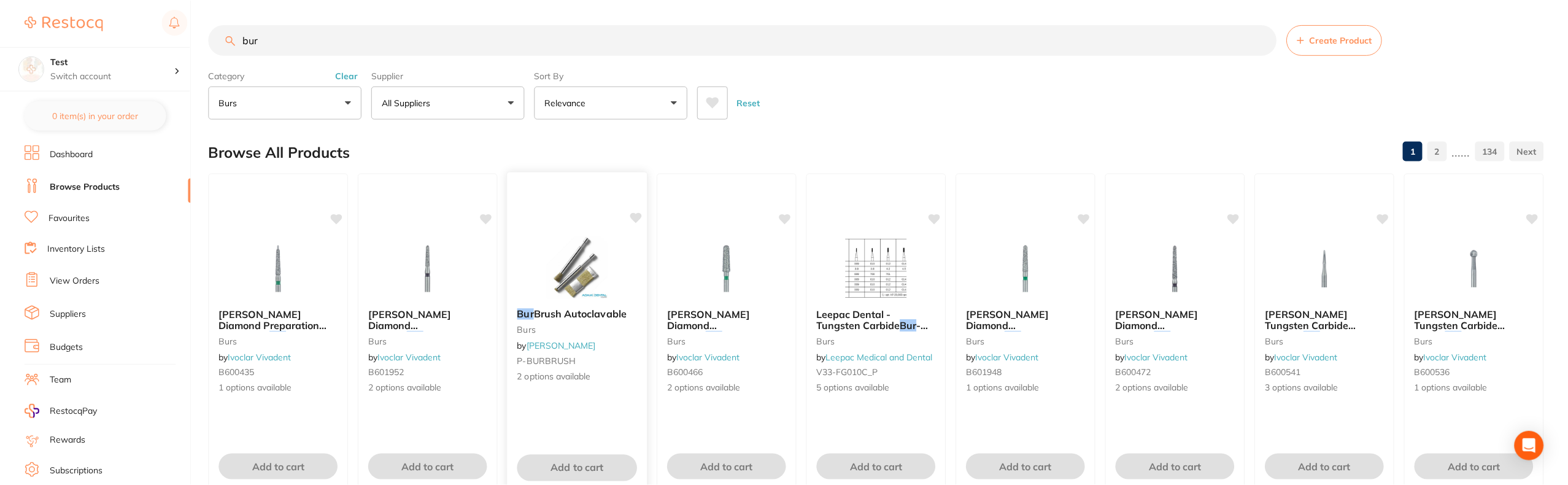
scroll to position [104, 0]
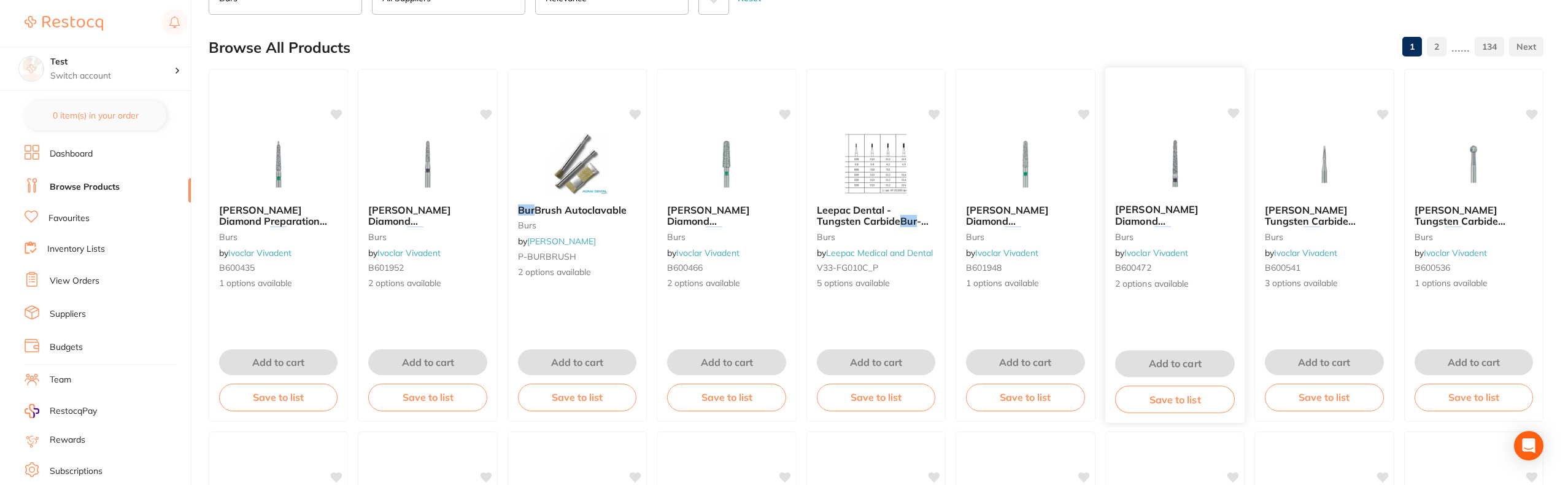
click at [1189, 168] on img at bounding box center [1175, 163] width 80 height 62
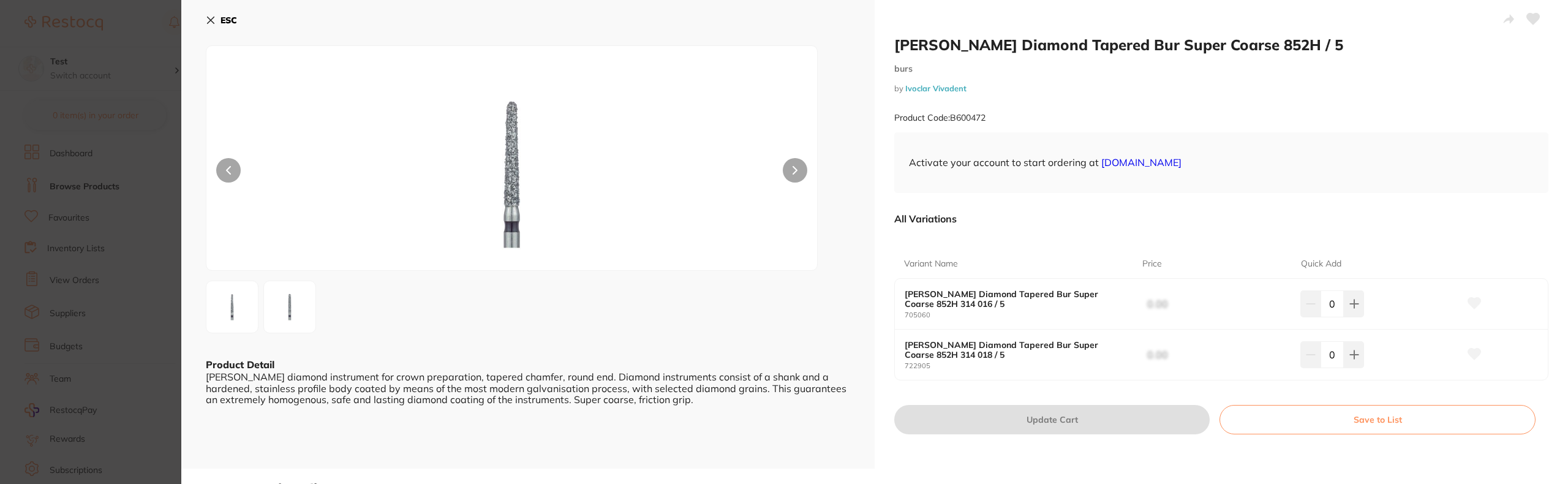
click at [222, 23] on b "ESC" at bounding box center [228, 20] width 16 height 11
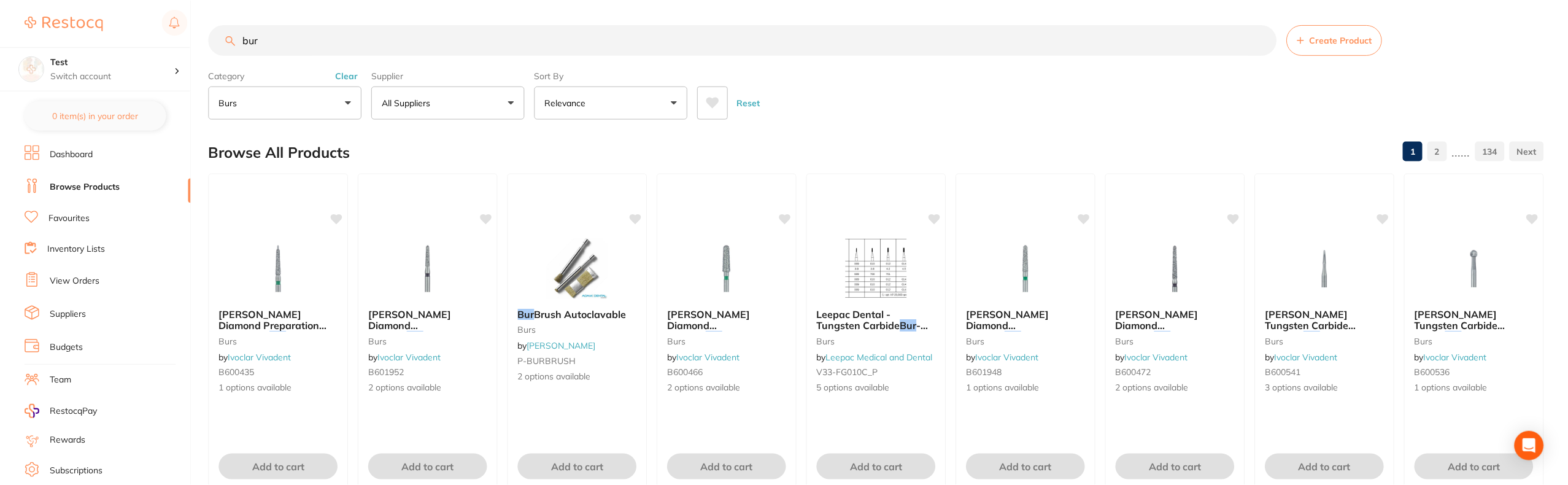
scroll to position [104, 0]
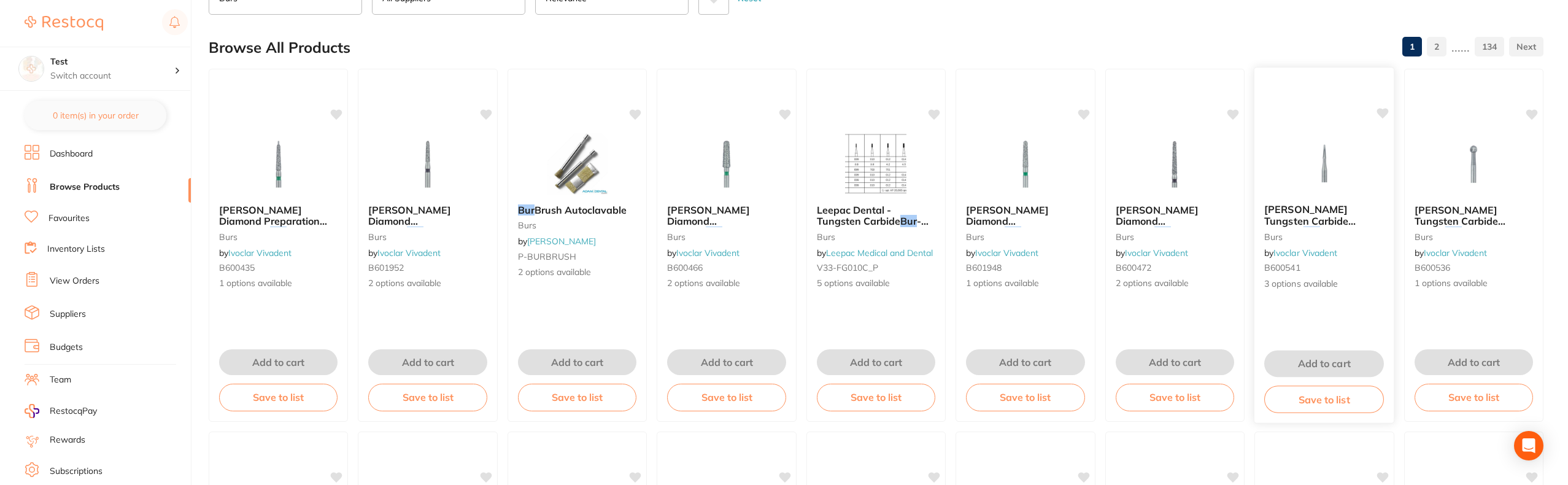
click at [1301, 184] on img at bounding box center [1324, 163] width 80 height 62
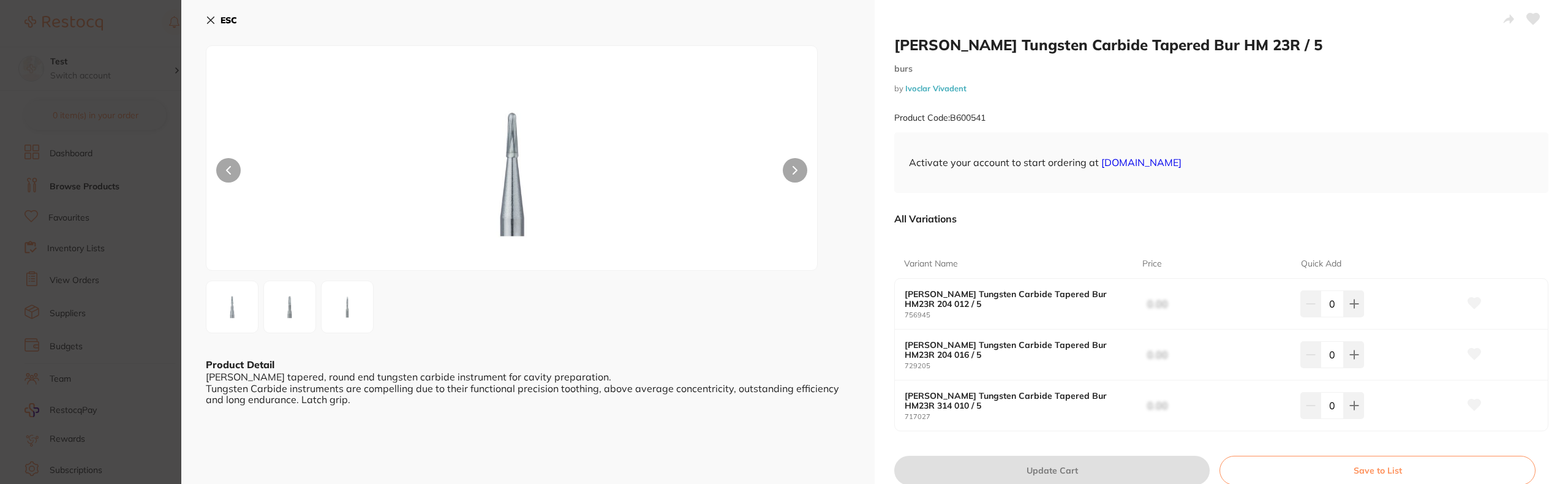
click at [1082, 303] on b "[PERSON_NAME] Tungsten Carbide Tapered Bur HM23R 204 012 / 5" at bounding box center [1011, 299] width 214 height 20
click at [1046, 377] on div "[PERSON_NAME] Tungsten Carbide Tapered Bur HM23R 204 016 / 5 729205 0.00 0" at bounding box center [1222, 355] width 653 height 51
click at [1073, 376] on div "[PERSON_NAME] Tungsten Carbide Tapered Bur HM23R 204 012 / 5 756945 0.00 0 [PER…" at bounding box center [1221, 355] width 654 height 153
click at [1149, 327] on div "[PERSON_NAME] Tungsten Carbide Tapered Bur HM23R 204 012 / 5 756945 0.00 0" at bounding box center [1222, 304] width 653 height 51
click at [1157, 310] on span "0.00" at bounding box center [1227, 304] width 158 height 25
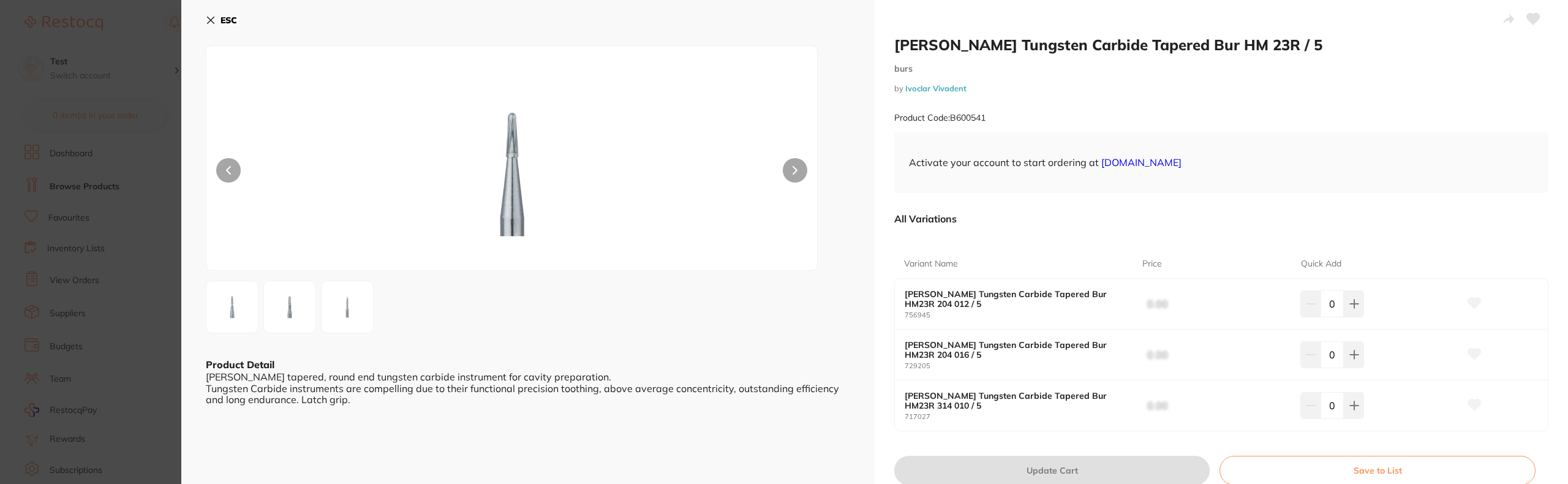
click at [1156, 308] on span "0.00" at bounding box center [1227, 304] width 158 height 25
click at [231, 15] on b "ESC" at bounding box center [228, 20] width 16 height 11
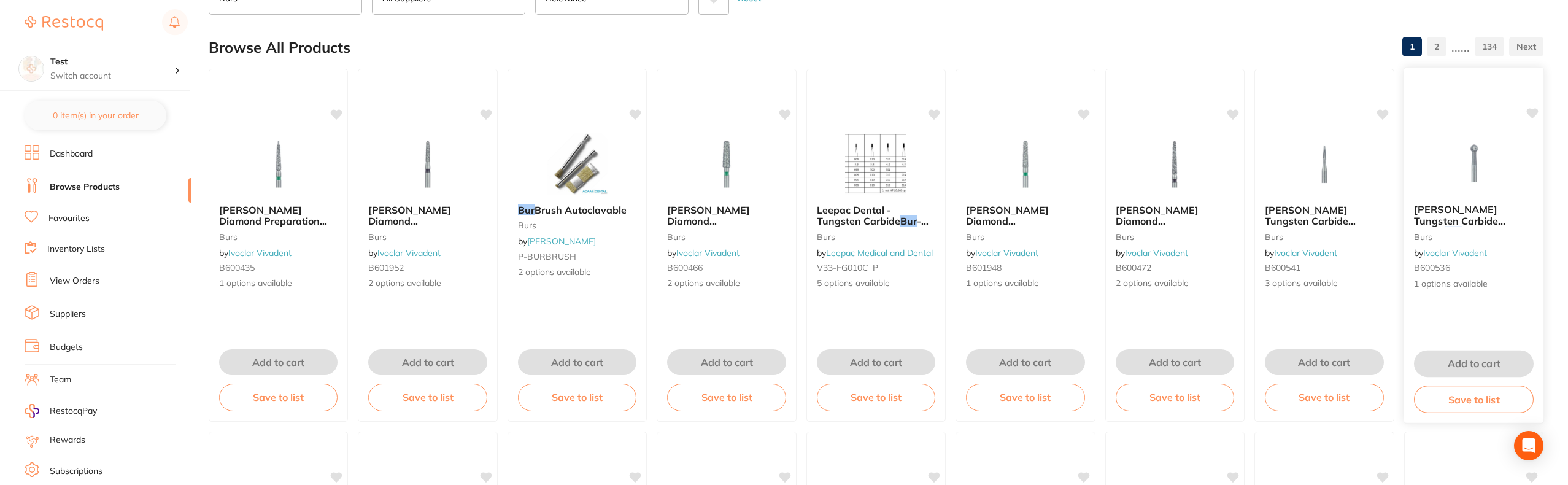
click at [1446, 212] on span "[PERSON_NAME] Tungsten Carbide Round" at bounding box center [1460, 221] width 92 height 35
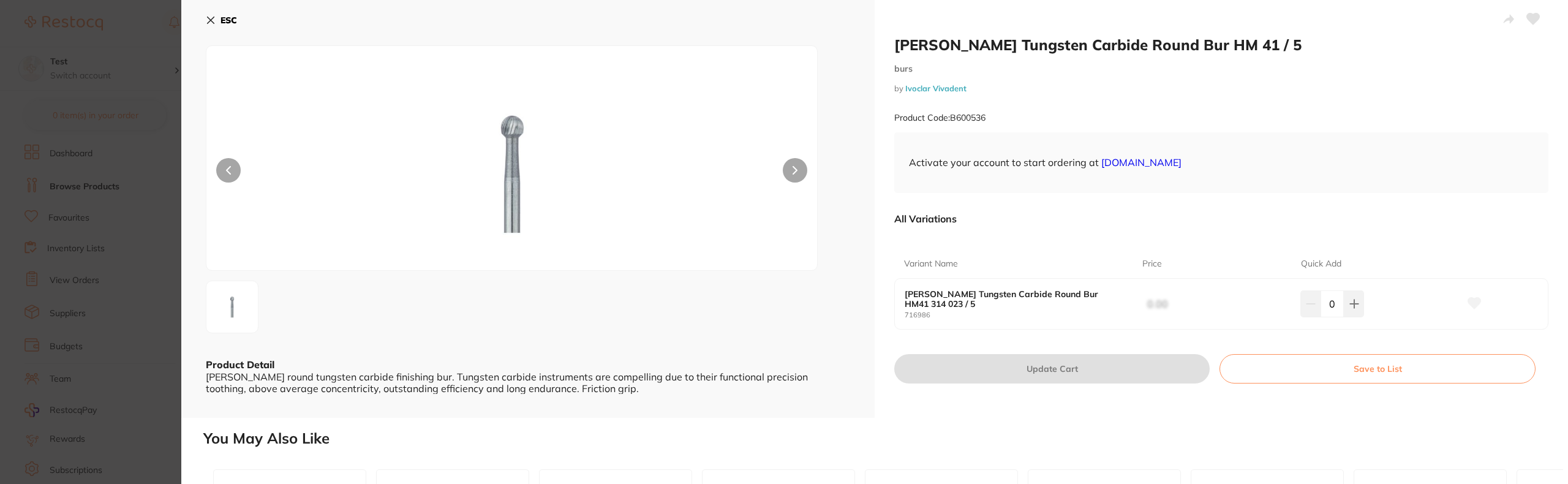
click at [501, 144] on img at bounding box center [511, 173] width 366 height 194
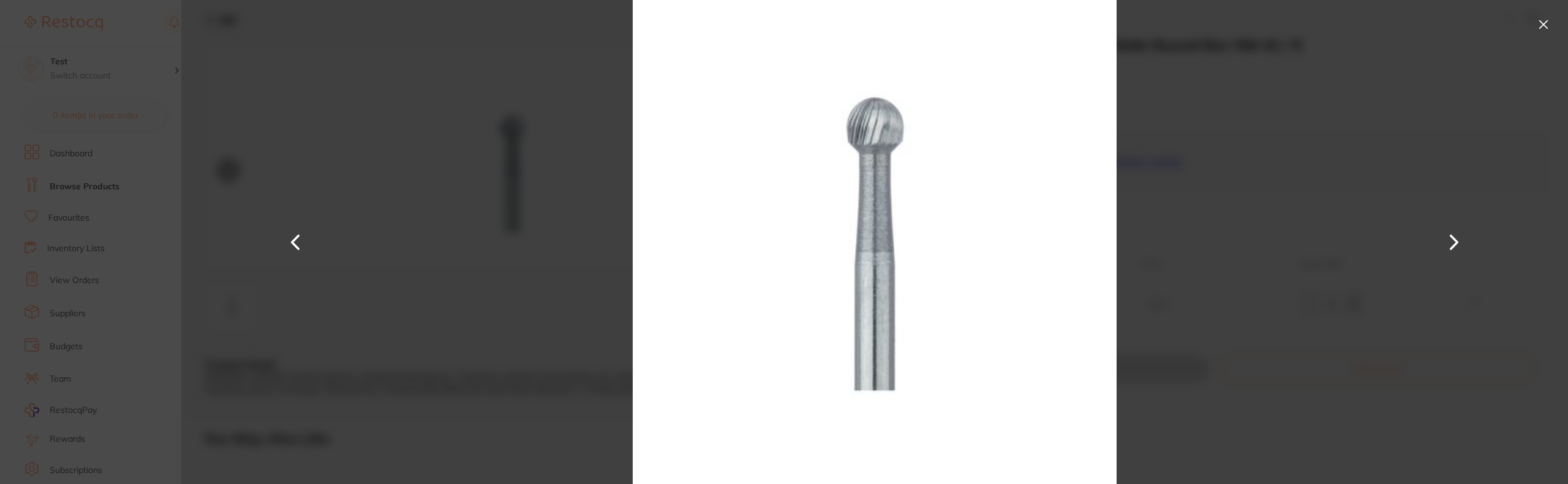
click at [363, 110] on div at bounding box center [874, 242] width 1387 height 484
click at [1541, 25] on button at bounding box center [1544, 25] width 20 height 20
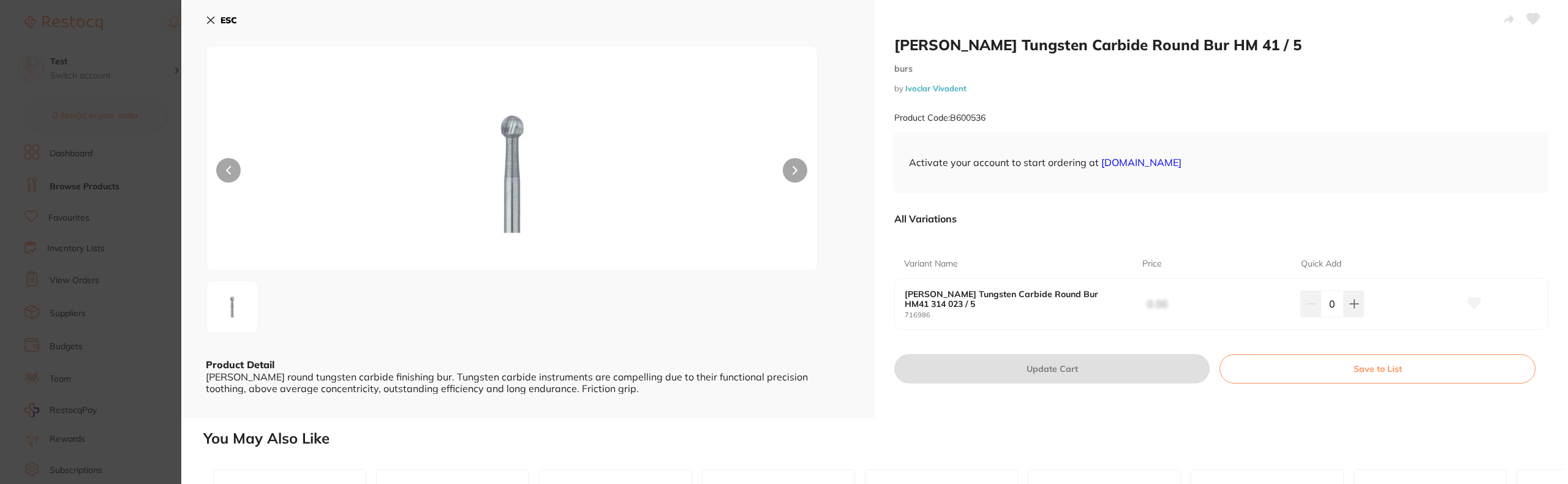
click at [227, 16] on b "ESC" at bounding box center [228, 20] width 16 height 11
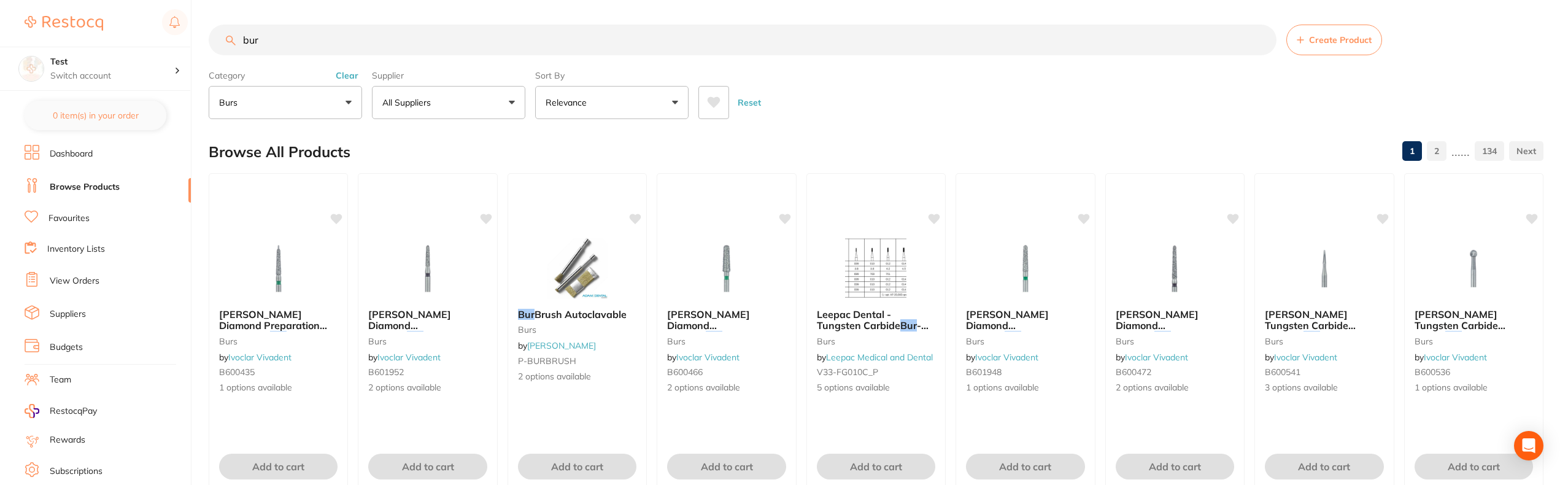
click at [316, 103] on button "burs" at bounding box center [286, 102] width 154 height 33
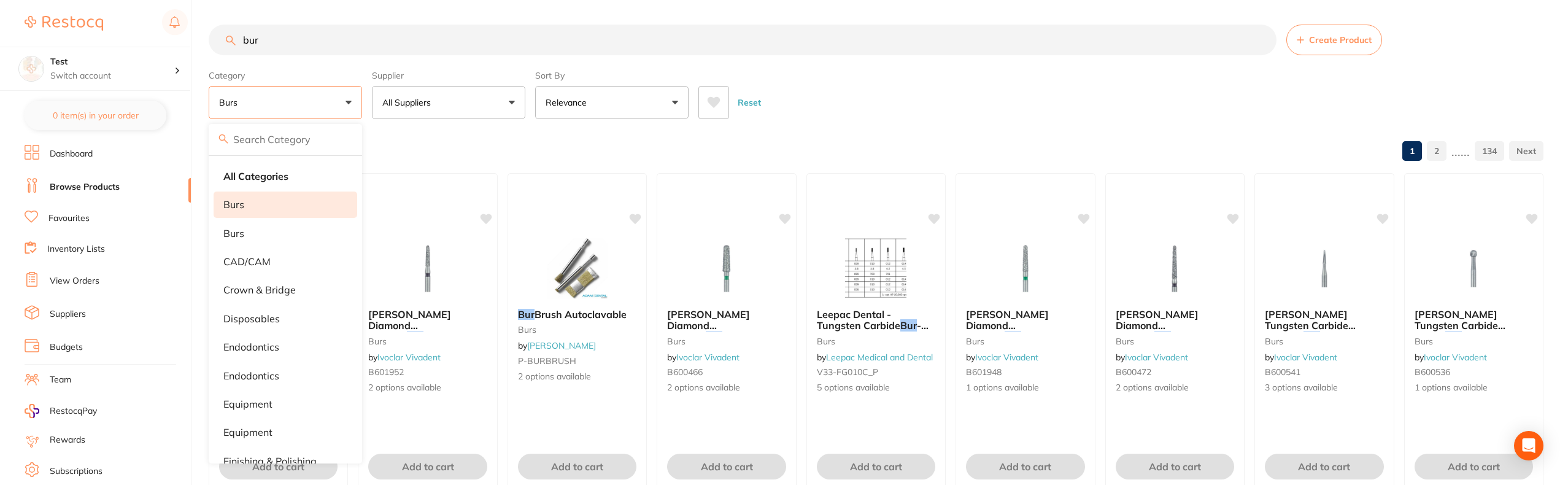
click at [888, 108] on div "Reset" at bounding box center [1116, 97] width 836 height 43
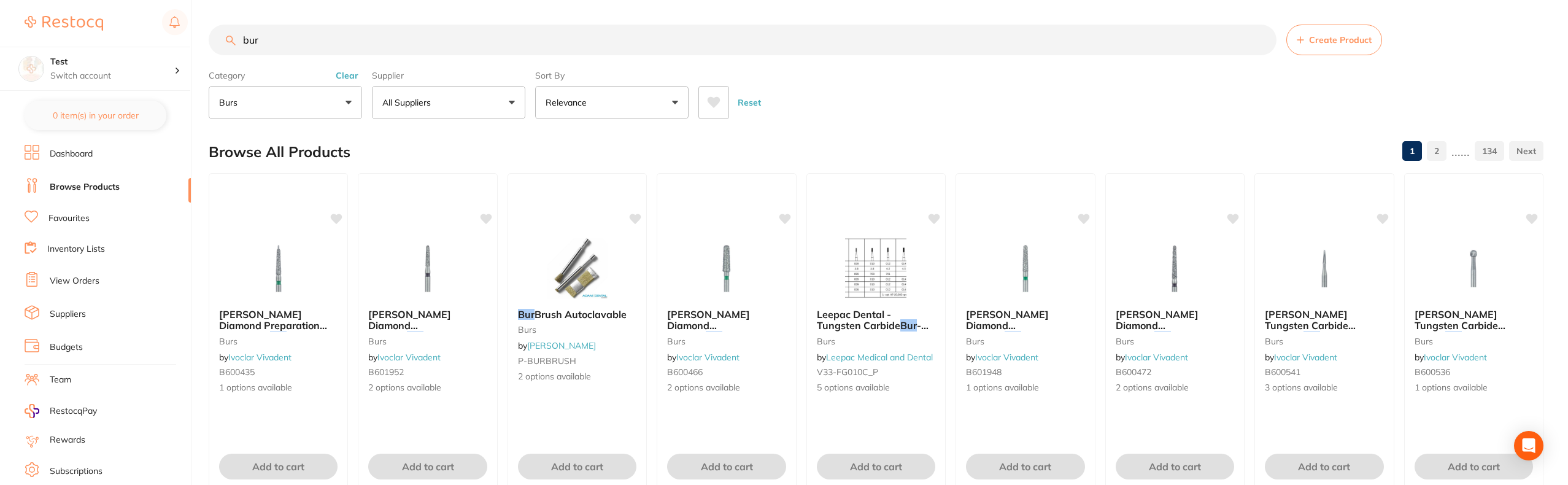
click at [905, 100] on div "Reset" at bounding box center [1116, 97] width 836 height 43
click at [899, 110] on div "Reset" at bounding box center [1116, 97] width 836 height 43
click at [596, 303] on div "Bur Brush Autoclavable burs by [PERSON_NAME] P-BURBRUSH 2 options available" at bounding box center [577, 345] width 140 height 94
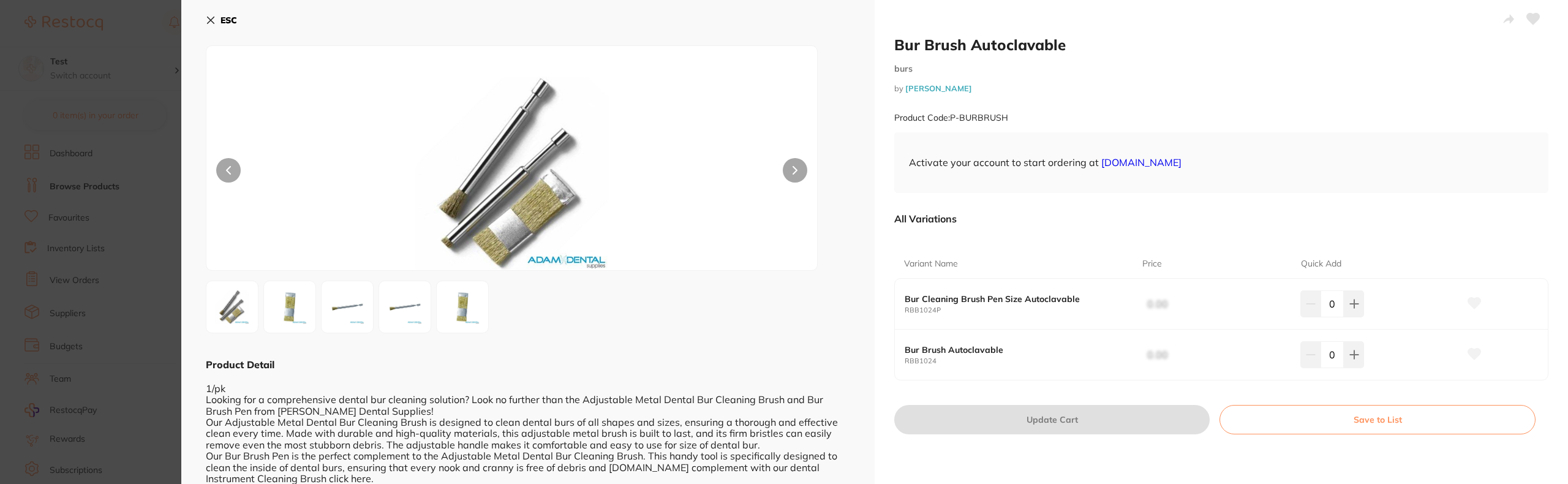
click at [1164, 304] on span "0.00" at bounding box center [1227, 304] width 158 height 25
click at [1156, 306] on span "0.00" at bounding box center [1227, 304] width 158 height 25
click at [1123, 167] on link "[DOMAIN_NAME]" at bounding box center [1141, 162] width 80 height 12
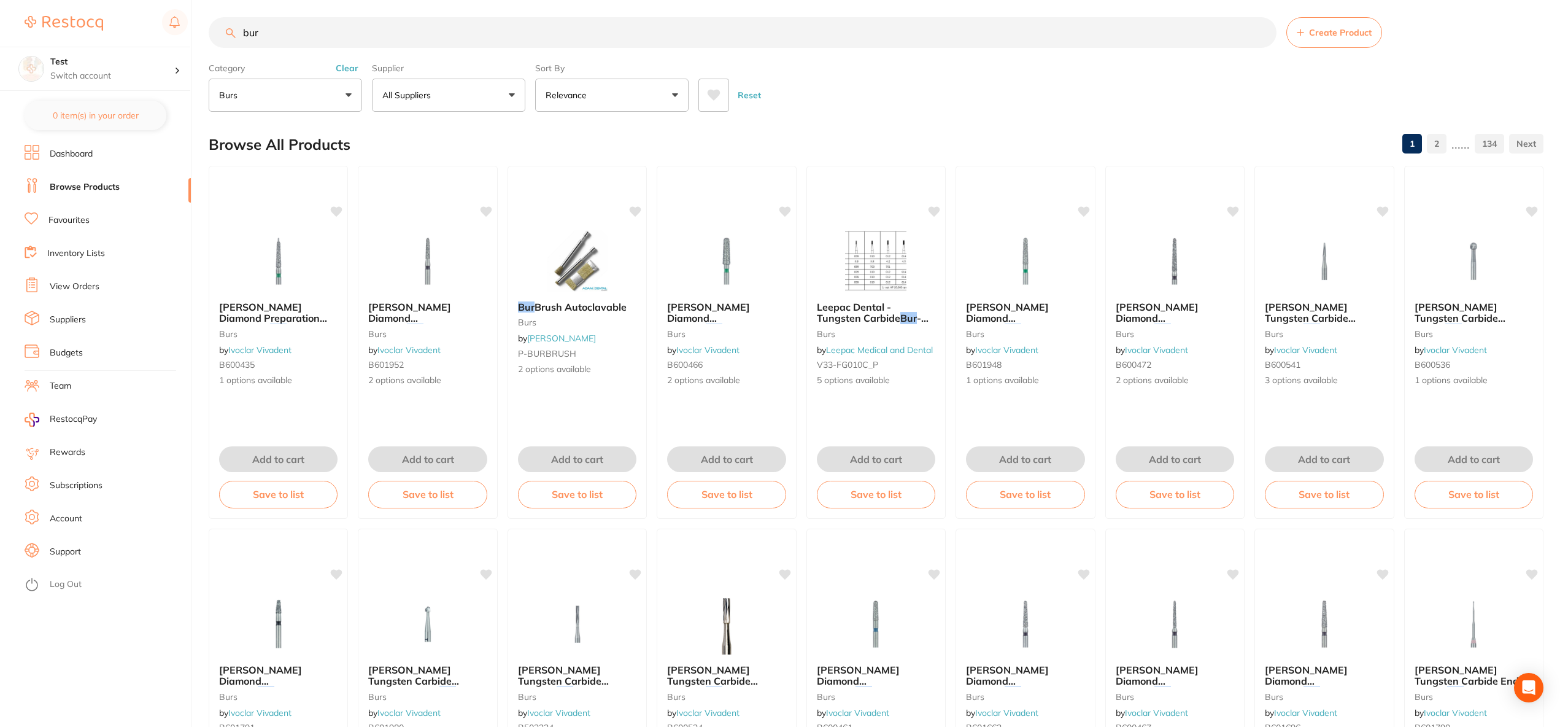
click at [70, 485] on li "Account" at bounding box center [107, 519] width 166 height 18
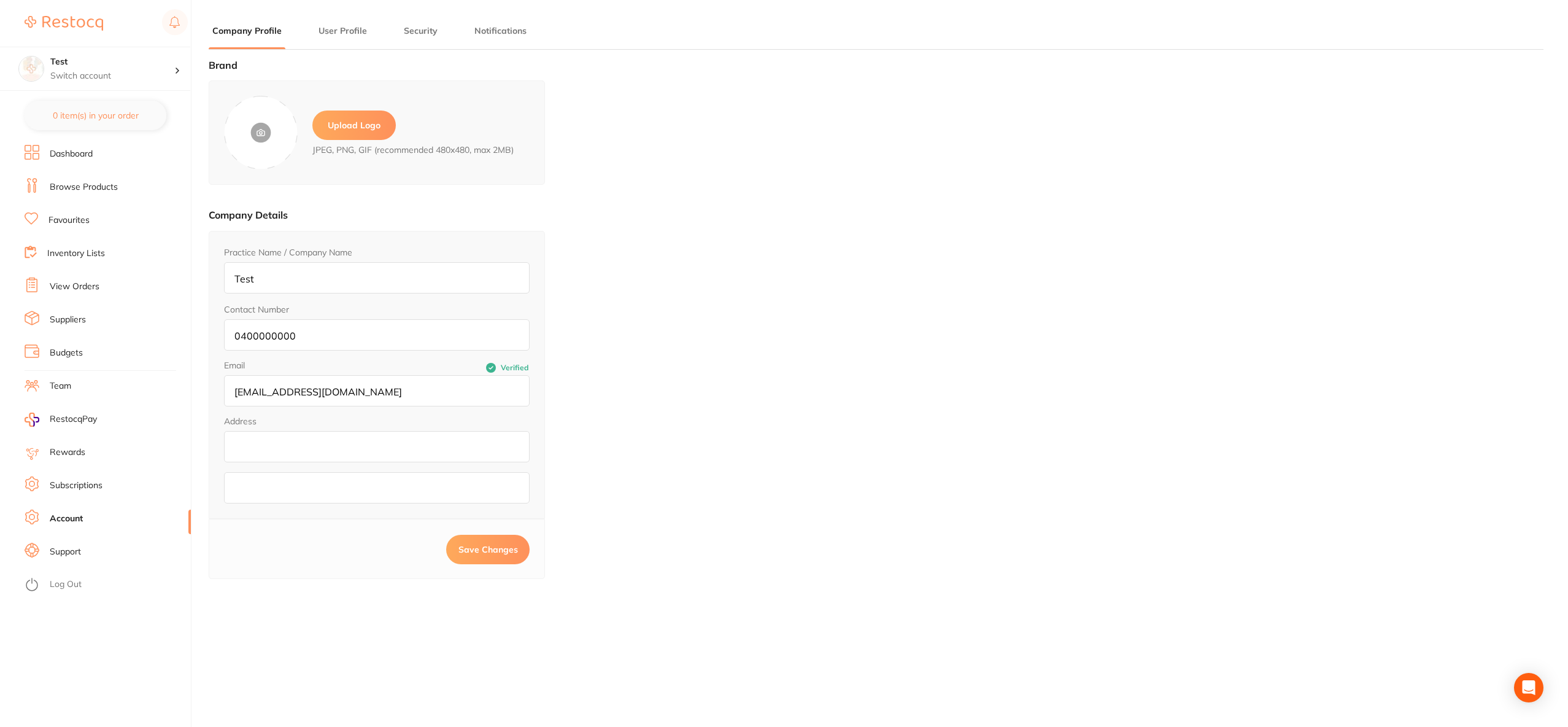
type input "[PERSON_NAME]"
type input "[EMAIL_ADDRESS][DOMAIN_NAME]"
click at [76, 484] on link "Subscriptions" at bounding box center [76, 485] width 53 height 12
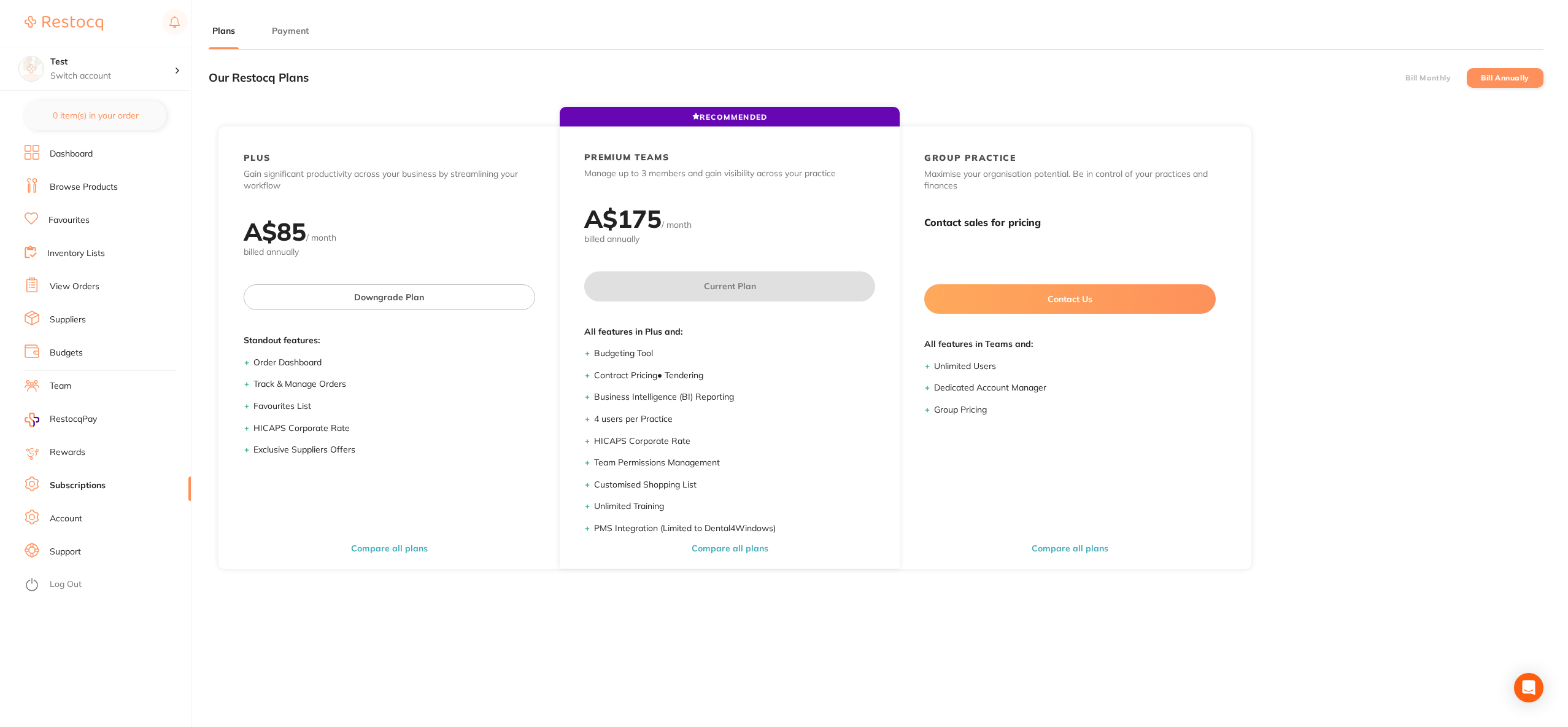
click at [91, 149] on link "Dashboard" at bounding box center [71, 154] width 43 height 12
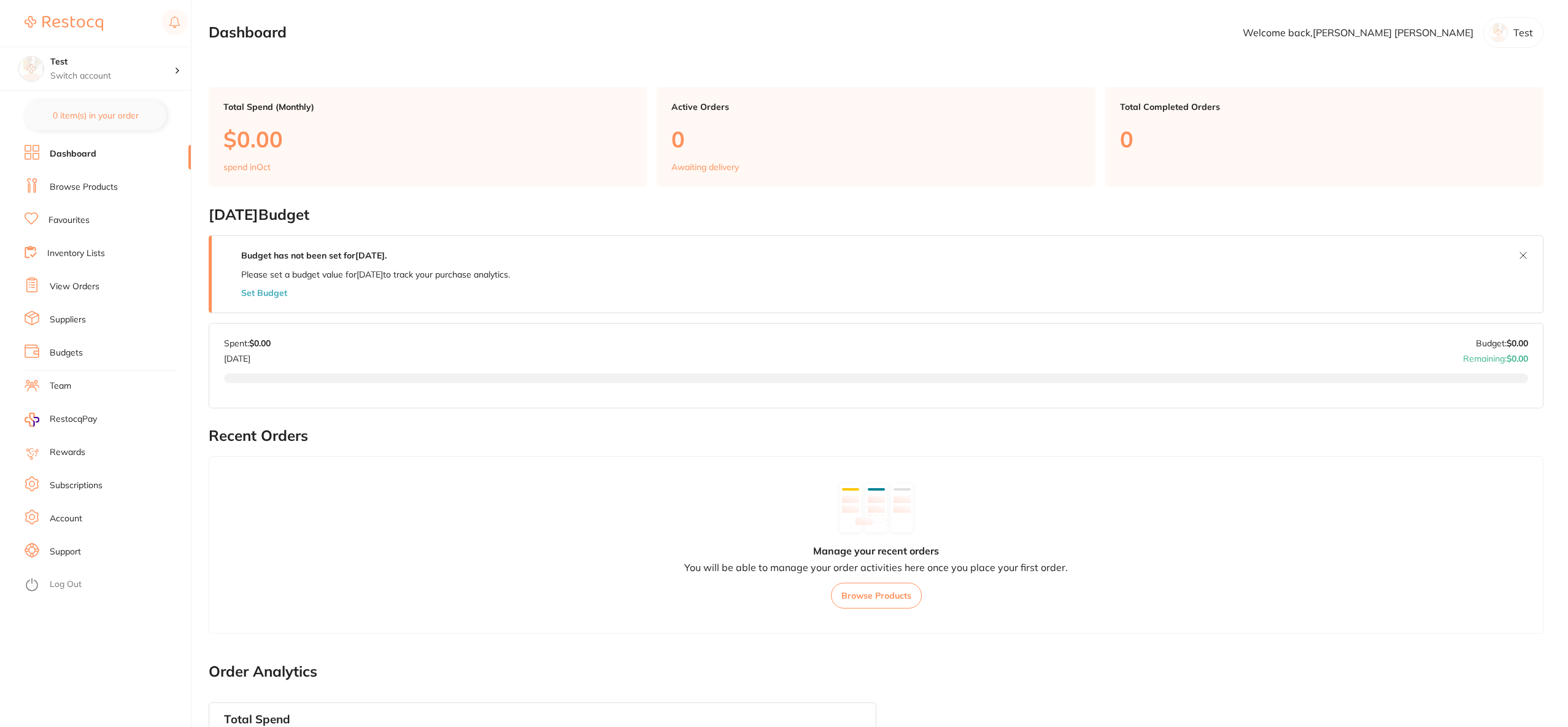
click at [94, 184] on link "Browse Products" at bounding box center [83, 187] width 68 height 12
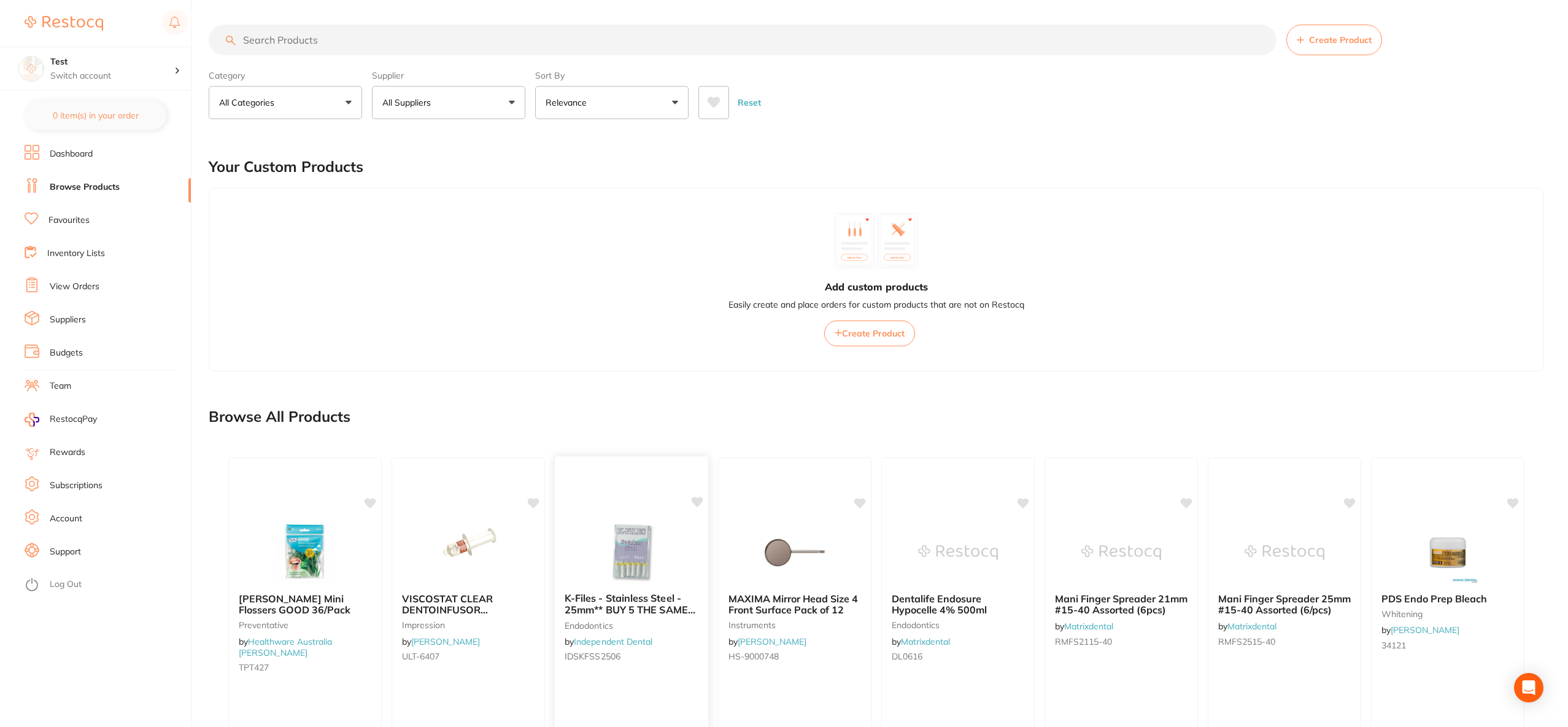
click at [662, 485] on img at bounding box center [631, 552] width 80 height 62
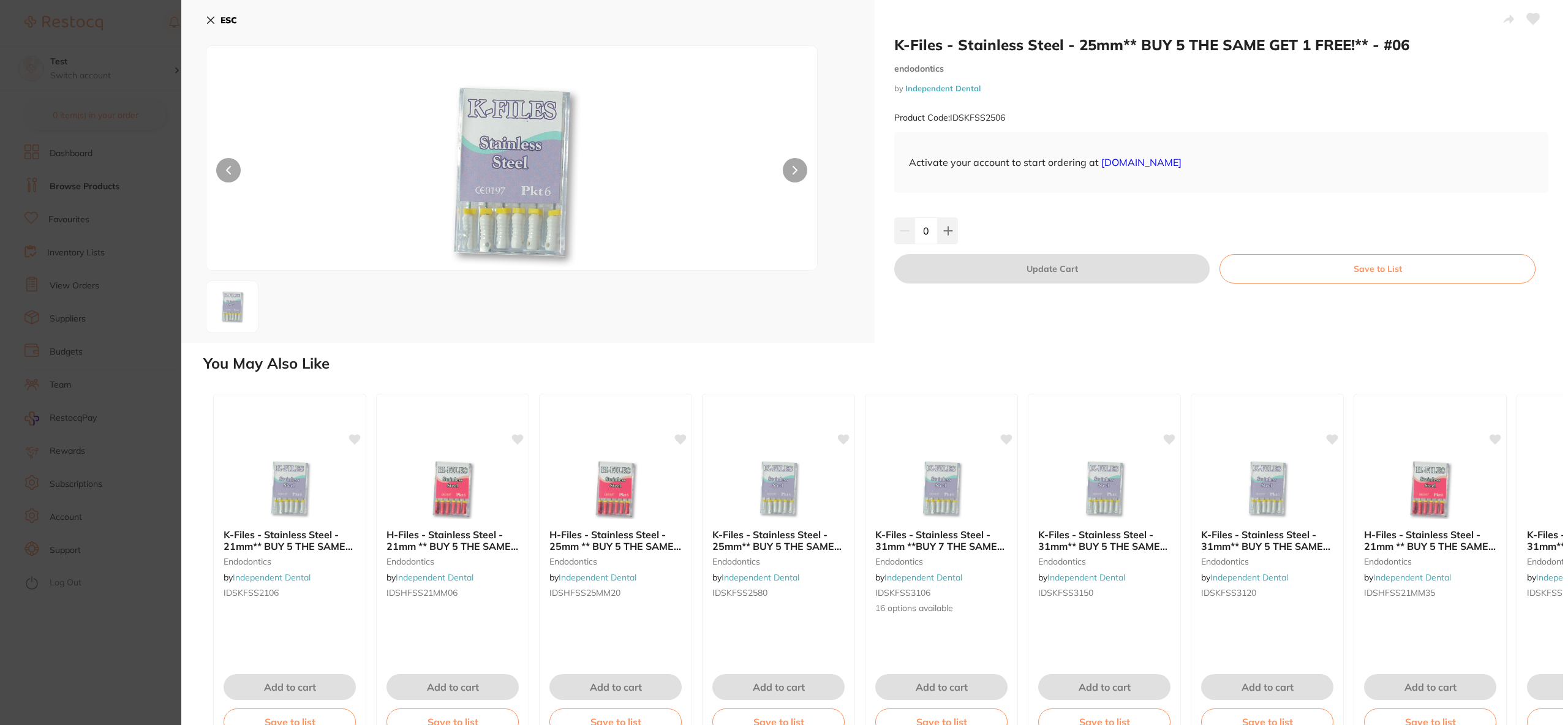
click at [84, 483] on section "K-Files - Stainless Steel - 25mm** BUY 5 THE SAME GET 1 FREE!** - #06 endodonti…" at bounding box center [784, 362] width 1568 height 725
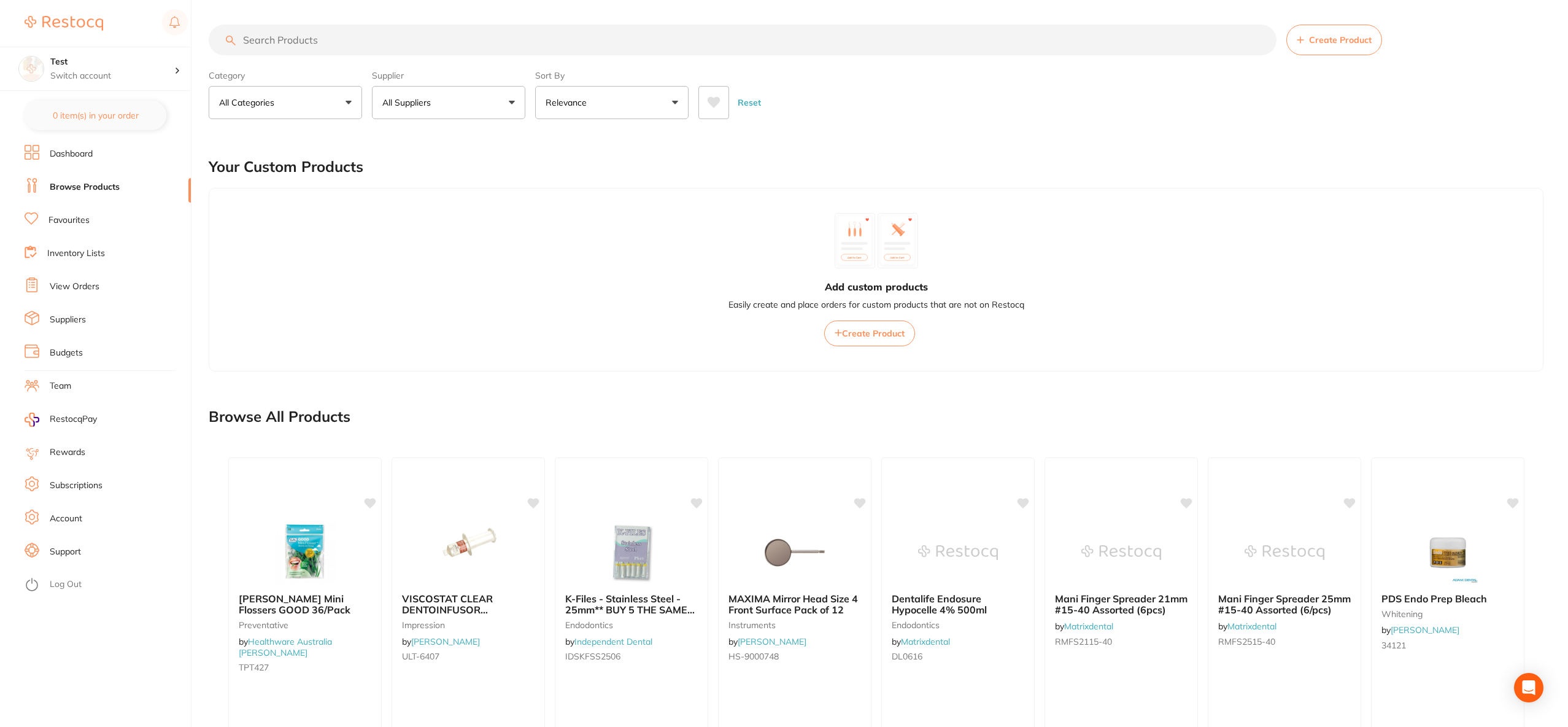
click at [386, 46] on input "search" at bounding box center [743, 40] width 1068 height 31
type input "bur"
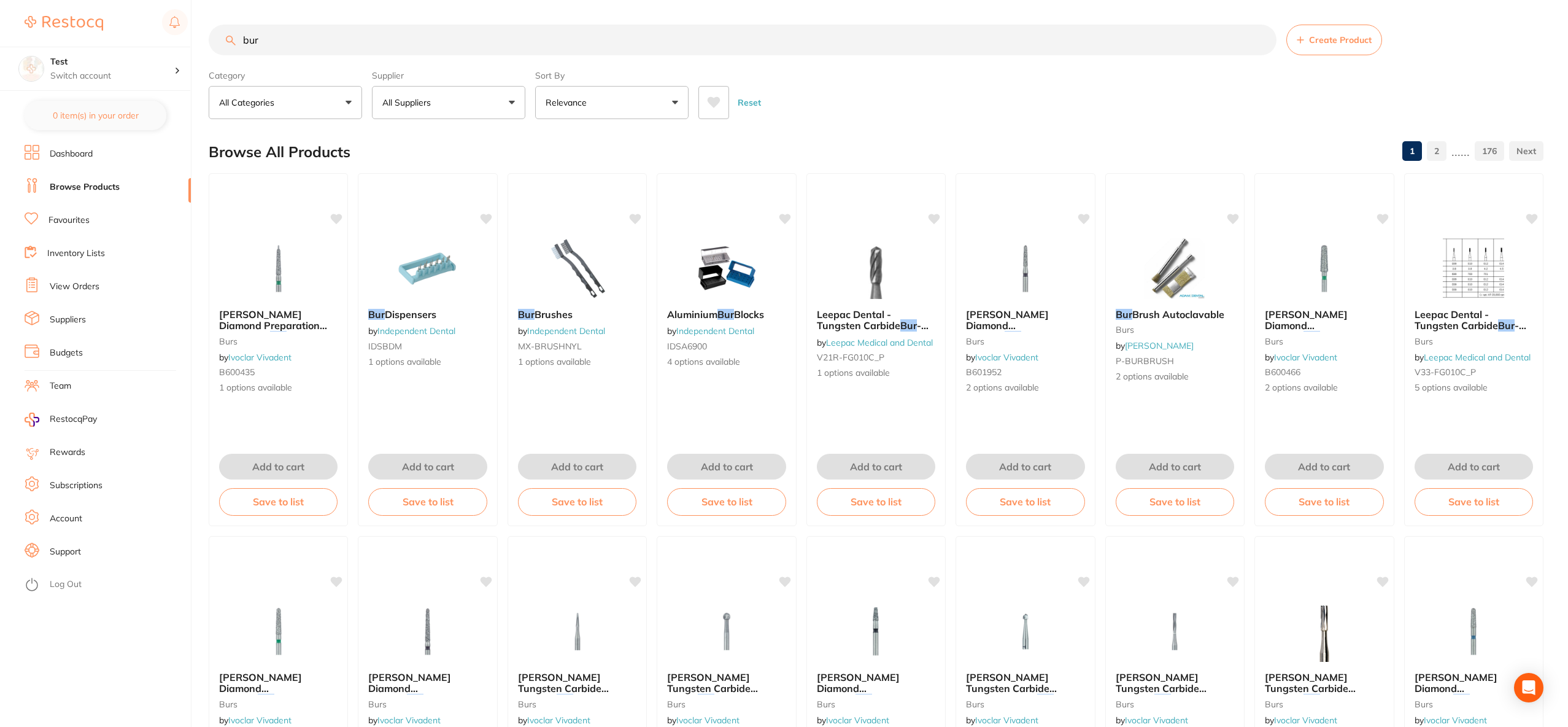
click at [112, 161] on li "Dashboard" at bounding box center [107, 154] width 166 height 18
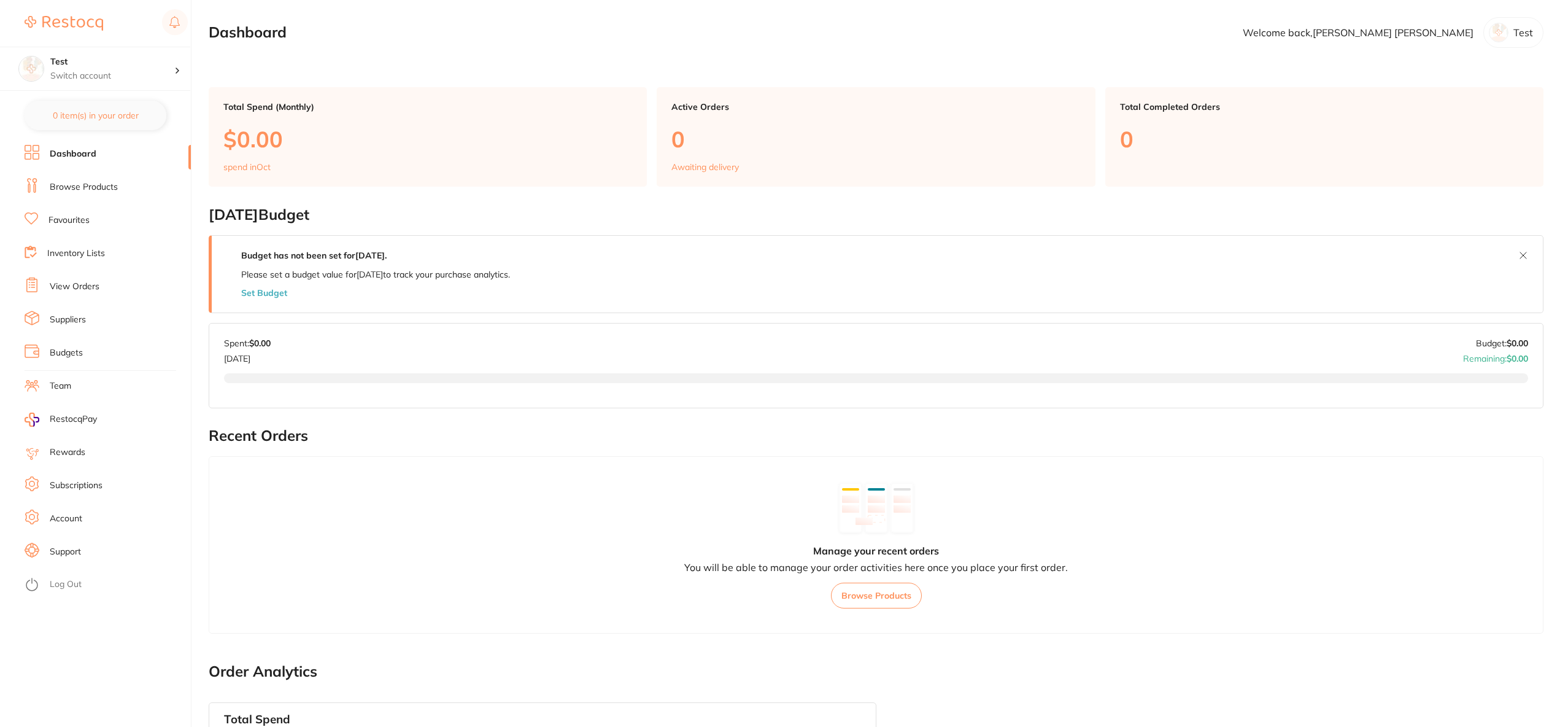
click at [108, 194] on li "Browse Products" at bounding box center [107, 187] width 166 height 18
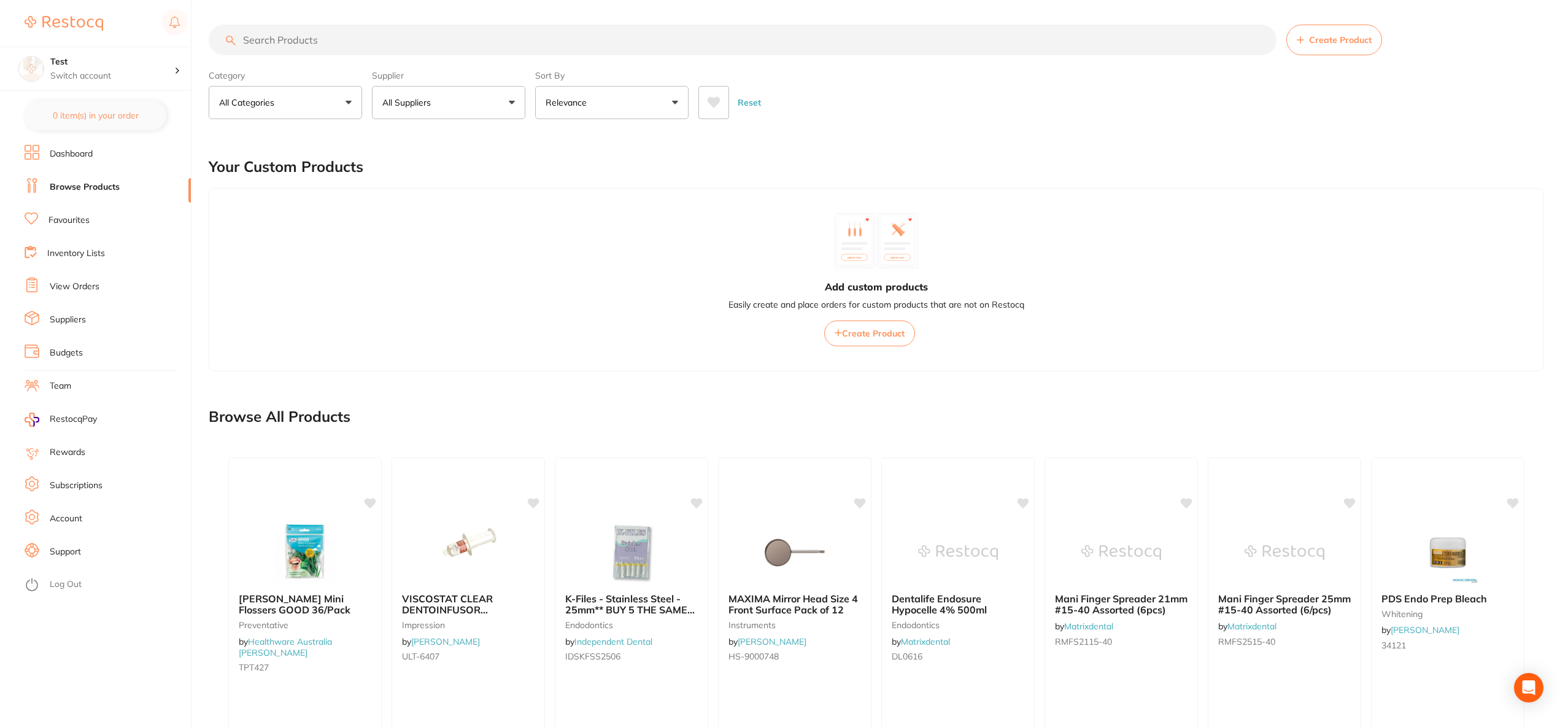
click at [102, 216] on li "Favourites" at bounding box center [107, 220] width 166 height 18
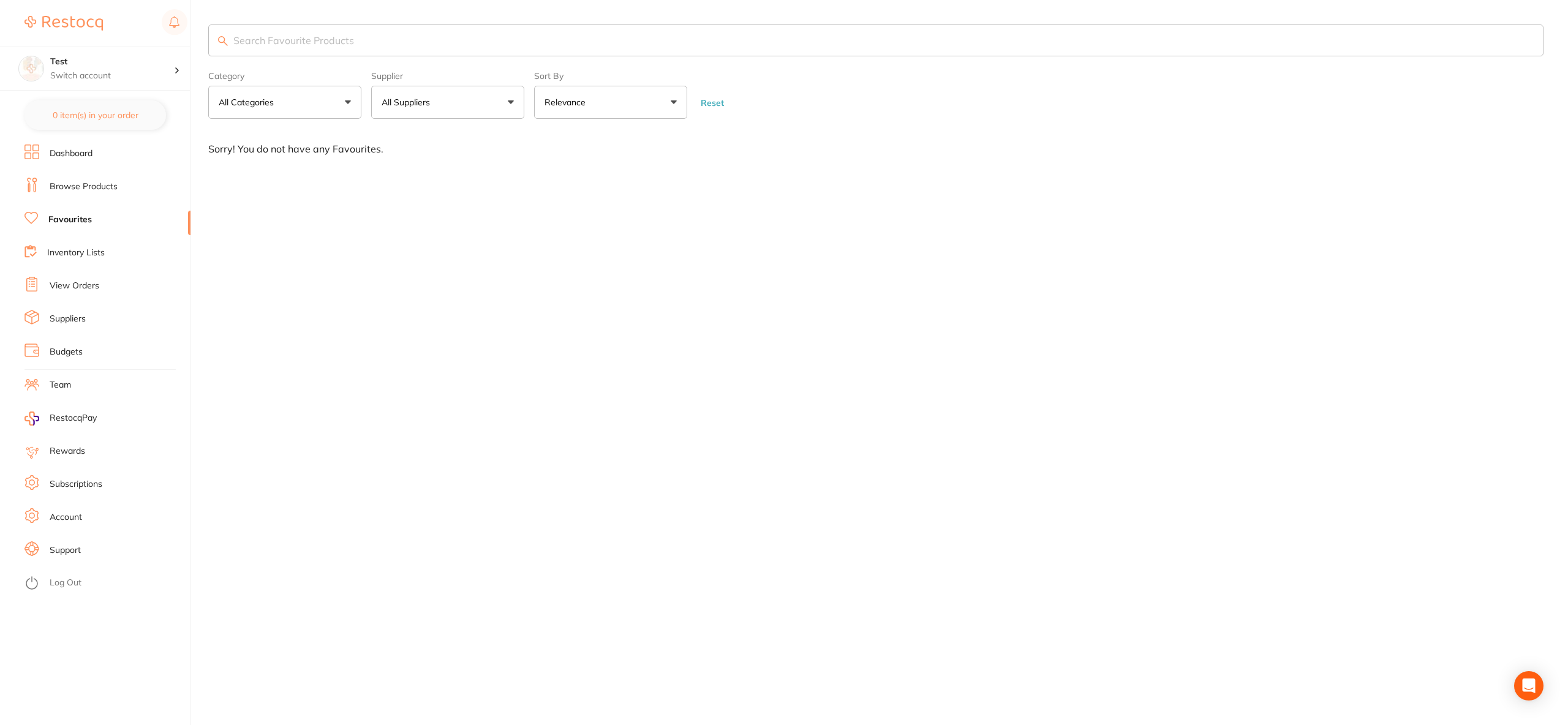
click at [99, 261] on li "Inventory Lists" at bounding box center [107, 253] width 166 height 18
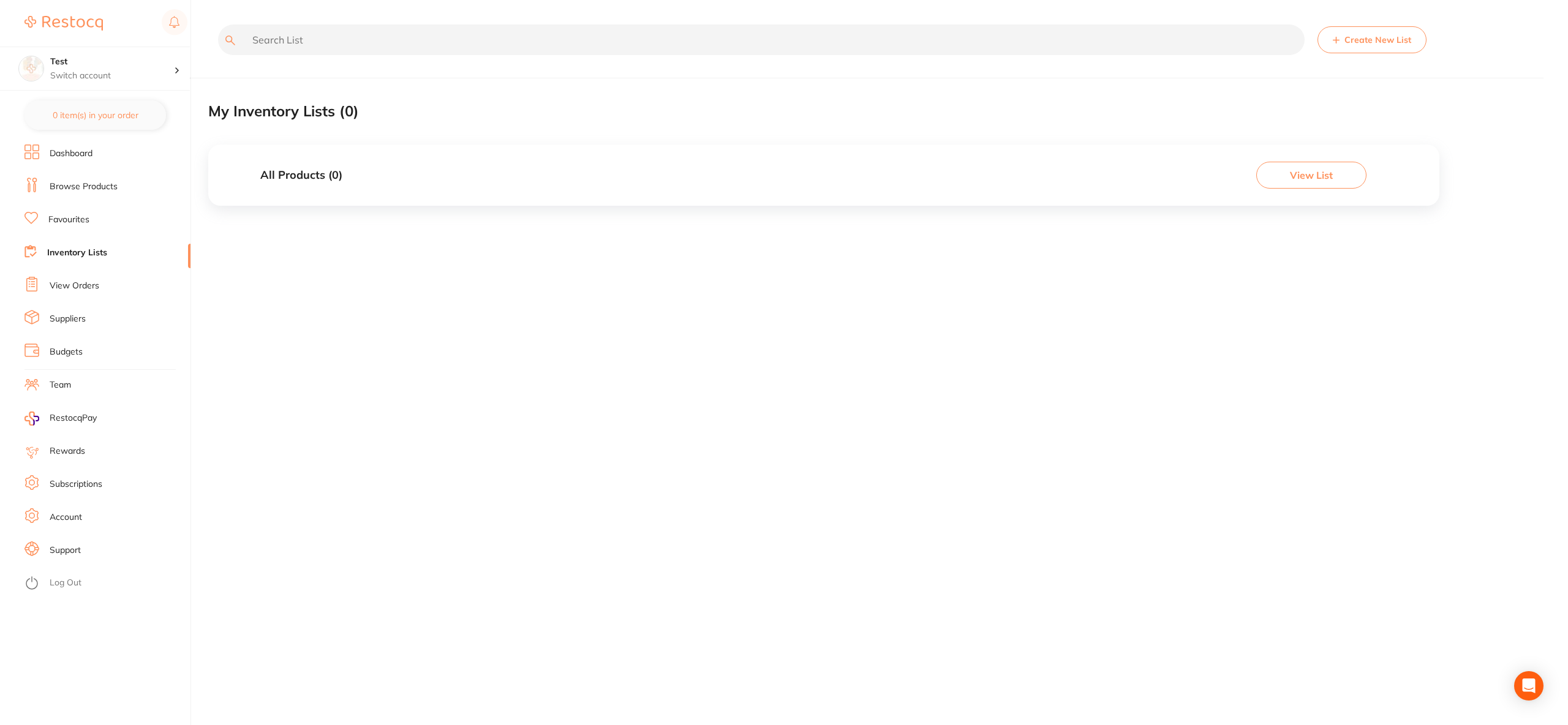
click at [91, 280] on link "View Orders" at bounding box center [74, 285] width 49 height 12
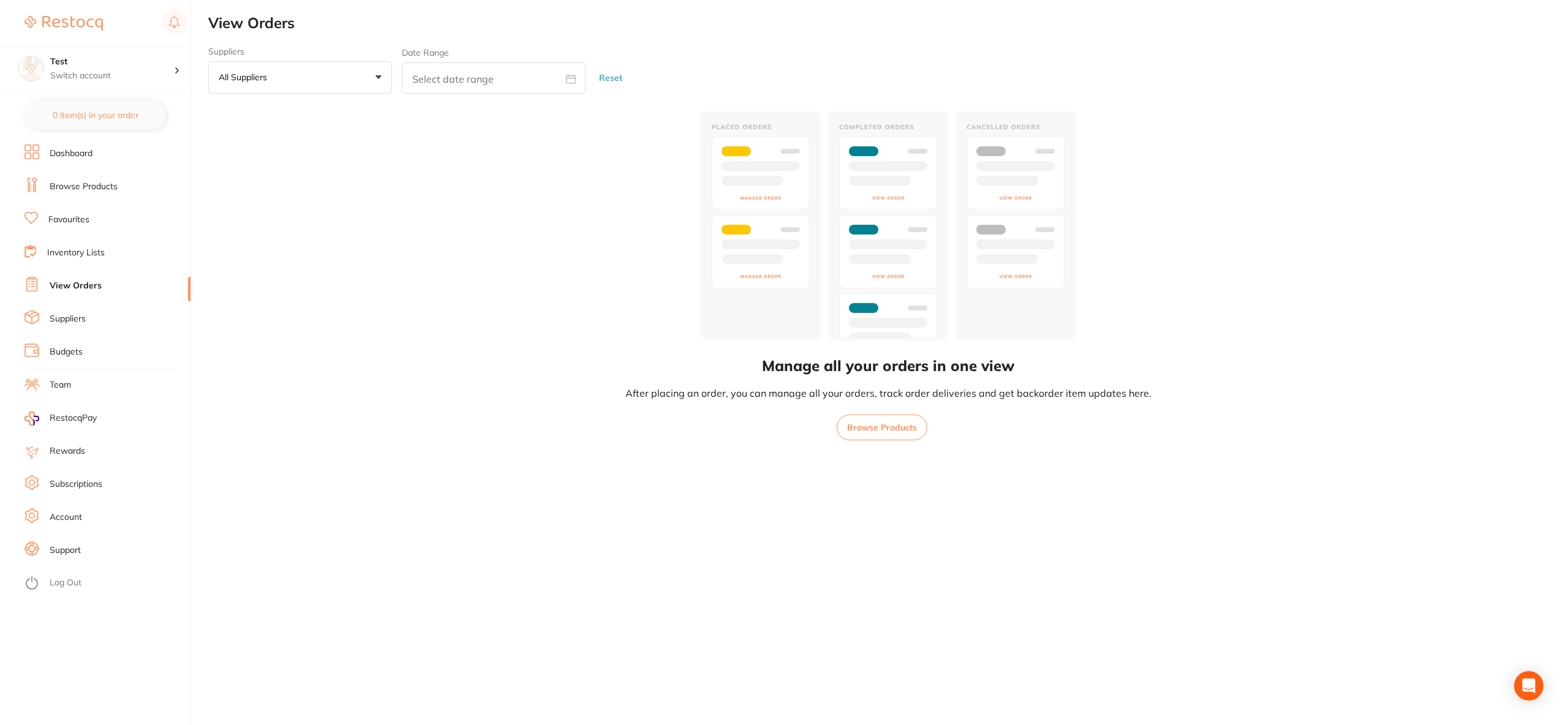
click at [89, 318] on li "Suppliers" at bounding box center [107, 319] width 166 height 18
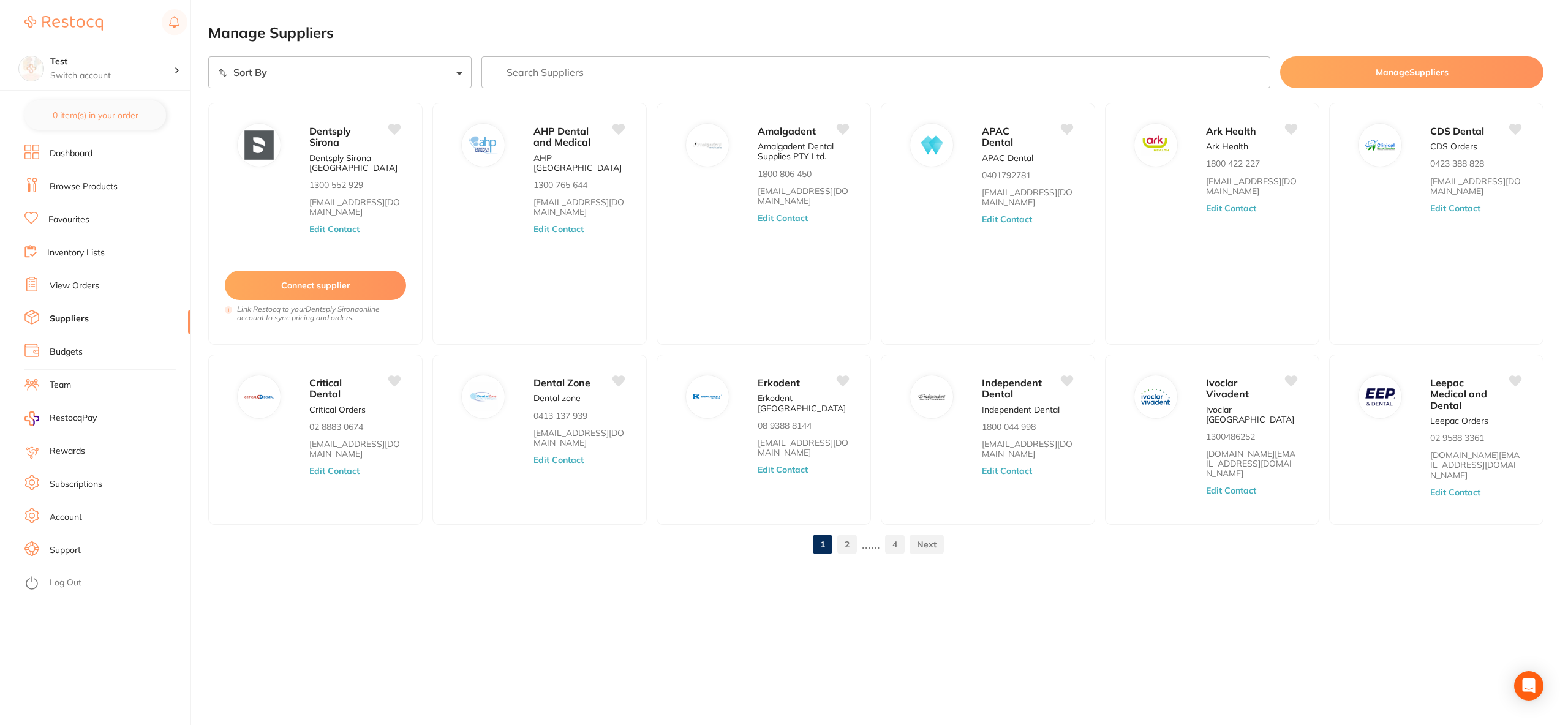
click at [82, 341] on ul "Dashboard Browse Products Favourites Inventory Lists View Orders Suppliers Budg…" at bounding box center [107, 435] width 166 height 581
click at [82, 347] on link "Budgets" at bounding box center [66, 352] width 33 height 12
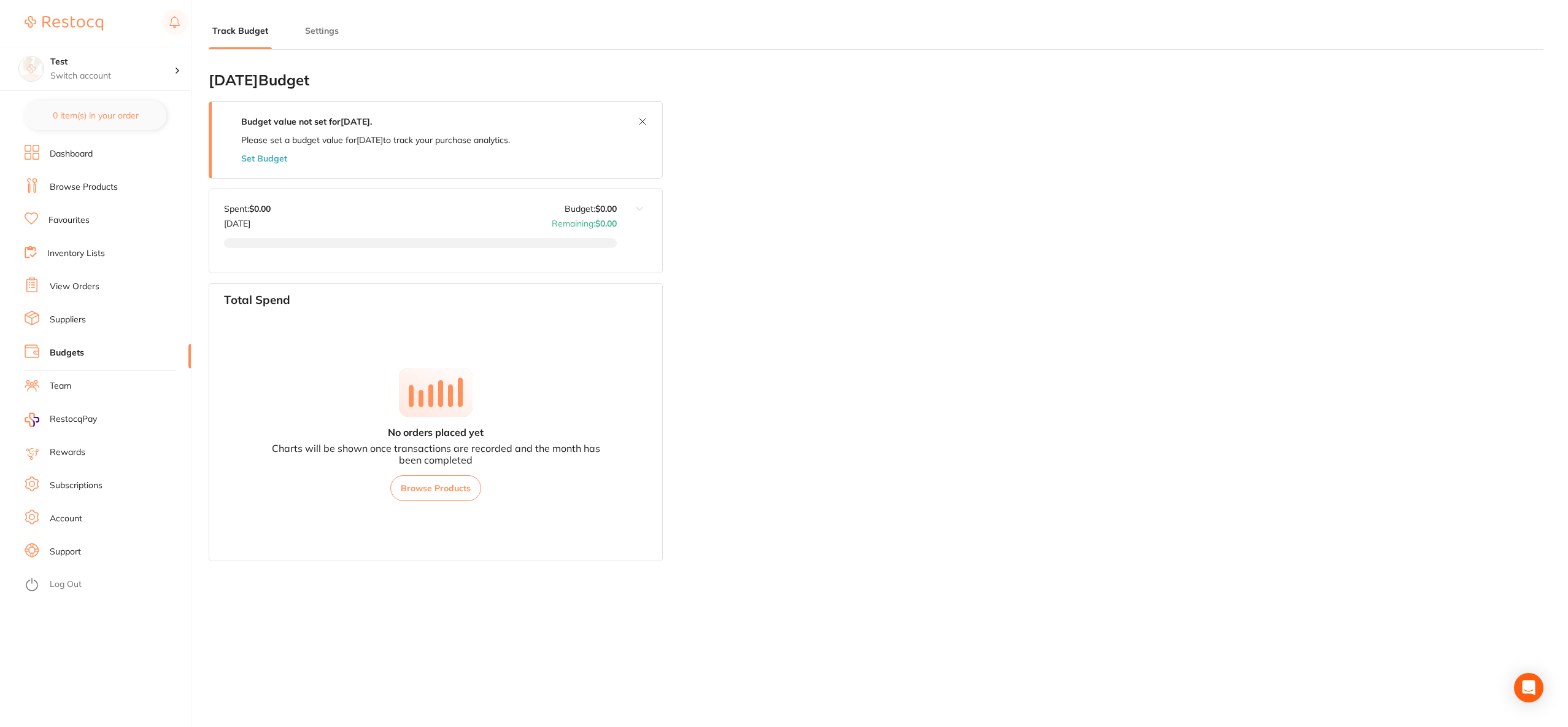
click at [108, 263] on ul "Dashboard Browse Products Favourites Inventory Lists View Orders Suppliers Budg…" at bounding box center [107, 436] width 166 height 582
click at [111, 257] on li "Inventory Lists" at bounding box center [107, 254] width 166 height 18
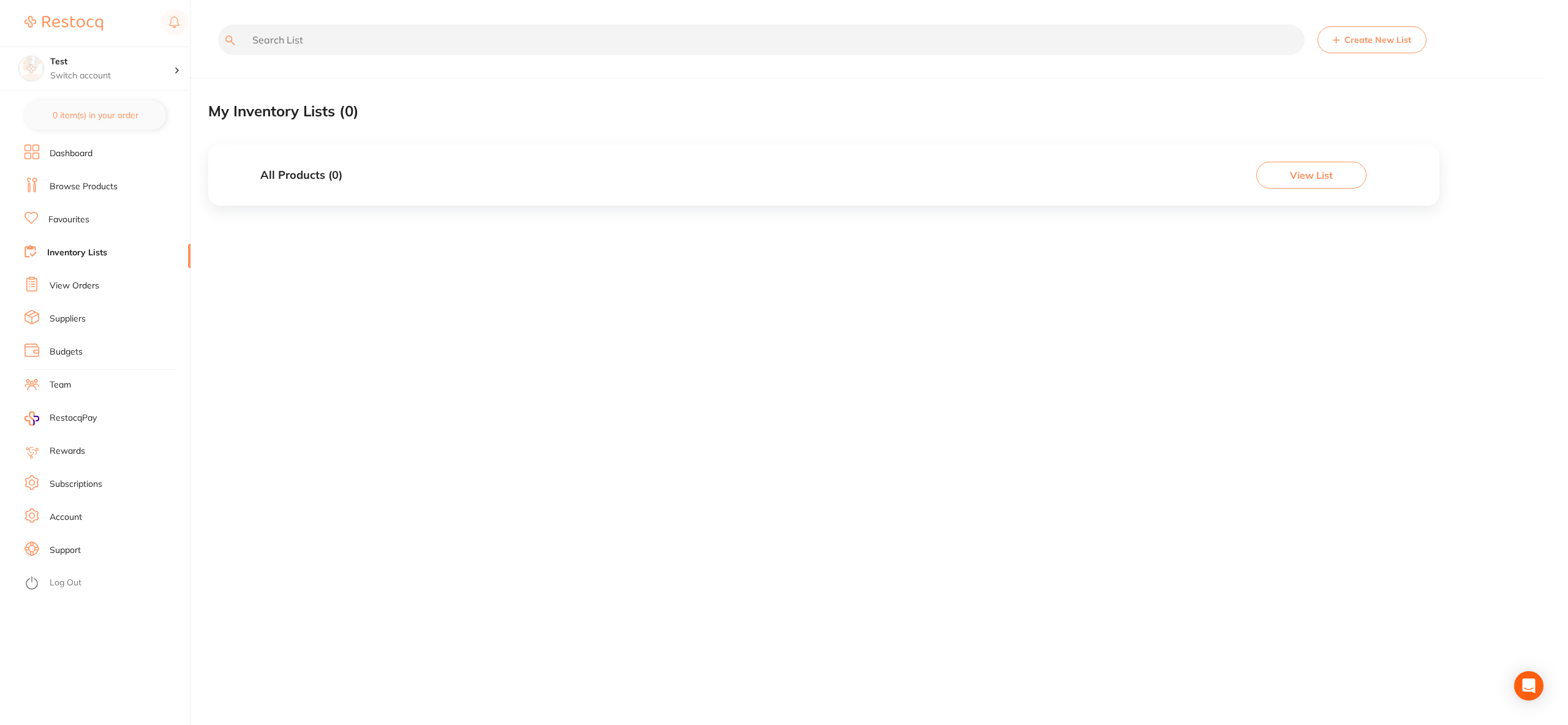
click at [651, 297] on div "Create New List My Inventory Lists ( 0 ) All Products ( 0 ) View List ✕" at bounding box center [888, 362] width 1360 height 725
click at [101, 193] on li "Browse Products" at bounding box center [107, 186] width 166 height 18
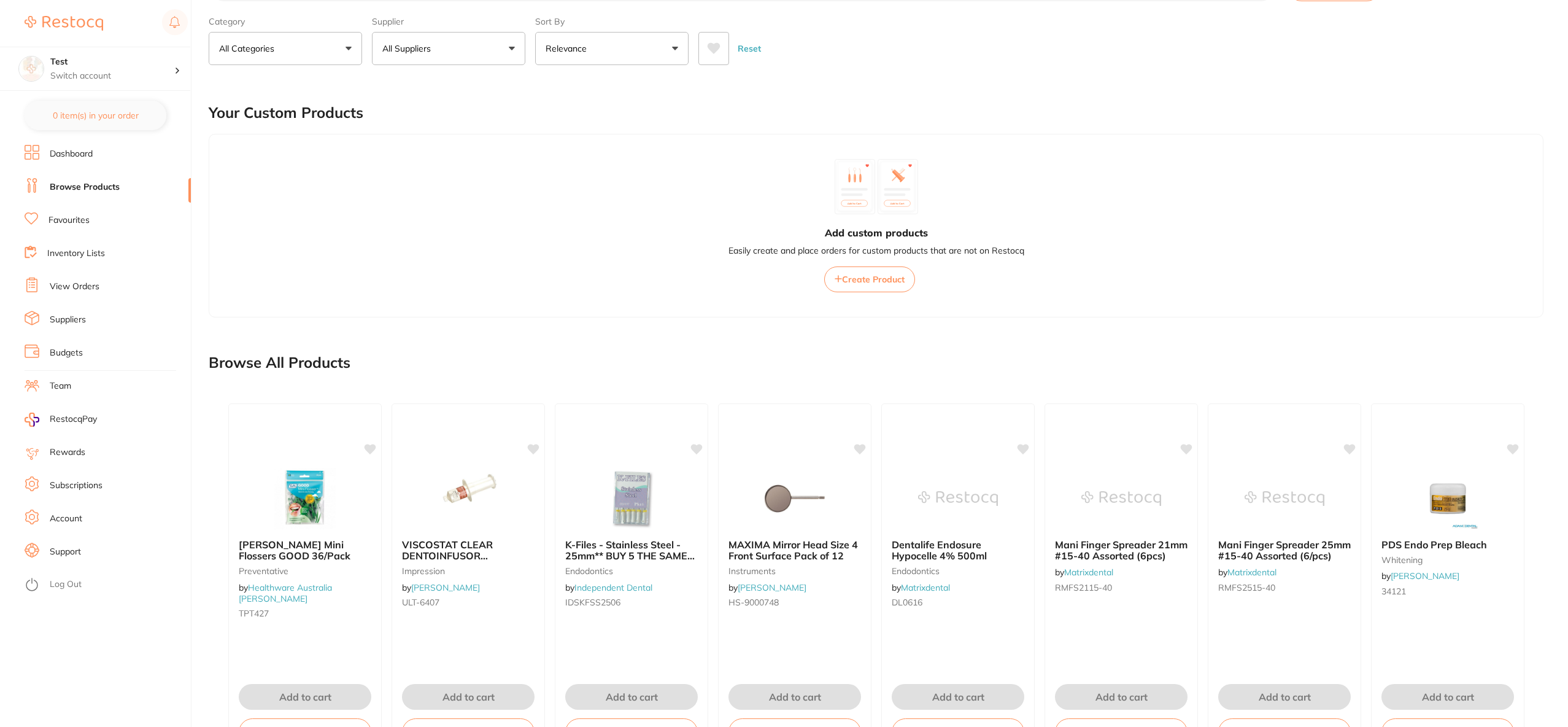
scroll to position [132, 0]
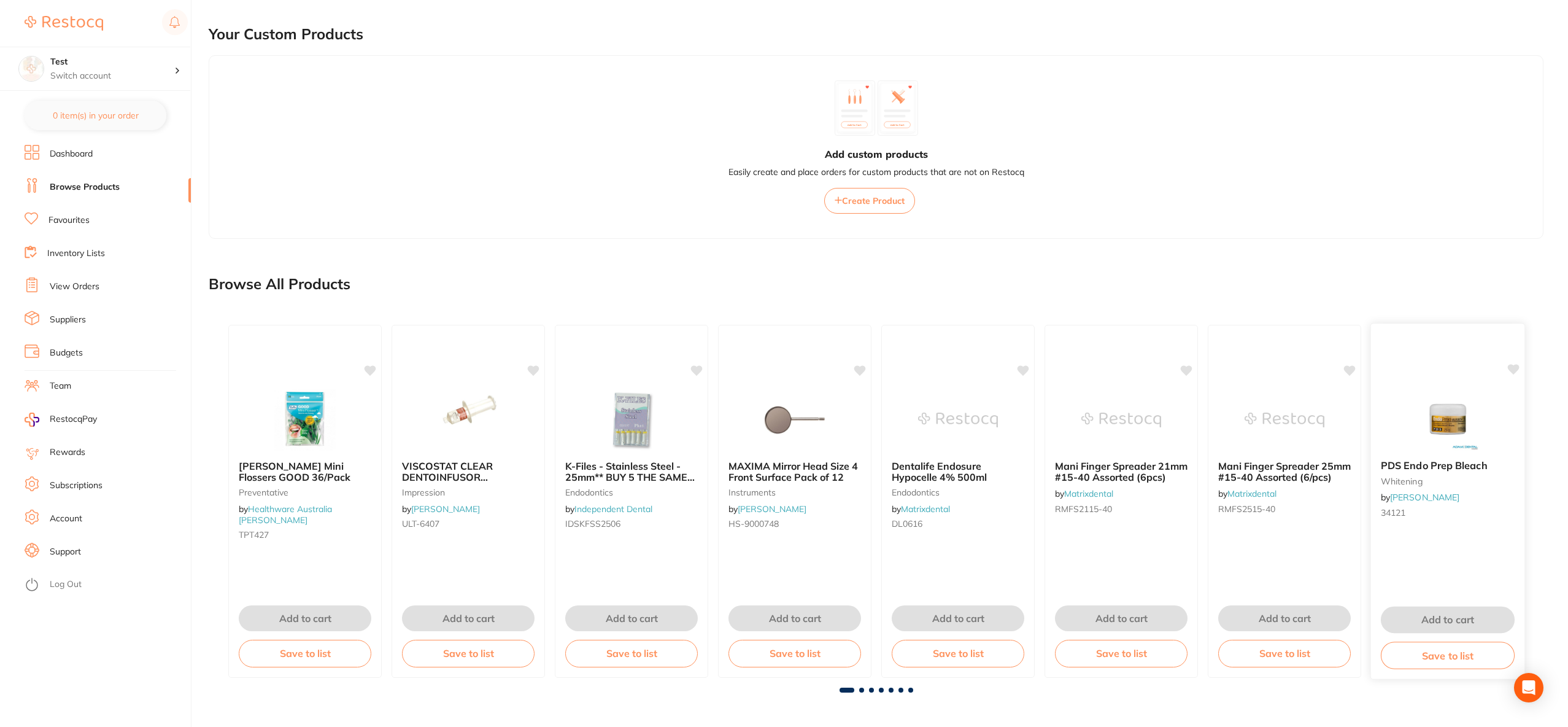
click at [1437, 407] on img at bounding box center [1447, 419] width 80 height 62
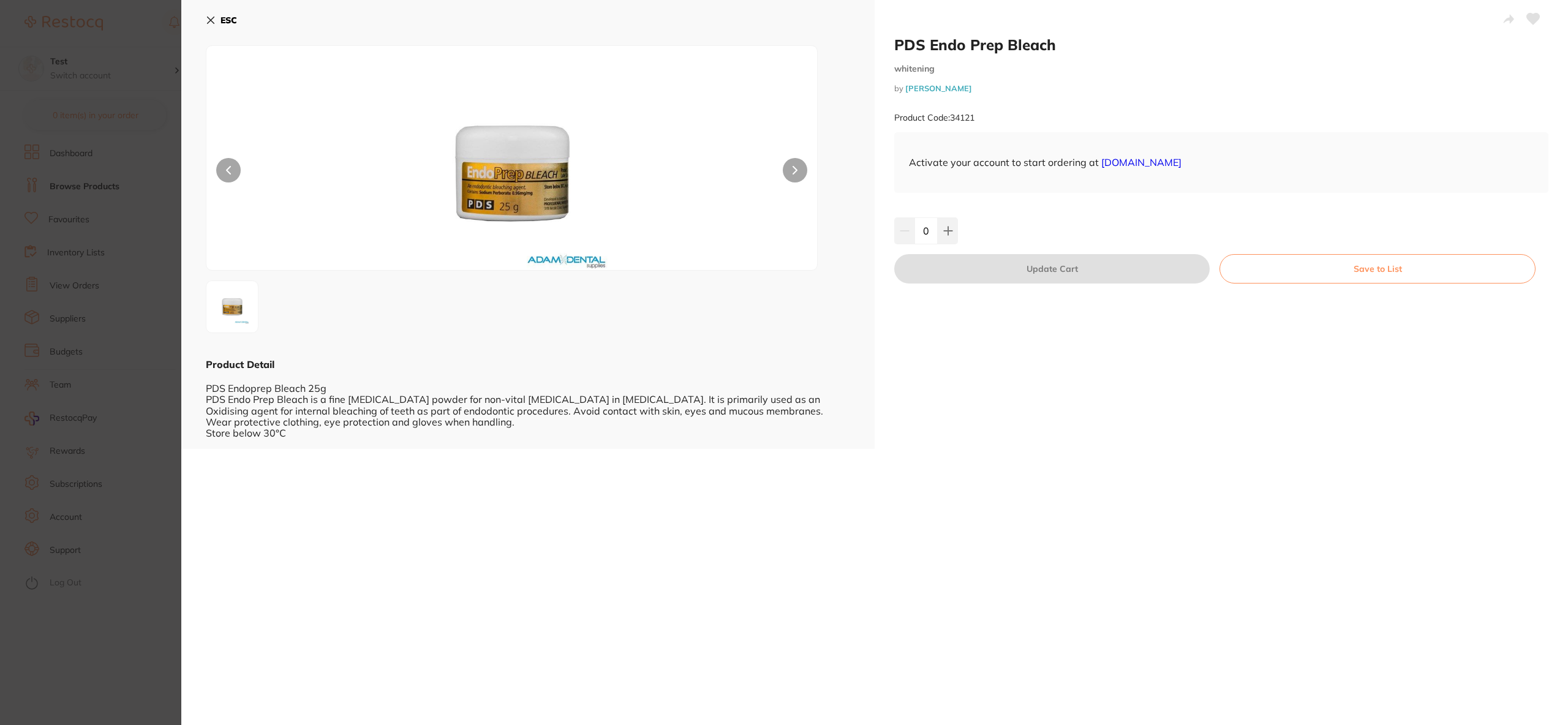
click at [217, 18] on button "ESC" at bounding box center [222, 20] width 31 height 21
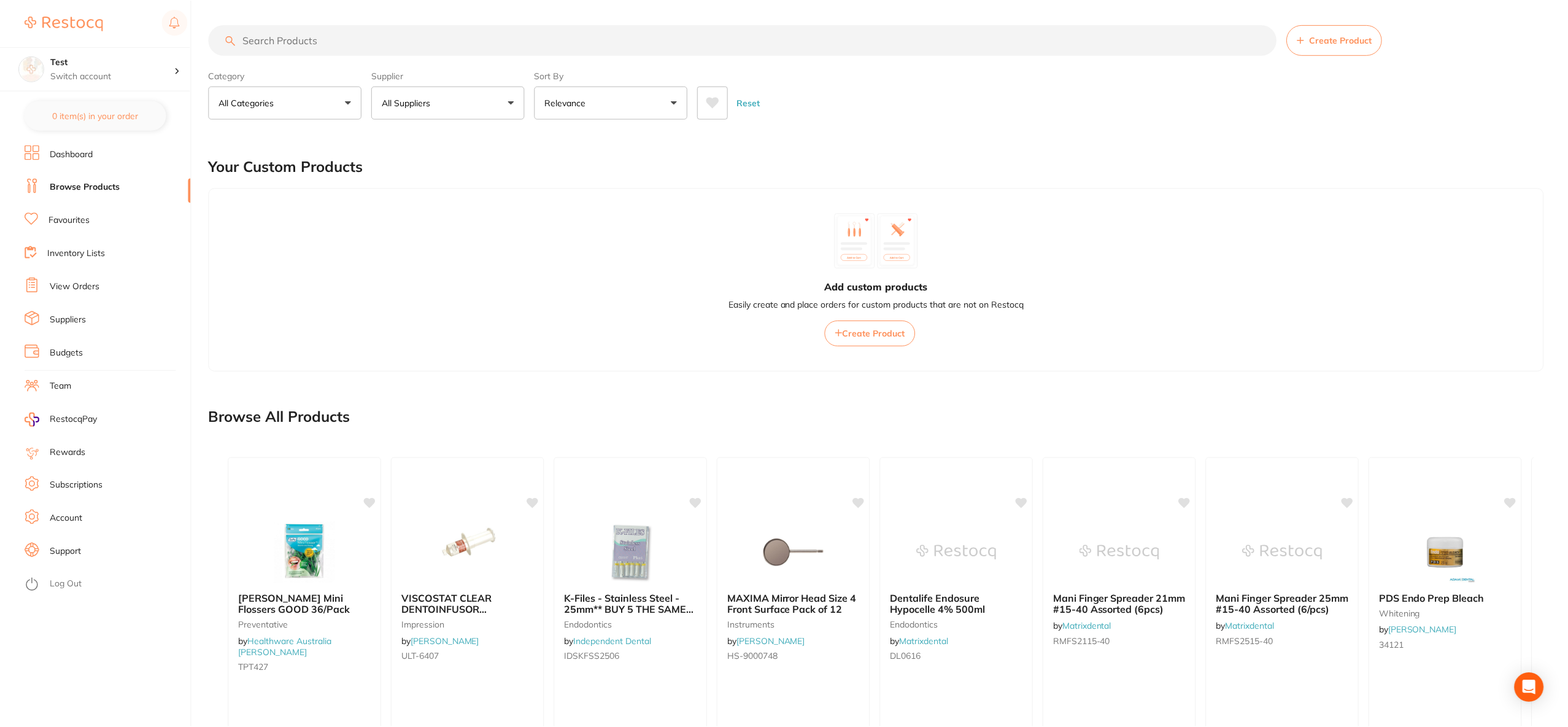
scroll to position [132, 0]
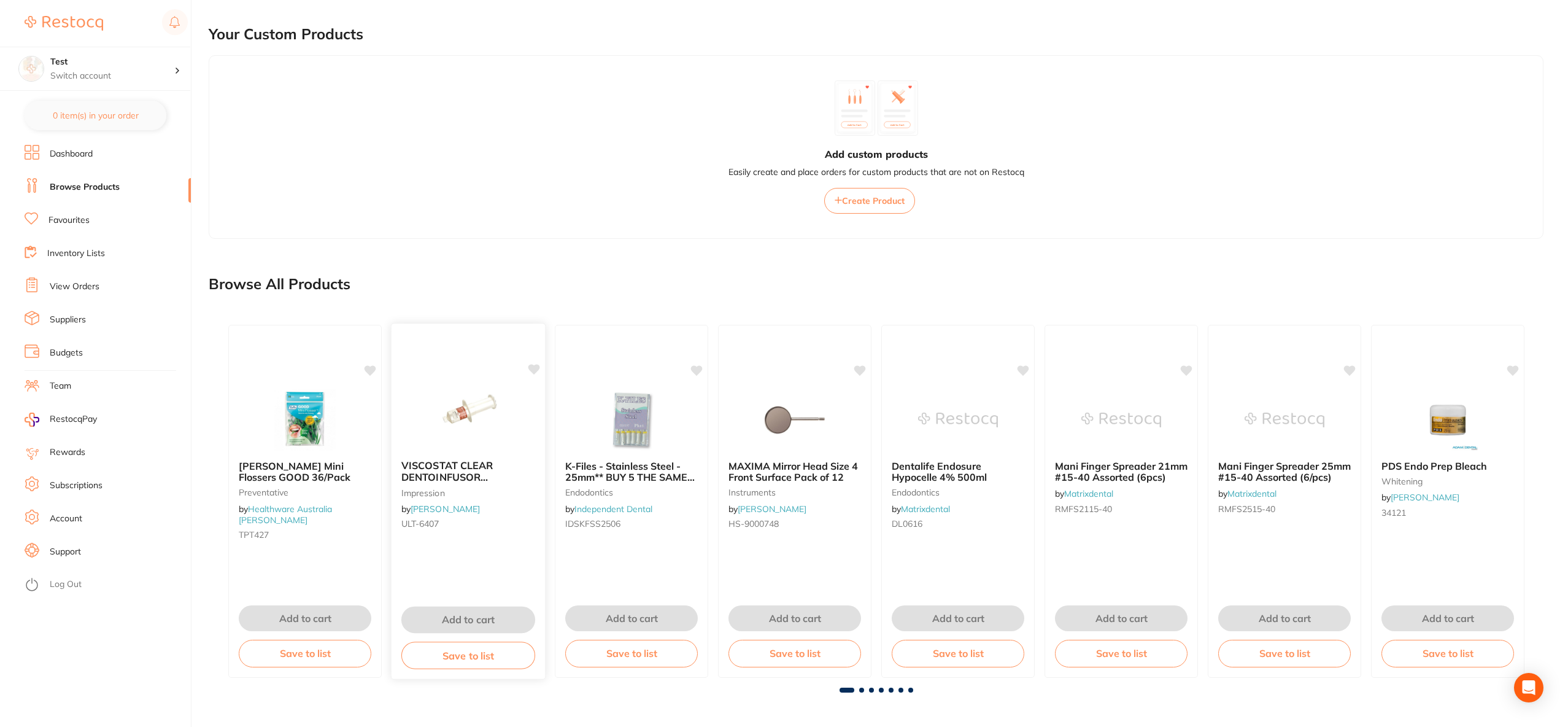
click at [542, 424] on div at bounding box center [469, 419] width 154 height 62
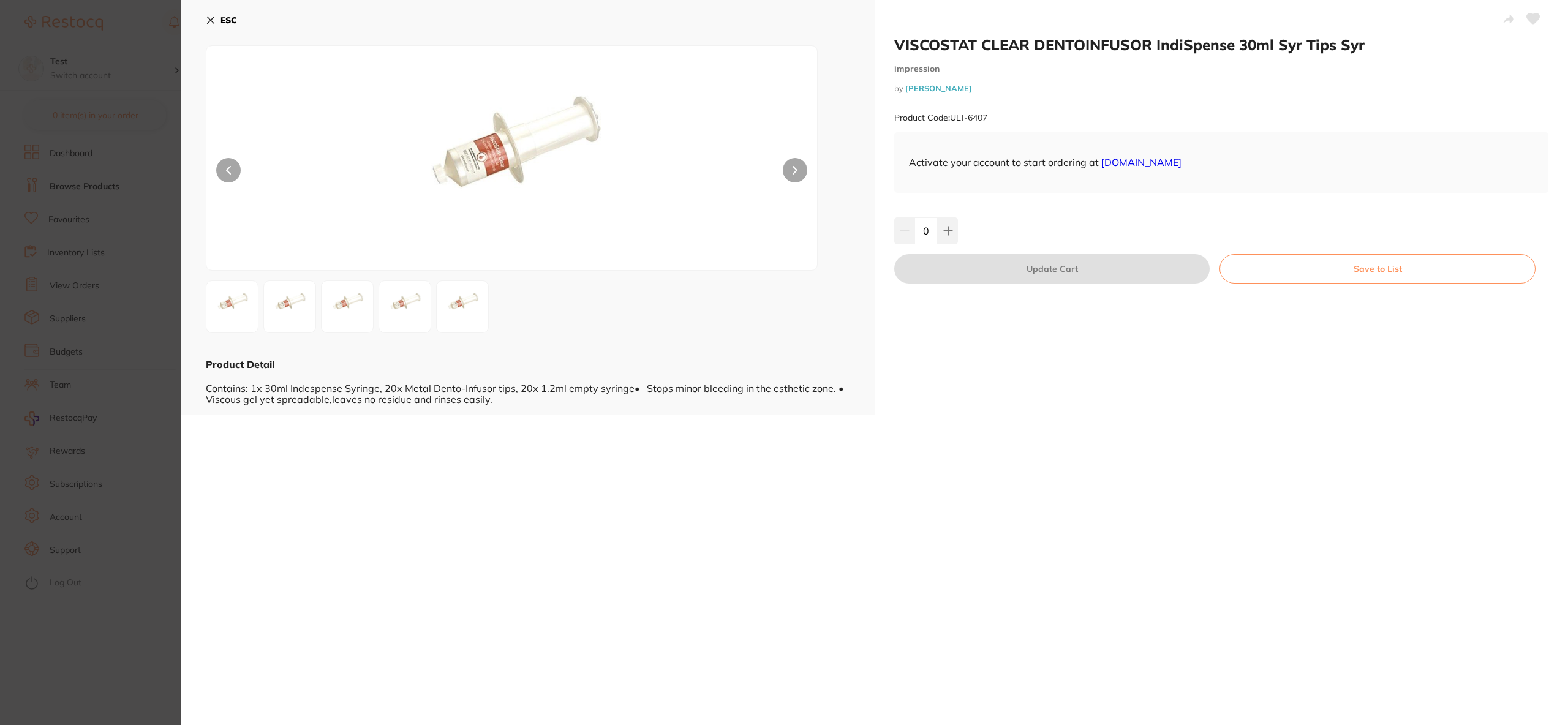
click at [473, 321] on img at bounding box center [462, 306] width 44 height 44
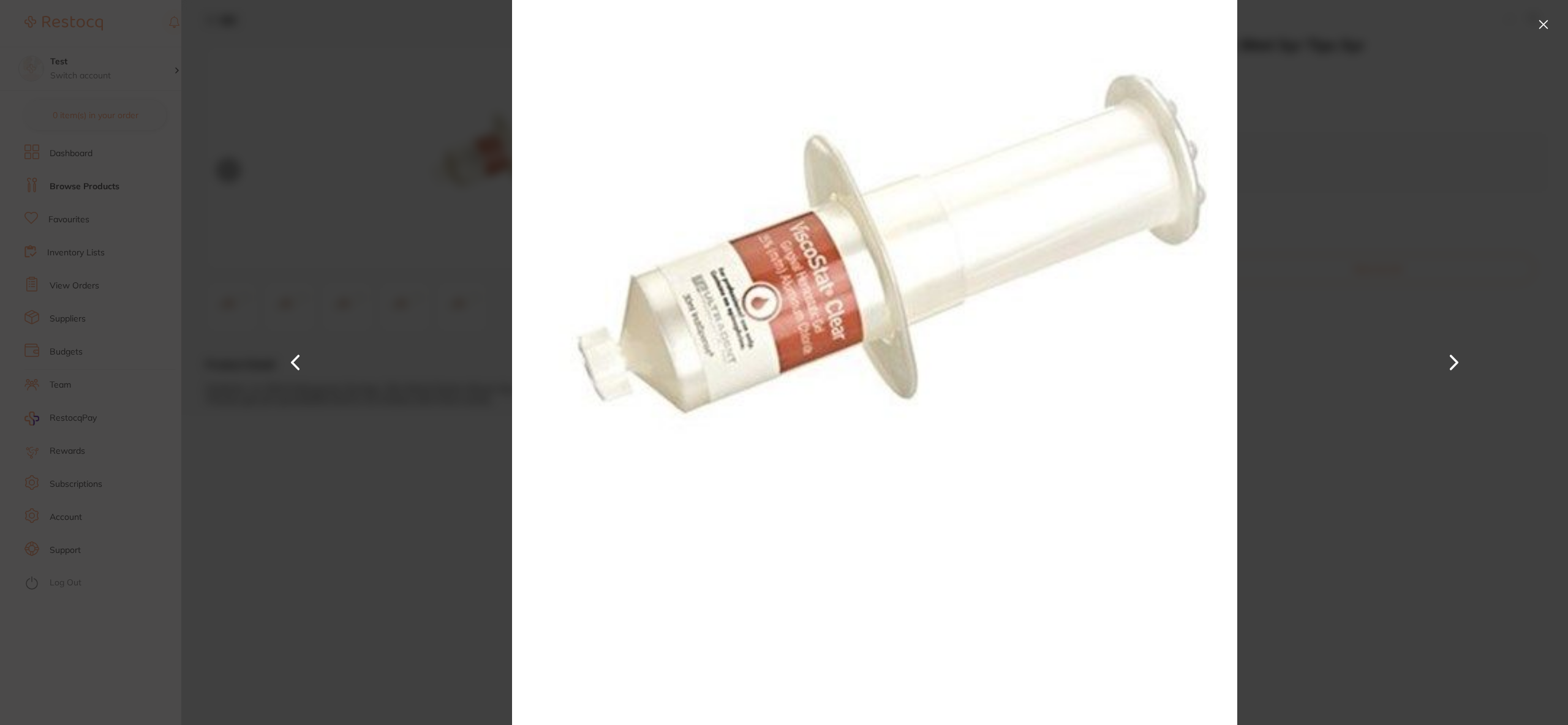
click at [320, 355] on div at bounding box center [874, 362] width 1387 height 725
click at [291, 368] on button at bounding box center [295, 363] width 30 height 363
click at [294, 366] on button at bounding box center [295, 363] width 30 height 363
